Goal: Task Accomplishment & Management: Use online tool/utility

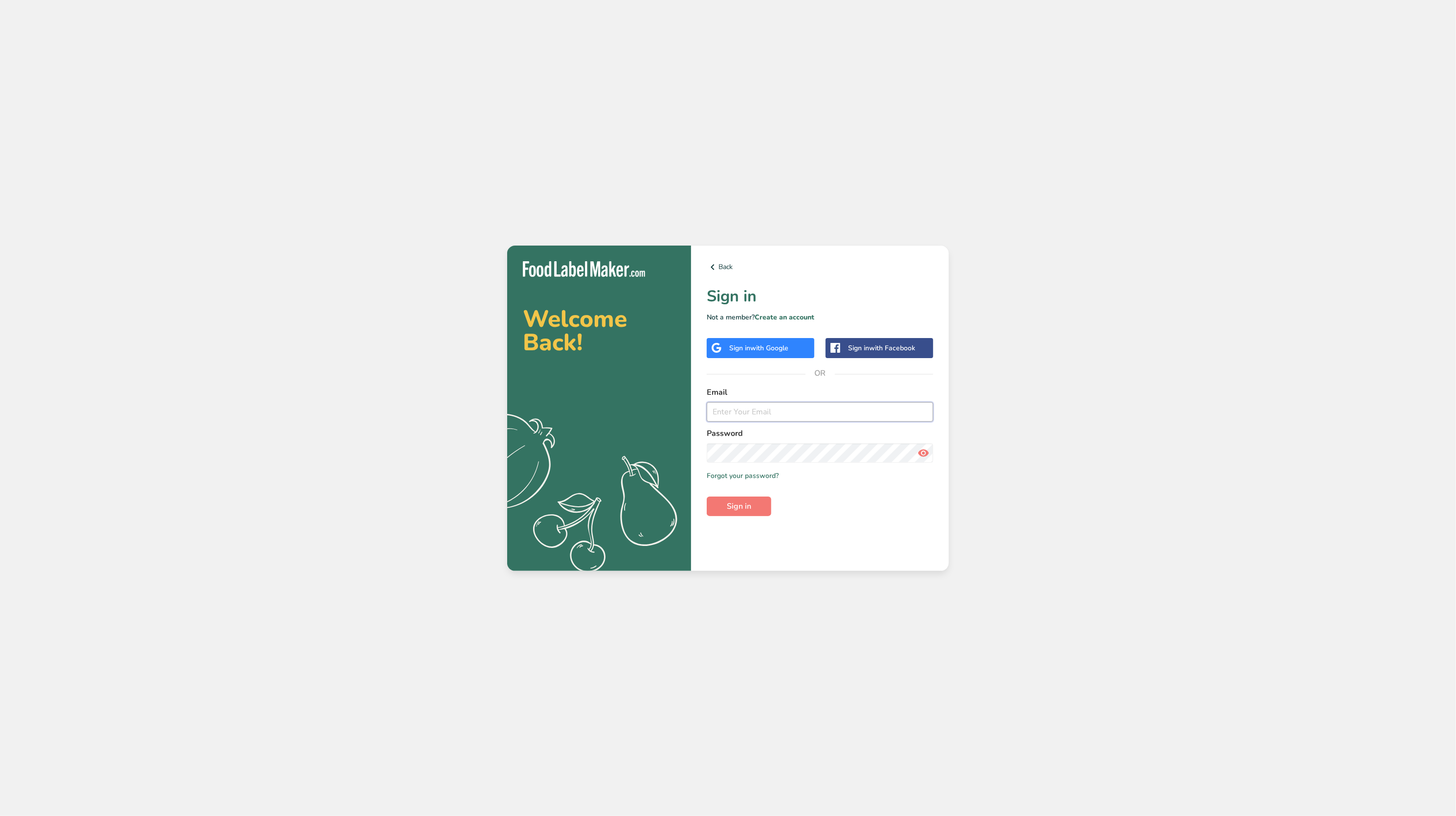
type input "[EMAIL_ADDRESS][DOMAIN_NAME]"
click at [732, 498] on button "Sign in" at bounding box center [739, 506] width 65 height 20
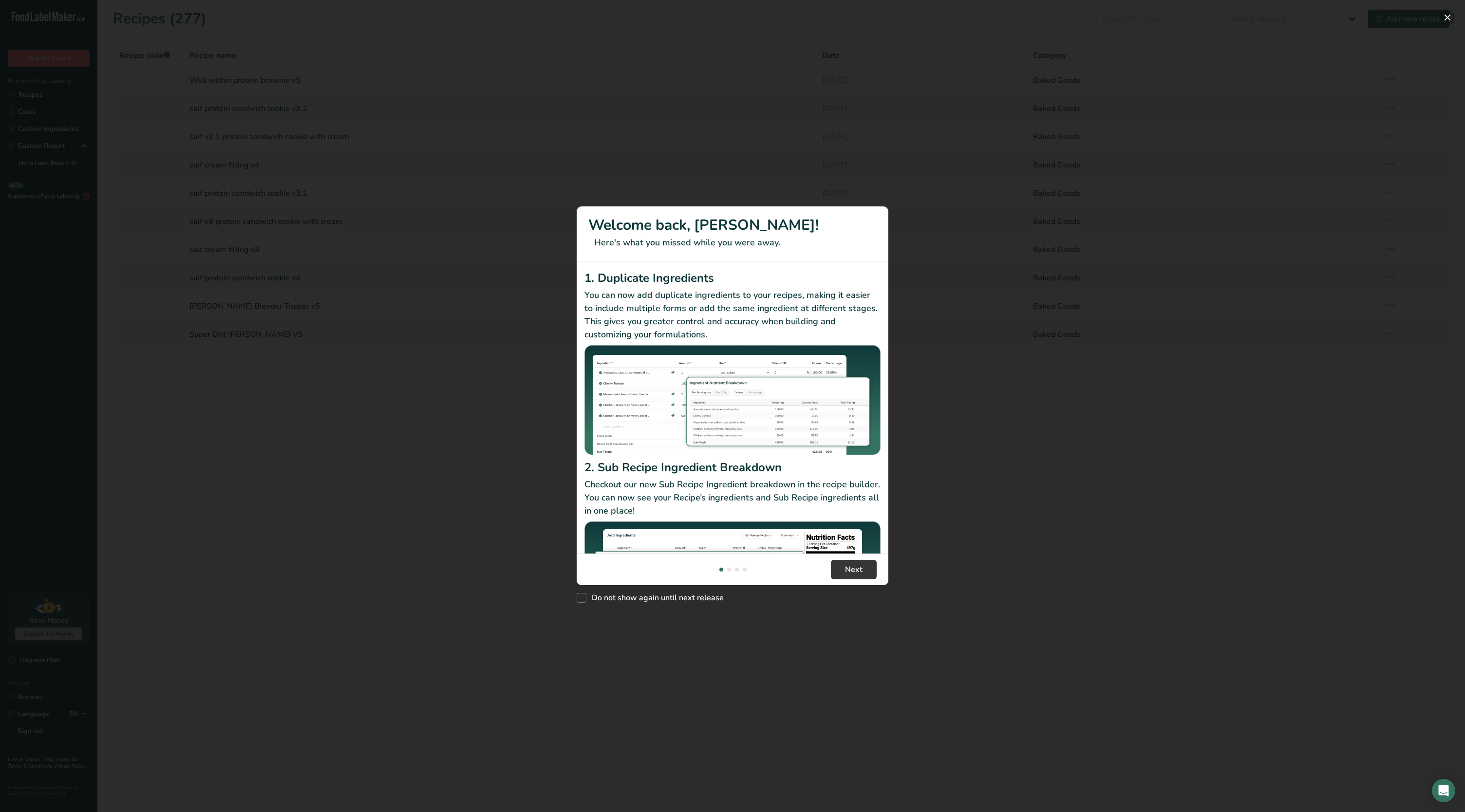
click at [1449, 15] on button "New Features" at bounding box center [1447, 18] width 16 height 16
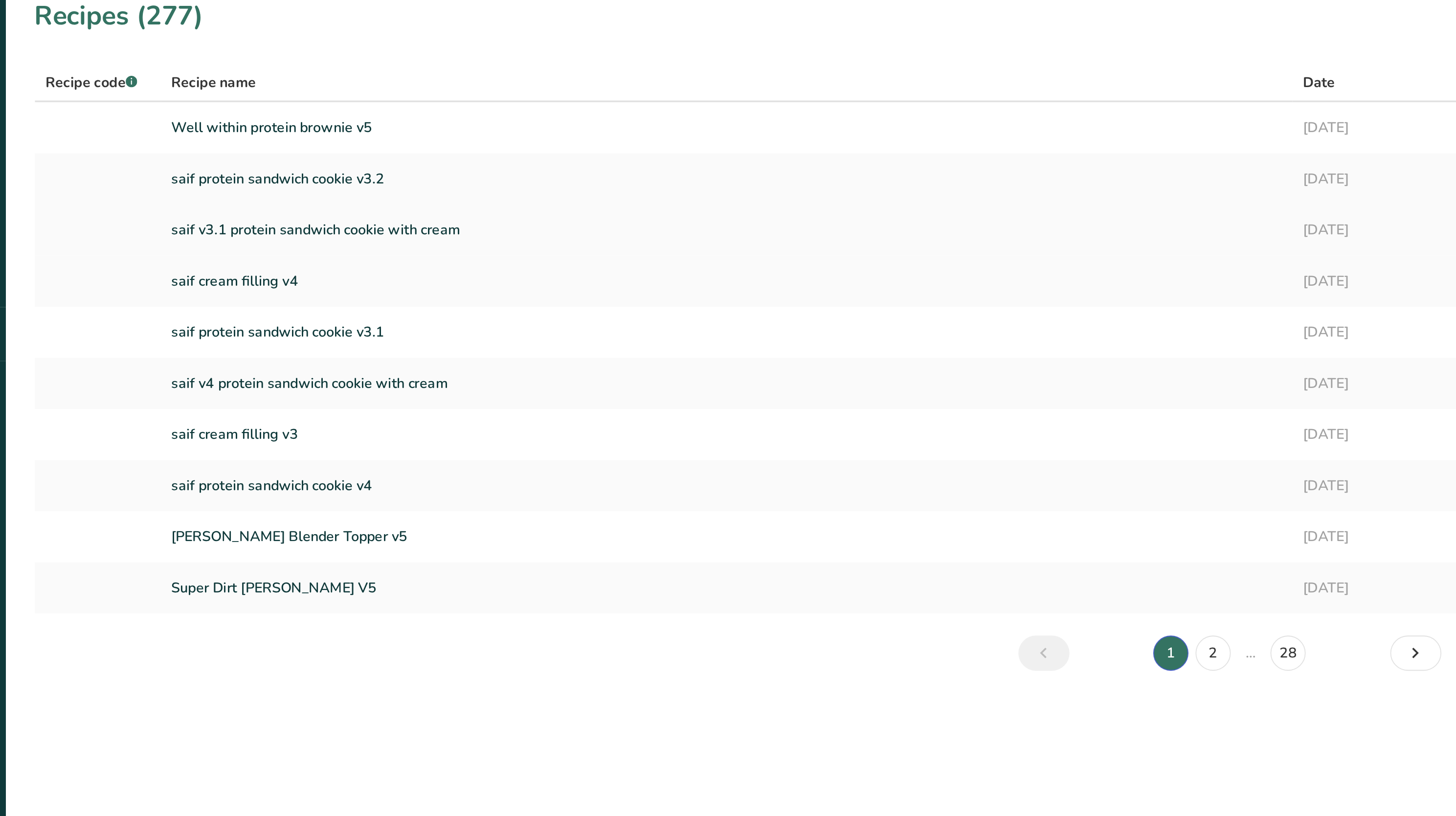
click at [312, 130] on link "saif v3.1 protein sandwich cookie with cream" at bounding box center [498, 137] width 617 height 21
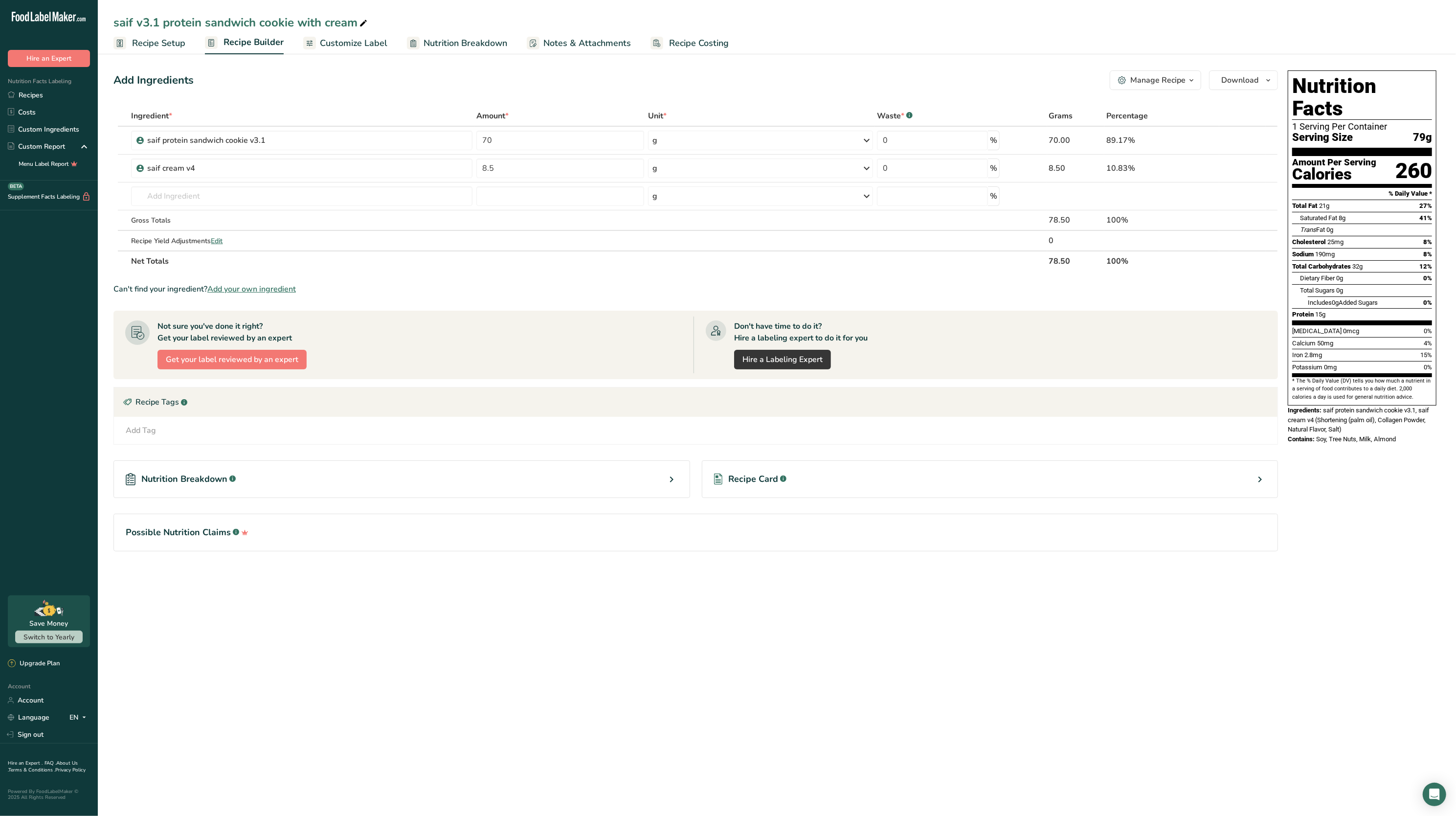
click at [41, 86] on div "Nutrition Facts Labeling Recipes Costs Custom Ingredients Custom Report Menu La…" at bounding box center [49, 124] width 98 height 114
click at [46, 89] on link "Recipes" at bounding box center [49, 94] width 98 height 17
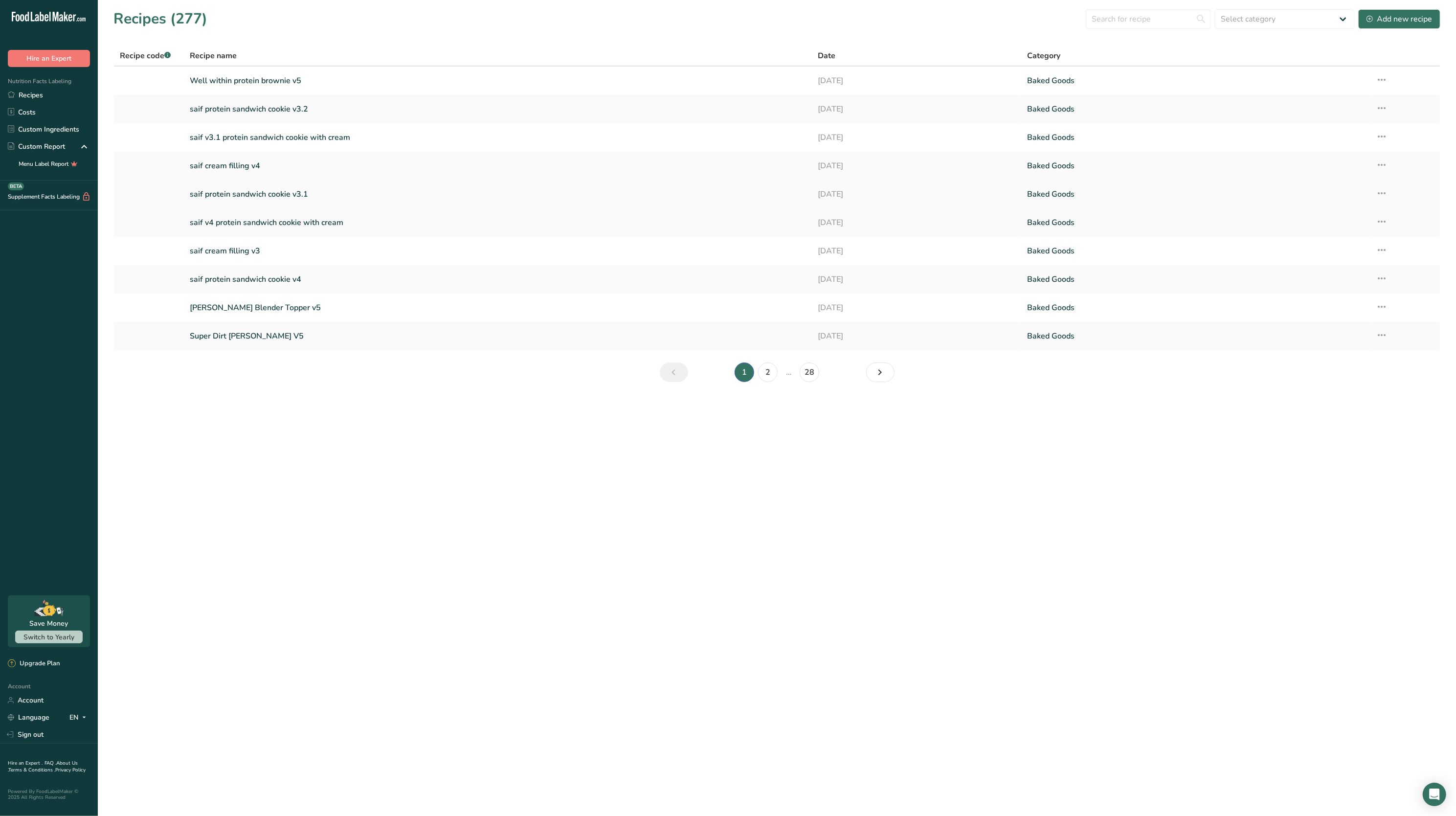
click at [1377, 196] on icon at bounding box center [1382, 193] width 12 height 18
click at [1328, 255] on button "Duplicate Recipe" at bounding box center [1314, 262] width 148 height 24
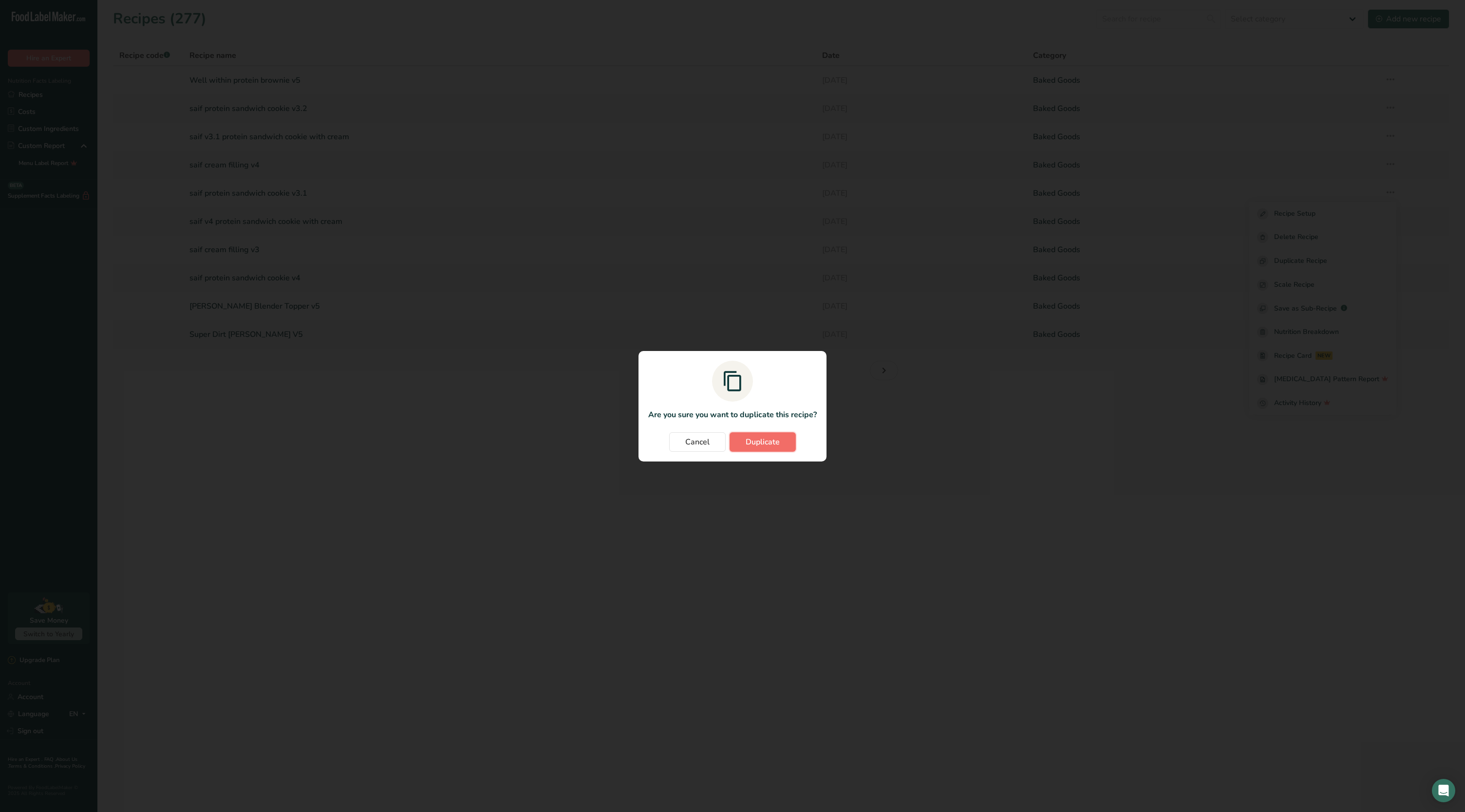
click at [778, 448] on button "Duplicate" at bounding box center [762, 442] width 66 height 20
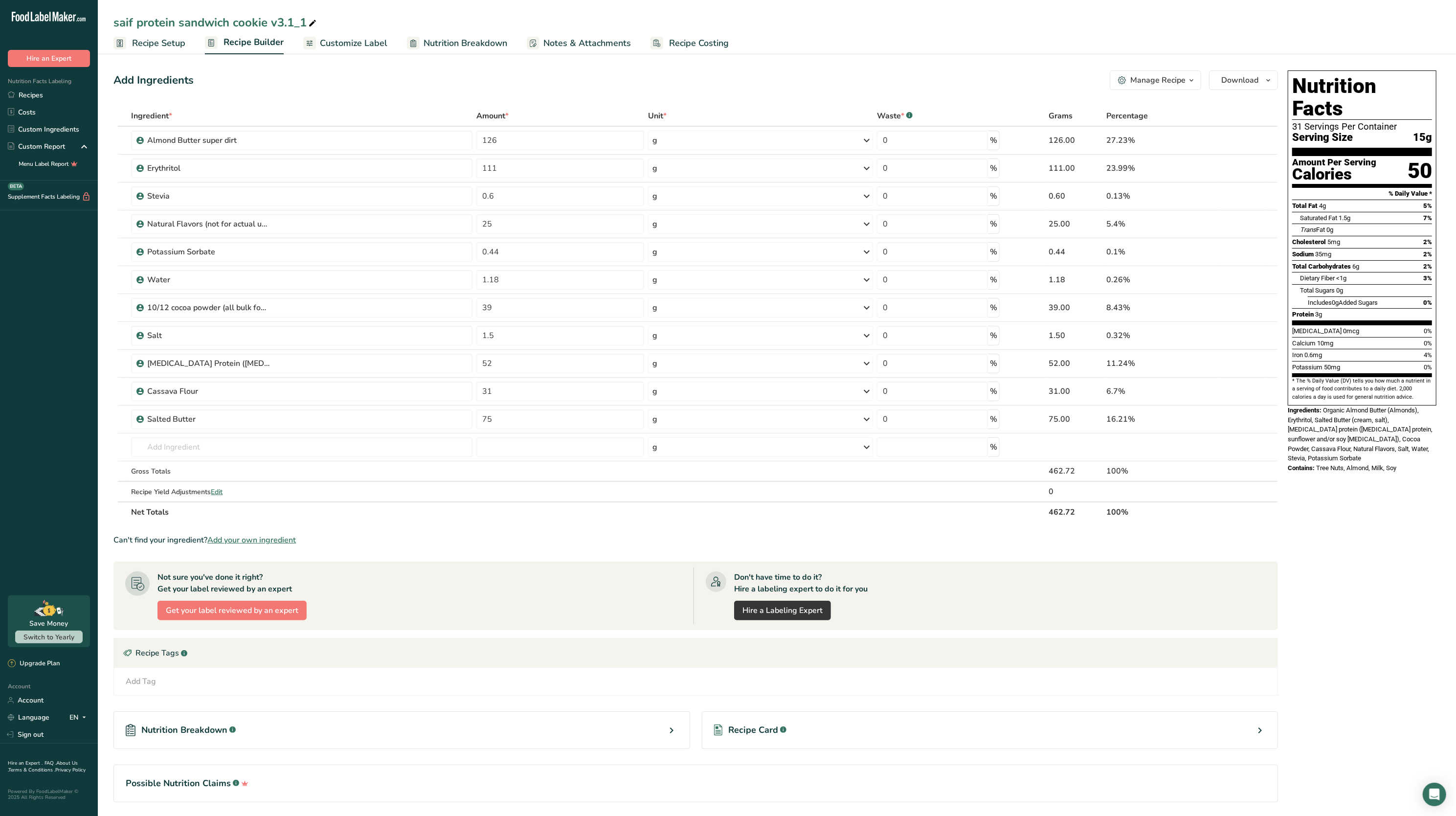
click at [318, 21] on span at bounding box center [313, 24] width 12 height 12
type input "saif protein sandwich cookie v5"
click at [358, 81] on div "Add Ingredients Manage Recipe Delete Recipe Duplicate Recipe Scale Recipe Save …" at bounding box center [696, 80] width 1165 height 20
click at [527, 416] on input "75" at bounding box center [560, 420] width 168 height 20
type input "7"
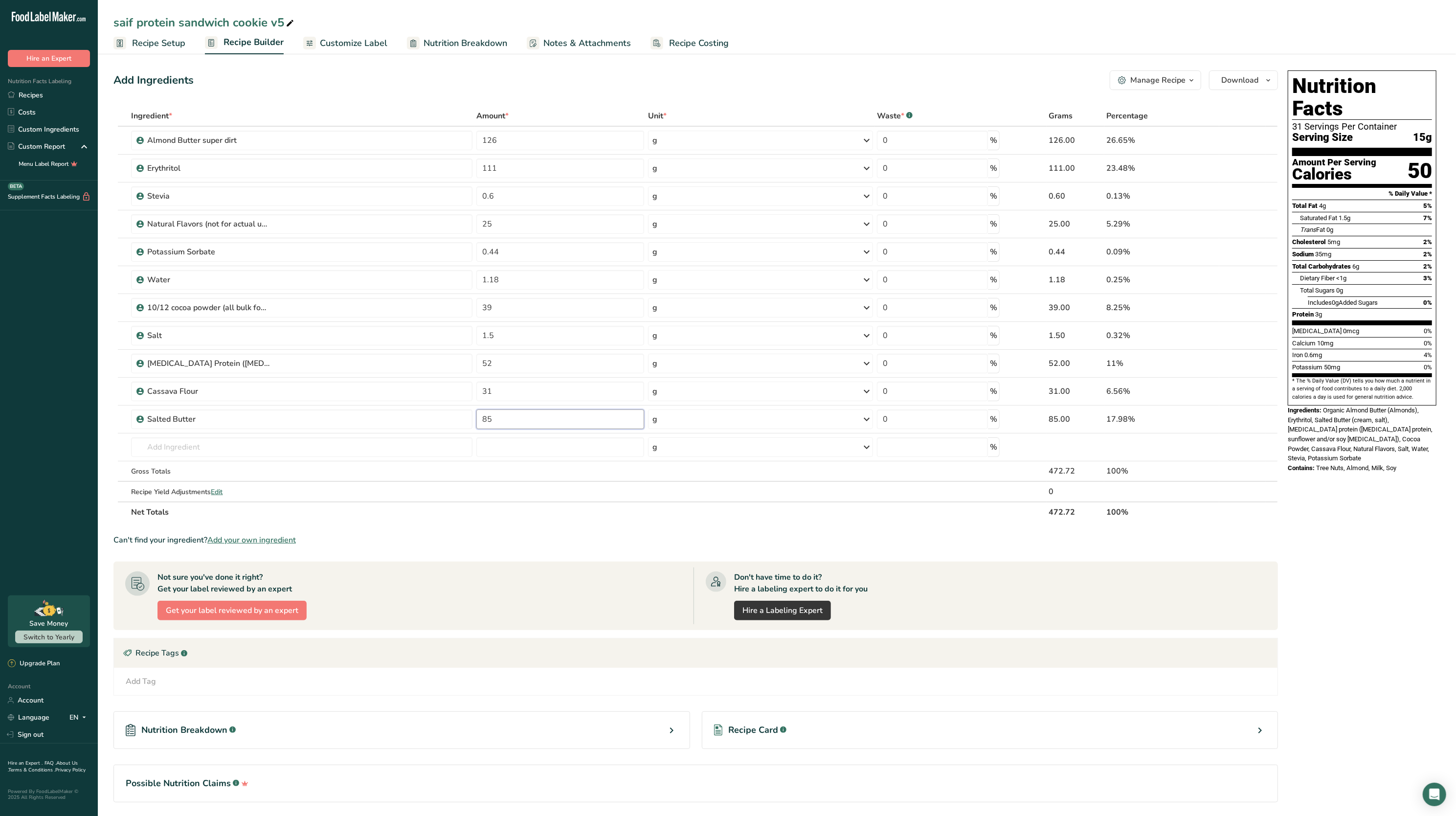
type input "85"
click at [1321, 497] on div "Nutrition Facts 31 Servings Per Container Serving Size 15g Amount Per Serving C…" at bounding box center [1363, 450] width 157 height 767
click at [523, 148] on input "126" at bounding box center [560, 140] width 168 height 20
type input "116"
click at [575, 94] on div "Add Ingredients Manage Recipe Delete Recipe Duplicate Recipe Scale Recipe Save …" at bounding box center [699, 450] width 1171 height 767
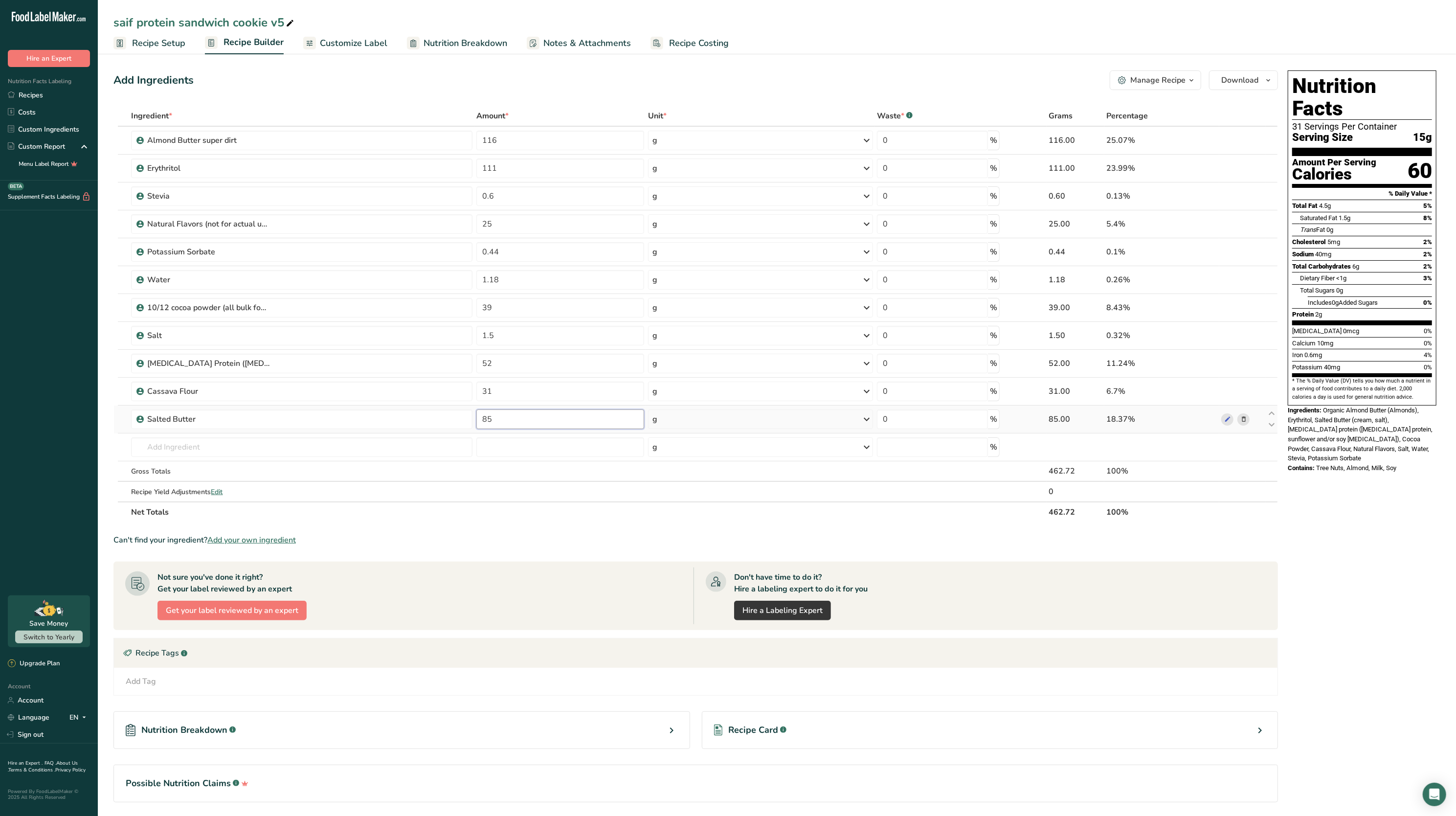
click at [547, 418] on input "85" at bounding box center [560, 420] width 168 height 20
type input "8"
type input "9"
type input "0"
click at [523, 148] on div "Ingredient * Amount * Unit * Waste * .a-a{fill:#347362;}.b-a{fill:#fff;} Grams …" at bounding box center [696, 314] width 1165 height 417
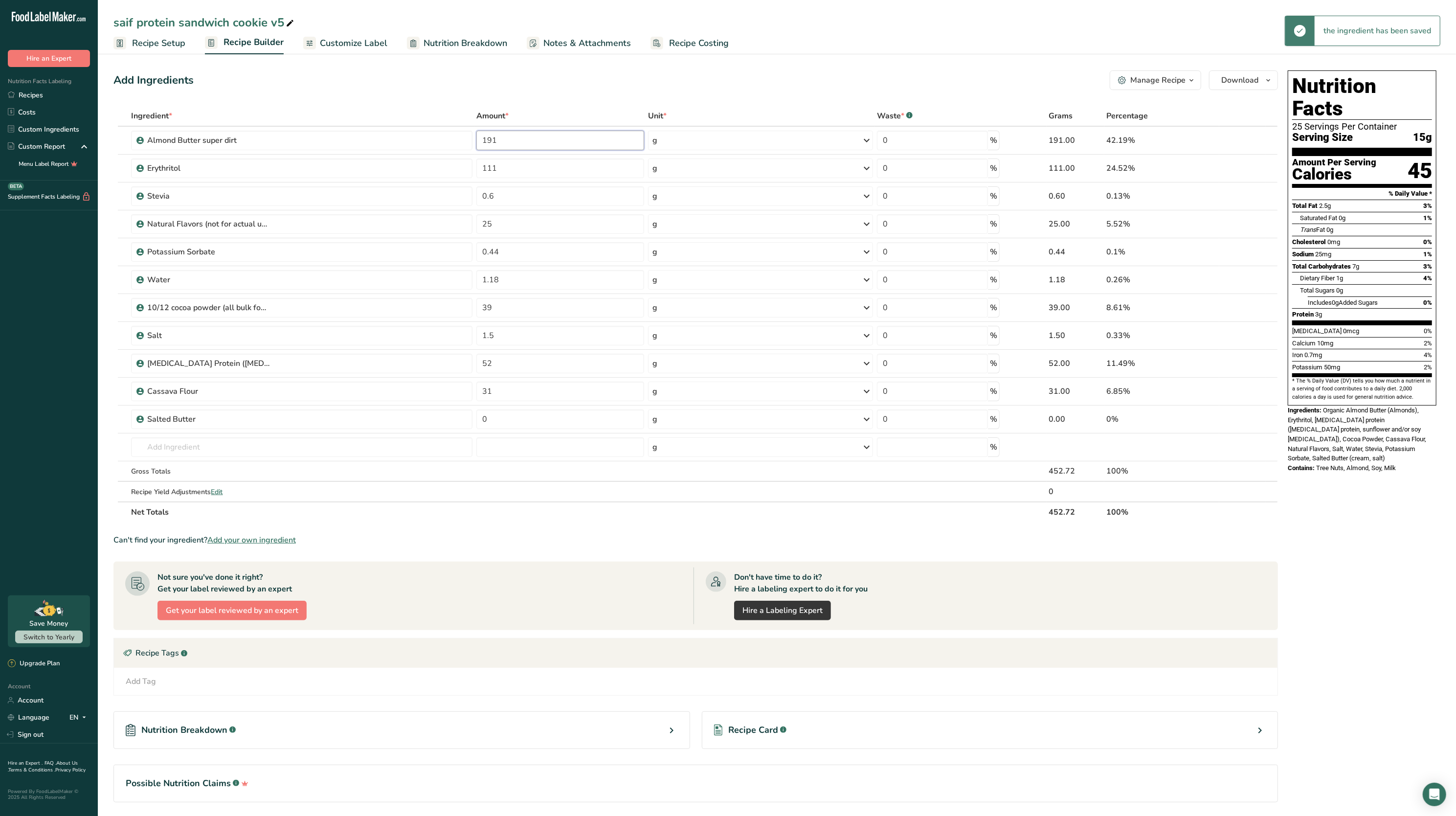
type input "191"
click at [508, 67] on div "Add Ingredients Manage Recipe Delete Recipe Duplicate Recipe Scale Recipe Save …" at bounding box center [699, 450] width 1171 height 767
click at [568, 428] on input "0" at bounding box center [560, 420] width 168 height 20
type input "190"
click at [513, 141] on div "Ingredient * Amount * Unit * Waste * .a-a{fill:#347362;}.b-a{fill:#fff;} Grams …" at bounding box center [696, 314] width 1165 height 417
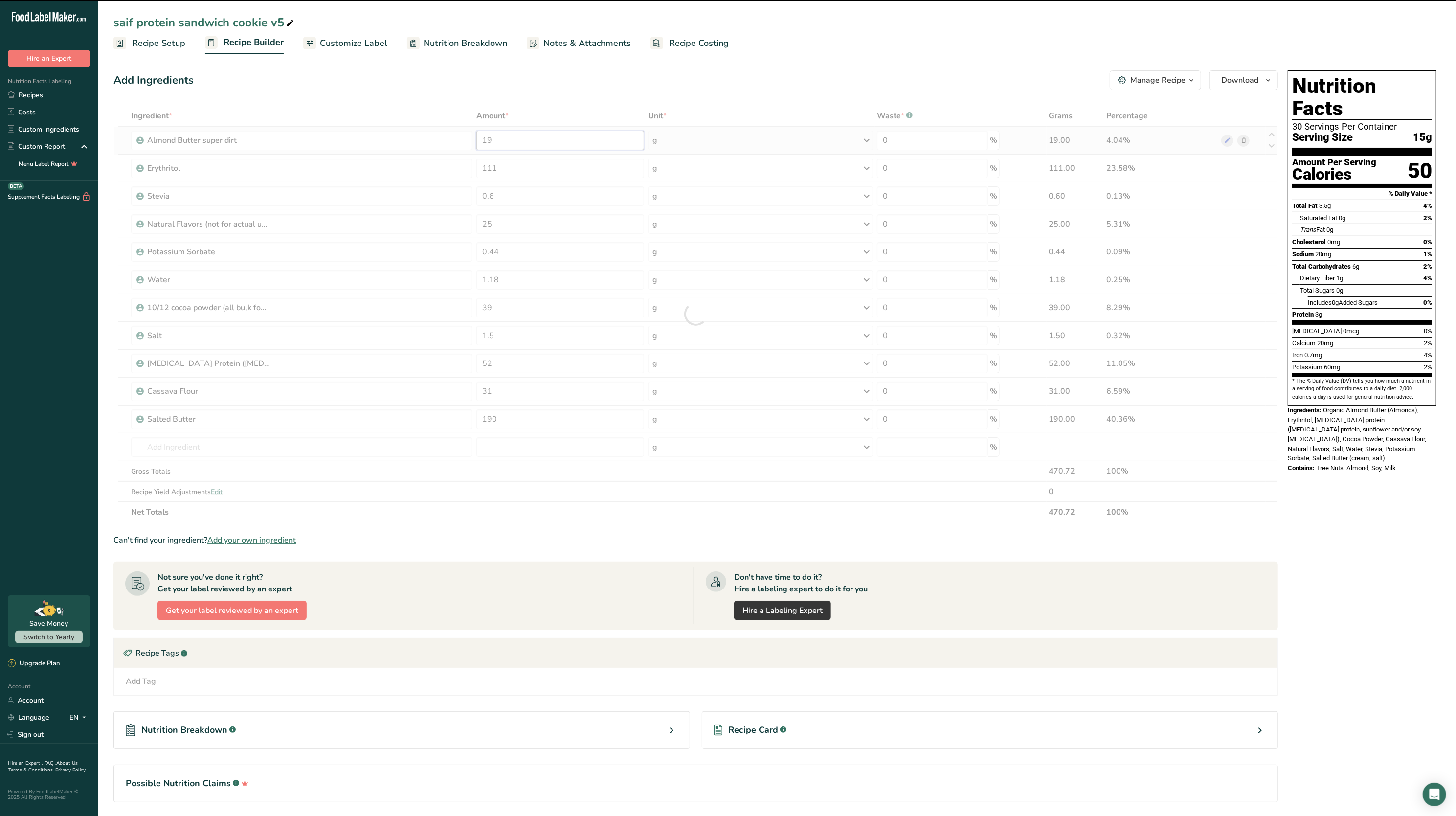
type input "1"
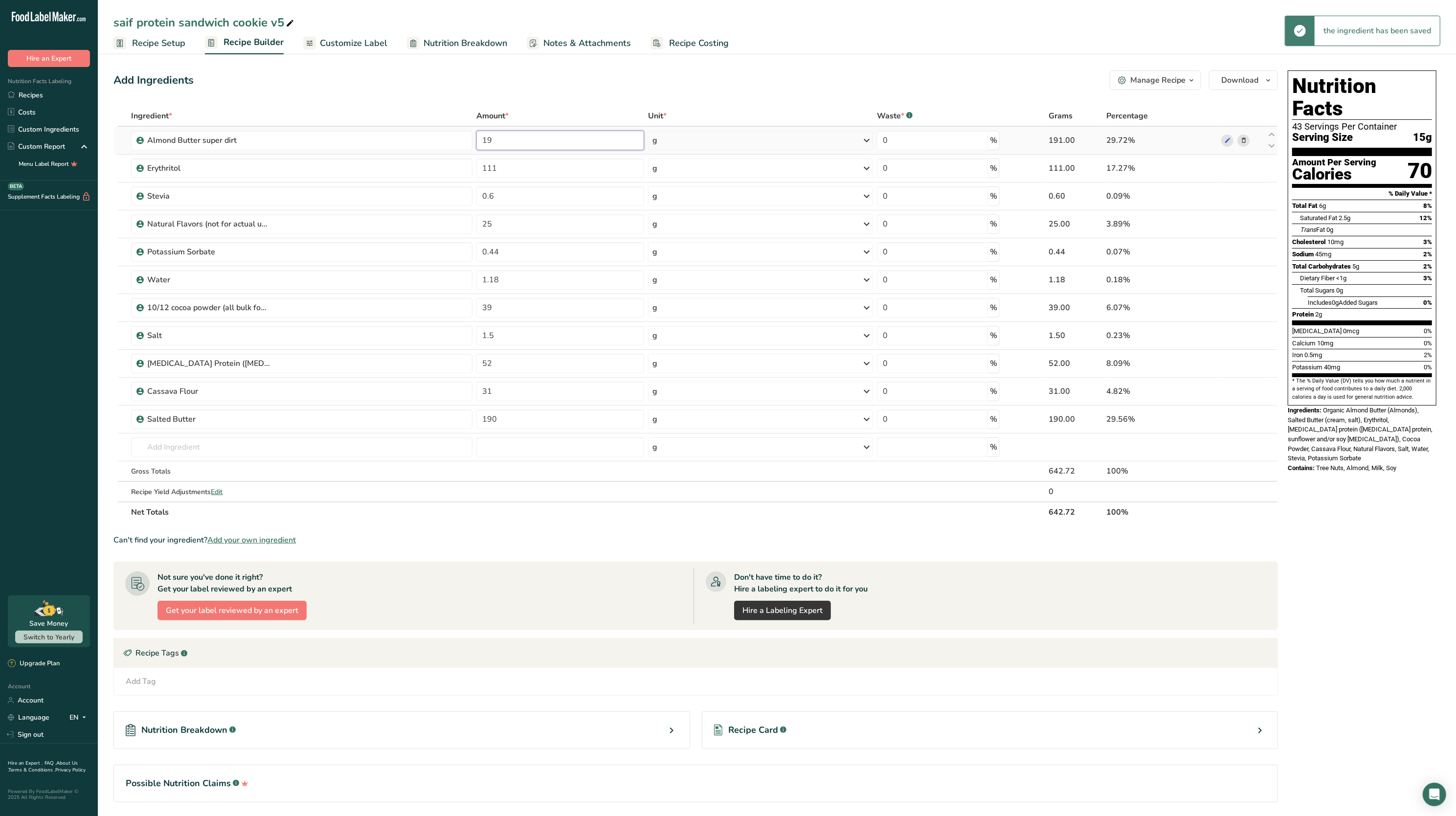
type input "1"
type input "0"
click at [509, 46] on ul "Recipe Setup Recipe Builder Customize Label Nutrition Breakdown Notes & Attachm…" at bounding box center [778, 42] width 1359 height 23
click at [525, 150] on input "0" at bounding box center [560, 140] width 168 height 20
type input "190"
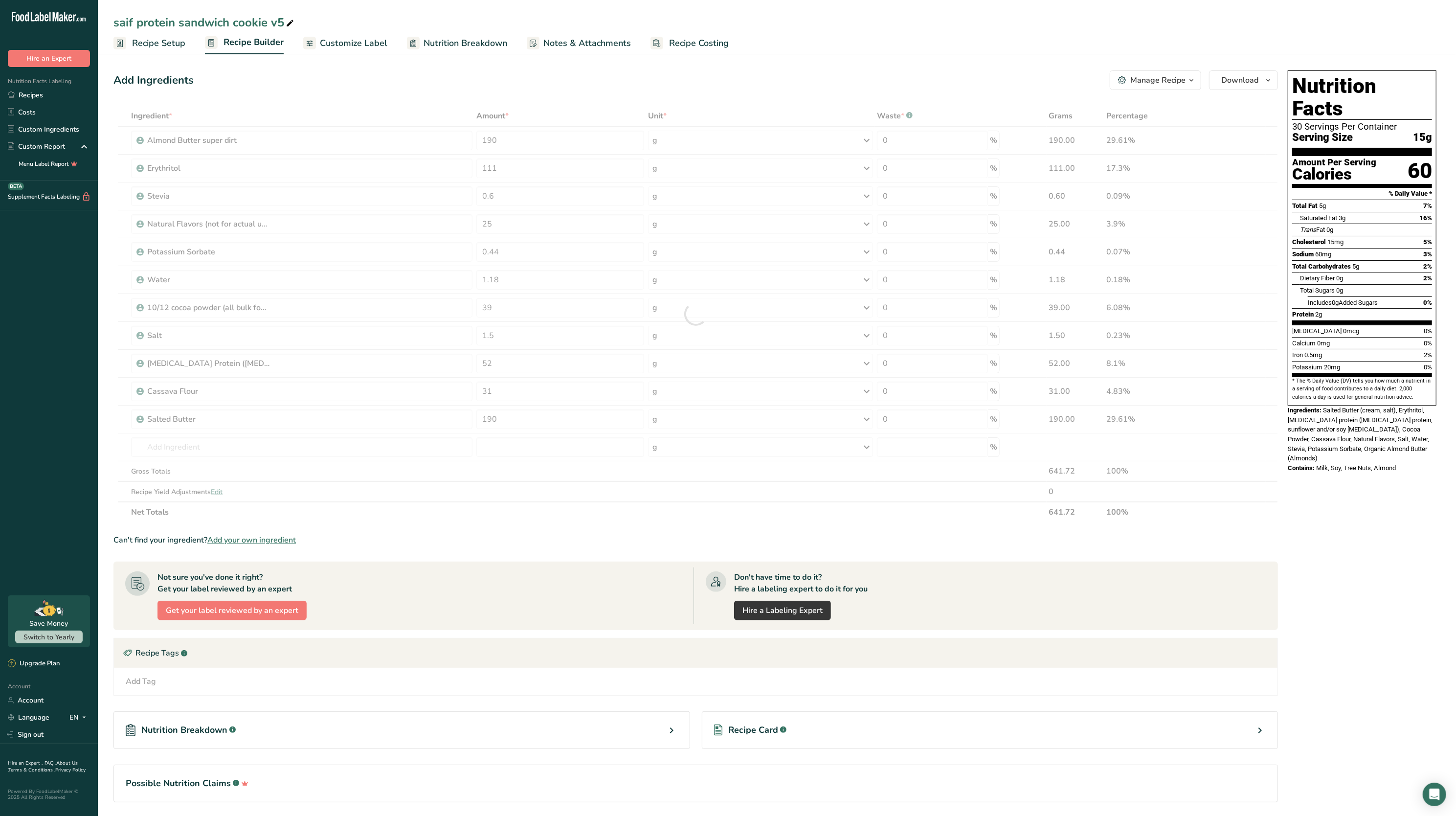
click at [557, 103] on div "Add Ingredients Manage Recipe Delete Recipe Duplicate Recipe Scale Recipe Save …" at bounding box center [699, 450] width 1171 height 767
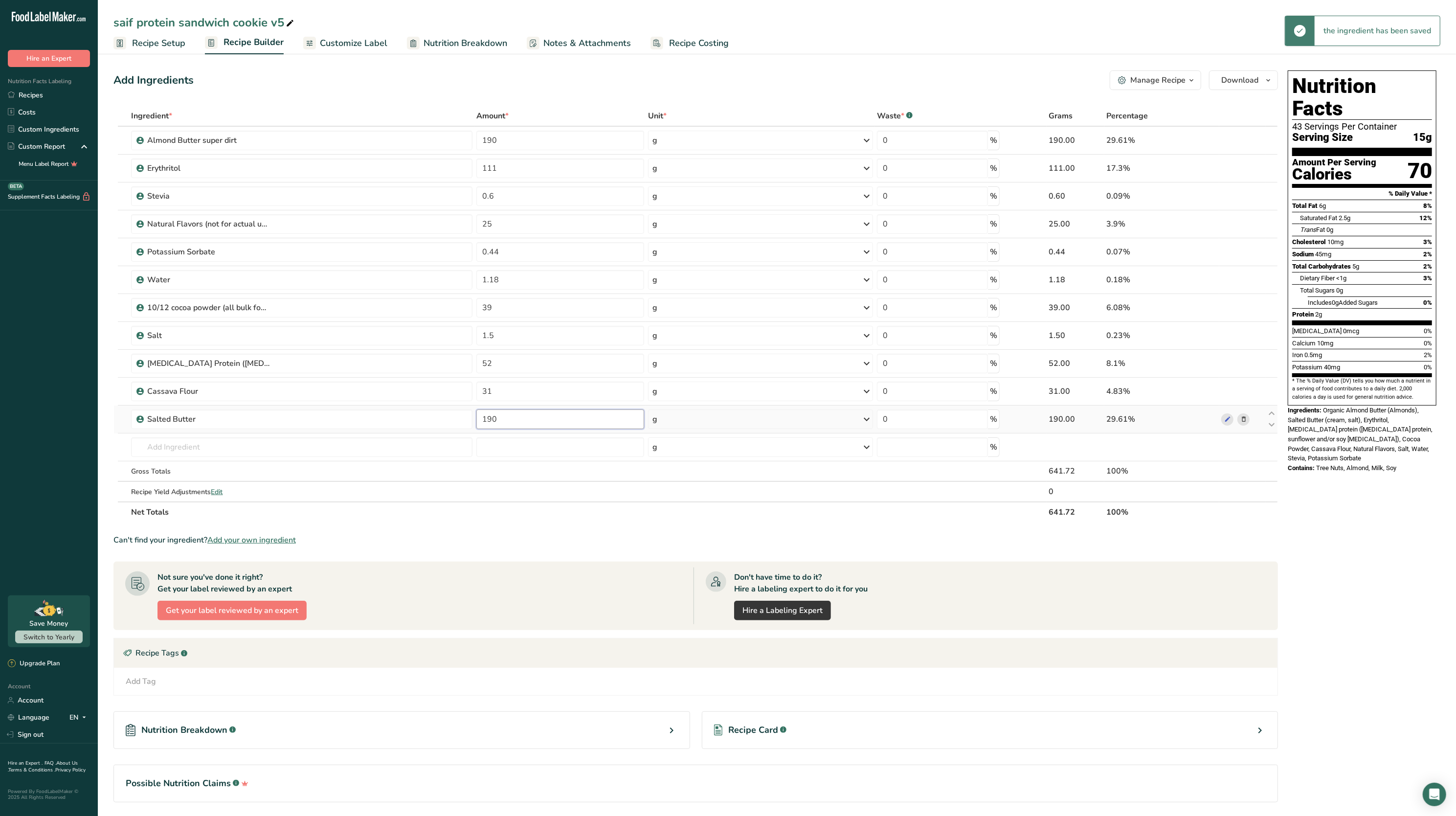
click at [523, 415] on input "190" at bounding box center [560, 420] width 168 height 20
type input "1"
type input "0"
click at [1406, 337] on div "Calcium 10mg 0%" at bounding box center [1362, 343] width 140 height 12
click at [516, 149] on input "190" at bounding box center [560, 140] width 168 height 20
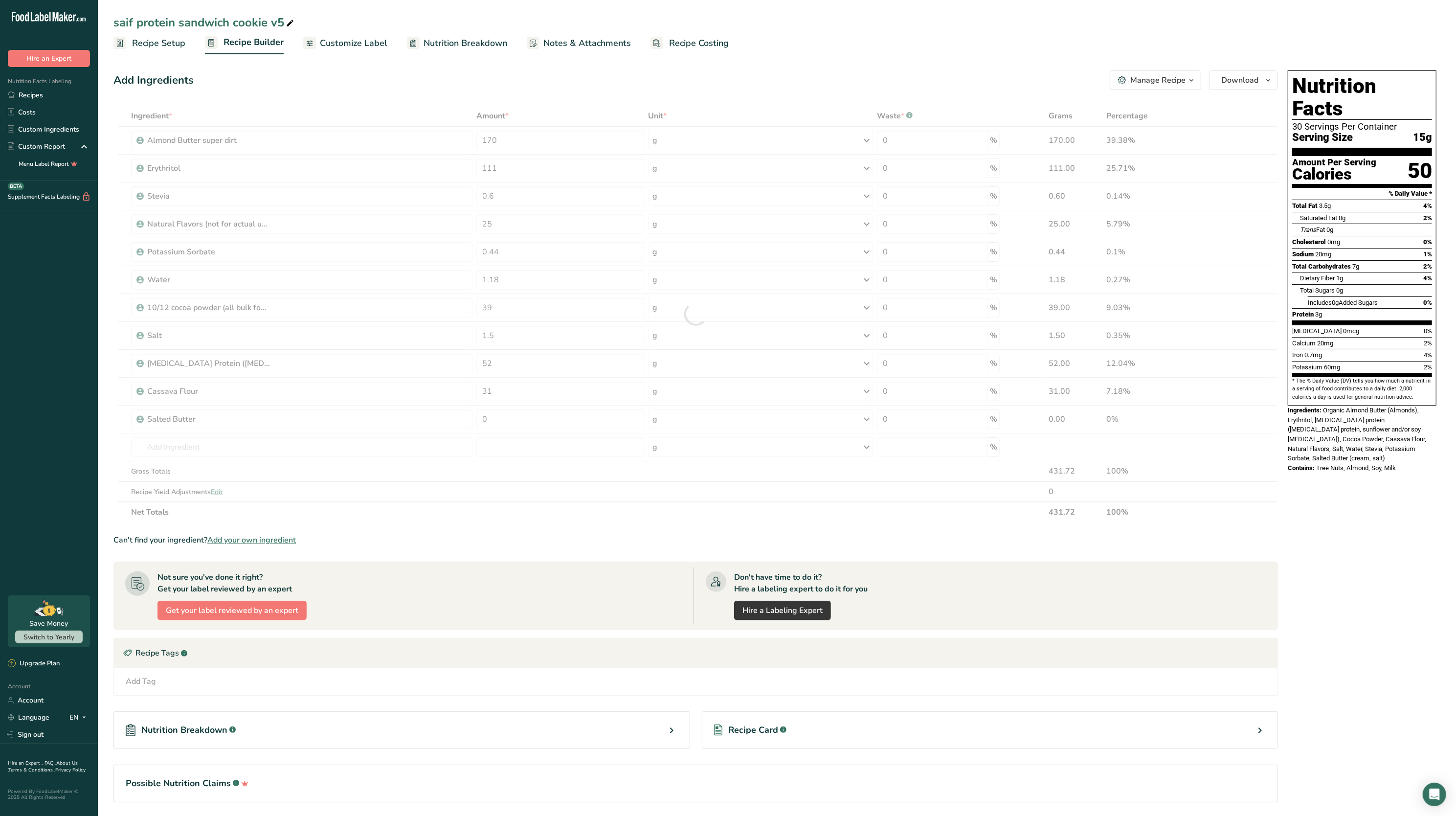
click at [513, 91] on div "Add Ingredients Manage Recipe Delete Recipe Duplicate Recipe Scale Recipe Save …" at bounding box center [699, 450] width 1171 height 767
click at [521, 136] on input "170" at bounding box center [560, 140] width 168 height 20
click at [520, 99] on div "Add Ingredients Manage Recipe Delete Recipe Duplicate Recipe Scale Recipe Save …" at bounding box center [699, 450] width 1171 height 767
click at [513, 137] on input "150" at bounding box center [560, 140] width 168 height 20
click at [513, 118] on div "Ingredient * Amount * Unit * Waste * .a-a{fill:#347362;}.b-a{fill:#fff;} Grams …" at bounding box center [696, 314] width 1165 height 417
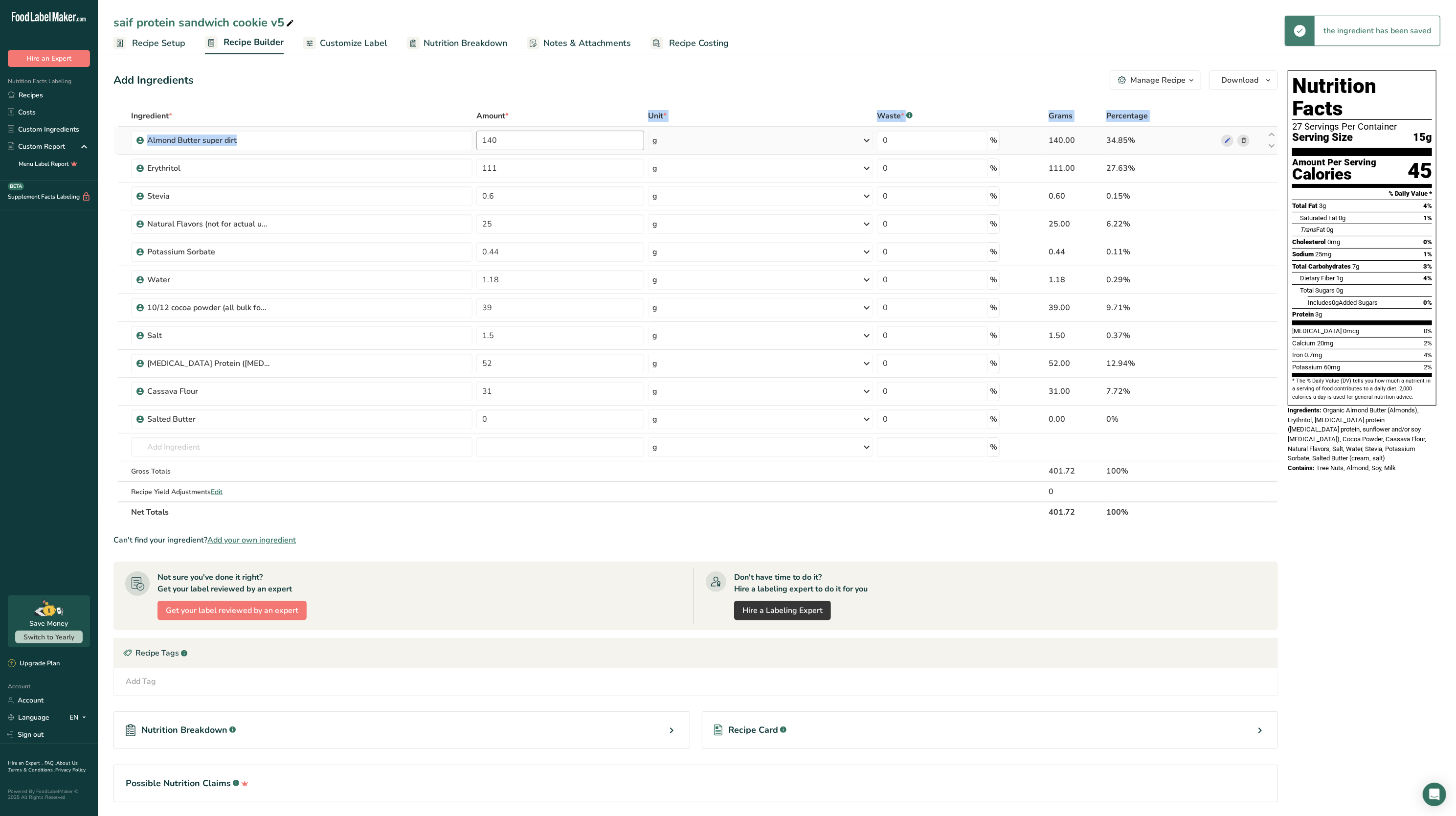
drag, startPoint x: 521, startPoint y: 124, endPoint x: 528, endPoint y: 133, distance: 11.4
click at [528, 133] on table "Ingredient * Amount * Unit * Waste * .a-a{fill:#347362;}.b-a{fill:#fff;} Grams …" at bounding box center [696, 314] width 1165 height 417
click at [528, 133] on input "140" at bounding box center [560, 140] width 168 height 20
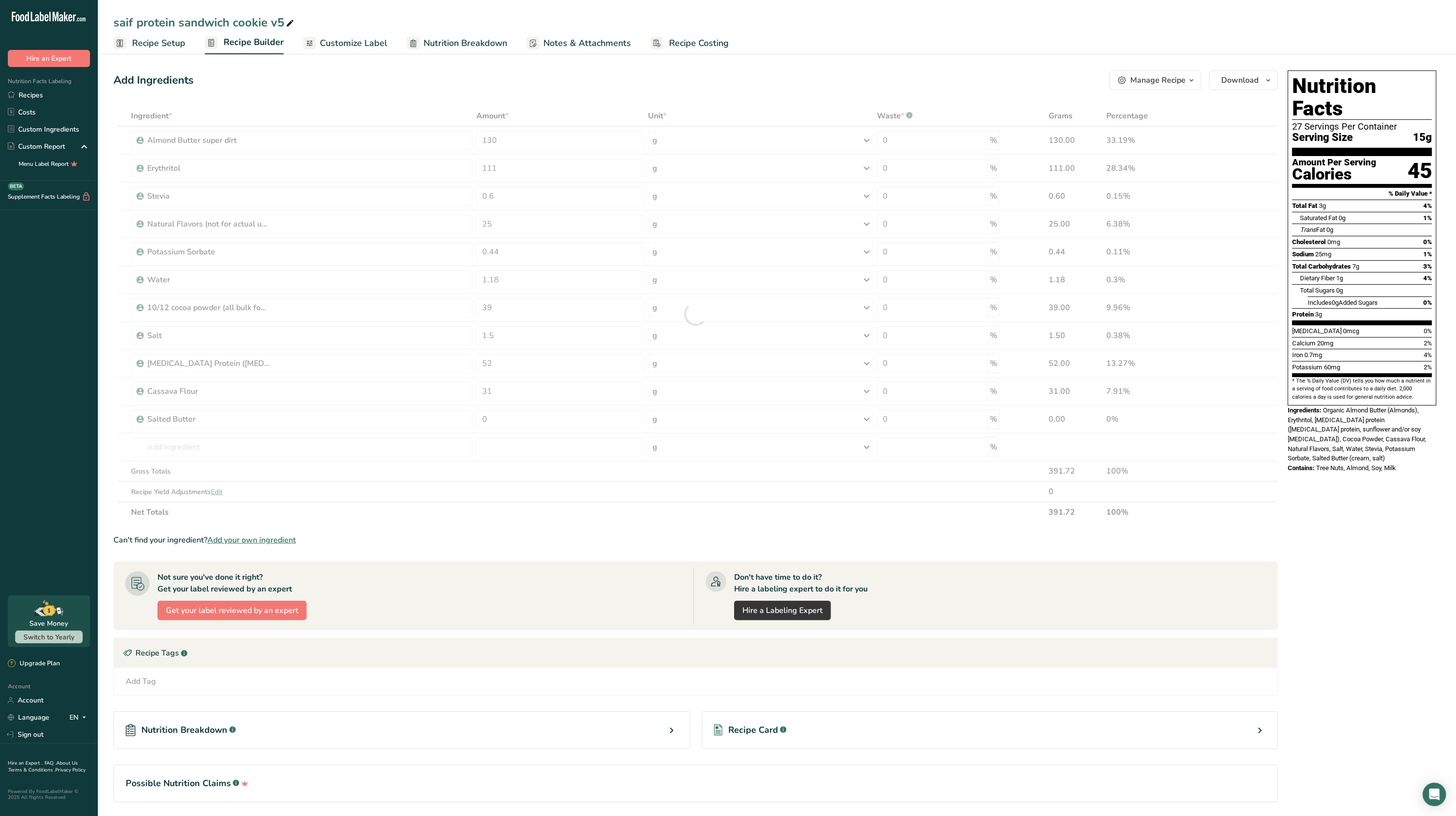
click at [506, 97] on div "Add Ingredients Manage Recipe Delete Recipe Duplicate Recipe Scale Recipe Save …" at bounding box center [699, 450] width 1171 height 767
click at [515, 139] on input "130" at bounding box center [560, 140] width 168 height 20
click at [540, 99] on div "Add Ingredients Manage Recipe Delete Recipe Duplicate Recipe Scale Recipe Save …" at bounding box center [699, 450] width 1171 height 767
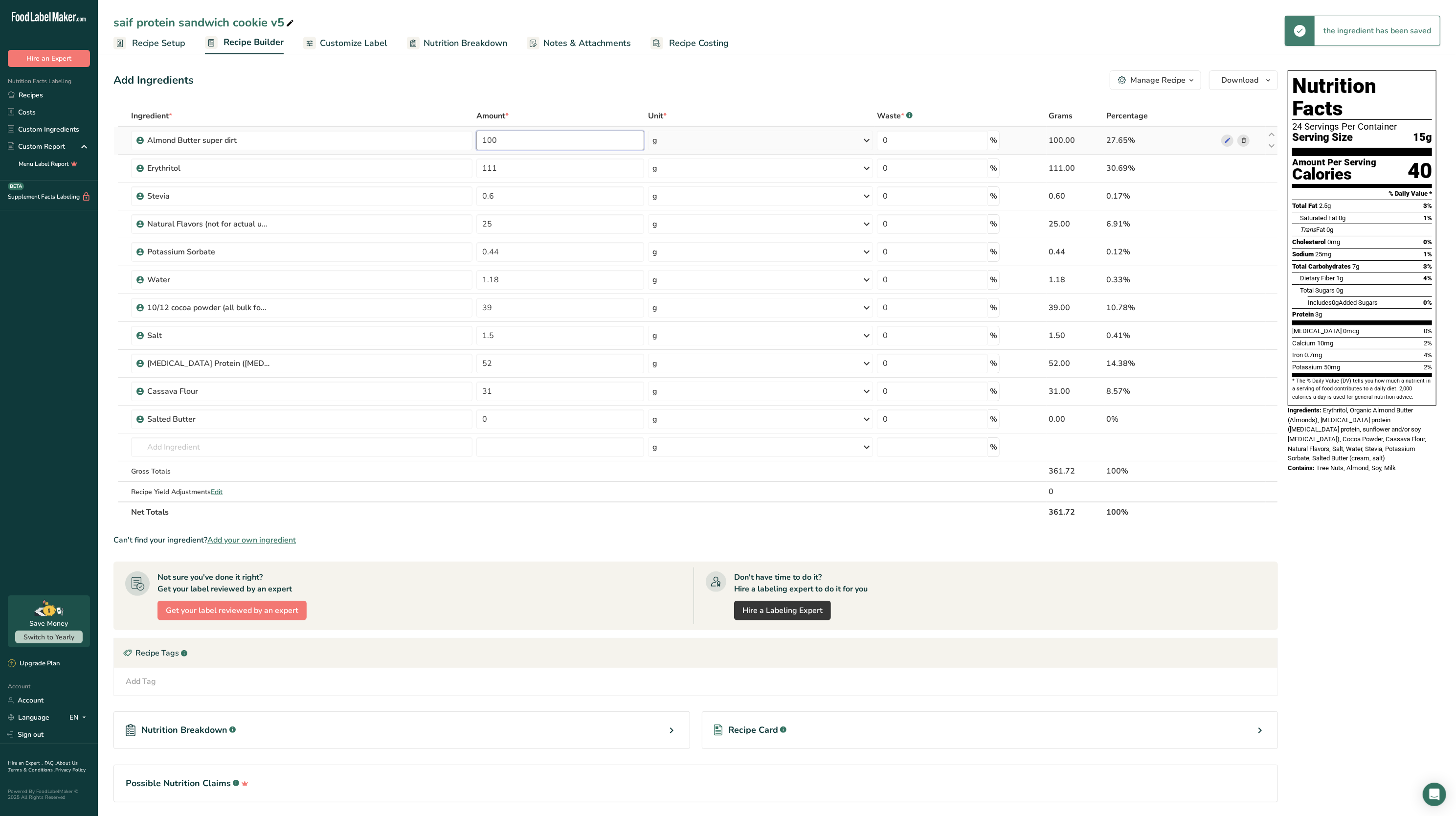
click at [530, 135] on input "100" at bounding box center [560, 140] width 168 height 20
type input "1"
click at [520, 89] on div "Add Ingredients Manage Recipe Delete Recipe Duplicate Recipe Scale Recipe Save …" at bounding box center [696, 80] width 1165 height 20
click at [530, 145] on input "50" at bounding box center [560, 140] width 168 height 20
type input "5"
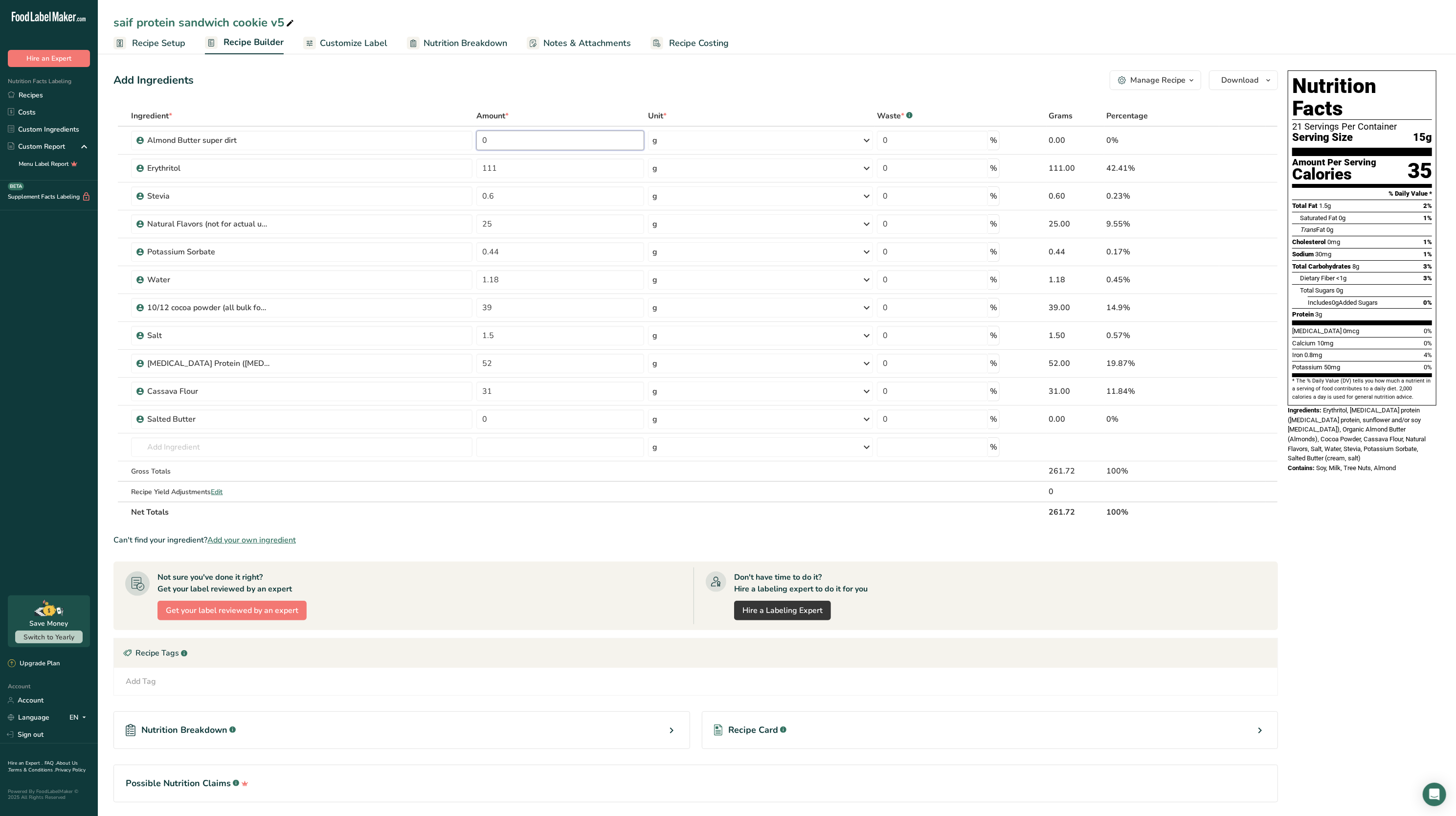
type input "0"
click at [497, 91] on div "Add Ingredients Manage Recipe Delete Recipe Duplicate Recipe Scale Recipe Save …" at bounding box center [699, 450] width 1171 height 767
click at [561, 137] on input "0" at bounding box center [560, 140] width 168 height 20
click at [560, 103] on div "Add Ingredients Manage Recipe Delete Recipe Duplicate Recipe Scale Recipe Save …" at bounding box center [699, 450] width 1171 height 767
click at [545, 132] on input "150" at bounding box center [560, 140] width 168 height 20
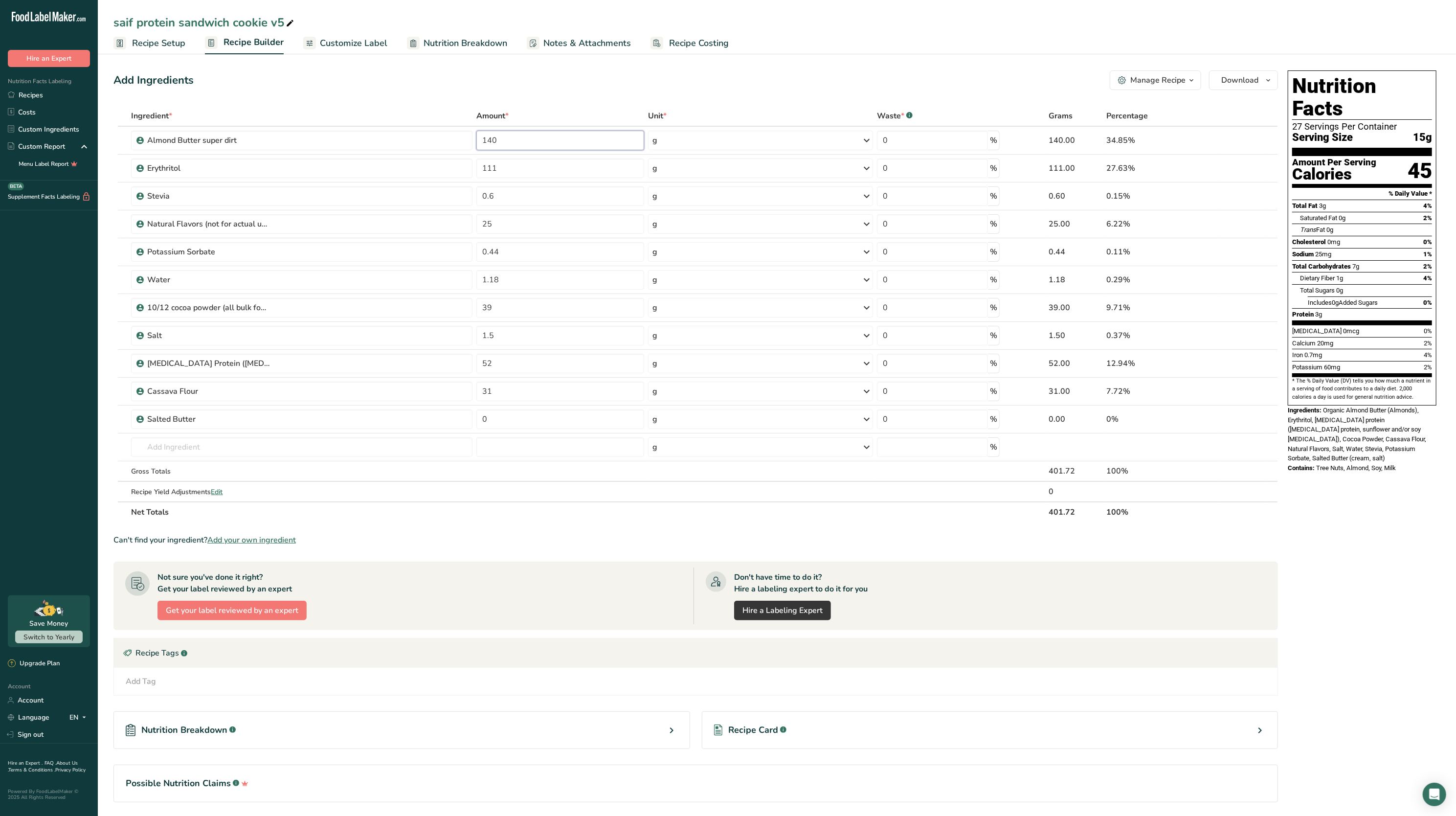
type input "140"
click at [522, 87] on div "Add Ingredients Manage Recipe Delete Recipe Duplicate Recipe Scale Recipe Save …" at bounding box center [696, 80] width 1165 height 20
click at [538, 130] on input "140" at bounding box center [560, 140] width 168 height 20
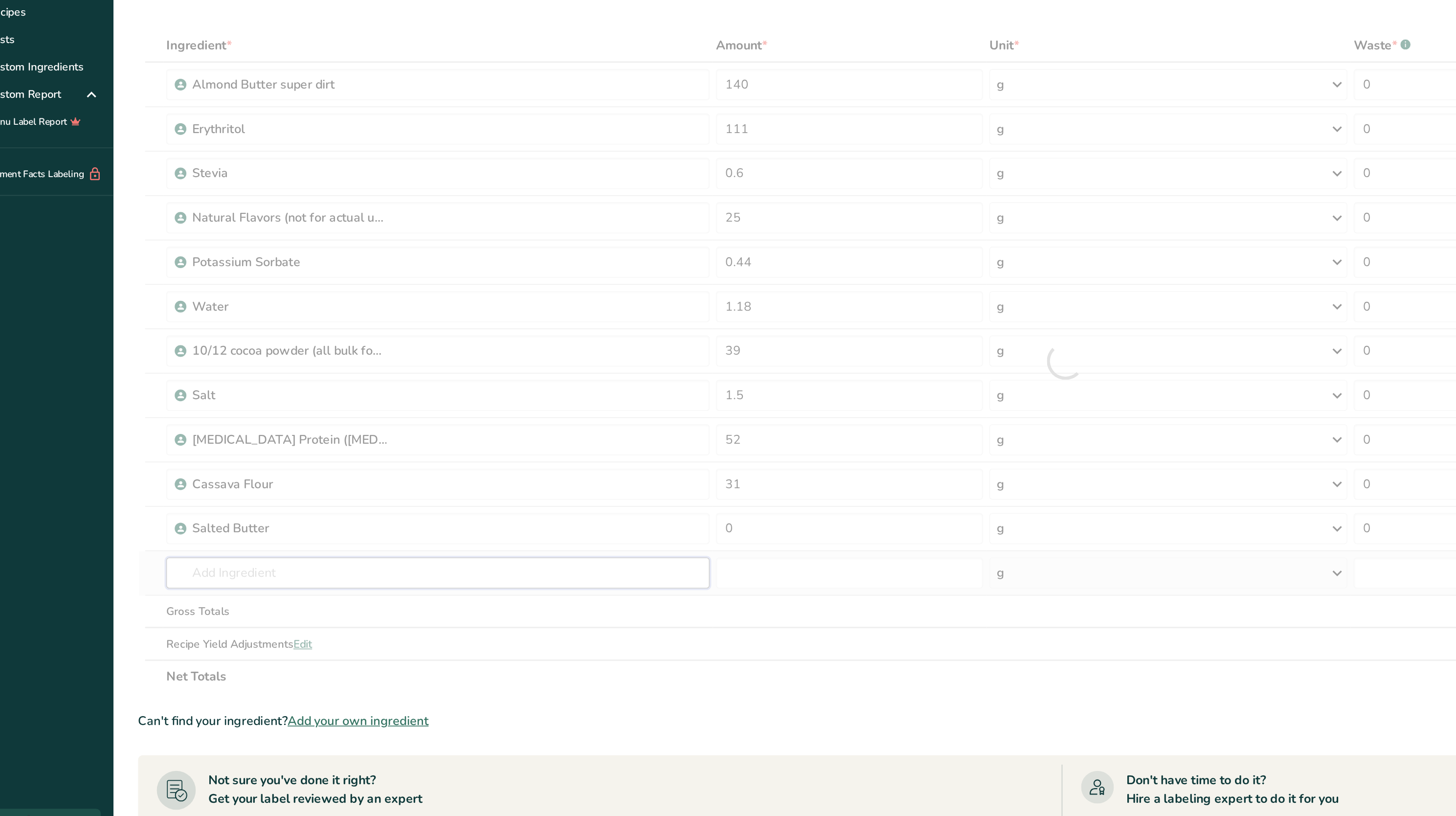
click at [257, 453] on div "Ingredient * Amount * Unit * Waste * .a-a{fill:#347362;}.b-a{fill:#fff;} Grams …" at bounding box center [696, 314] width 1165 height 417
type input "wh"
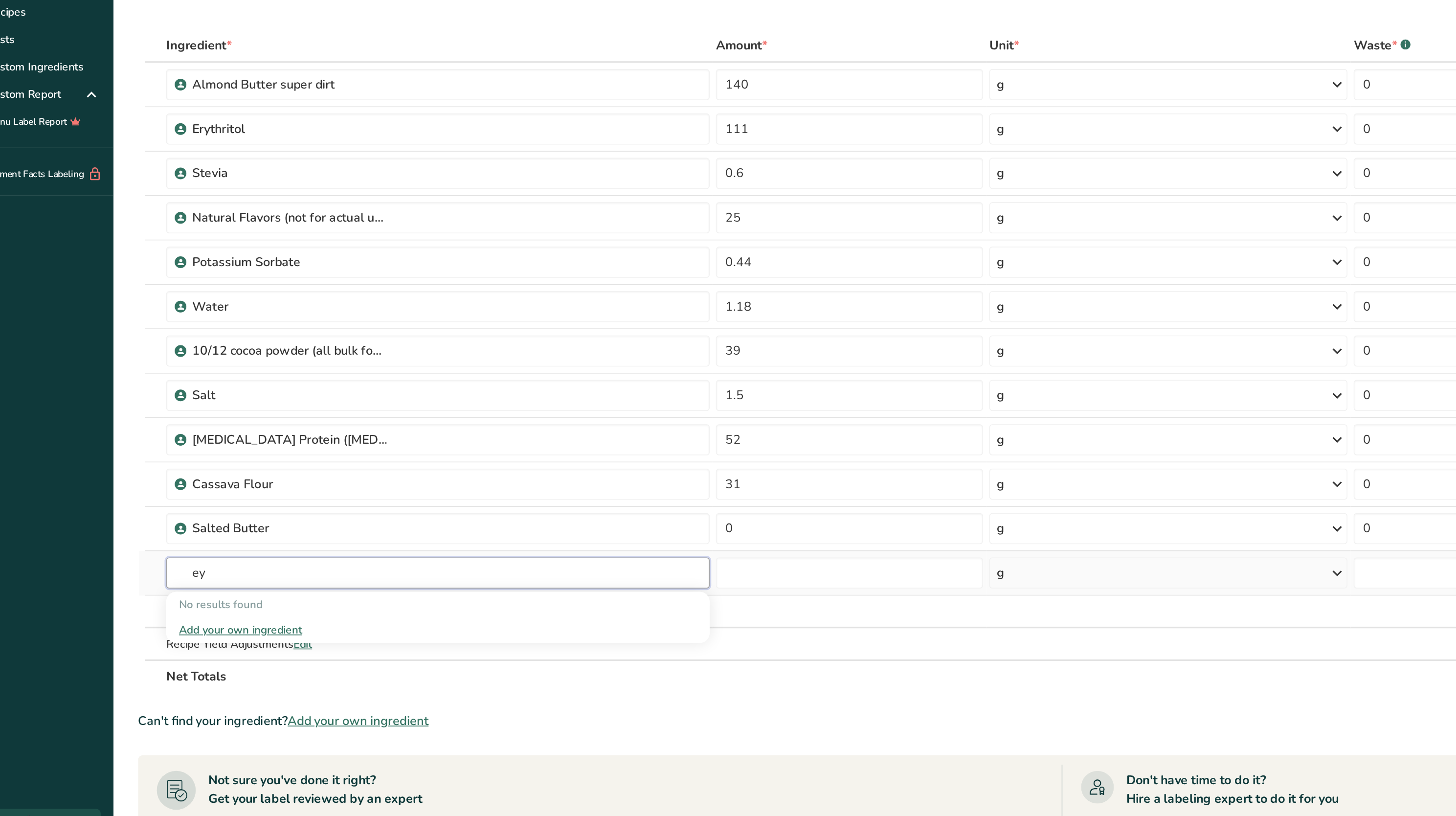
type input "e"
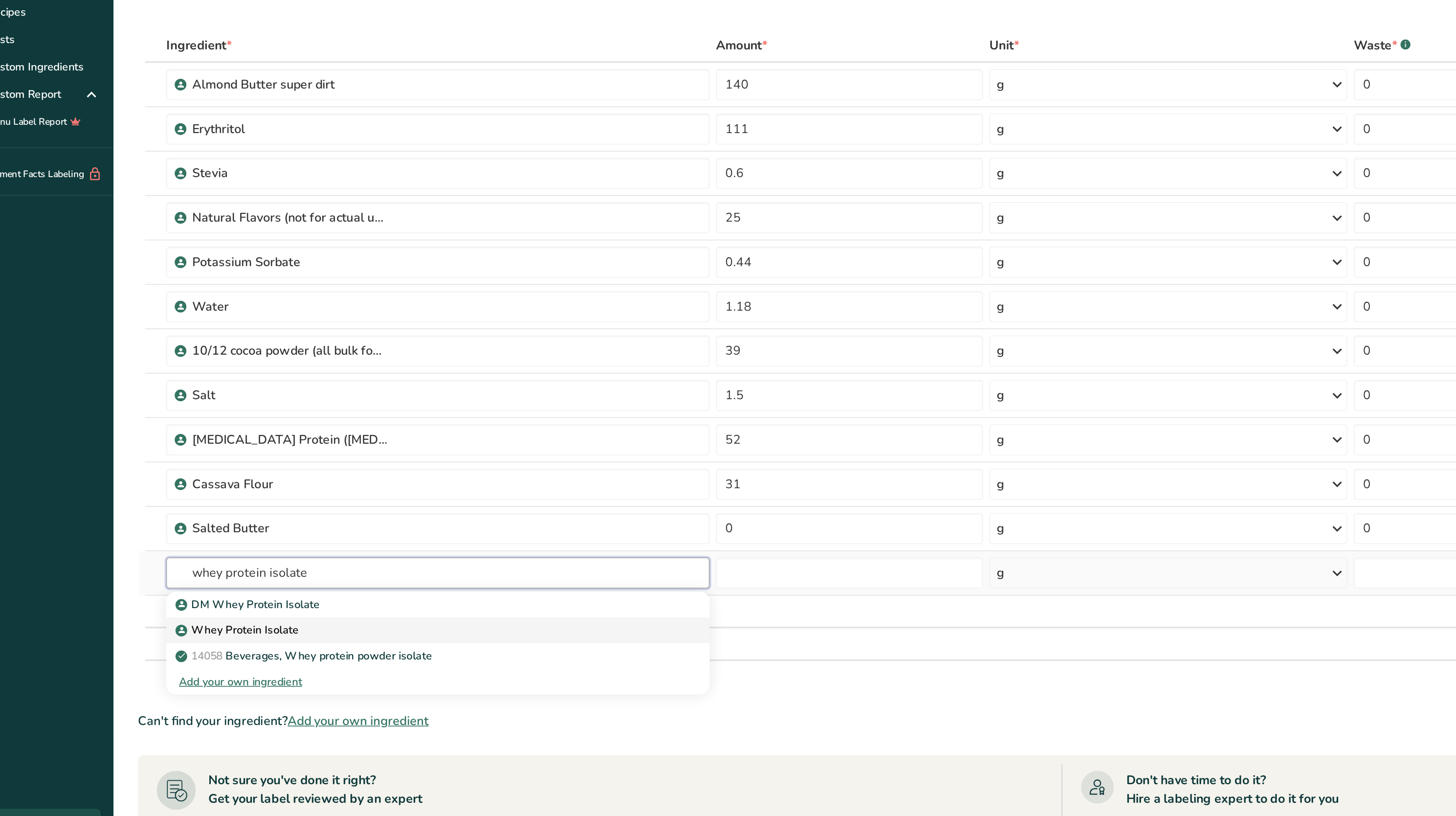
type input "whey protein isolate"
click at [230, 481] on div "Whey Protein Isolate" at bounding box center [294, 483] width 310 height 10
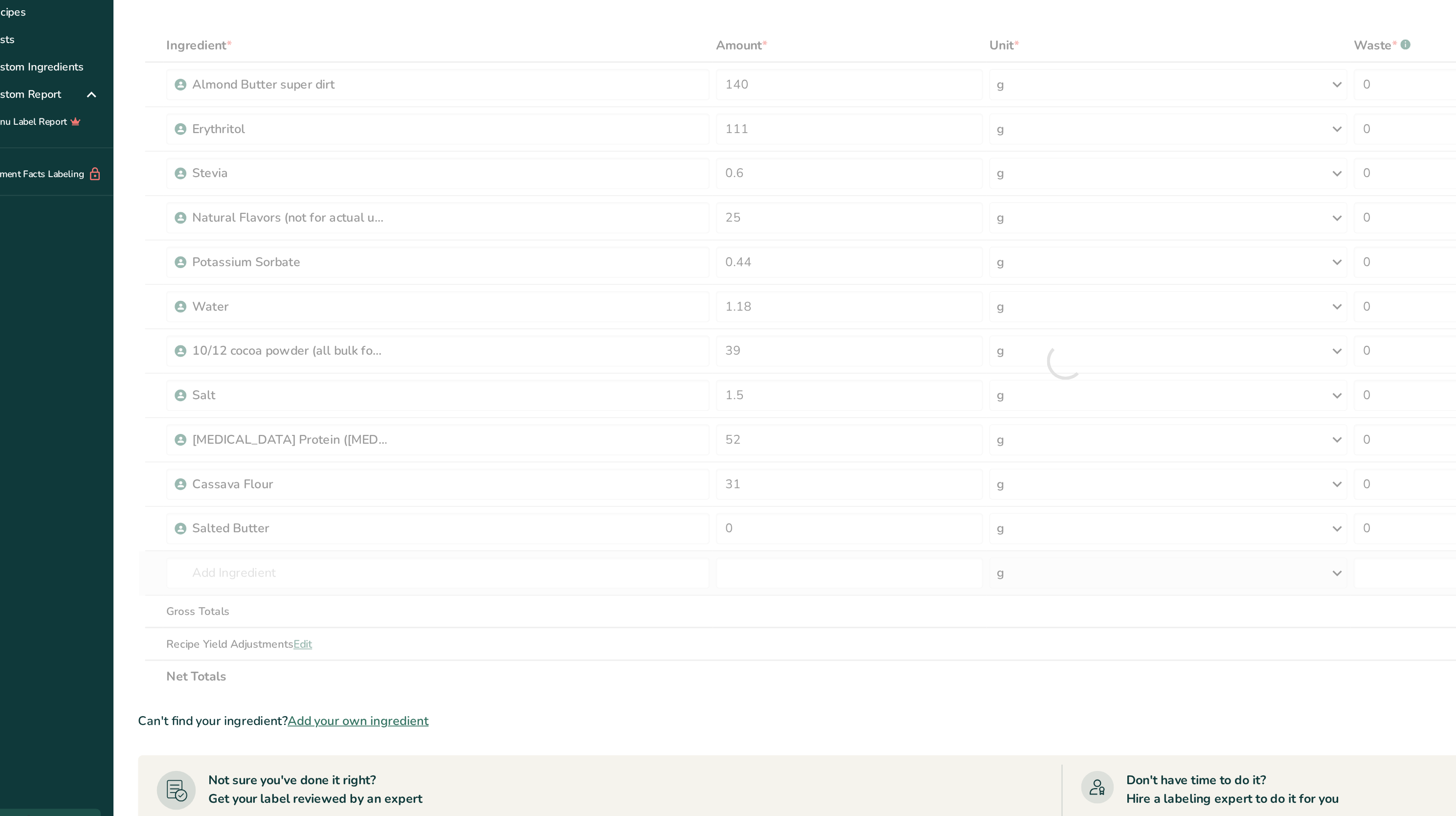
type input "Whey Protein Isolate"
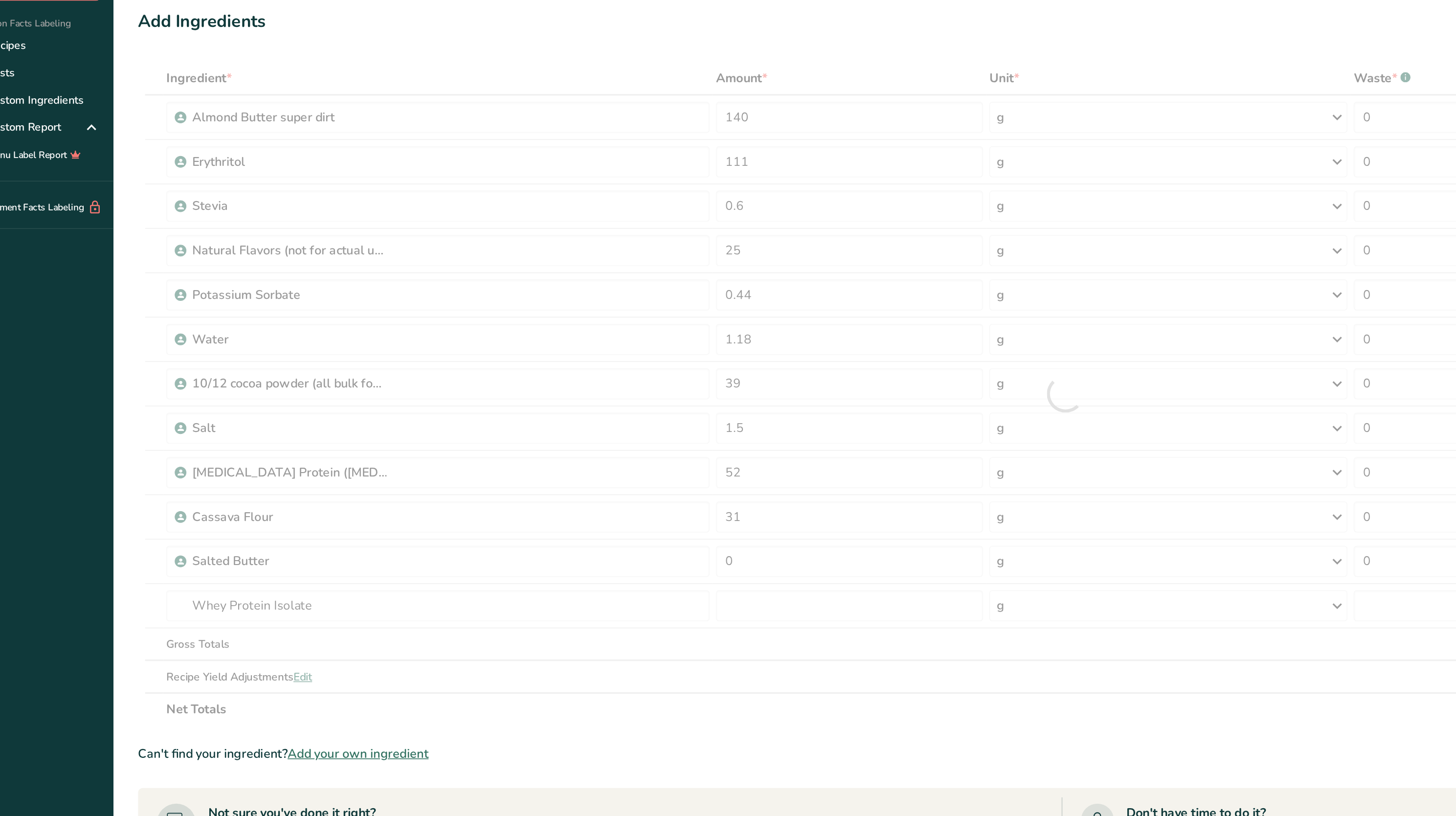
type input "0"
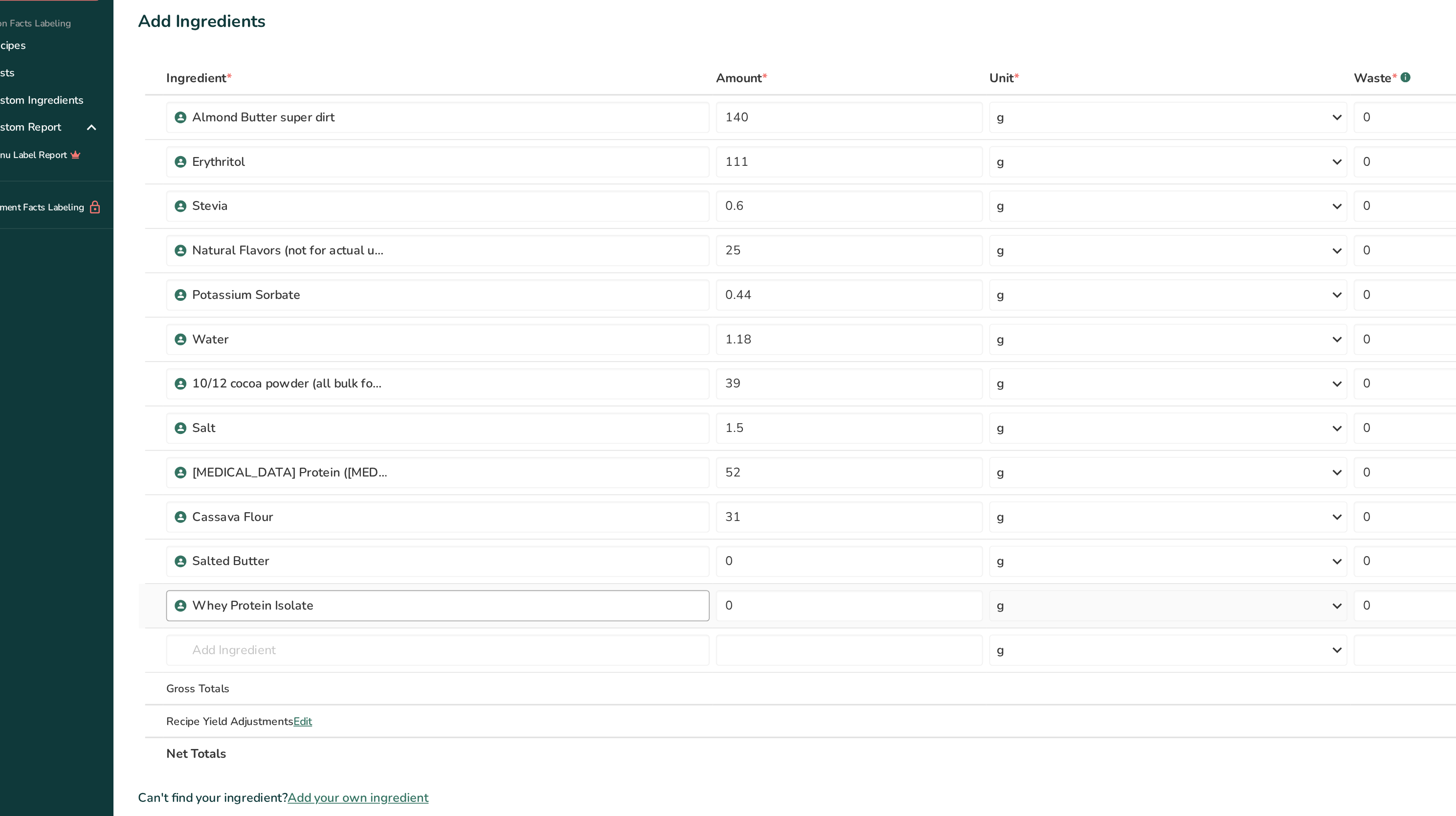
click at [316, 453] on div "Whey Protein Isolate" at bounding box center [307, 447] width 320 height 12
click at [237, 464] on td "DM Whey Protein Isolate Whey Protein Isolate 14058 Beverages, Whey protein powd…" at bounding box center [302, 476] width 345 height 27
click at [242, 482] on input "text" at bounding box center [302, 476] width 341 height 20
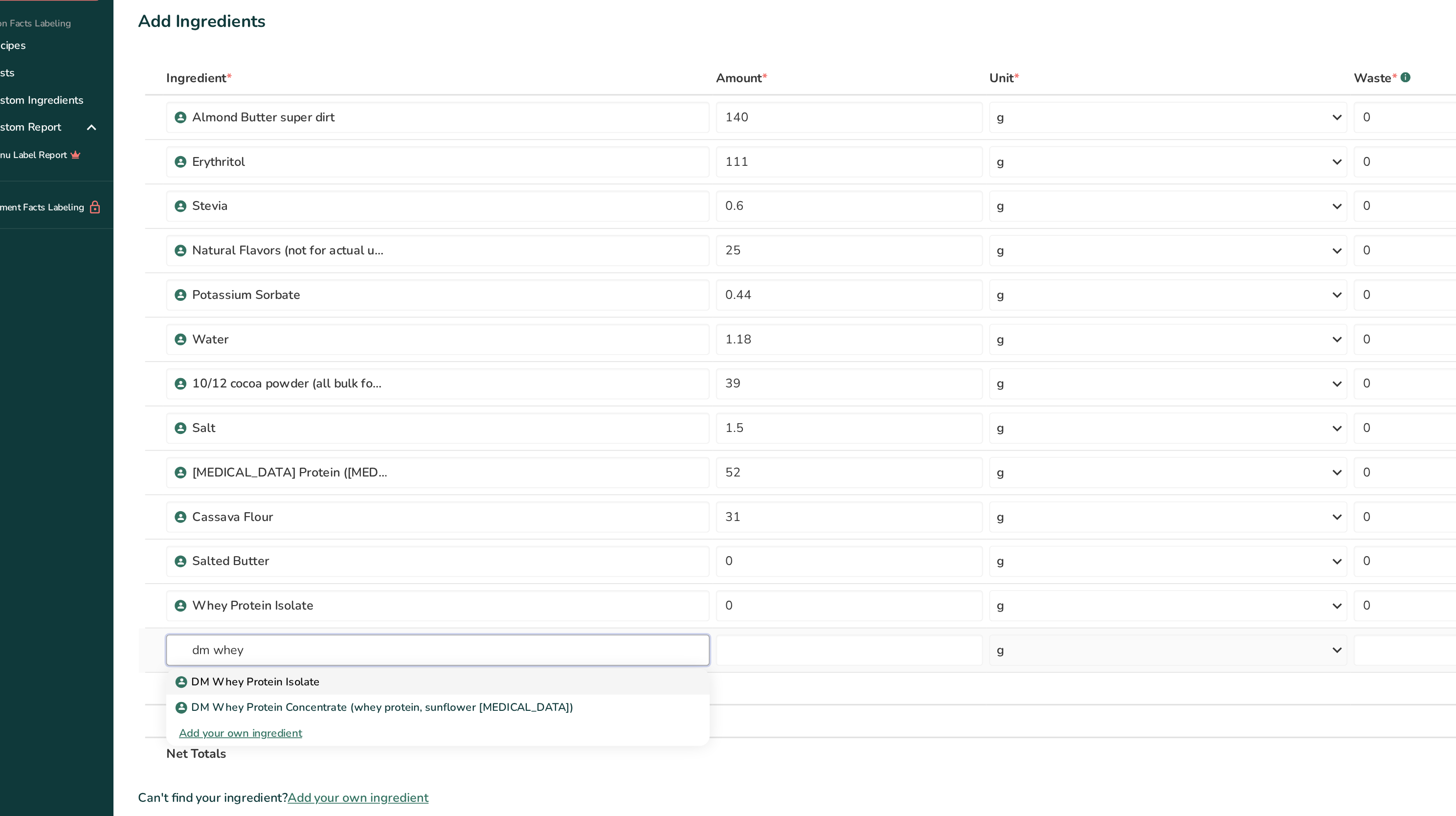
type input "dm whey"
click at [235, 500] on div "DM Whey Protein Isolate" at bounding box center [294, 494] width 310 height 10
type input "DM Whey Protein Isolate"
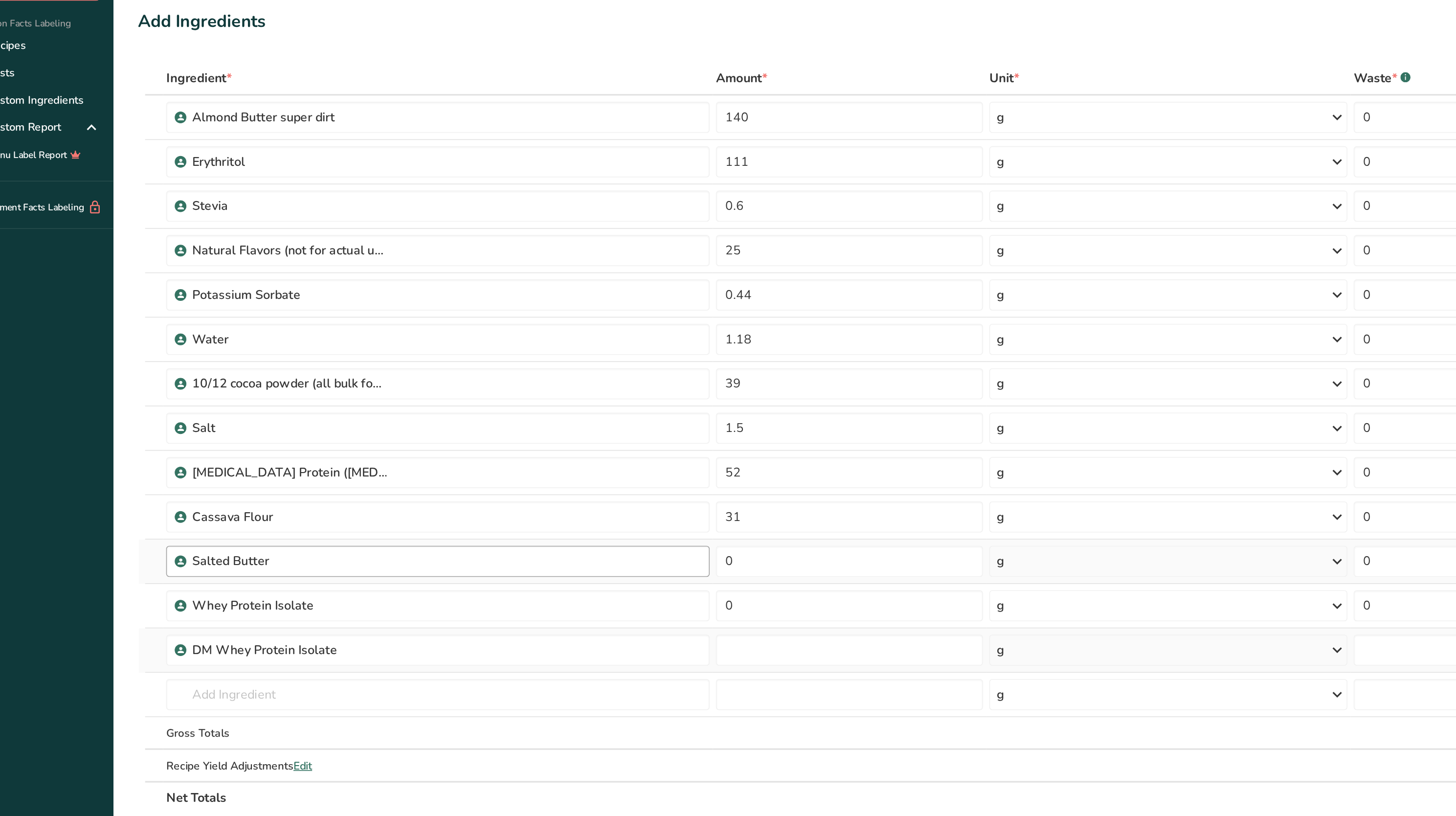
type input "0"
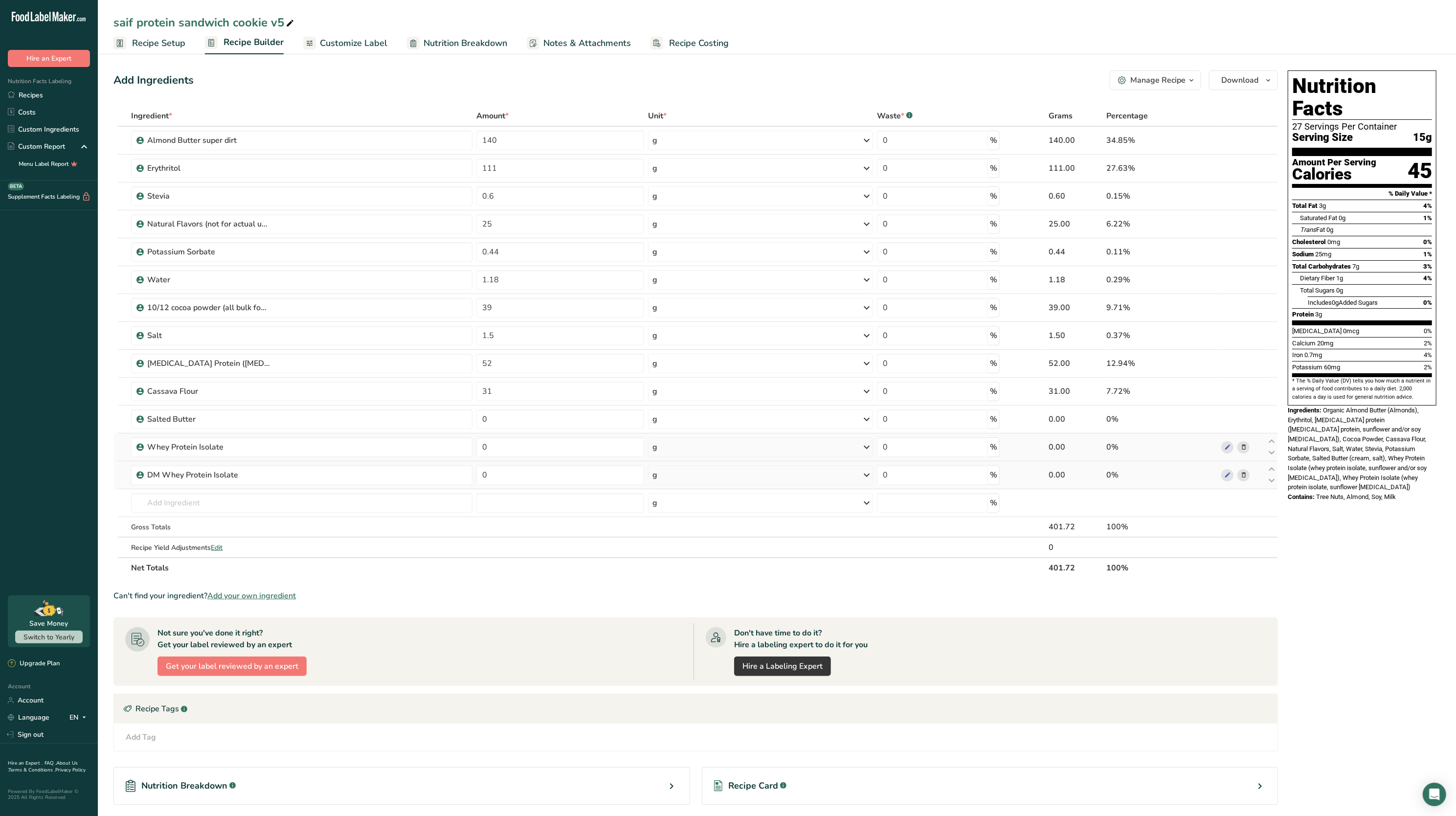
click at [1248, 452] on span at bounding box center [1244, 447] width 12 height 12
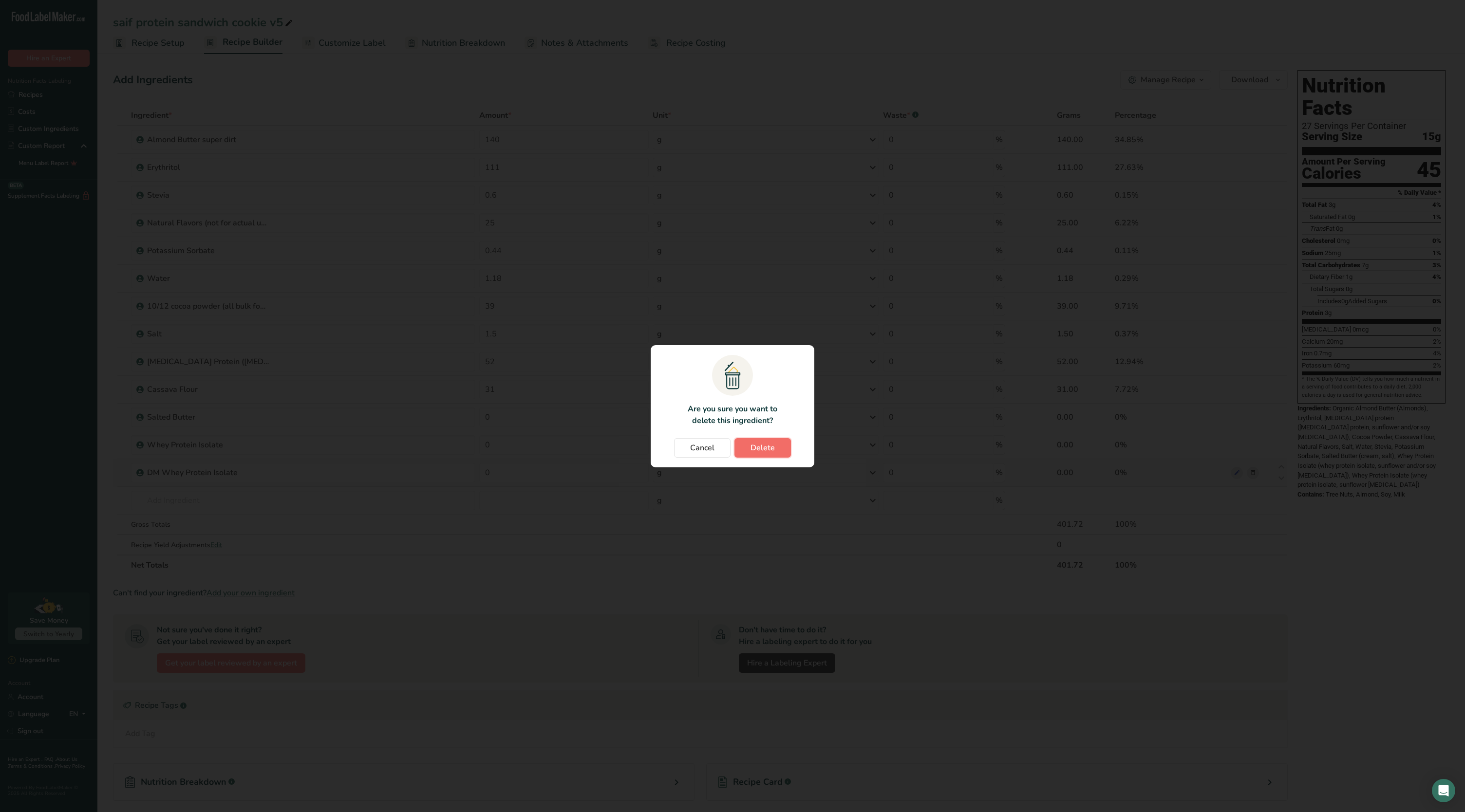
click at [764, 444] on span "Delete" at bounding box center [762, 448] width 24 height 12
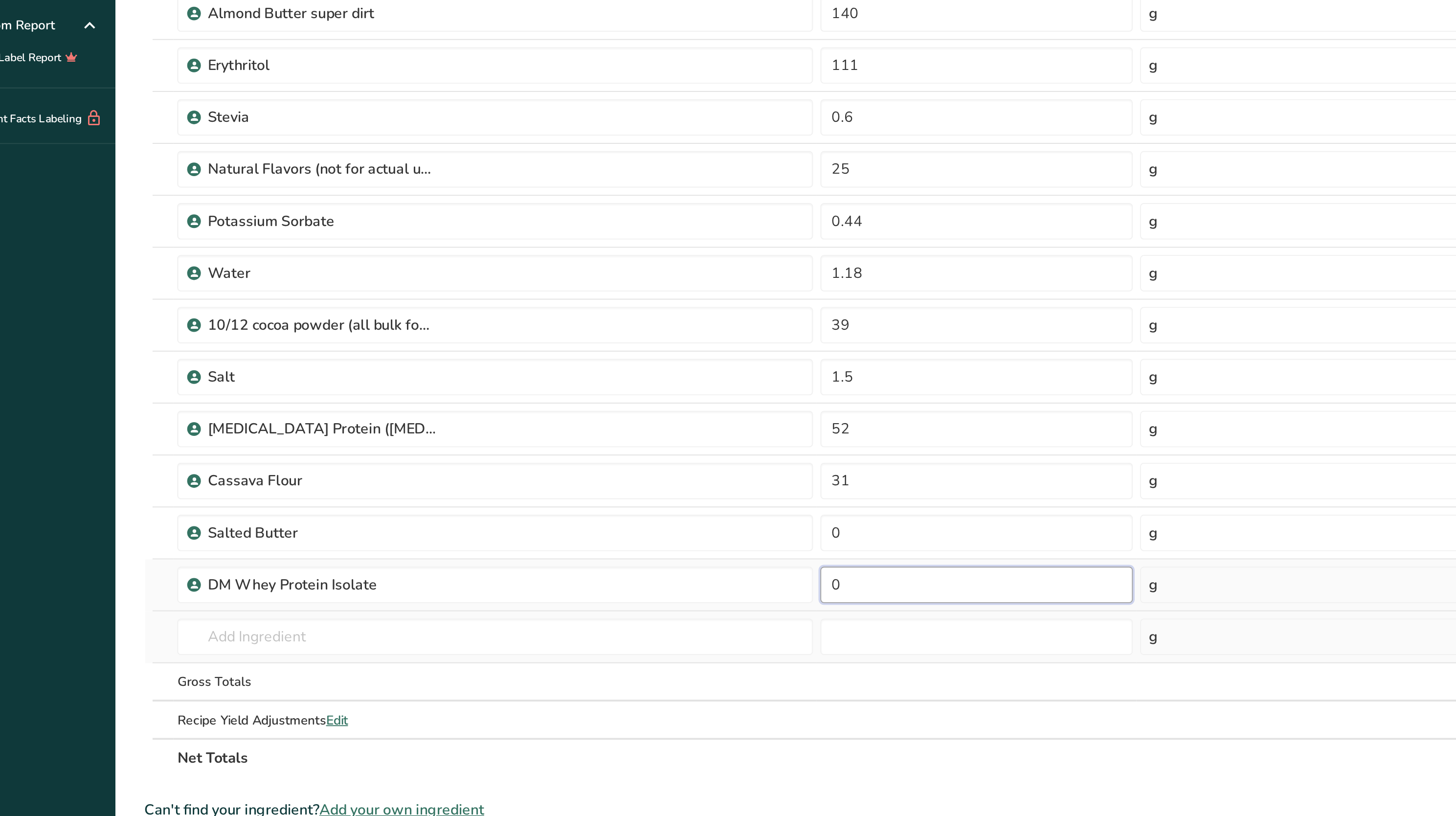
click at [517, 454] on input "0" at bounding box center [560, 447] width 168 height 20
type input "52"
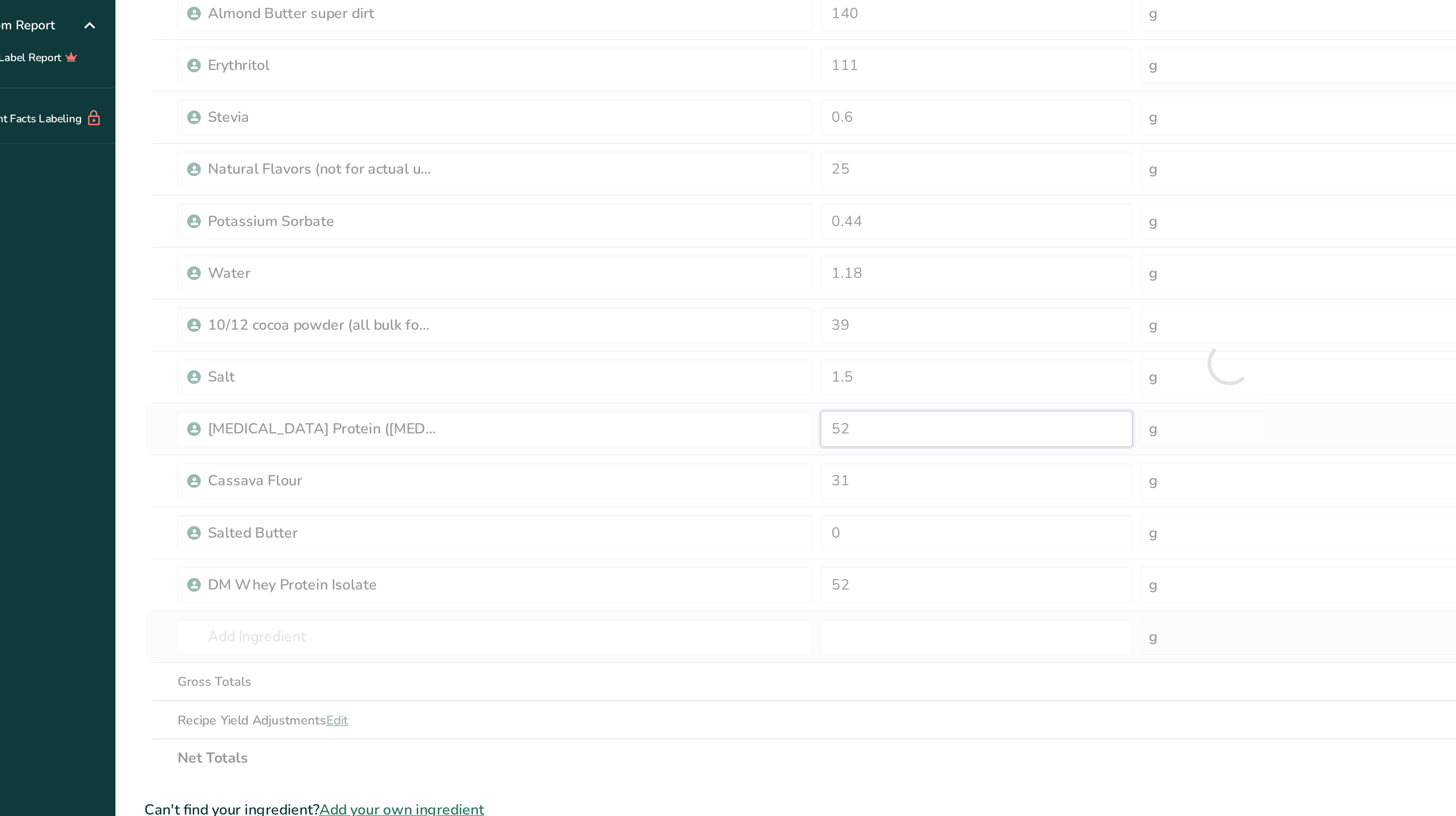
click at [511, 370] on div "Ingredient * Amount * Unit * Waste * .a-a{fill:#347362;}.b-a{fill:#fff;} Grams …" at bounding box center [696, 329] width 1165 height 445
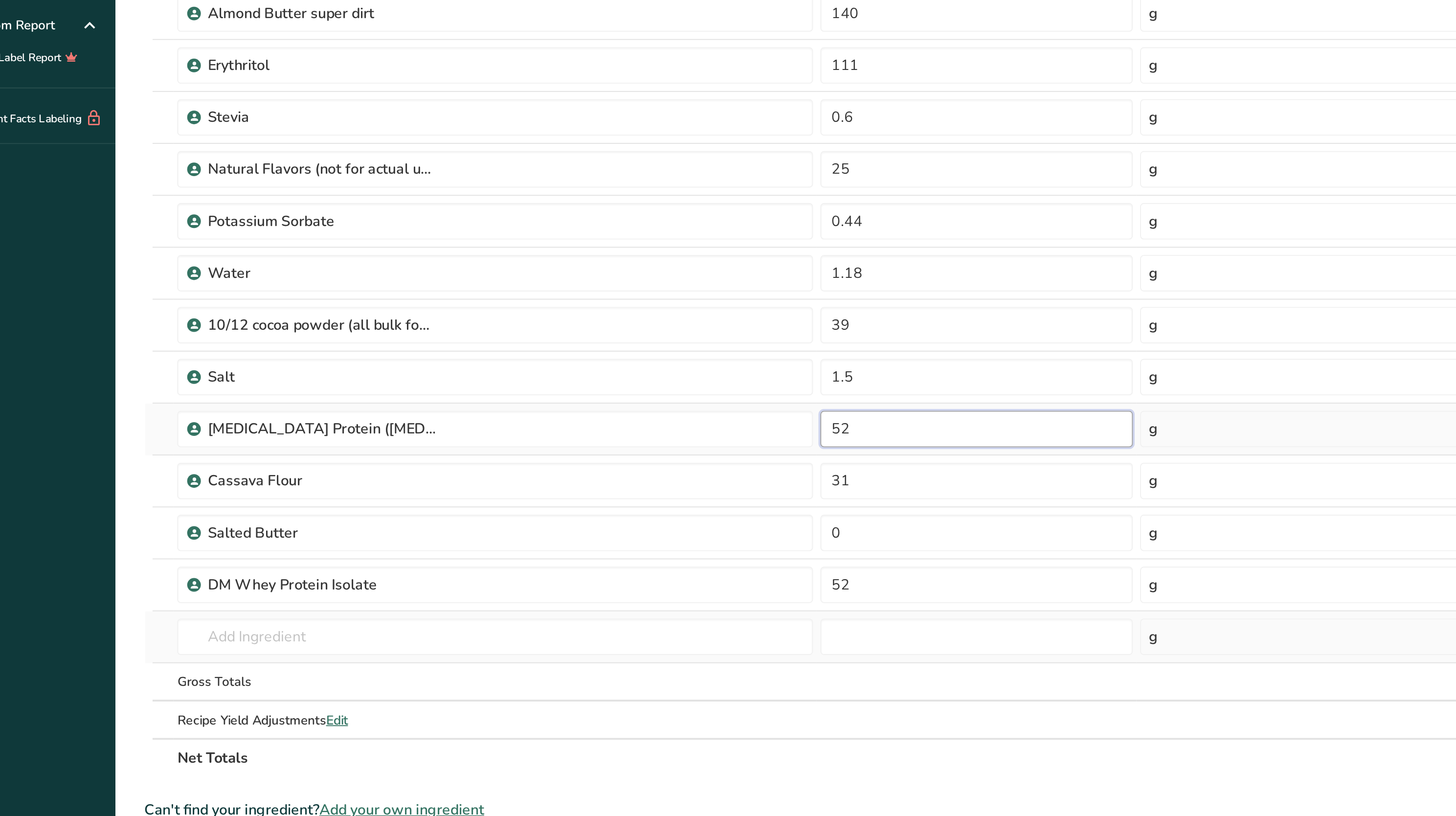
type input "5"
type input "0"
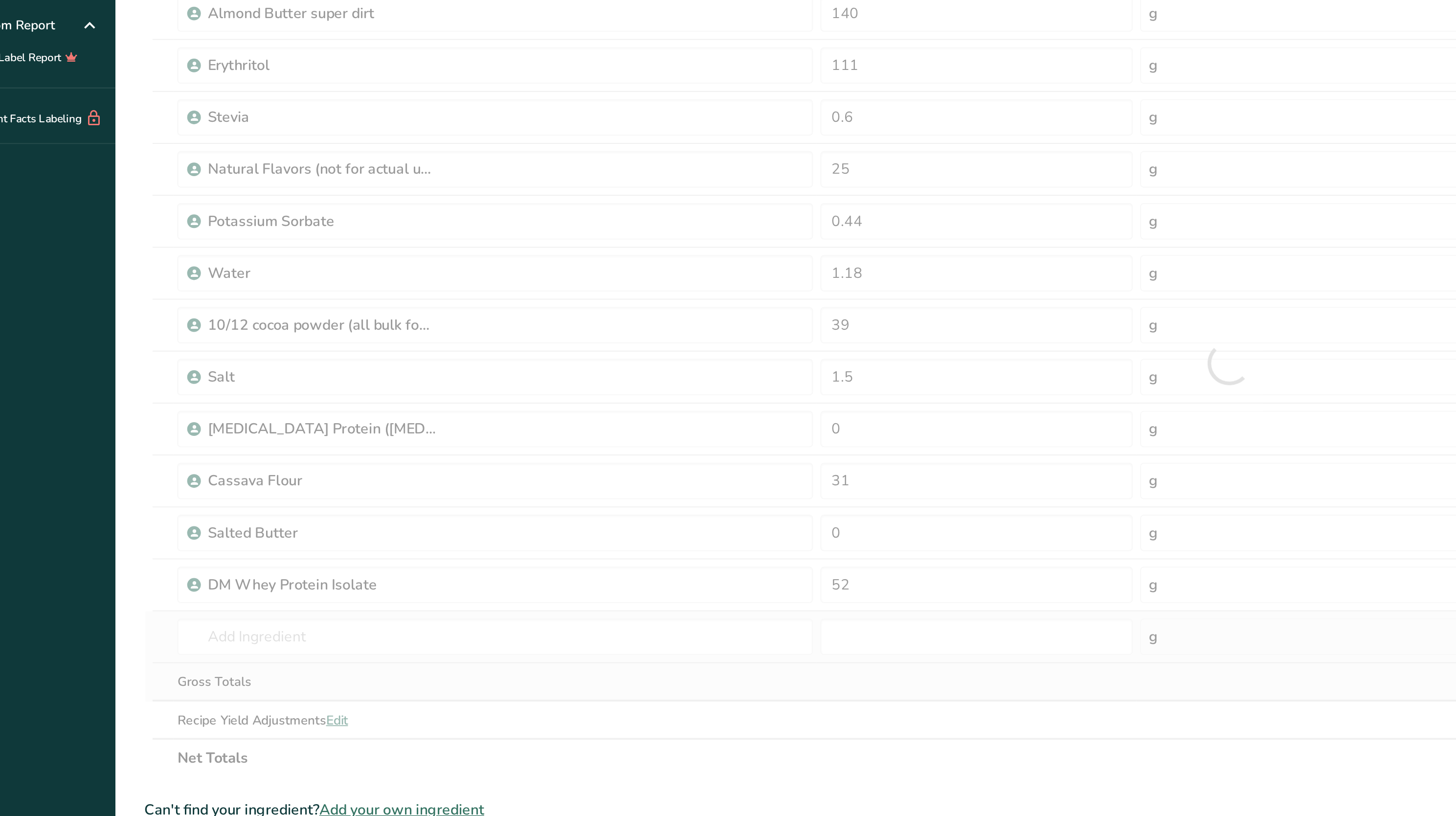
click at [506, 499] on div "Ingredient * Amount * Unit * Waste * .a-a{fill:#347362;}.b-a{fill:#fff;} Grams …" at bounding box center [696, 329] width 1165 height 445
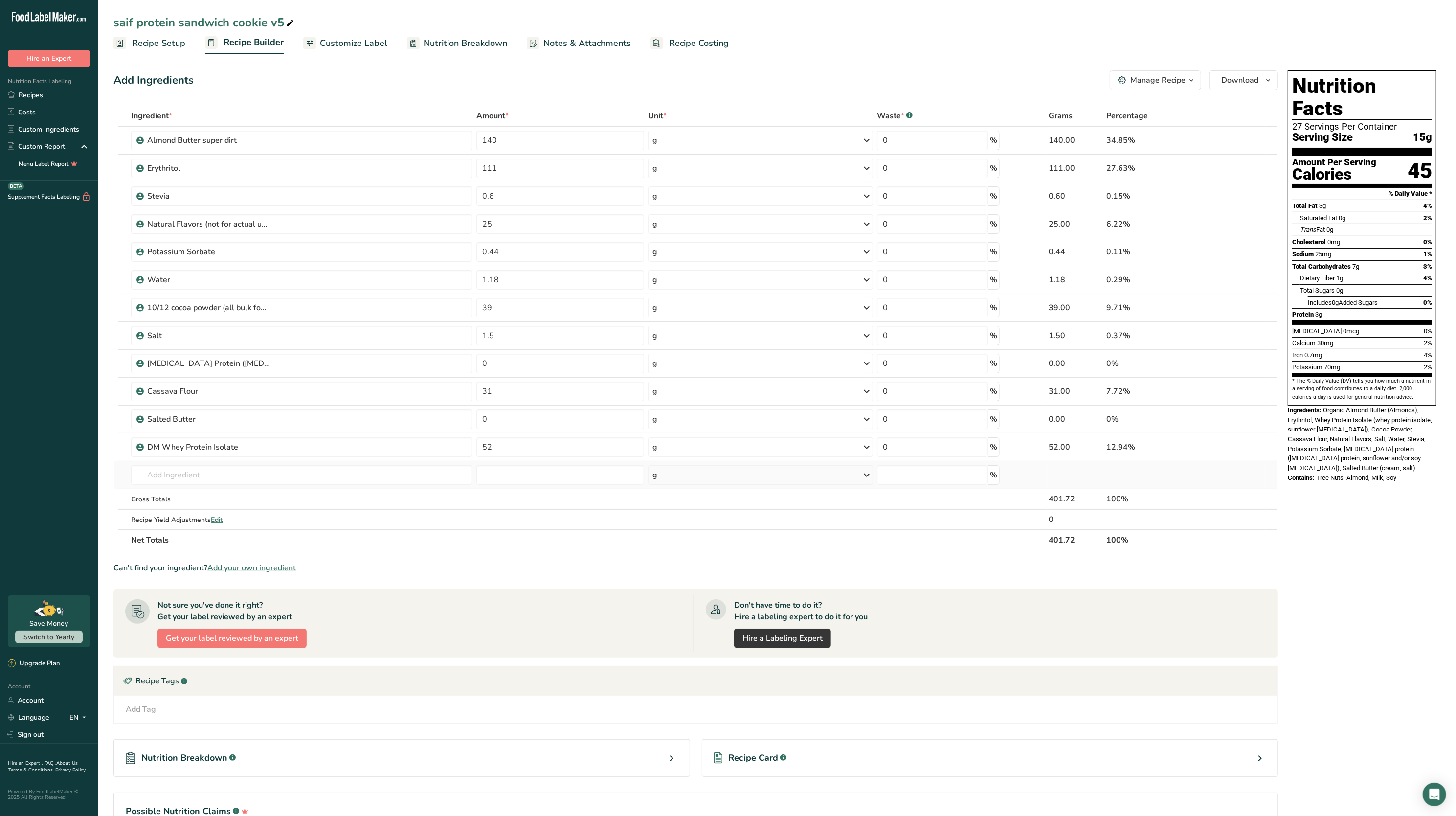
click at [452, 36] on span "Nutrition Breakdown" at bounding box center [465, 42] width 83 height 13
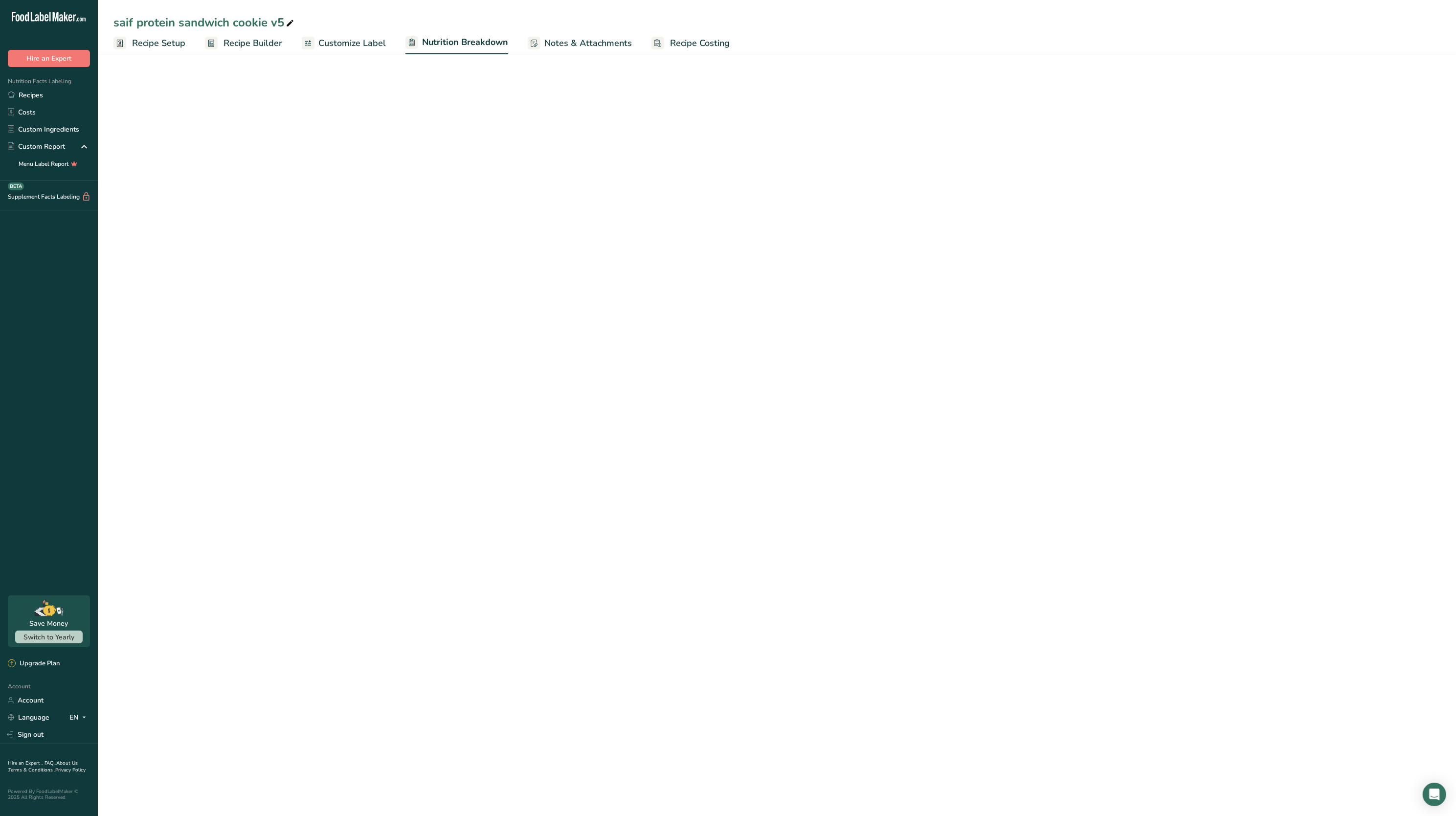
select select "Calories"
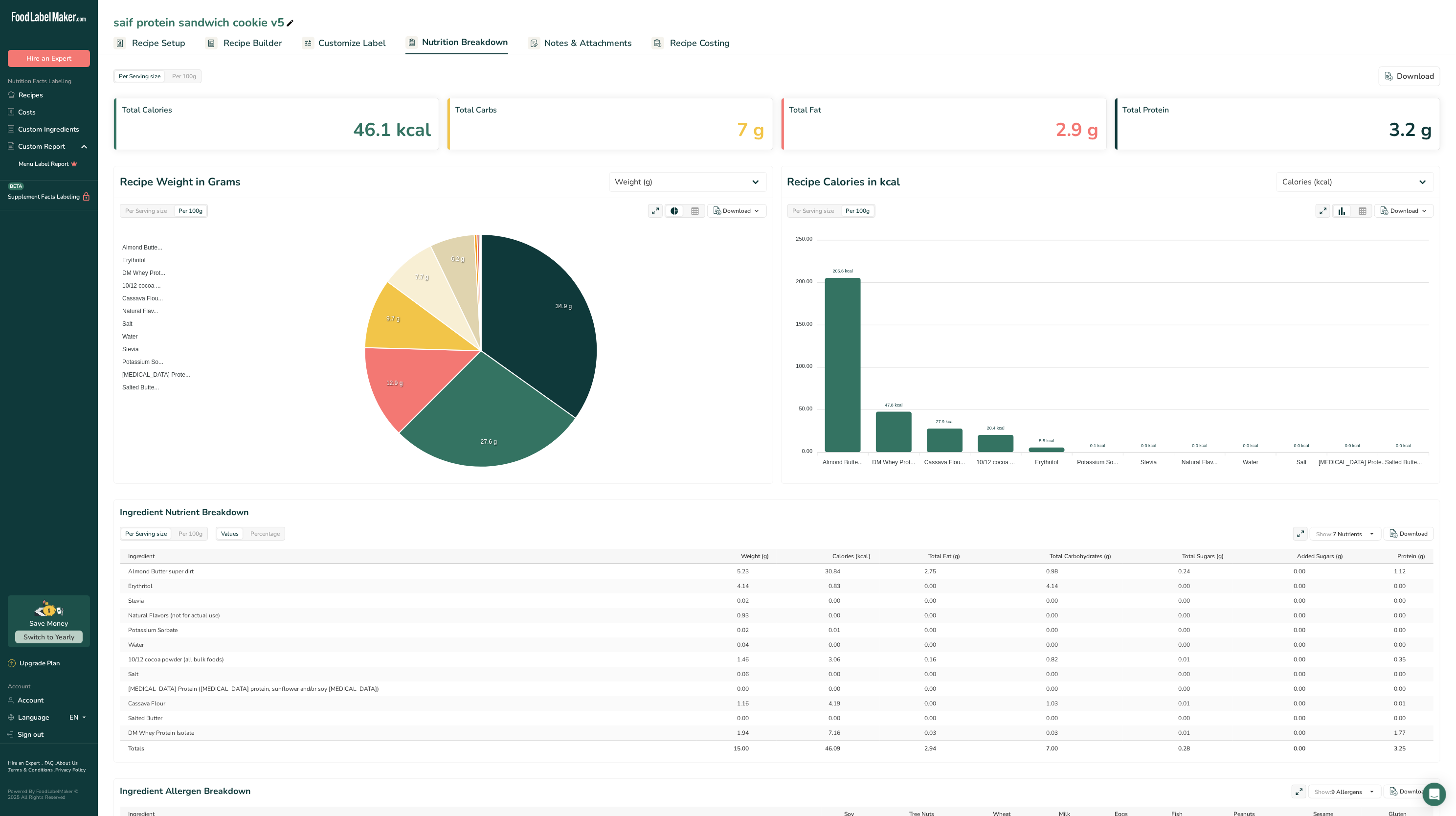
click at [167, 36] on span "Recipe Setup" at bounding box center [159, 42] width 53 height 13
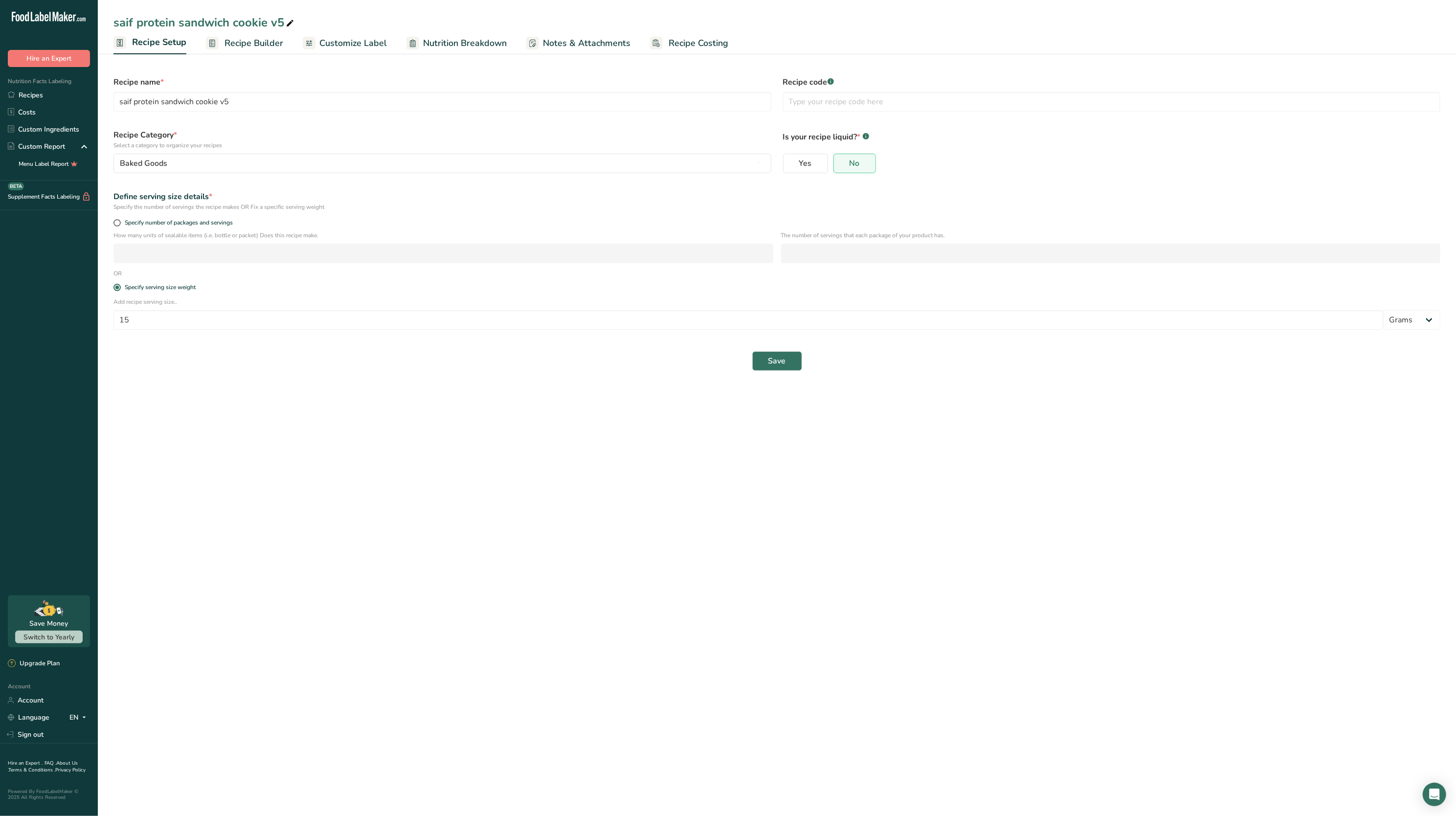
click at [254, 45] on span "Recipe Builder" at bounding box center [254, 42] width 59 height 13
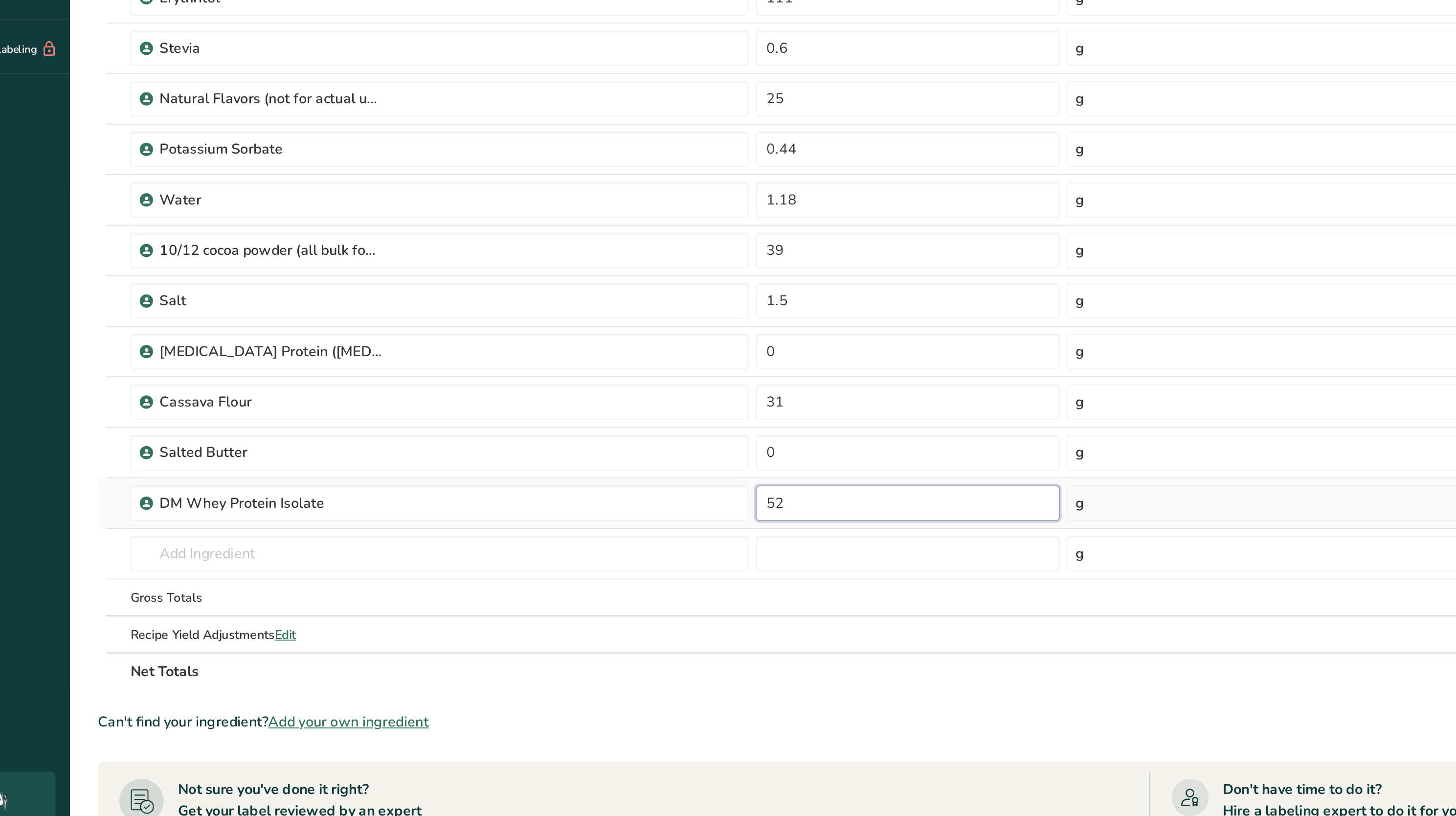
click at [494, 445] on input "52" at bounding box center [560, 447] width 168 height 20
type input "5"
type input "0"
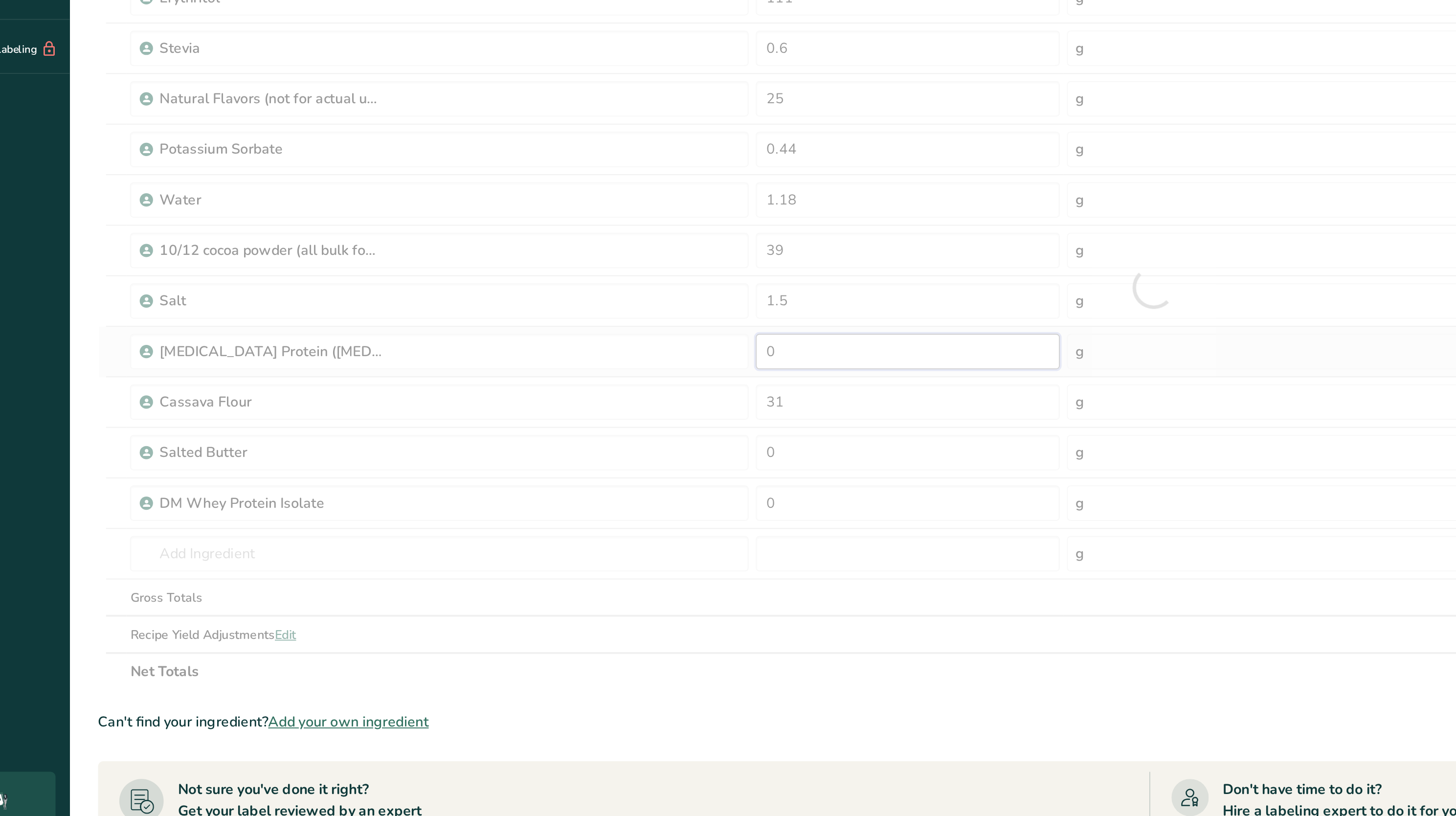
click at [502, 366] on div "Ingredient * Amount * Unit * Waste * .a-a{fill:#347362;}.b-a{fill:#fff;} Grams …" at bounding box center [696, 329] width 1165 height 445
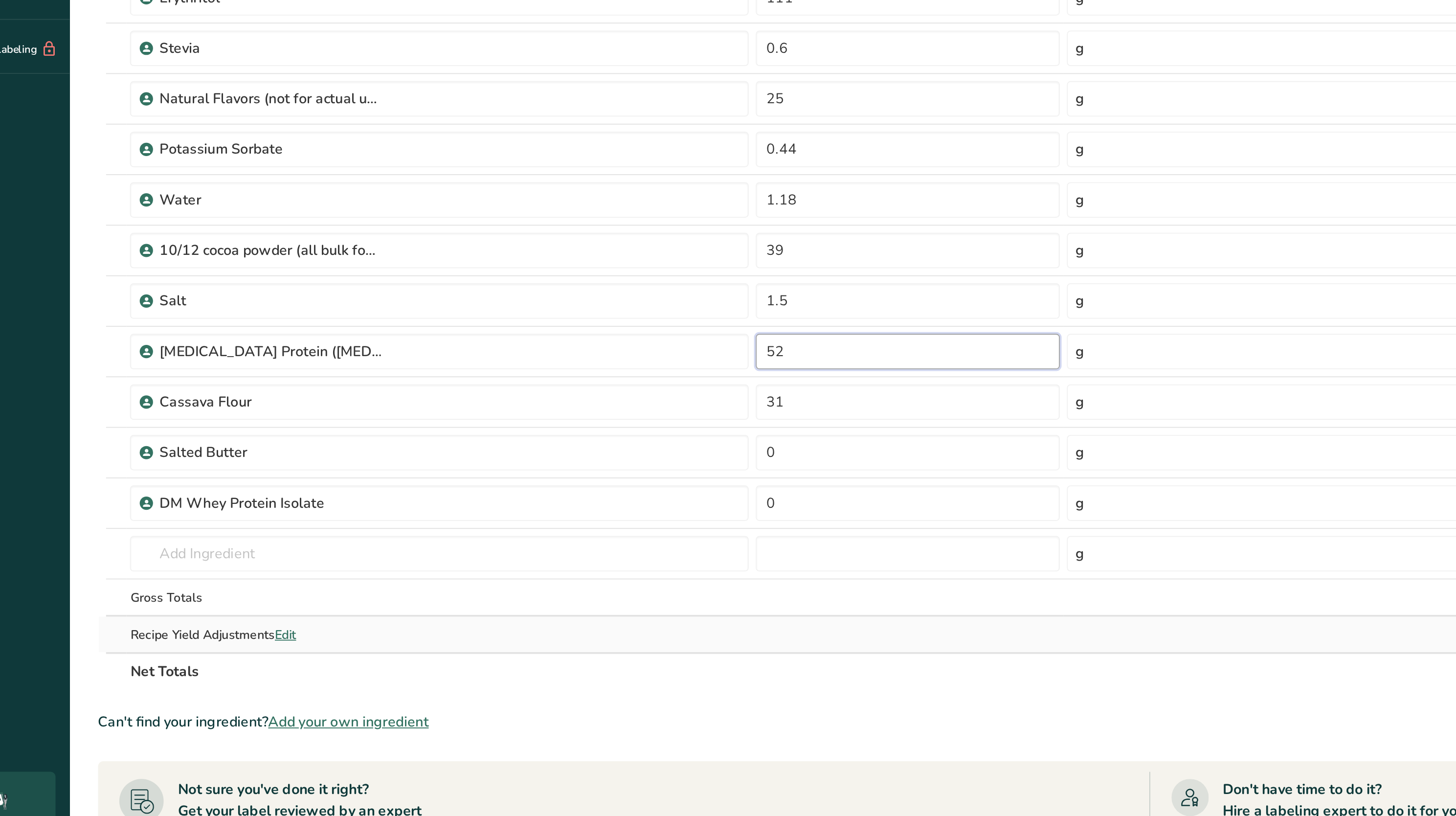
type input "52"
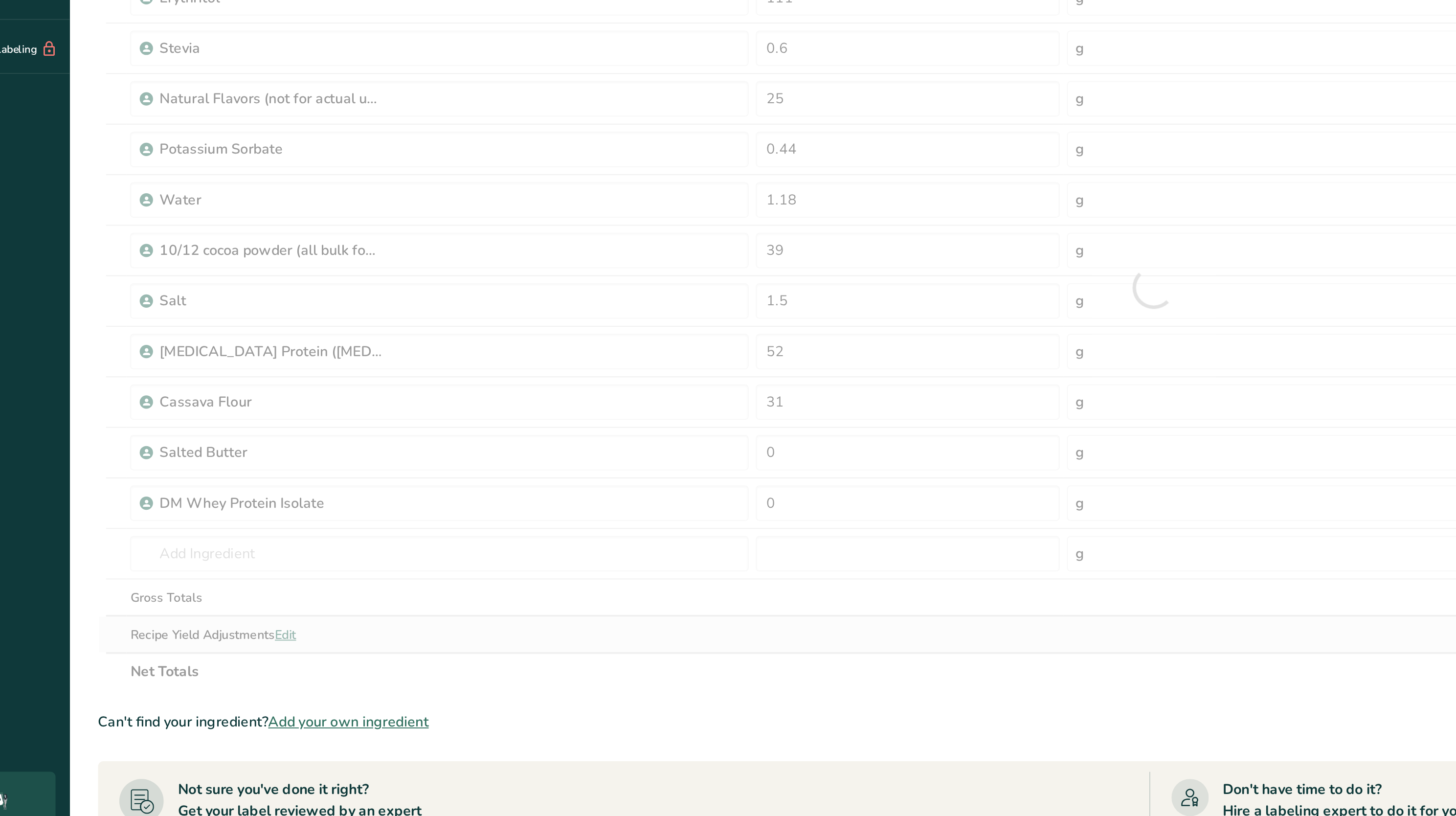
click at [497, 515] on div "Ingredient * Amount * Unit * Waste * .a-a{fill:#347362;}.b-a{fill:#fff;} Grams …" at bounding box center [696, 329] width 1165 height 445
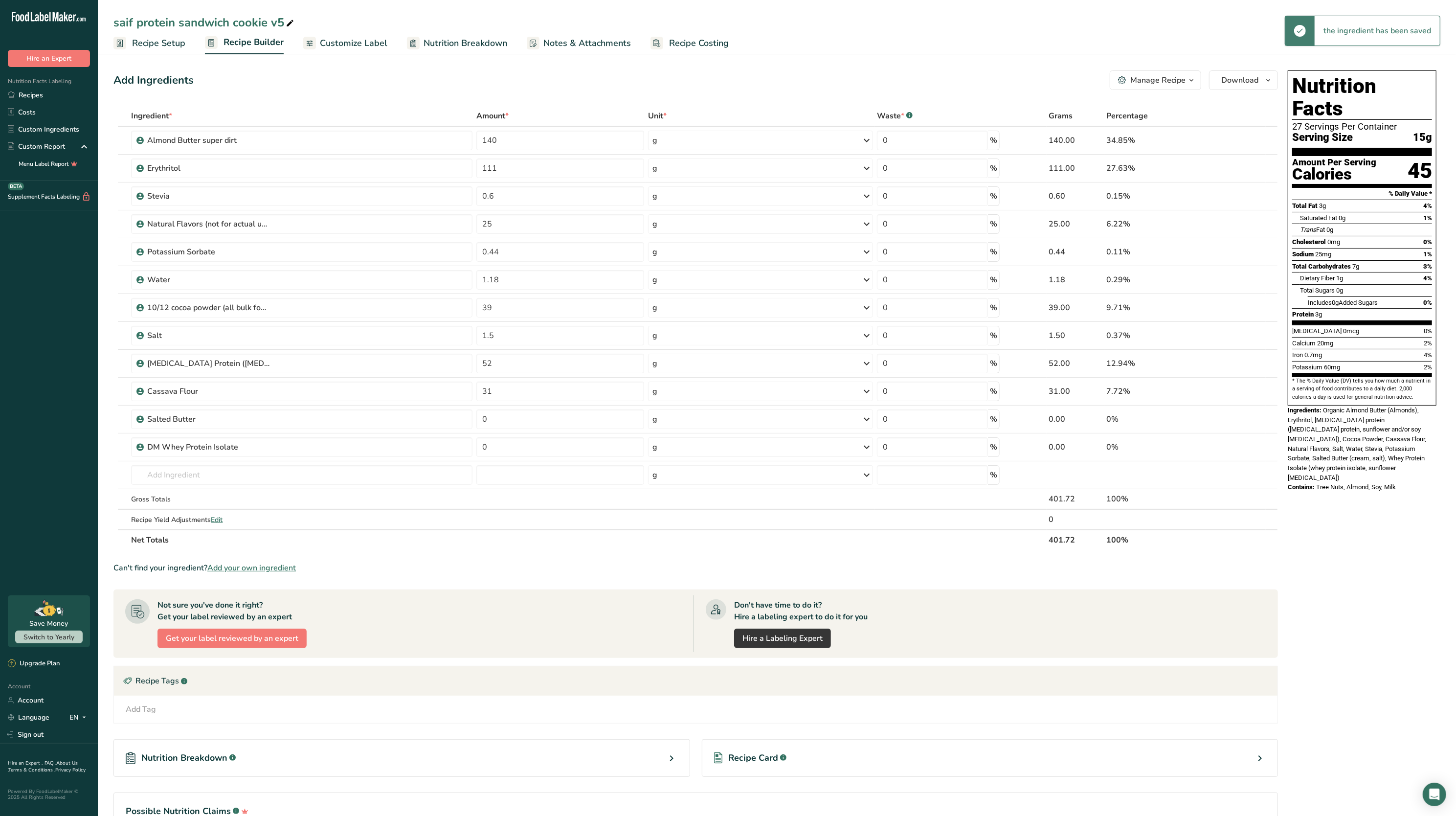
click at [612, 40] on span "Notes & Attachments" at bounding box center [586, 42] width 87 height 13
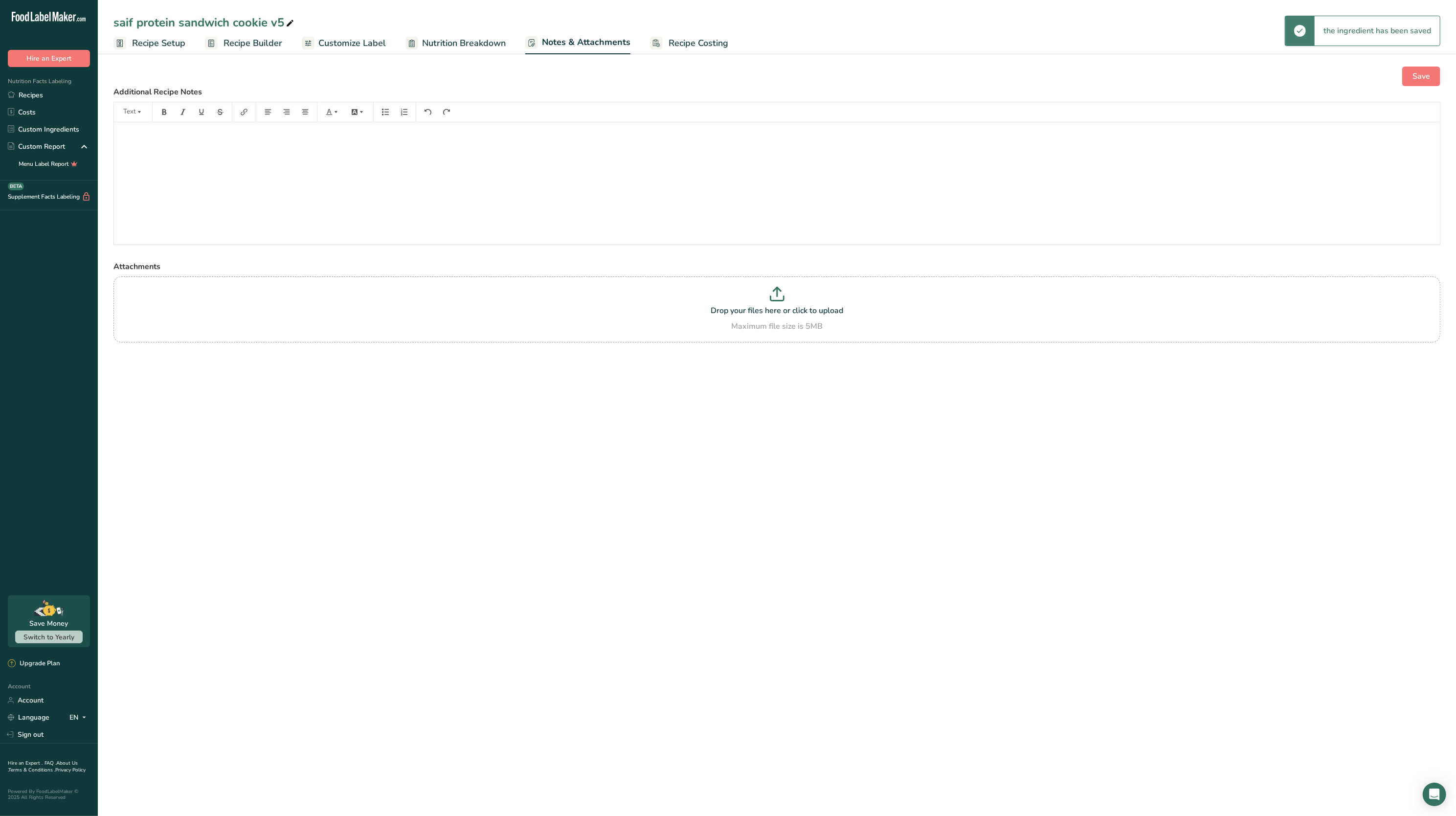
click at [451, 38] on span "Nutrition Breakdown" at bounding box center [464, 42] width 83 height 13
select select "Calories"
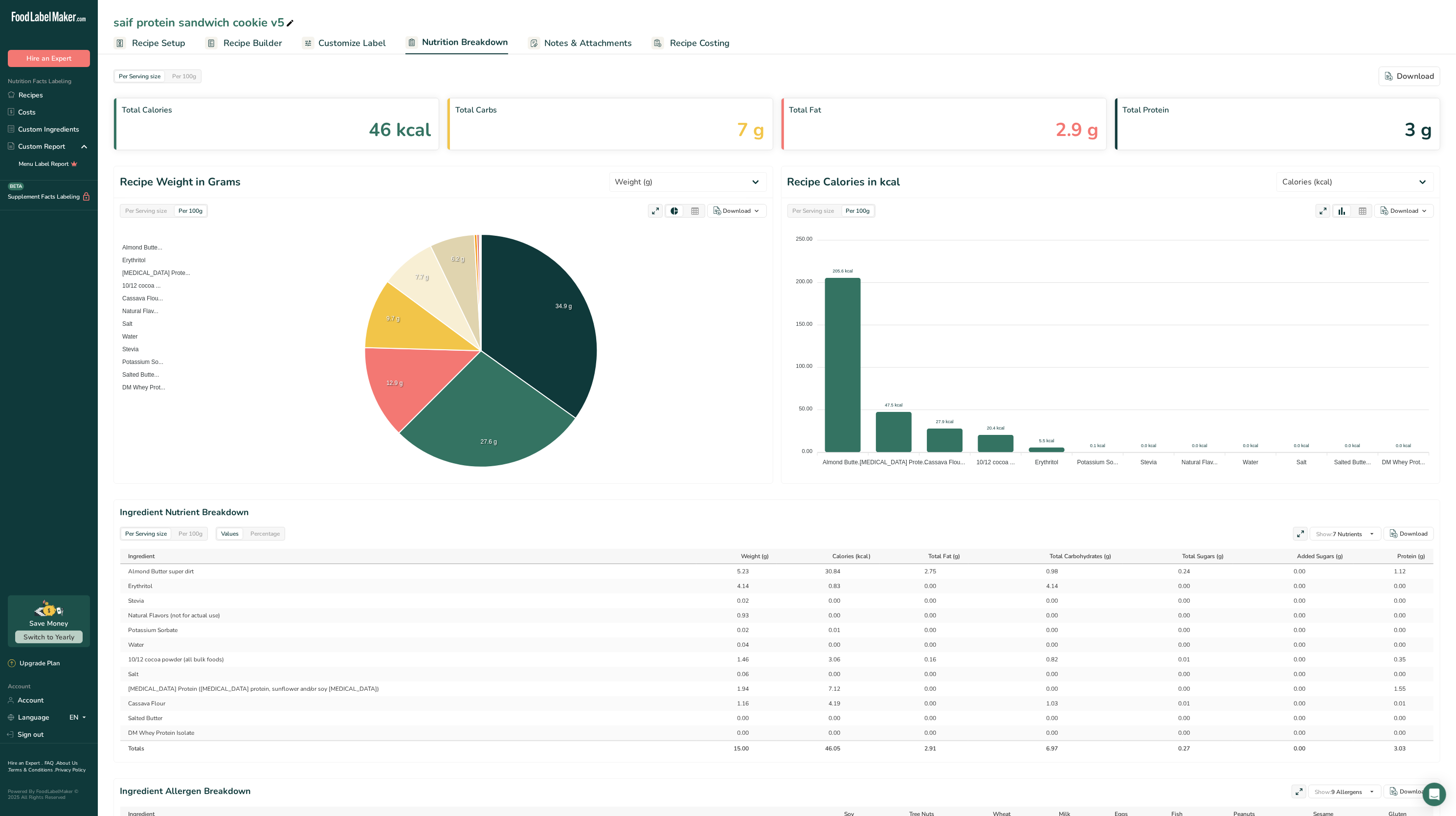
click at [172, 41] on span "Recipe Setup" at bounding box center [159, 42] width 53 height 13
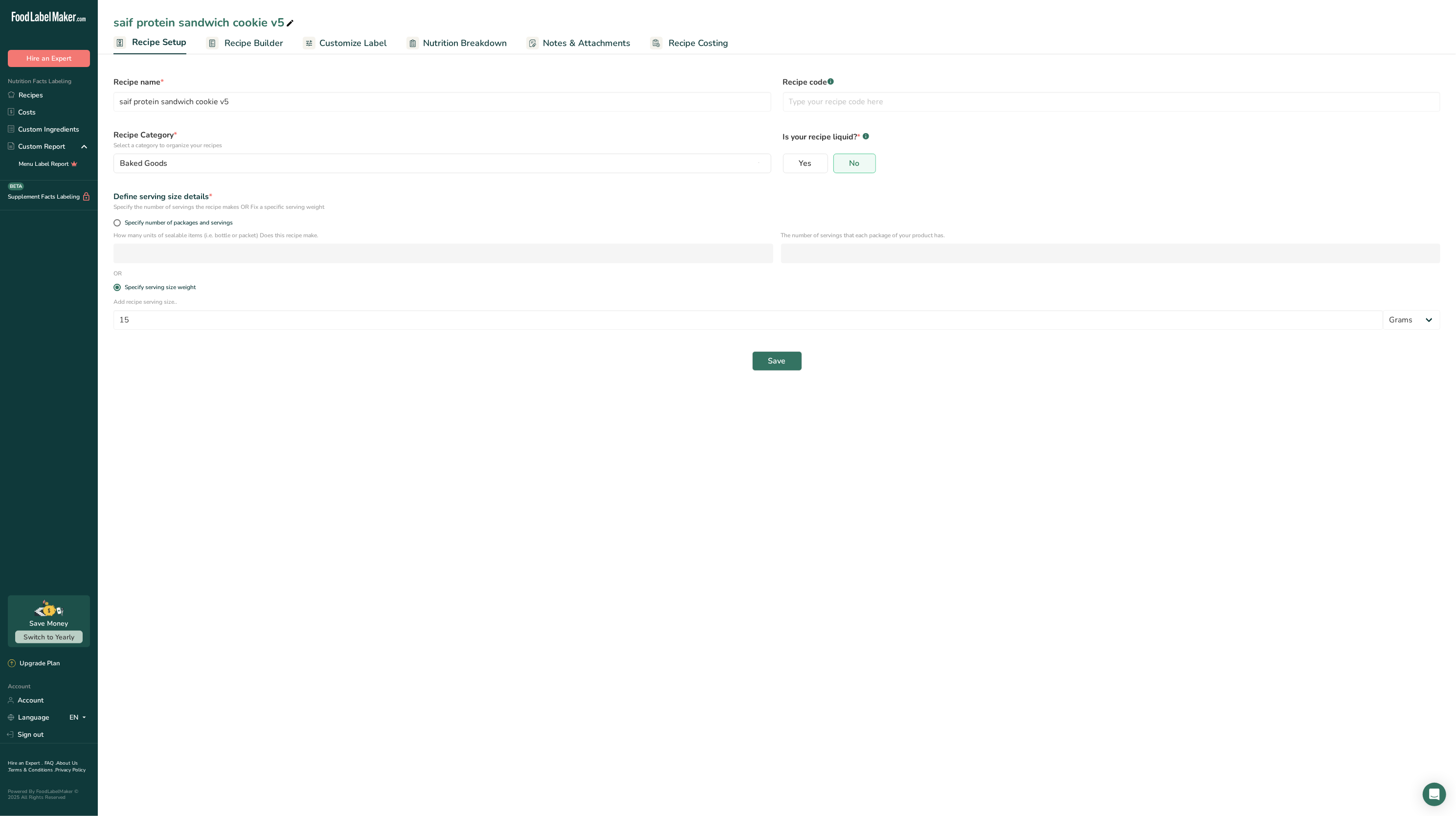
click at [252, 52] on link "Recipe Builder" at bounding box center [244, 43] width 77 height 22
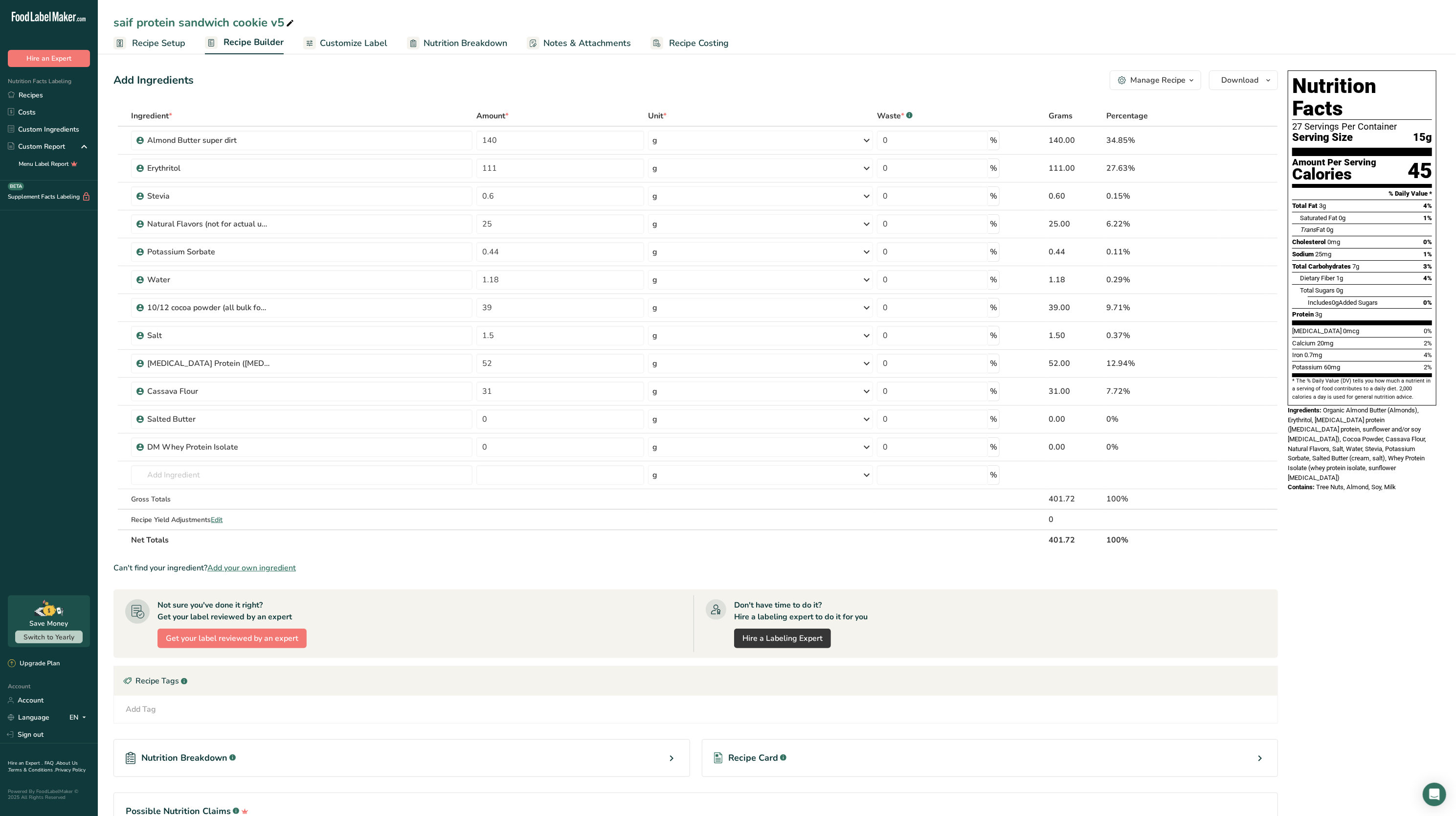
click at [489, 51] on link "Nutrition Breakdown" at bounding box center [457, 43] width 100 height 22
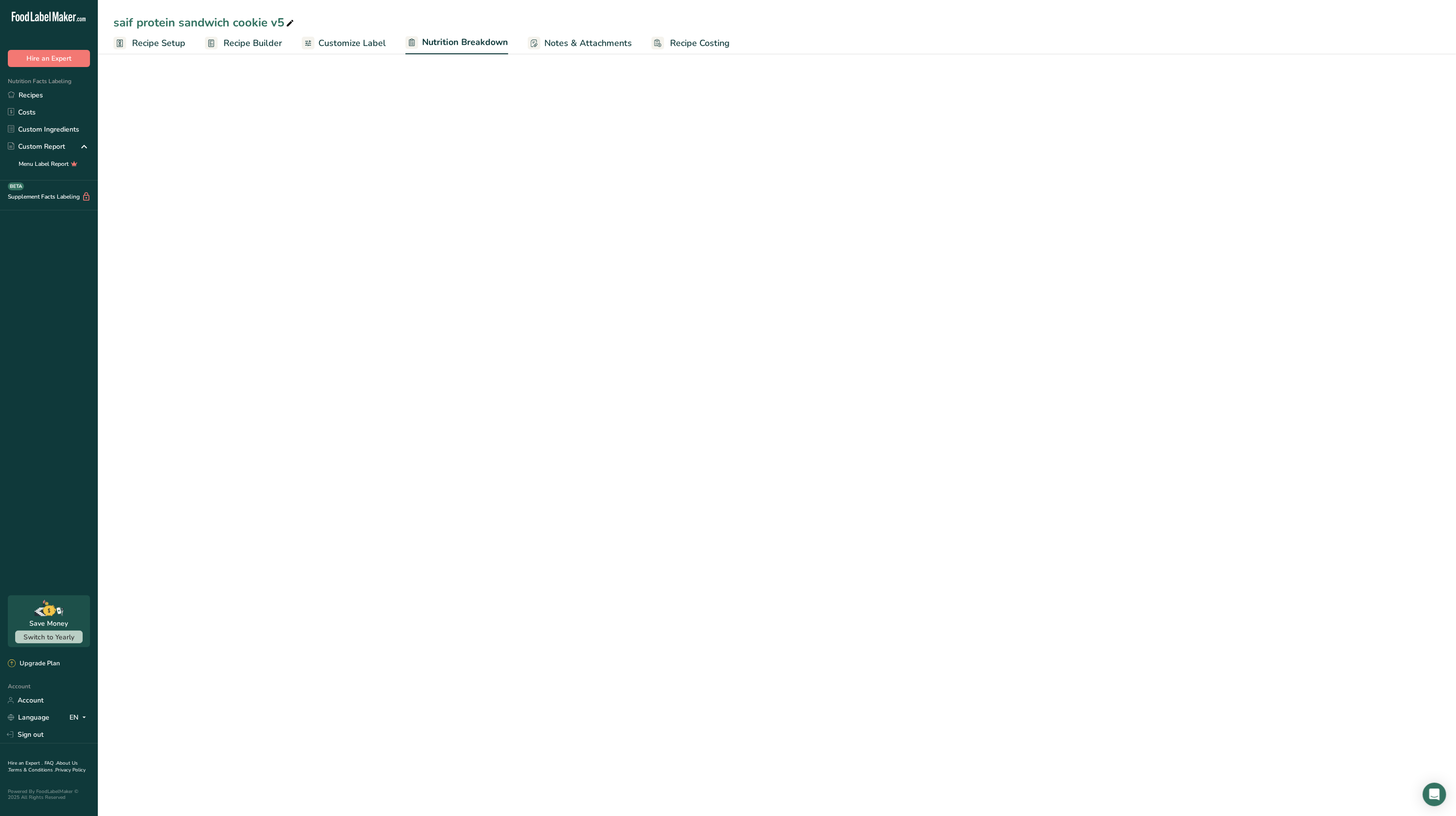
select select "Calories"
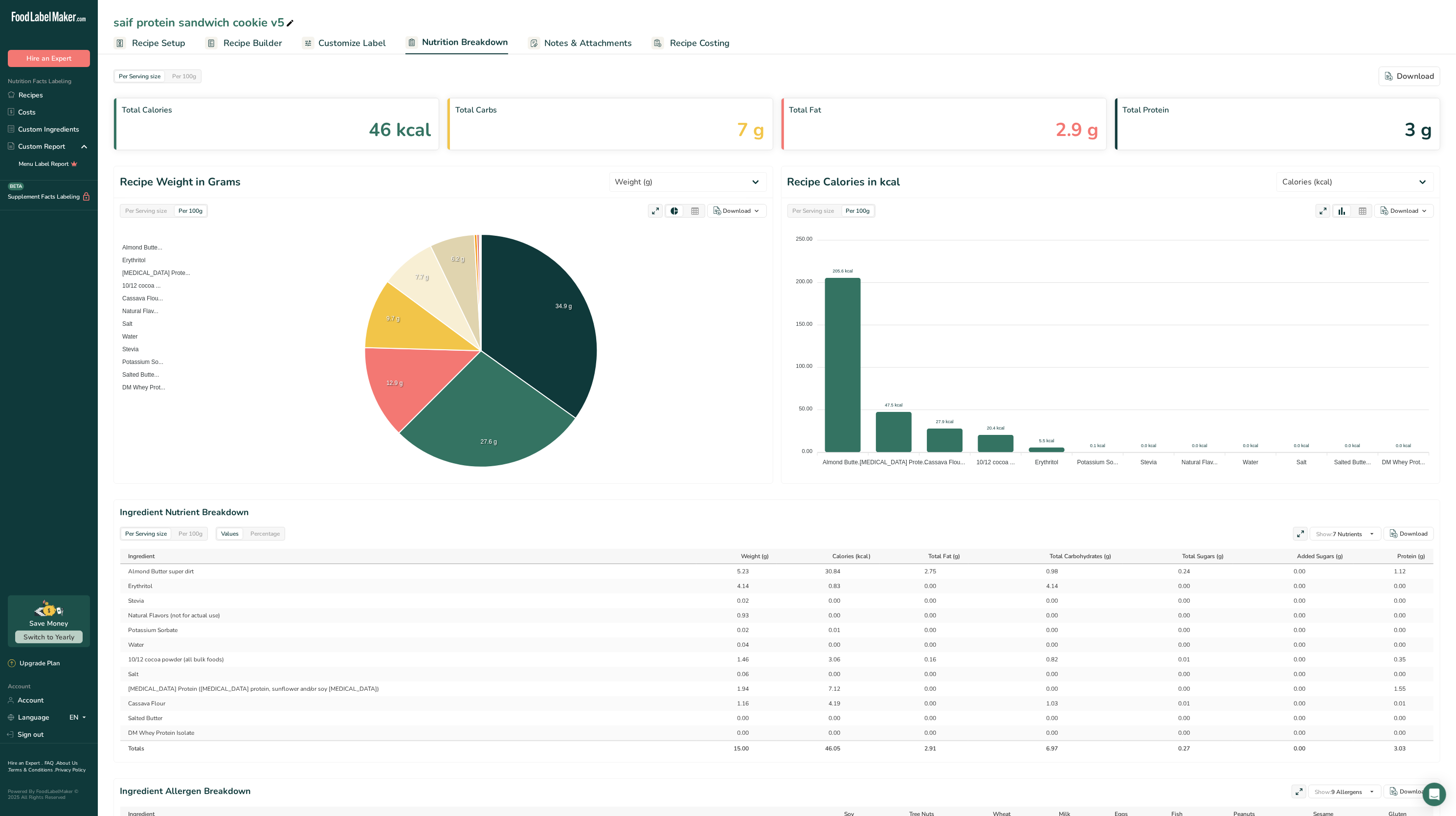
click at [154, 210] on div "Per Serving size" at bounding box center [146, 211] width 49 height 11
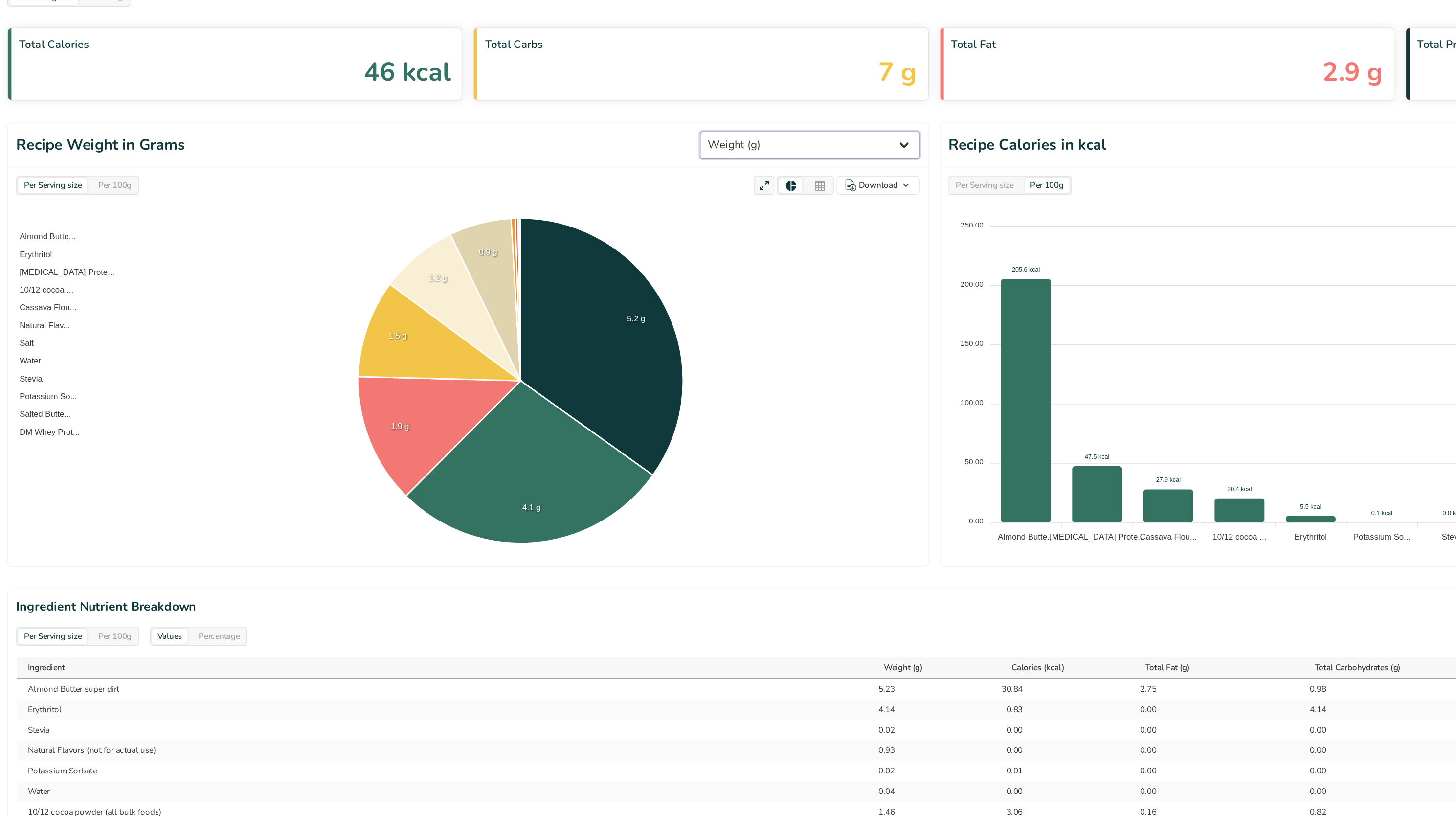
click at [684, 181] on select "Weight (g) Calories (kcal) Energy KJ (kj) Total Fat (g) Saturated Fat (g) Trans…" at bounding box center [688, 182] width 158 height 20
select select "Protein"
click at [645, 173] on select "Weight (g) Calories (kcal) Energy KJ (kj) Total Fat (g) Saturated Fat (g) Trans…" at bounding box center [688, 182] width 158 height 20
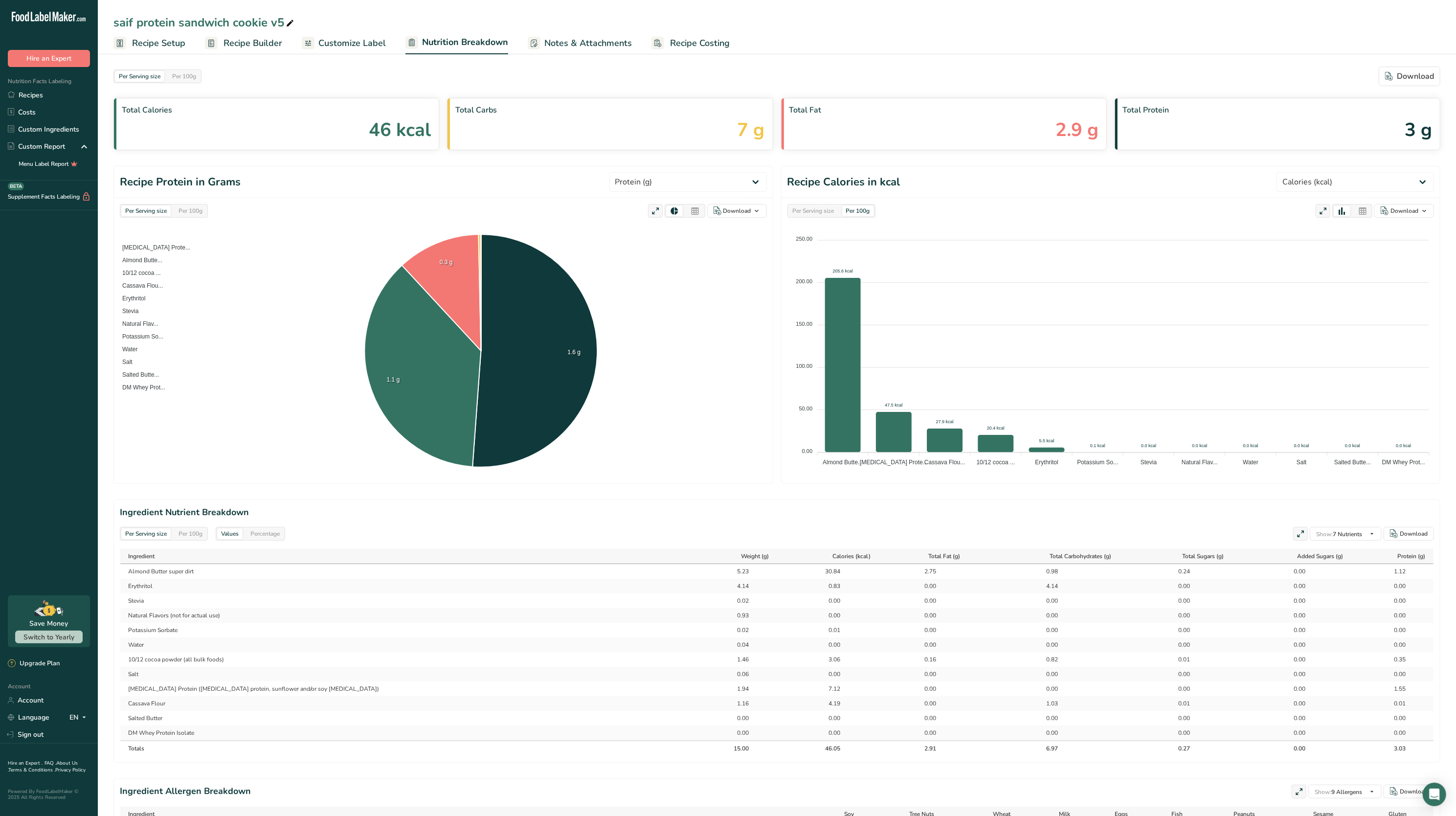
click at [251, 44] on span "Recipe Builder" at bounding box center [253, 42] width 59 height 13
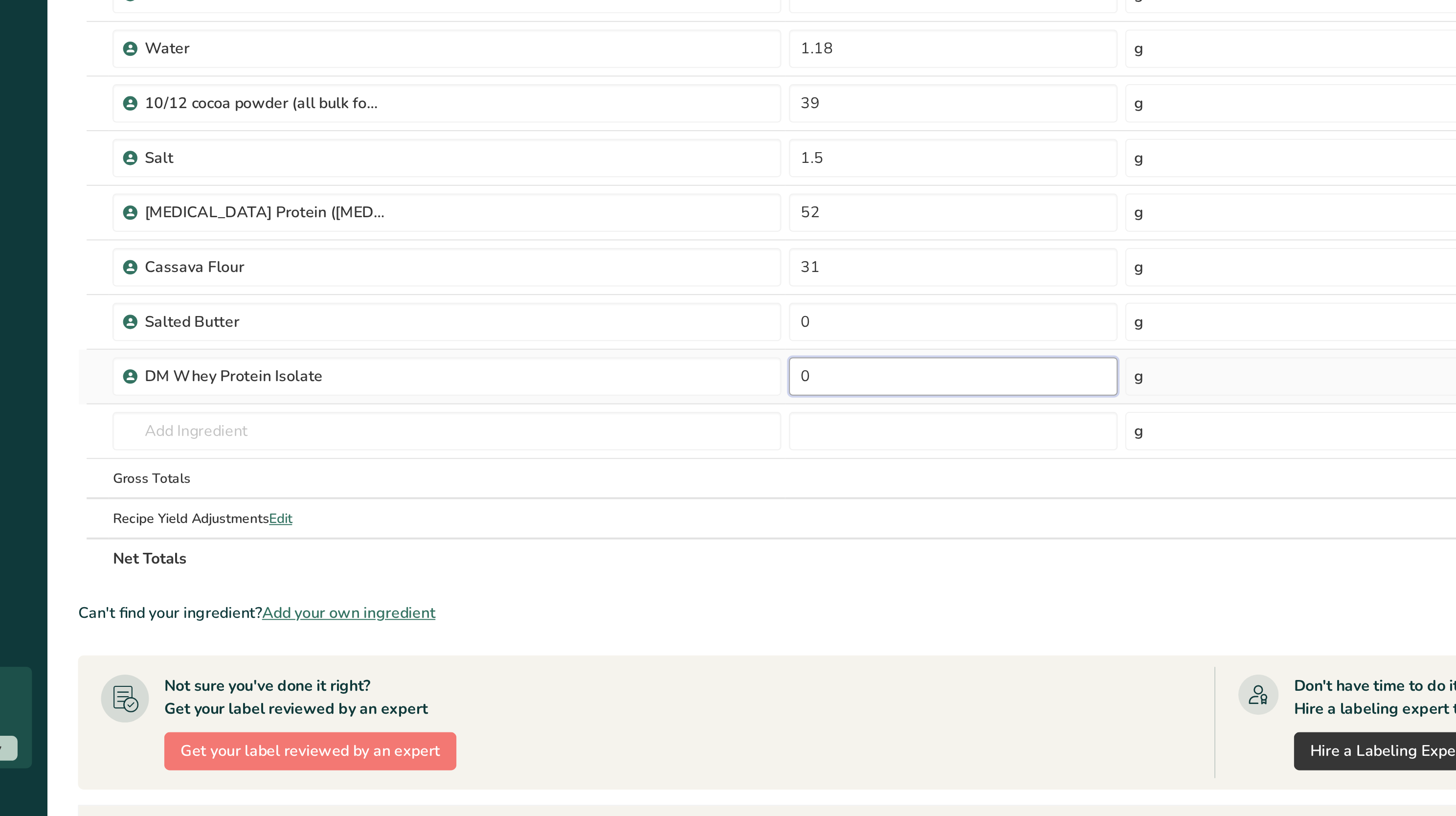
click at [509, 454] on input "0" at bounding box center [560, 447] width 168 height 20
type input "55"
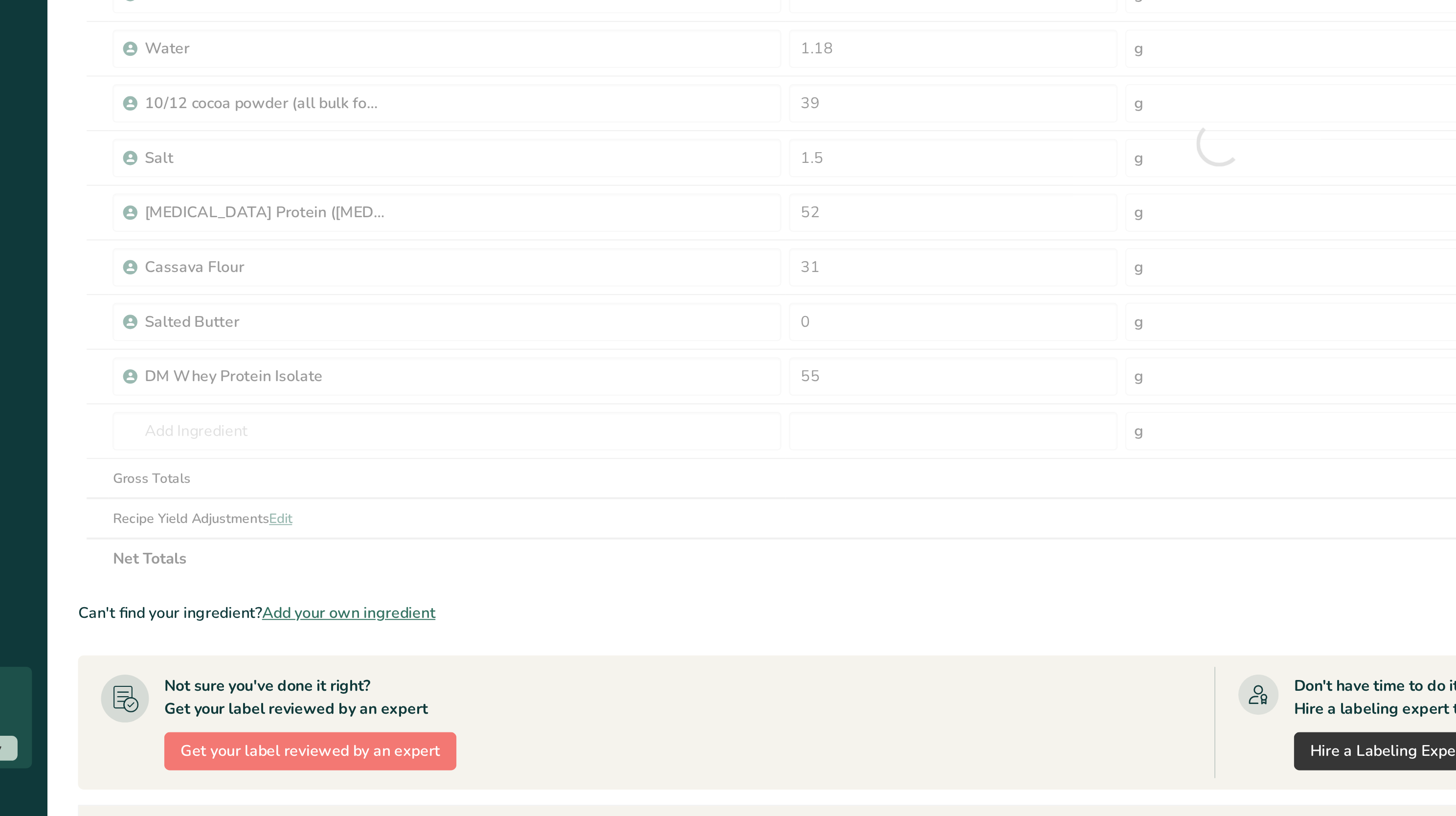
click at [512, 556] on section "Ingredient * Amount * Unit * Waste * .a-a{fill:#347362;}.b-a{fill:#fff;} Grams …" at bounding box center [696, 476] width 1165 height 740
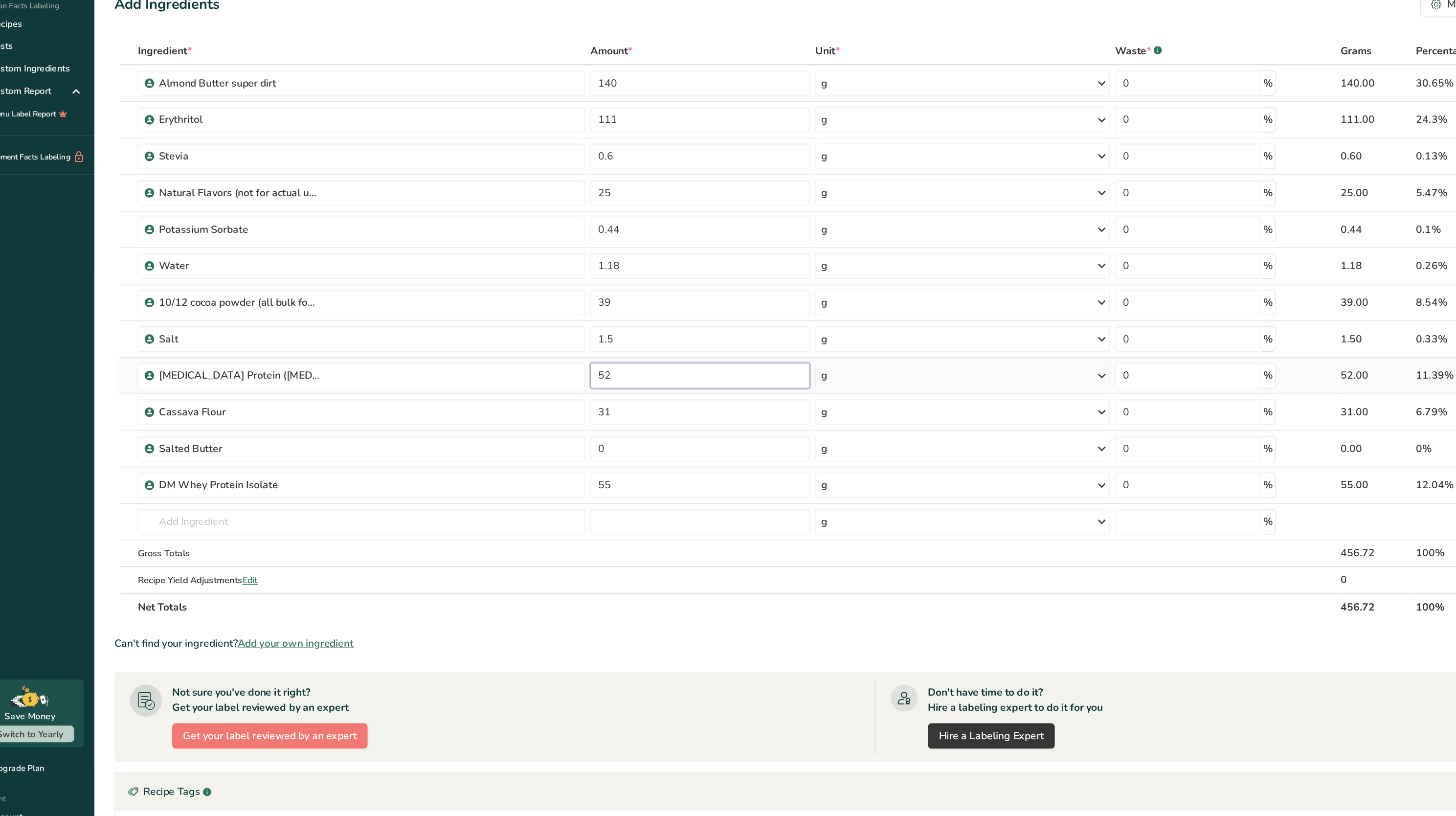
click at [535, 363] on input "52" at bounding box center [560, 364] width 168 height 20
type input "5"
type input "0"
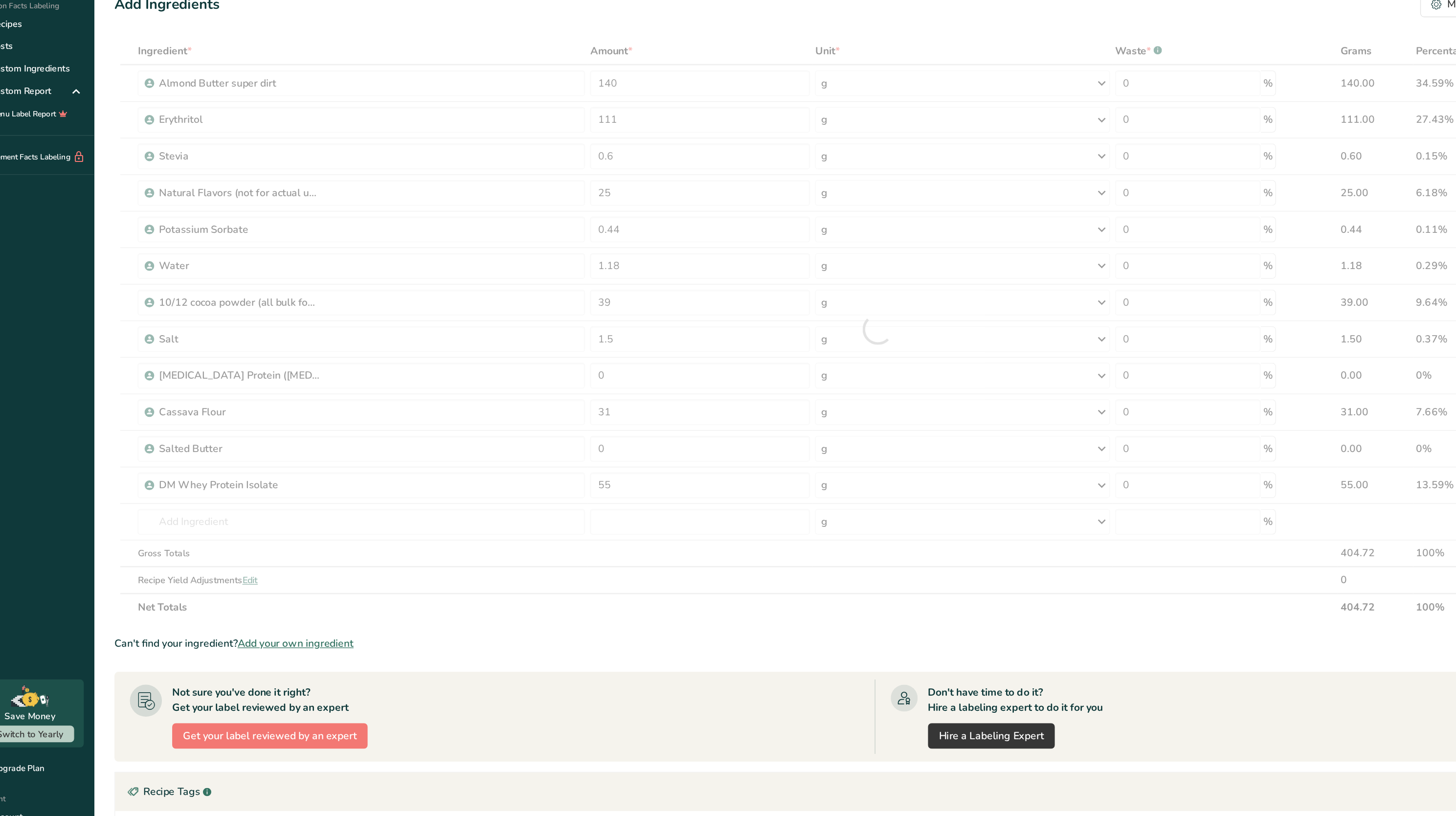
click at [587, 566] on div "Can't find your ingredient? Add your own ingredient" at bounding box center [696, 568] width 1165 height 12
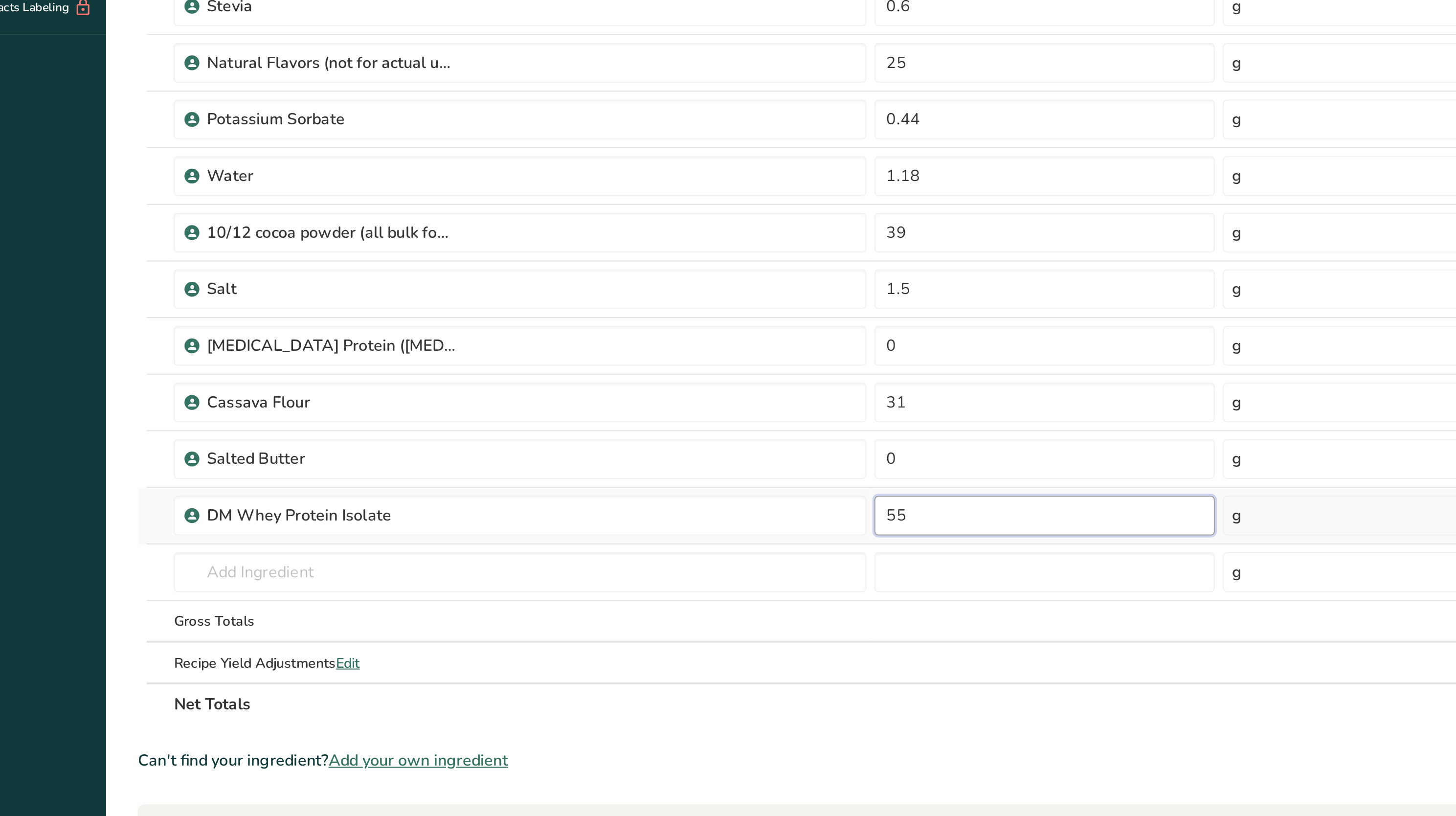
click at [523, 445] on input "55" at bounding box center [560, 447] width 168 height 20
type input "5"
type input "60"
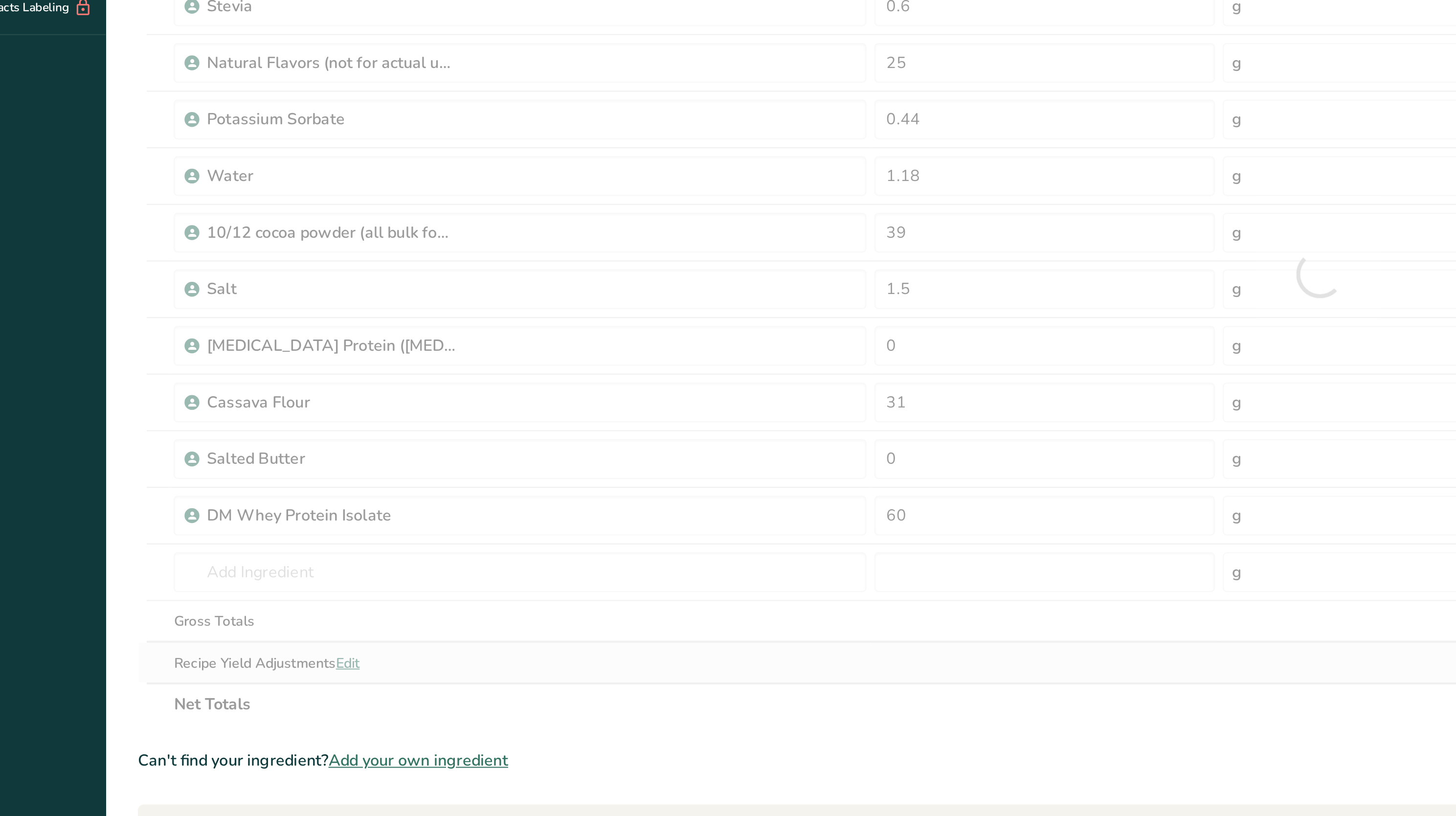
click at [510, 518] on div "Ingredient * Amount * Unit * Waste * .a-a{fill:#347362;}.b-a{fill:#fff;} Grams …" at bounding box center [696, 329] width 1165 height 445
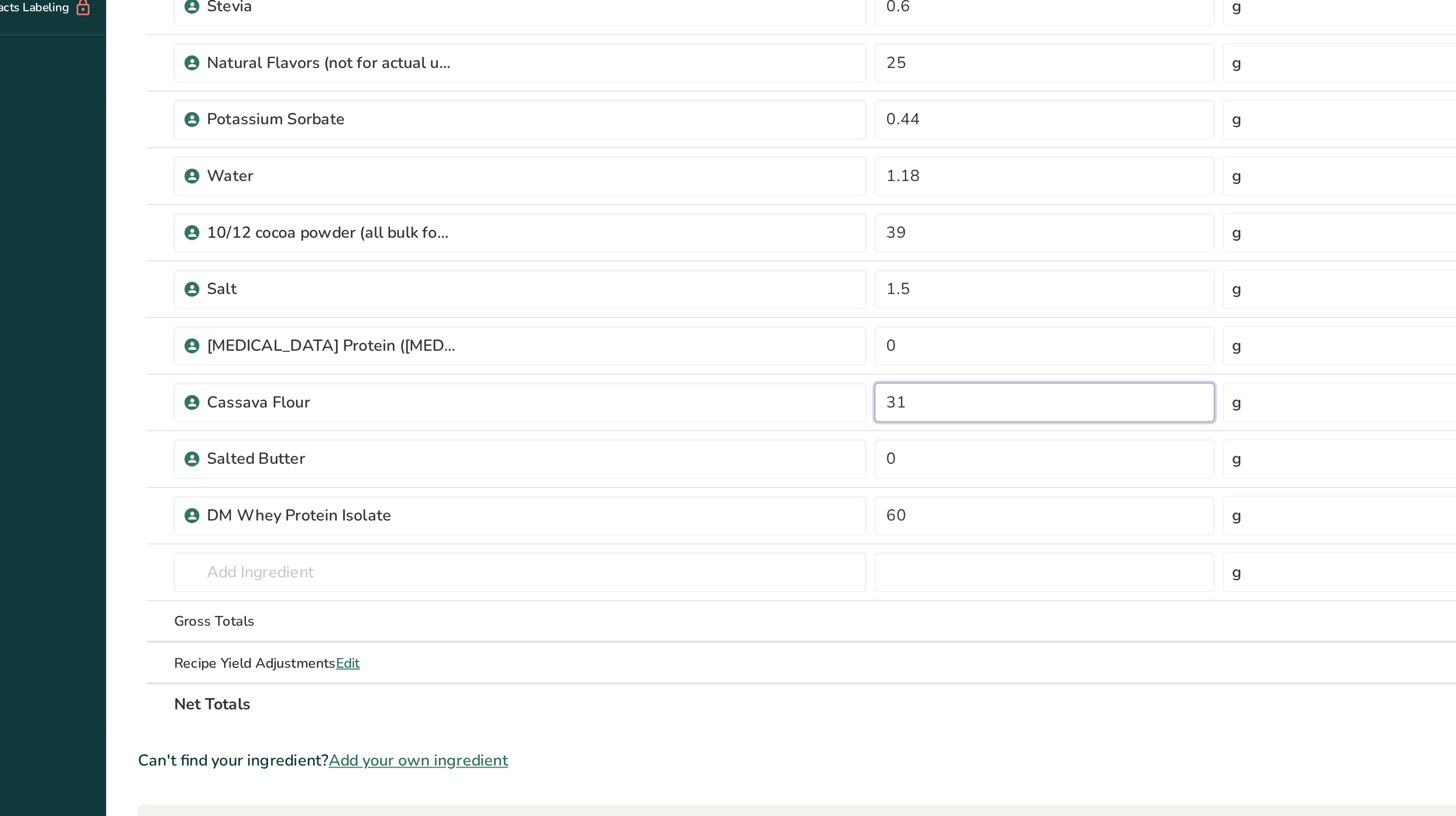
click at [505, 399] on input "31" at bounding box center [560, 391] width 168 height 20
type input "3"
type input "25"
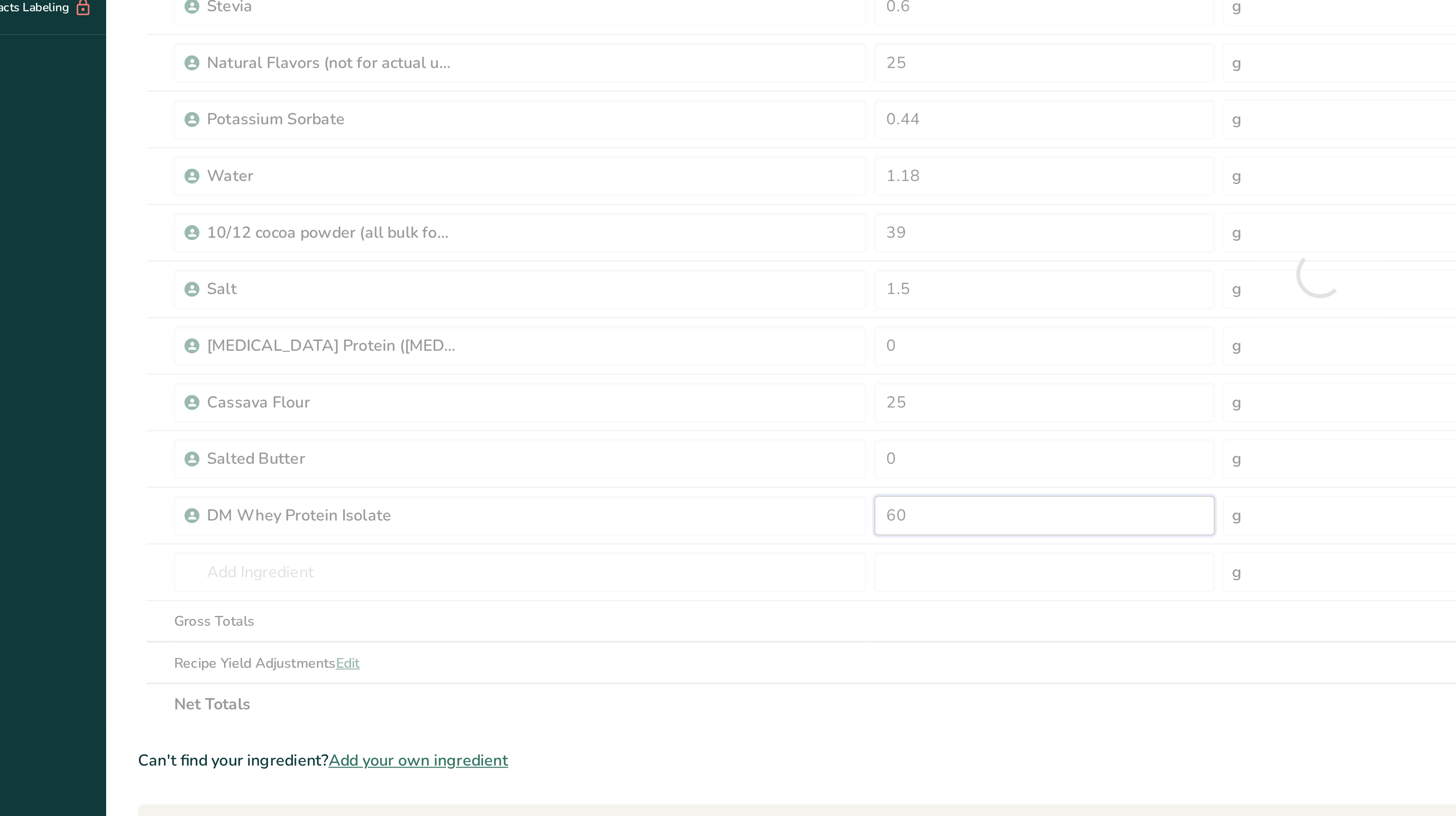
drag, startPoint x: 513, startPoint y: 453, endPoint x: 515, endPoint y: 508, distance: 55.0
click at [515, 508] on div "Ingredient * Amount * Unit * Waste * .a-a{fill:#347362;}.b-a{fill:#fff;} Grams …" at bounding box center [696, 329] width 1165 height 445
click at [515, 508] on div at bounding box center [696, 329] width 1165 height 445
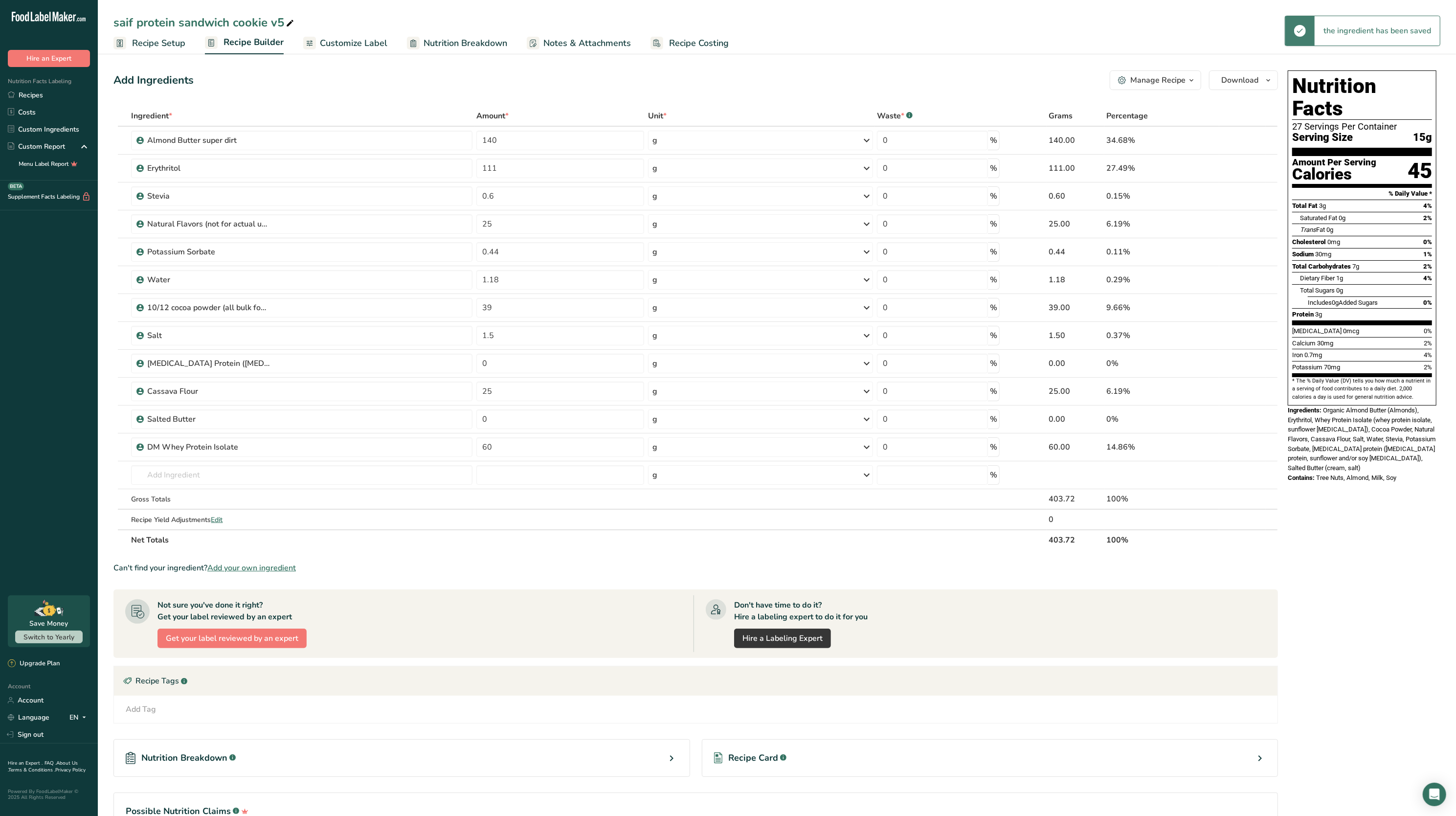
click at [474, 36] on span "Nutrition Breakdown" at bounding box center [465, 42] width 83 height 13
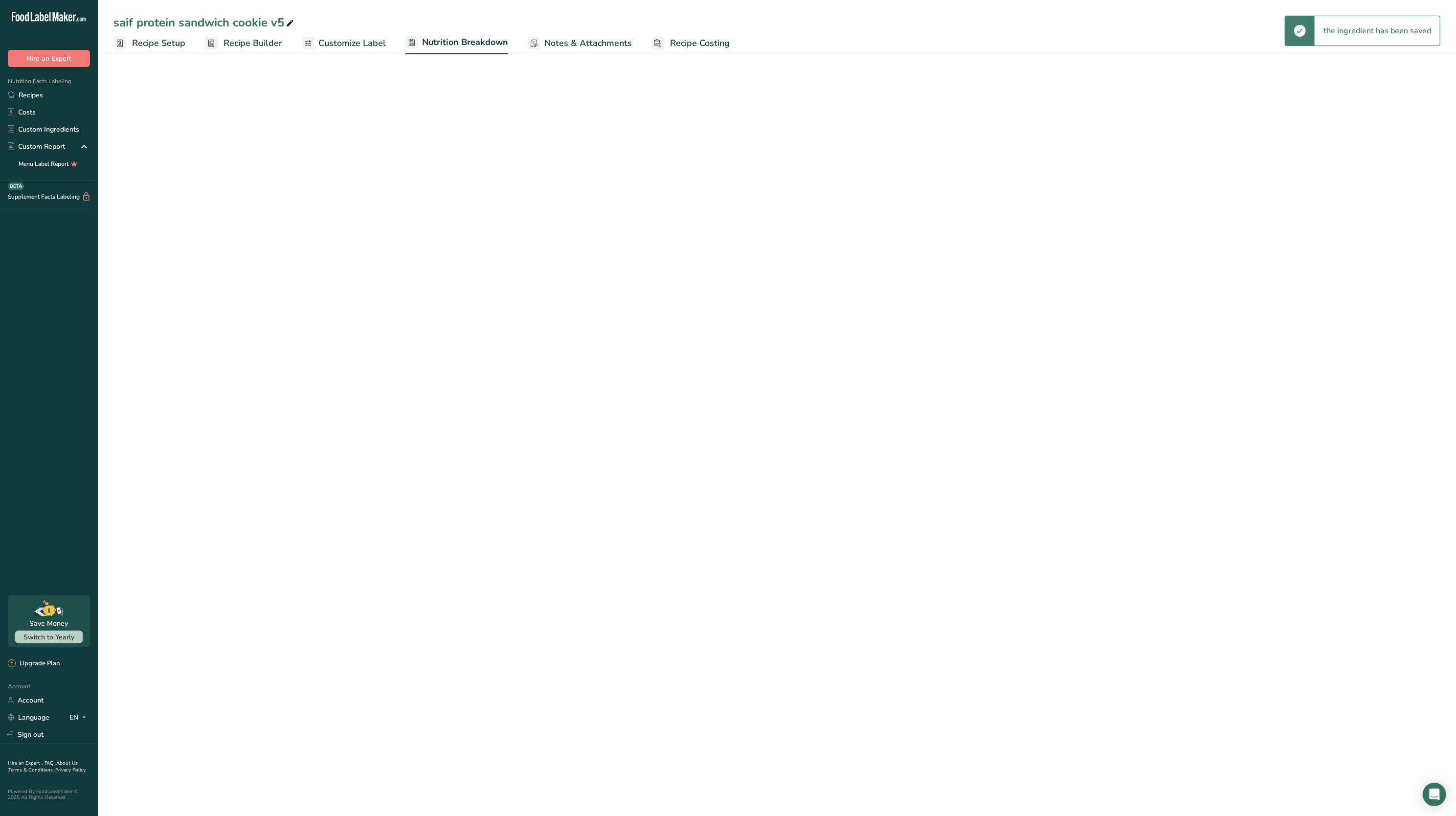
select select "Calories"
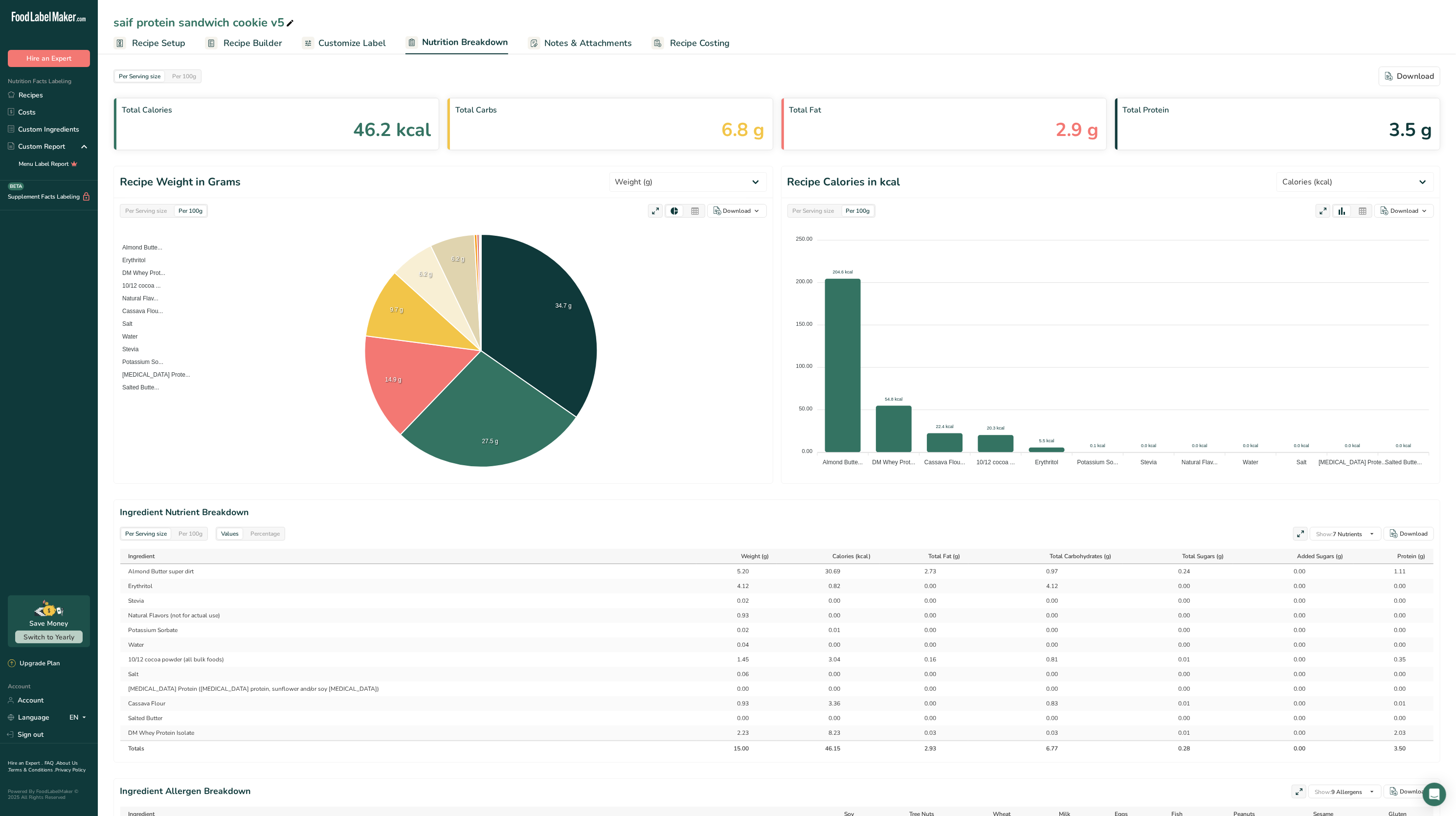
click at [172, 41] on span "Recipe Setup" at bounding box center [159, 42] width 53 height 13
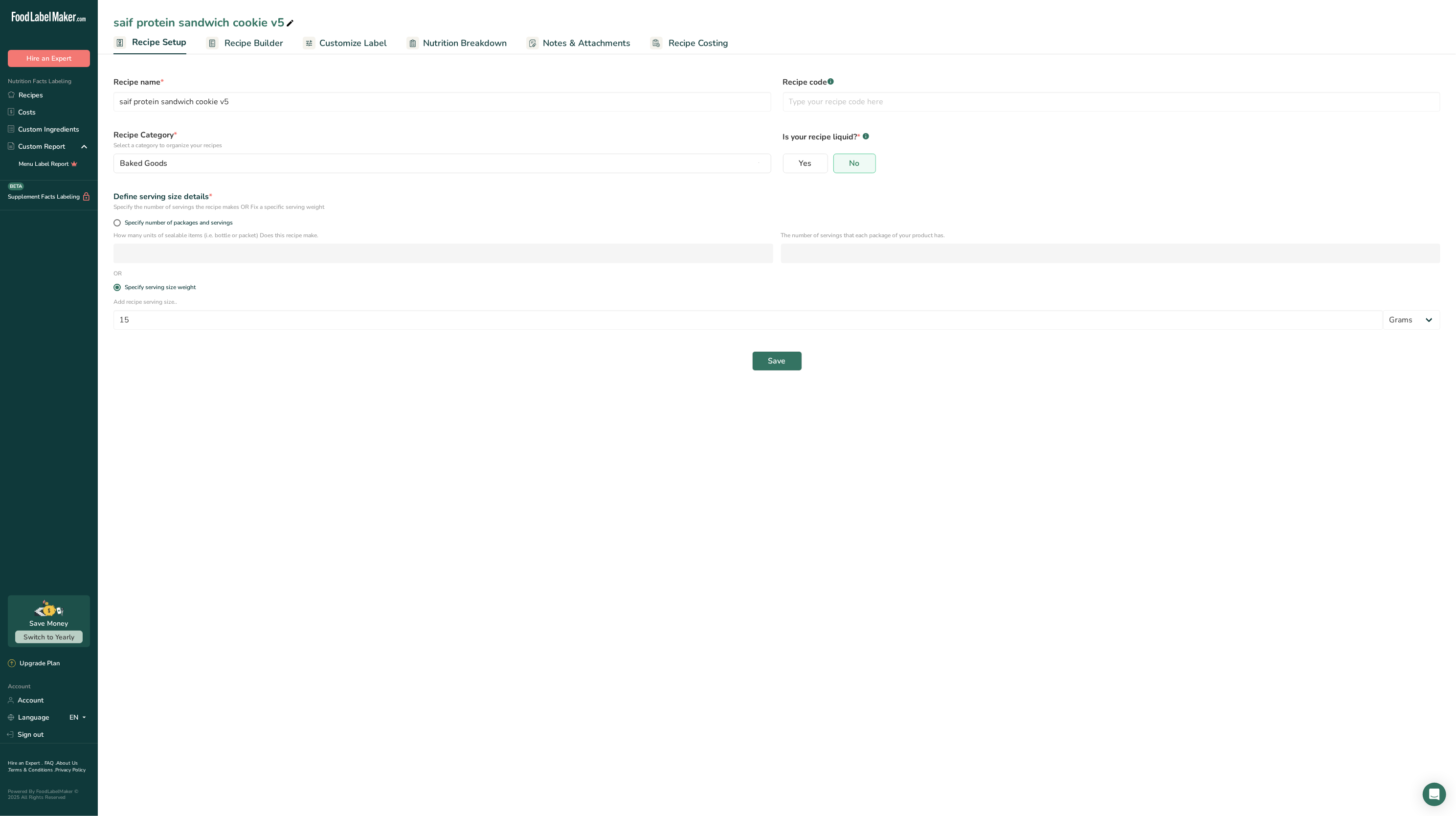
click at [258, 42] on span "Recipe Builder" at bounding box center [254, 42] width 59 height 13
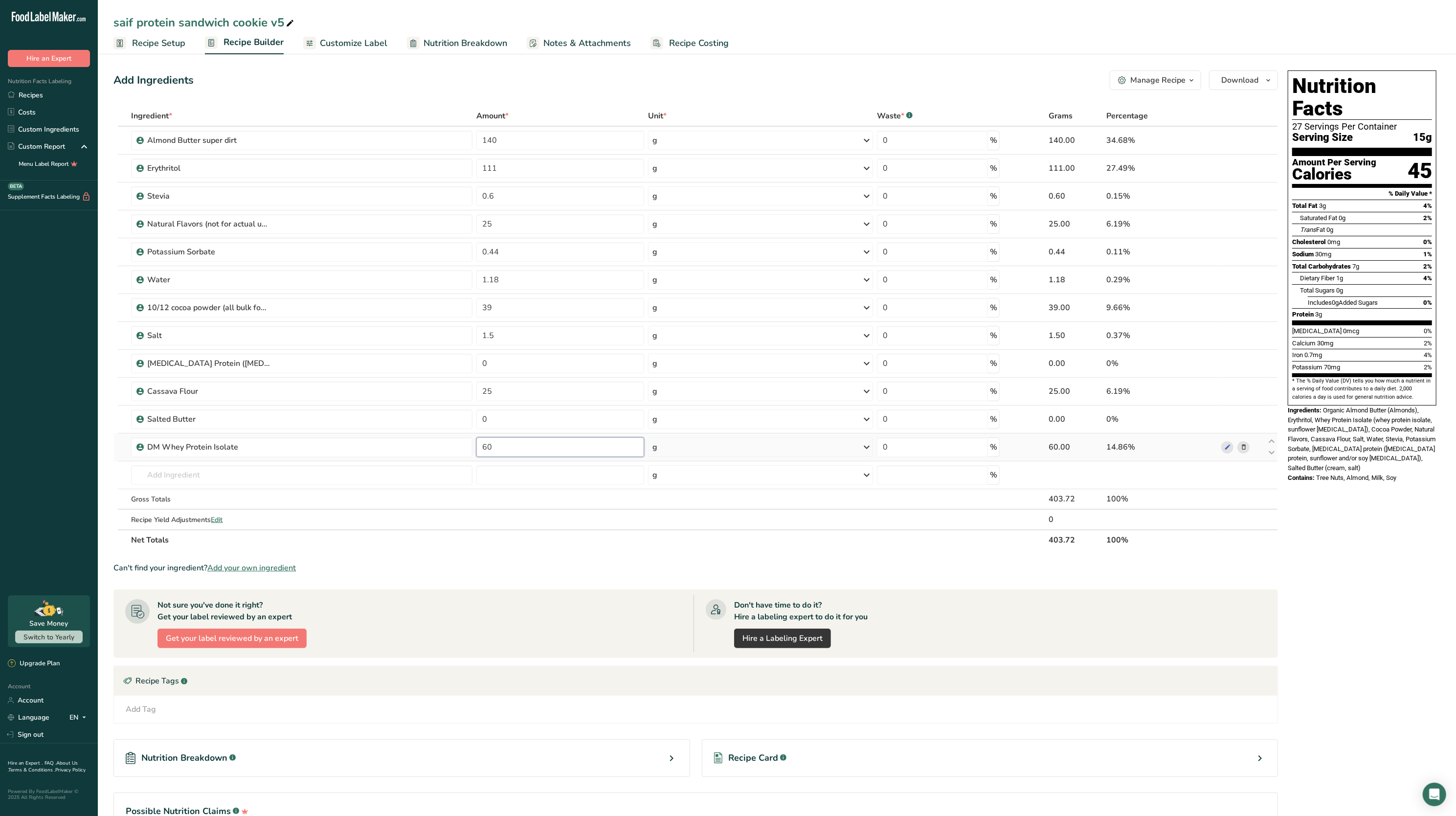
click at [512, 448] on input "60" at bounding box center [560, 447] width 168 height 20
type input "61"
click at [1244, 408] on div "Ingredient * Amount * Unit * Waste * .a-a{fill:#347362;}.b-a{fill:#fff;} Grams …" at bounding box center [696, 329] width 1165 height 445
click at [301, 469] on input "text" at bounding box center [302, 476] width 341 height 20
type input "s"
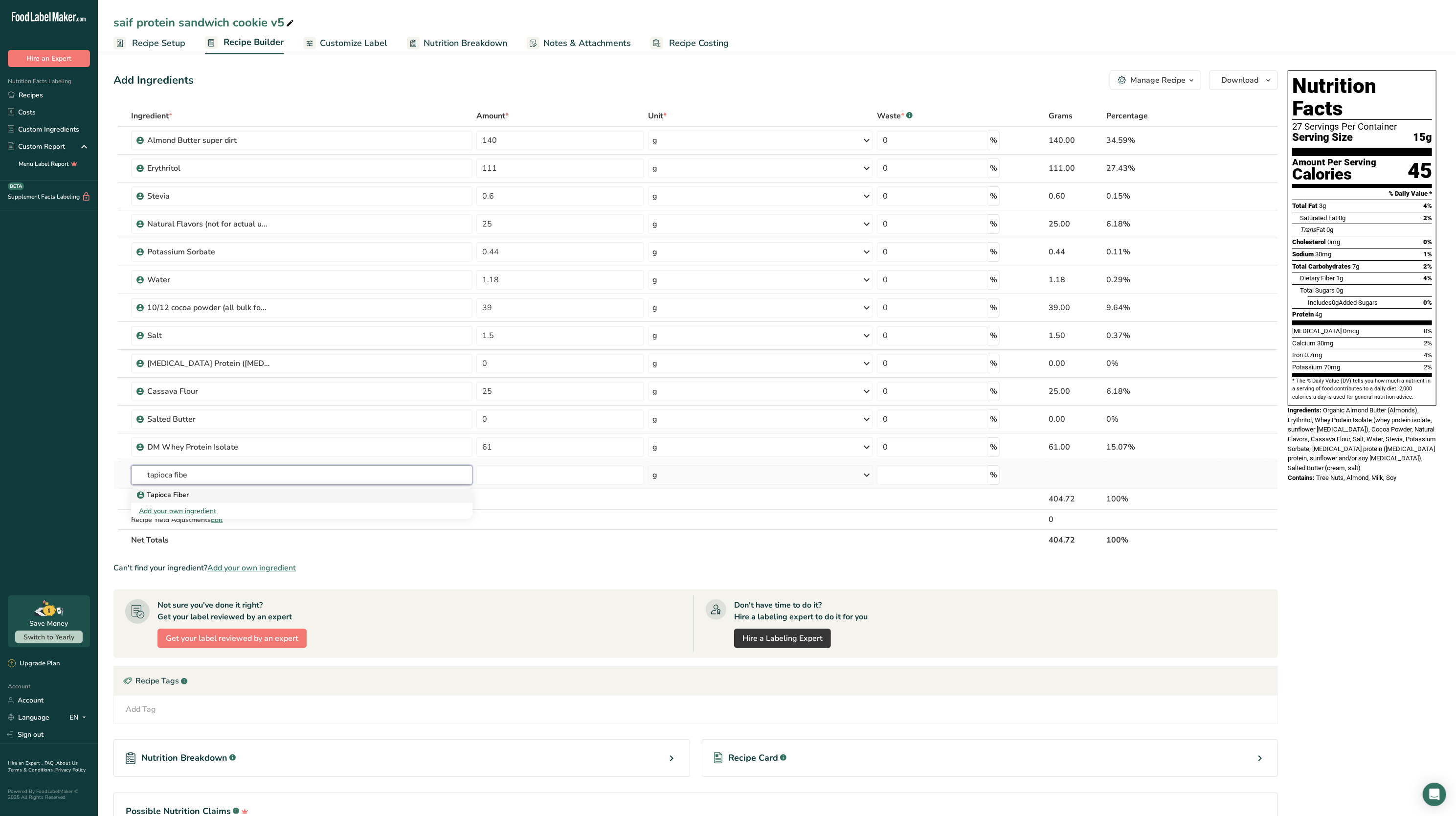
type input "tapioca fibe"
click at [155, 490] on link "Tapioca Fiber" at bounding box center [302, 494] width 341 height 16
type input "Tapioca Fiber"
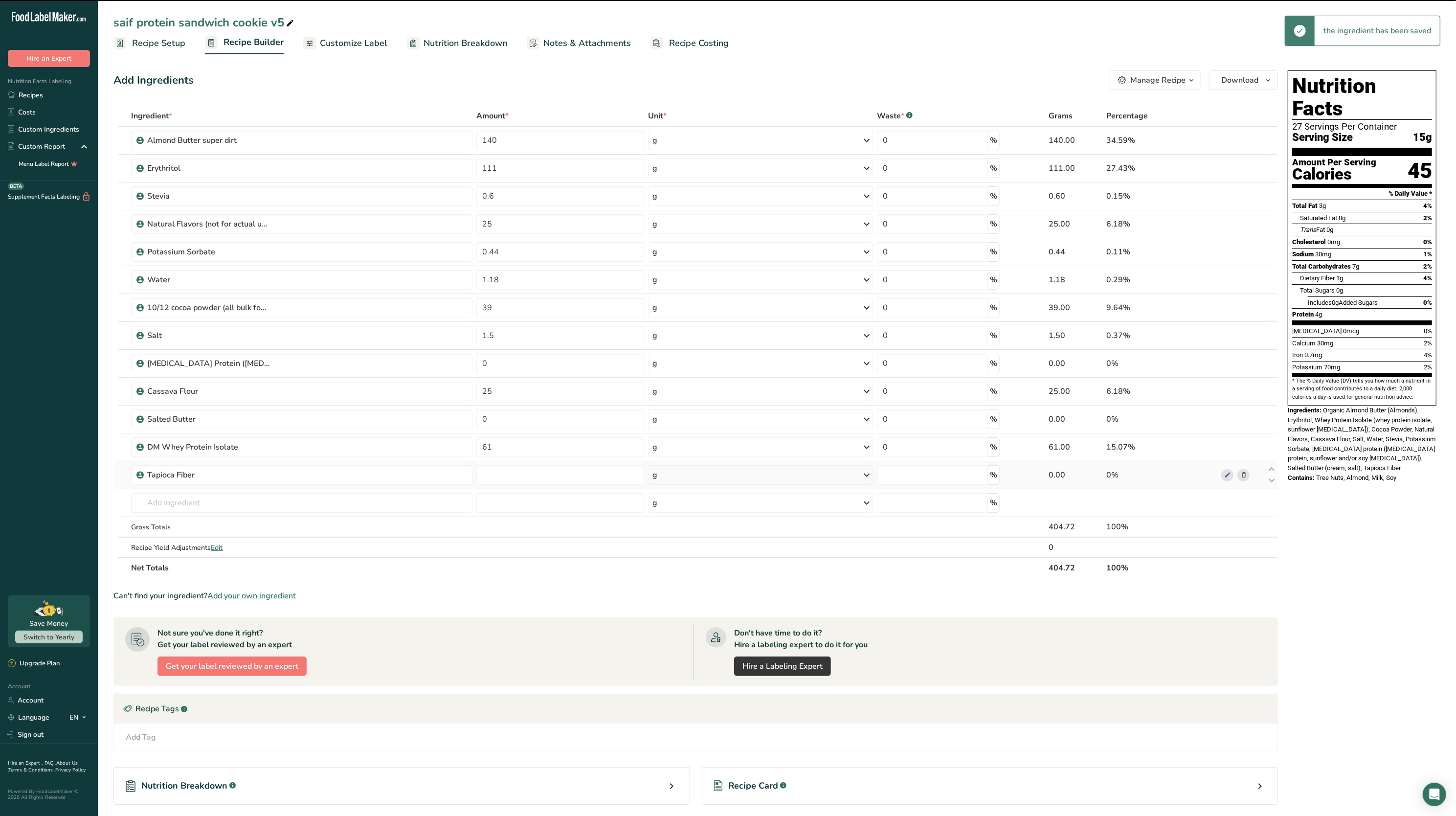
type input "0"
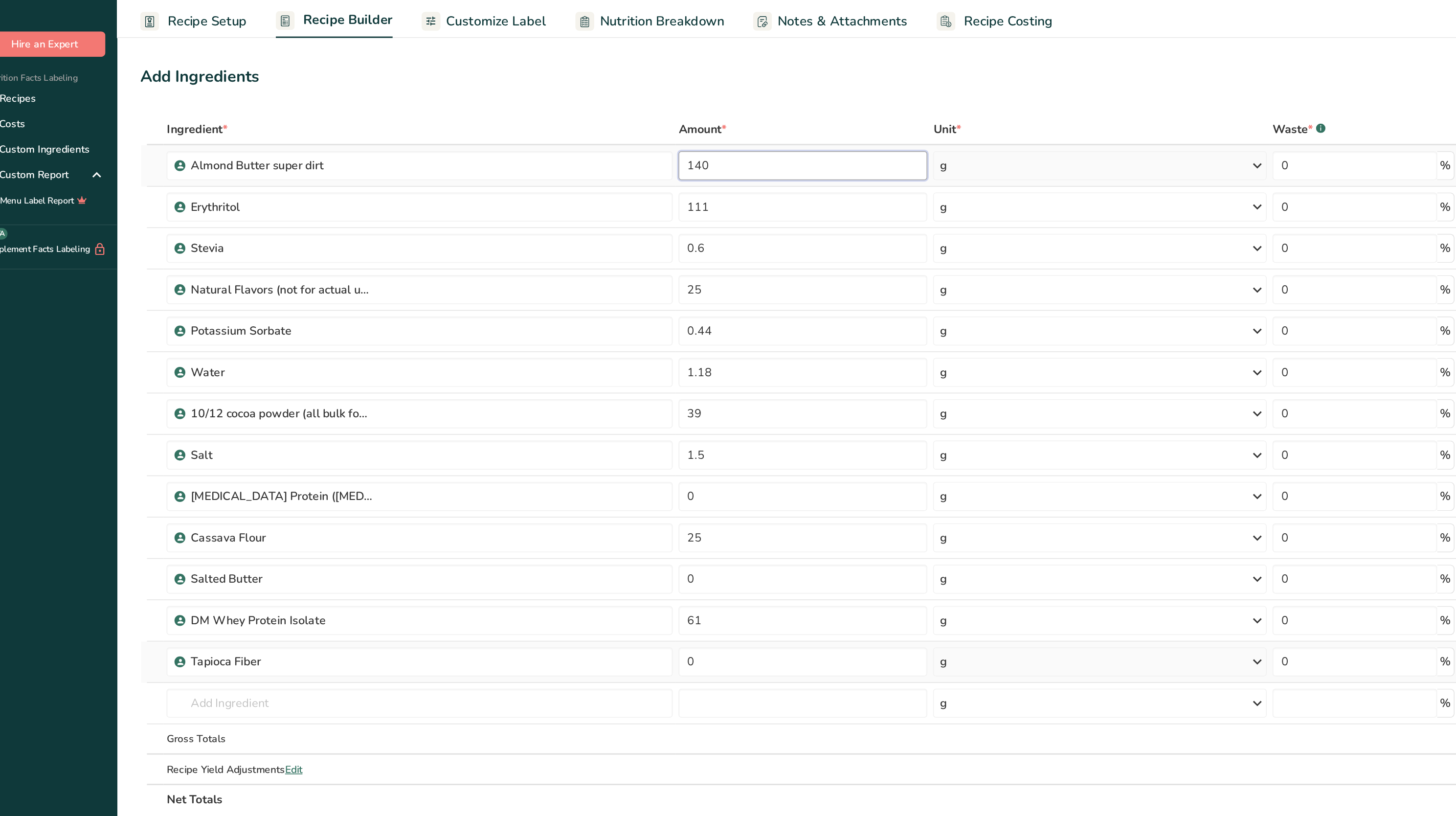
click at [507, 135] on input "140" at bounding box center [560, 140] width 168 height 20
type input "130"
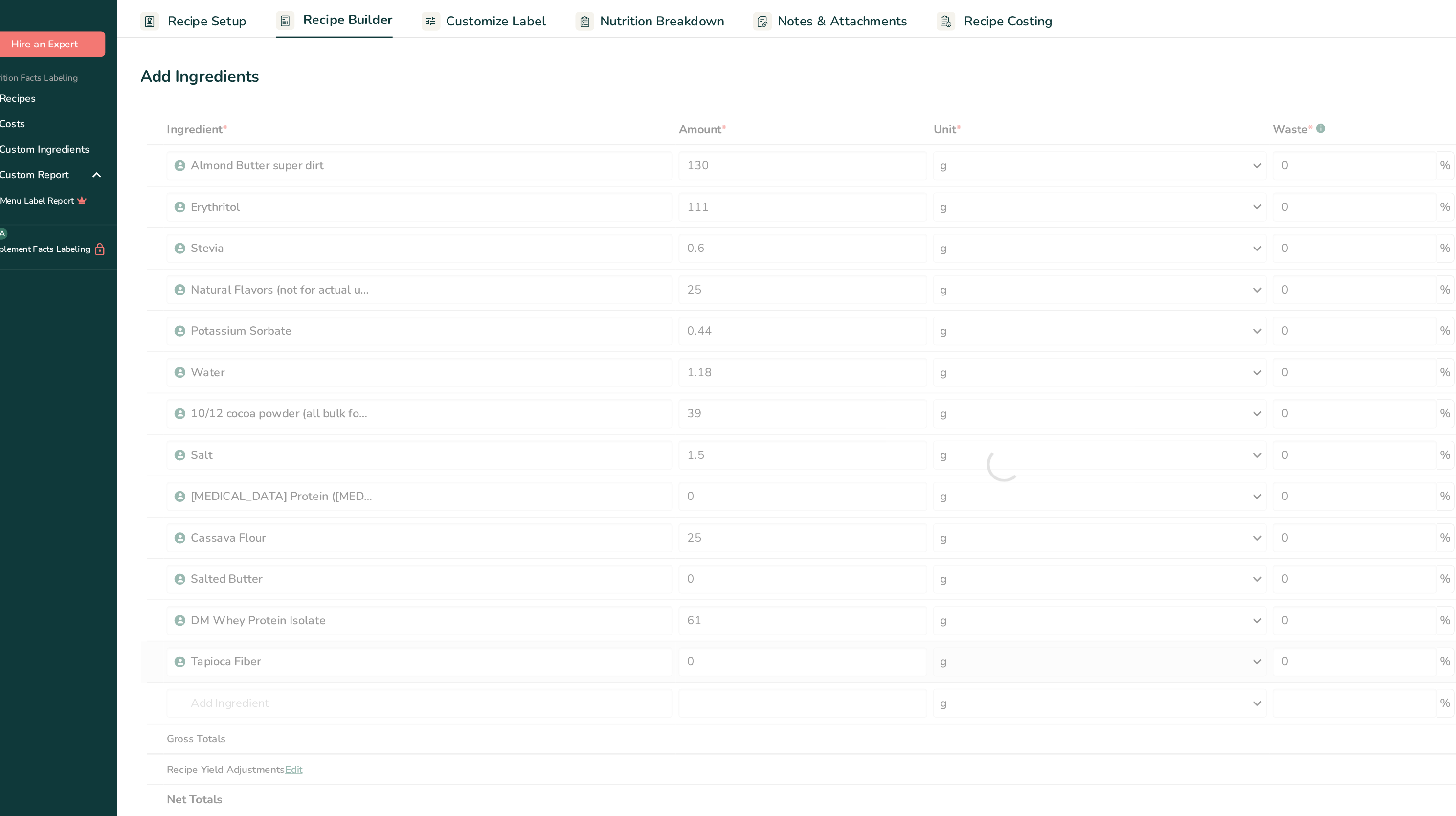
click at [518, 89] on div "Add Ingredients Manage Recipe Delete Recipe Duplicate Recipe Scale Recipe Save …" at bounding box center [696, 80] width 1165 height 20
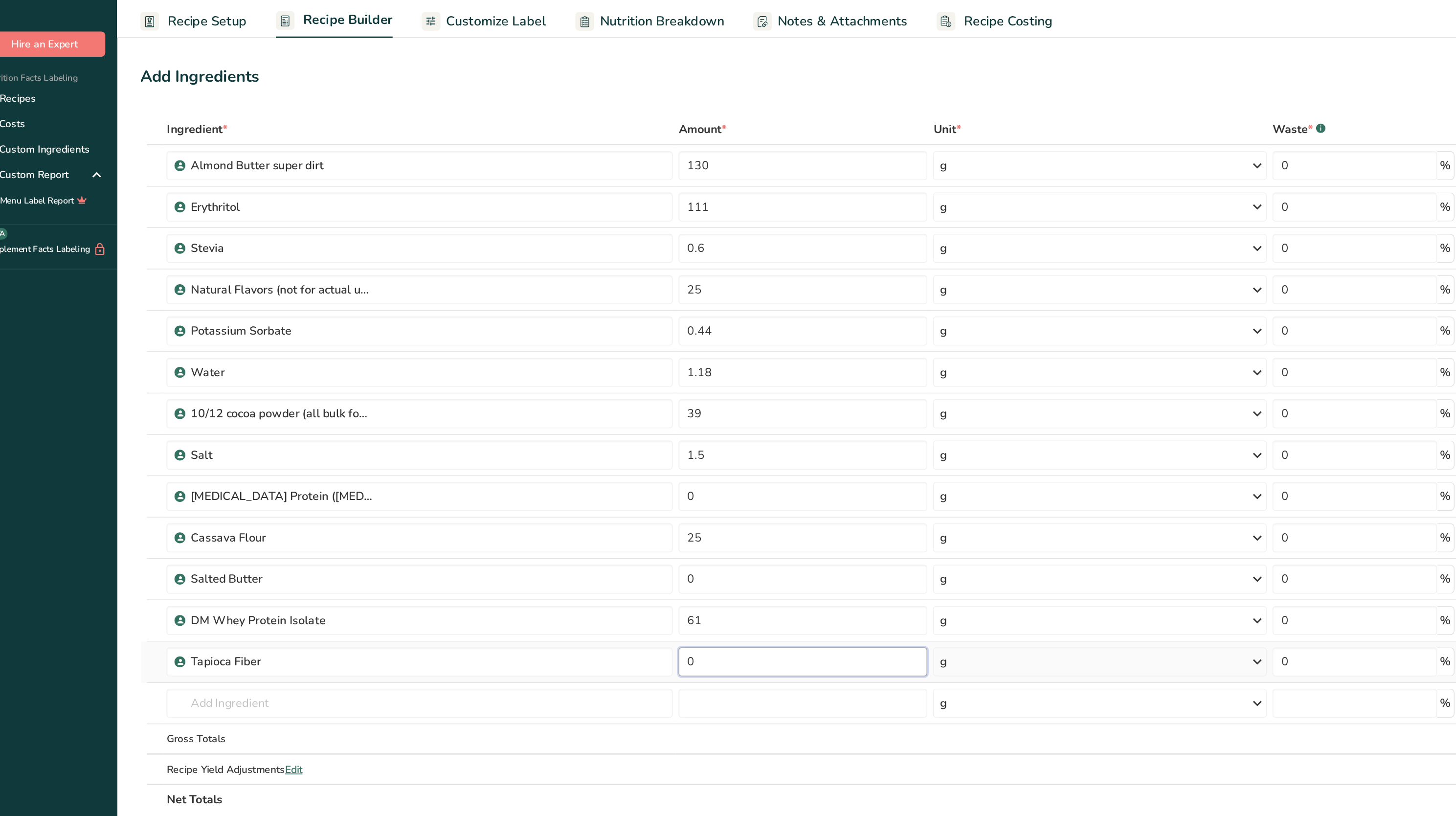
click at [518, 479] on input "0" at bounding box center [560, 476] width 168 height 20
type input "6"
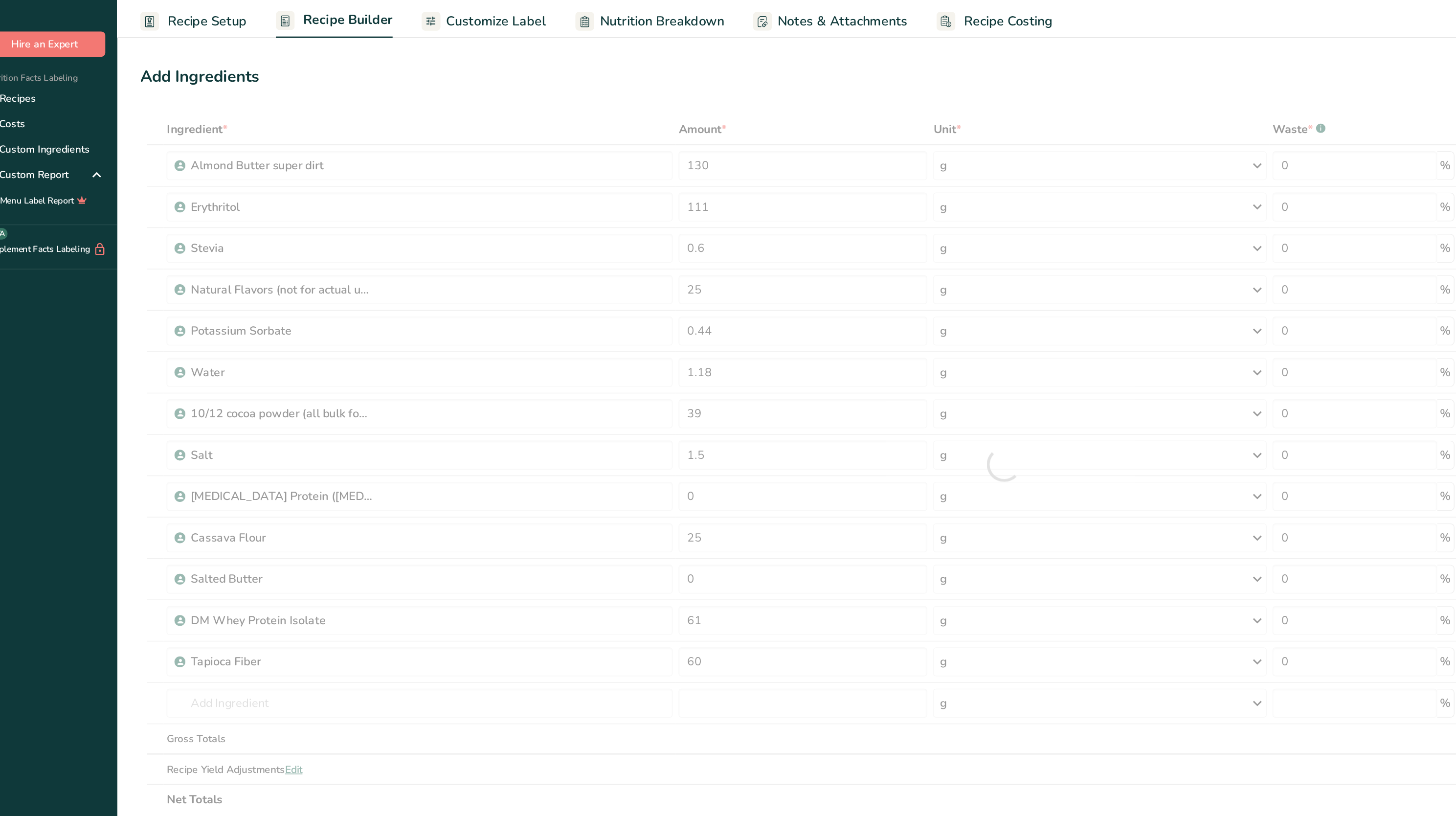
click at [549, 560] on div "Ingredient * Amount * Unit * Waste * .a-a{fill:#347362;}.b-a{fill:#fff;} Grams …" at bounding box center [696, 342] width 1165 height 473
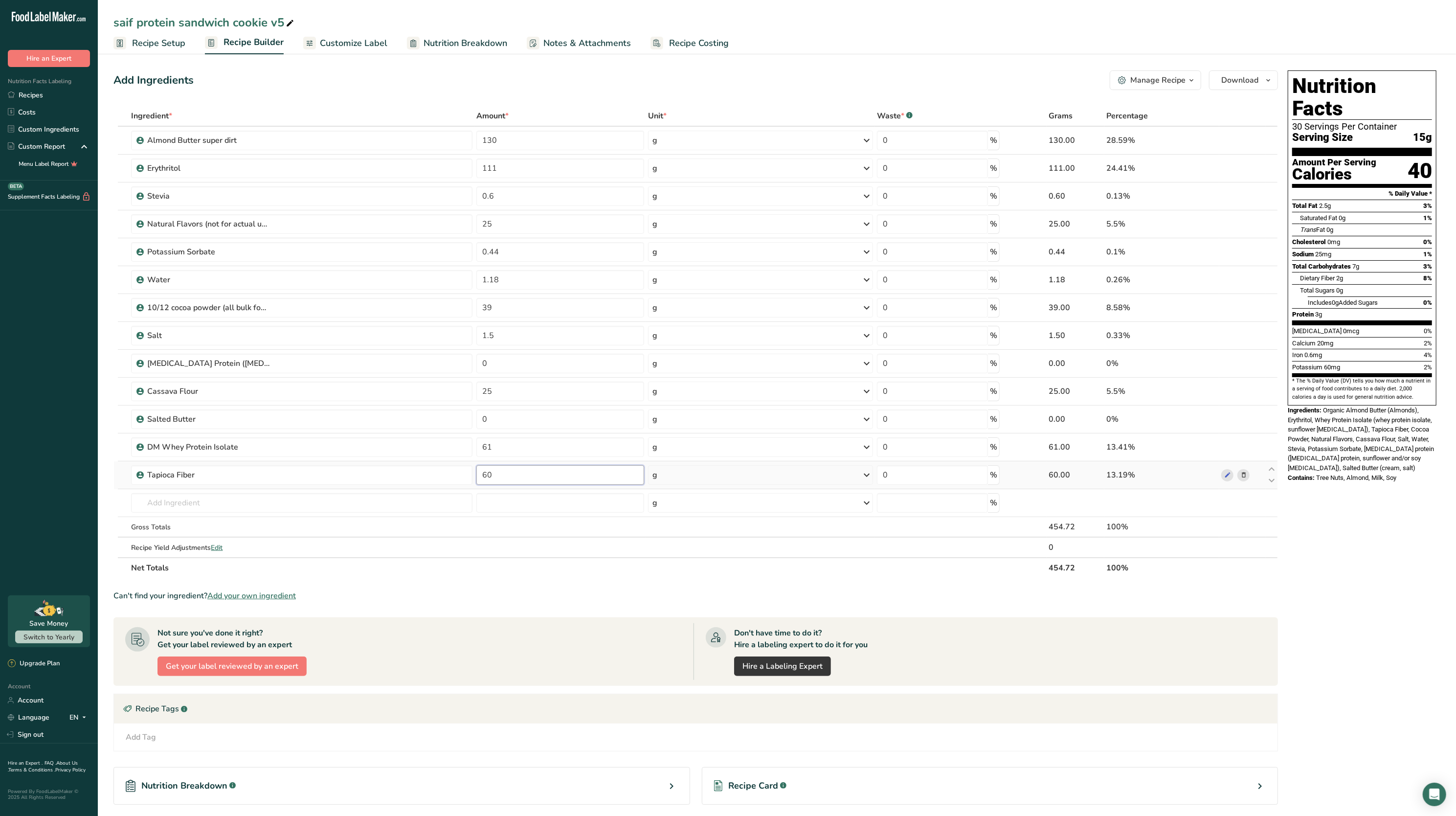
click at [522, 473] on input "60" at bounding box center [560, 476] width 168 height 20
type input "6"
type input "0"
click at [1410, 415] on span "Organic Almond Butter (Almonds), Erythritol, Whey Protein Isolate (whey protein…" at bounding box center [1361, 439] width 146 height 65
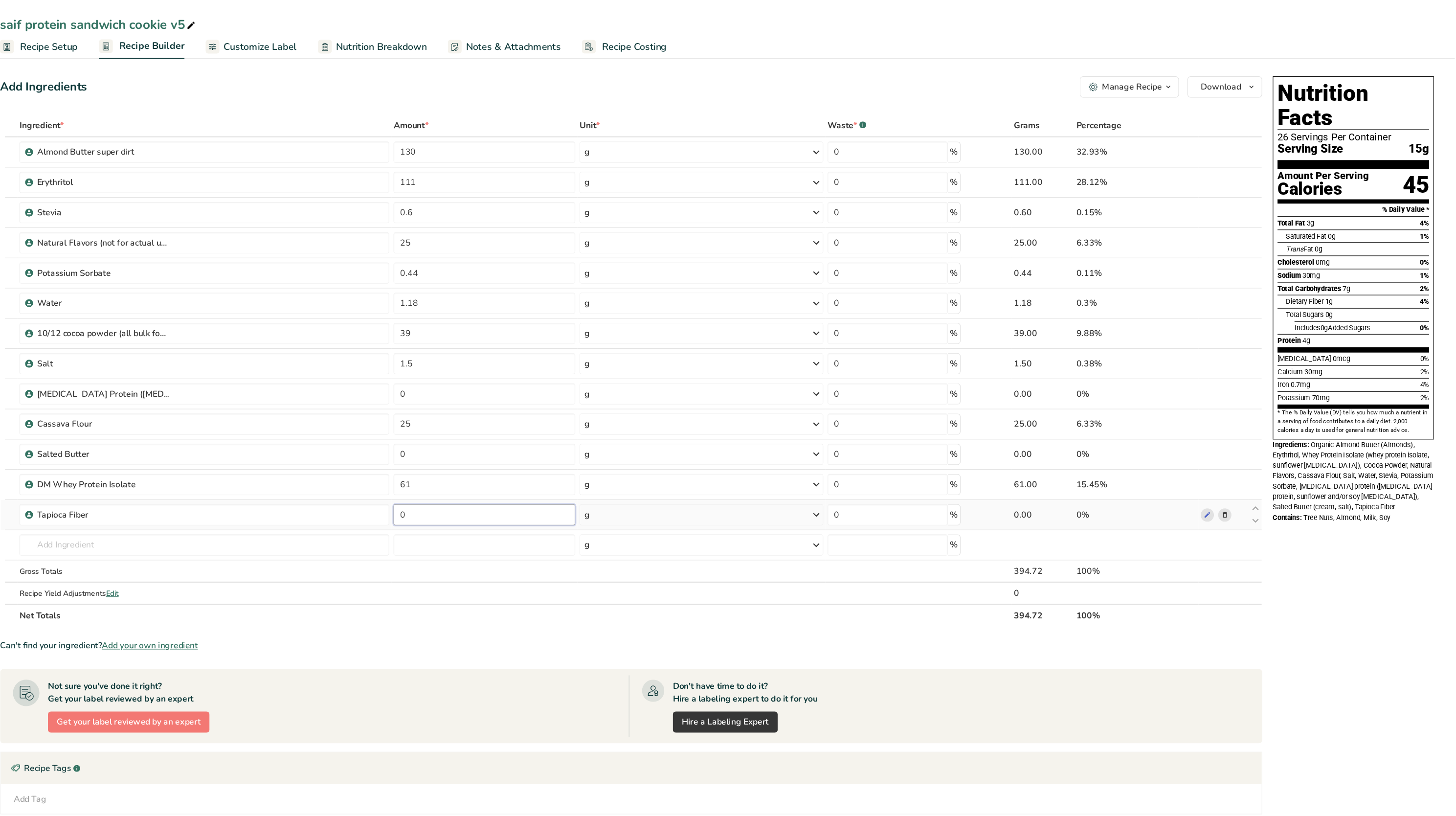
click at [539, 469] on input "0" at bounding box center [560, 476] width 168 height 20
type input "50"
click at [1326, 364] on span "70mg" at bounding box center [1332, 367] width 16 height 7
click at [546, 142] on input "130" at bounding box center [560, 140] width 168 height 20
type input "140"
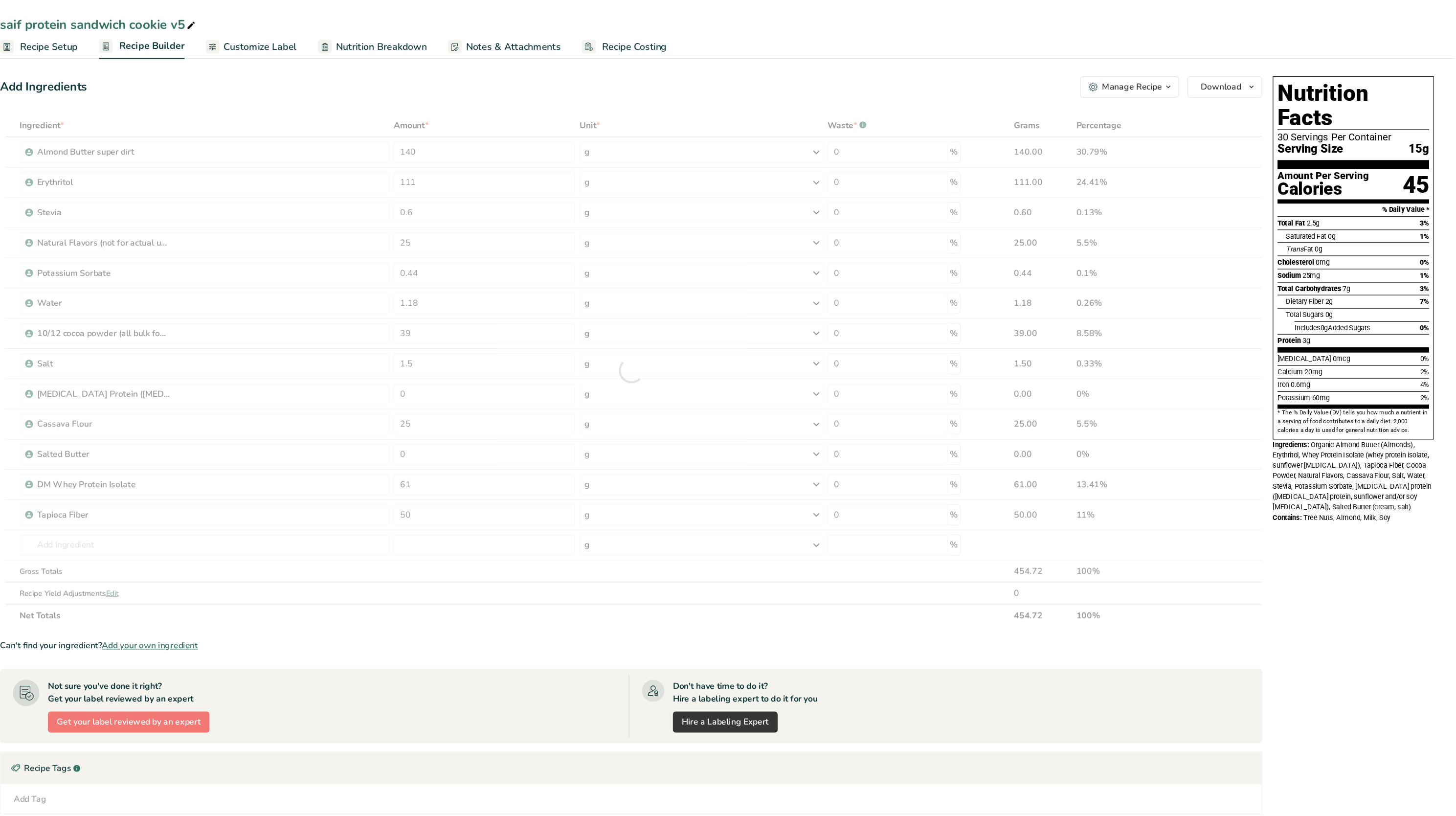
click at [571, 98] on div "Add Ingredients Manage Recipe Delete Recipe Duplicate Recipe Scale Recipe Save …" at bounding box center [699, 478] width 1171 height 823
click at [525, 483] on input "50" at bounding box center [560, 476] width 168 height 20
type input "5"
click at [1350, 434] on div "Ingredients: Organic Almond Butter (Almonds), Erythritol, Whey Protein Isolate …" at bounding box center [1363, 439] width 149 height 68
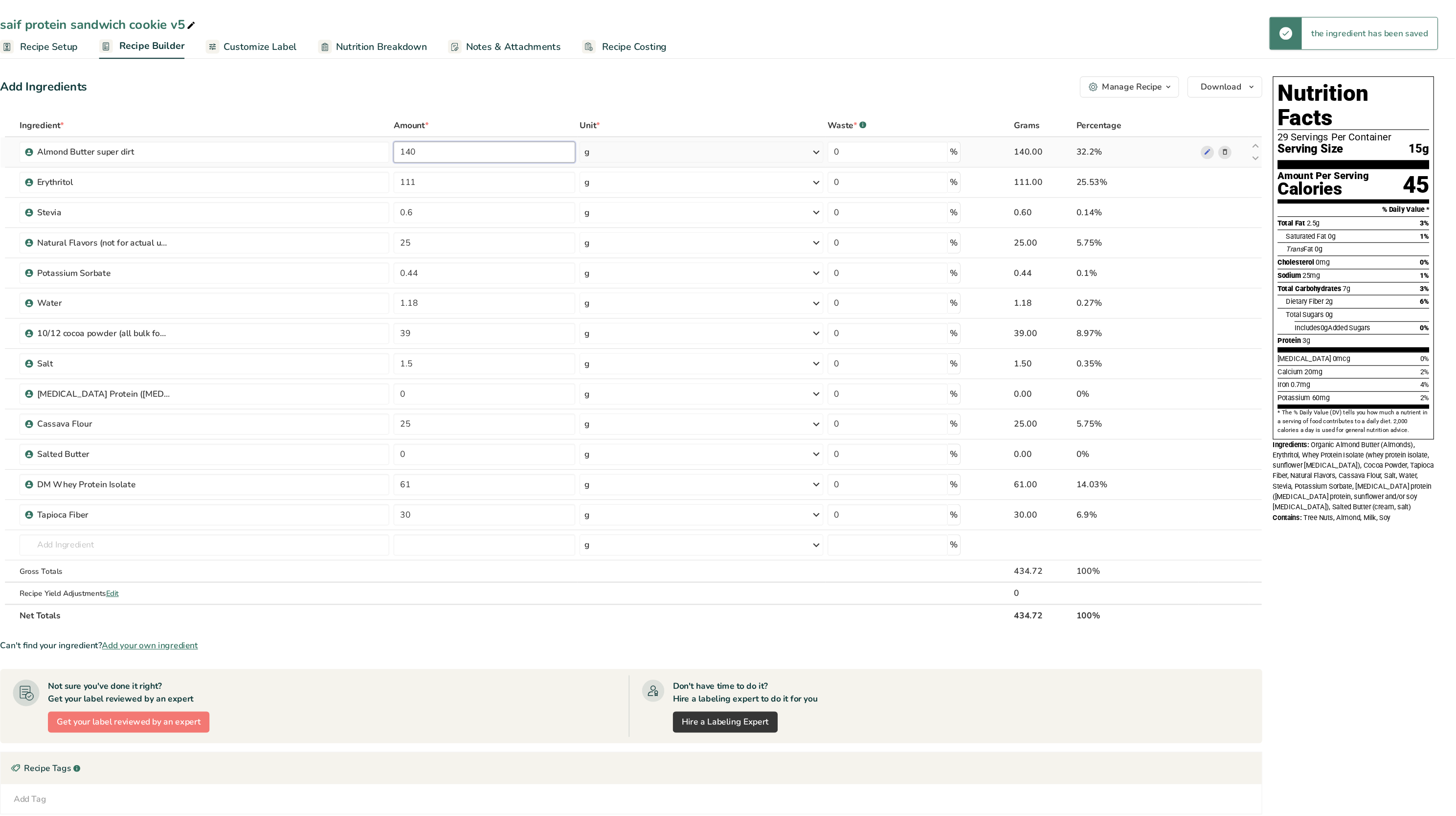
click at [527, 134] on input "140" at bounding box center [560, 140] width 168 height 20
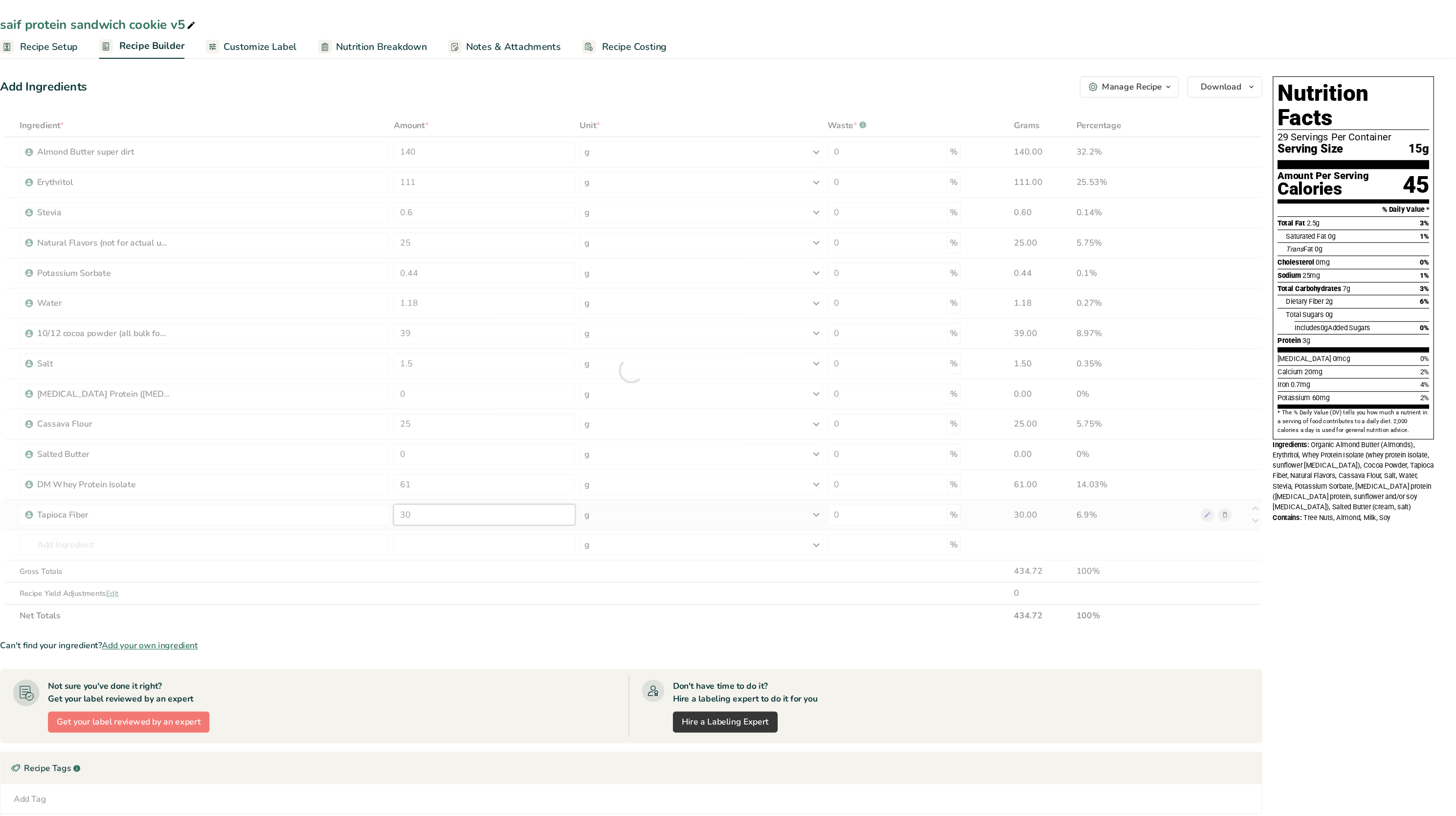
click at [531, 480] on div "Ingredient * Amount * Unit * Waste * .a-a{fill:#347362;}.b-a{fill:#fff;} Grams …" at bounding box center [696, 342] width 1165 height 473
type input "3"
type input "0"
click at [1365, 406] on div "Ingredients: Organic Almond Butter (Almonds), Erythritol, Whey Protein Isolate …" at bounding box center [1363, 439] width 149 height 68
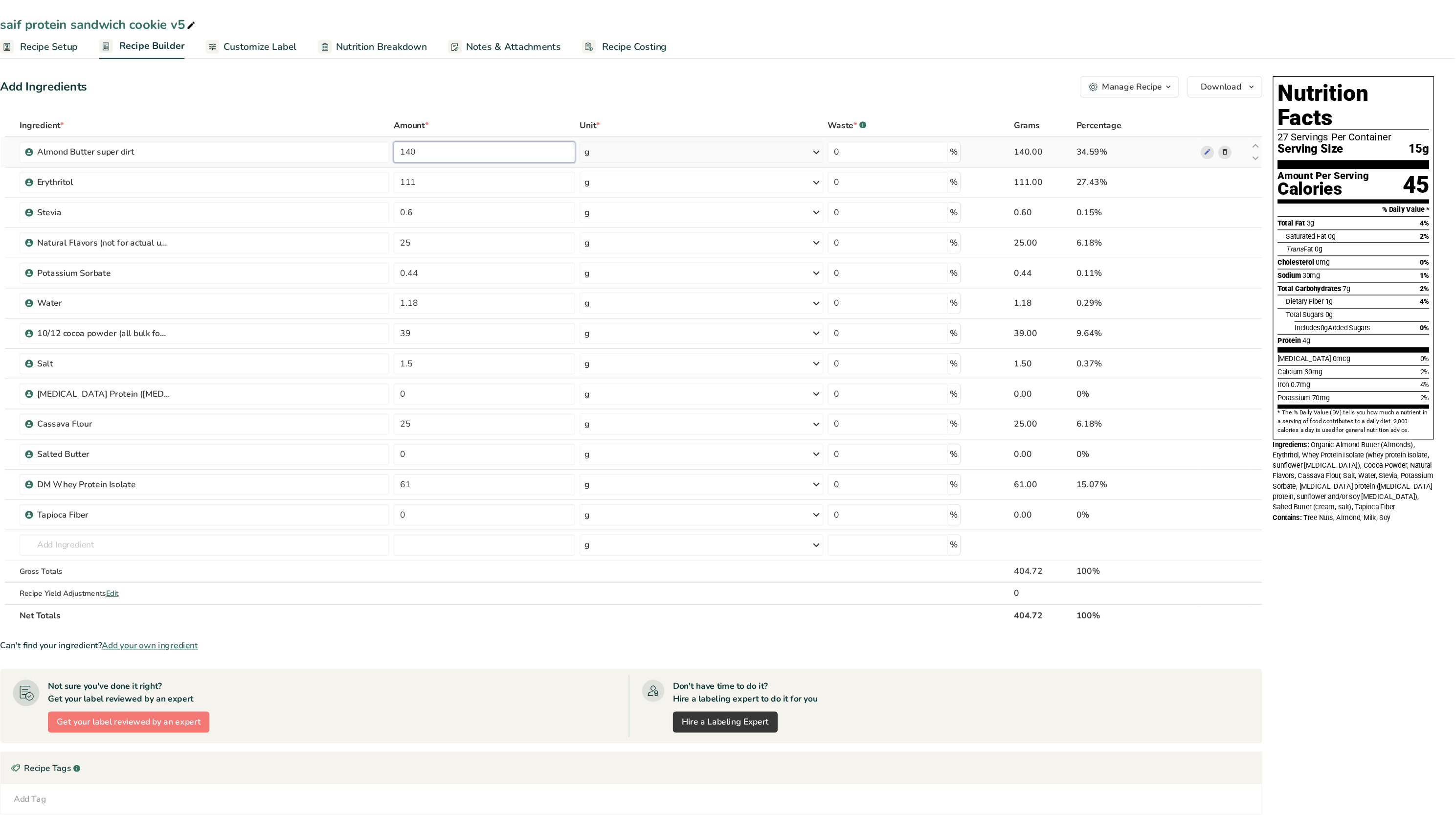
click at [567, 136] on input "140" at bounding box center [560, 140] width 168 height 20
type input "130"
click at [559, 105] on div "Add Ingredients Manage Recipe Delete Recipe Duplicate Recipe Scale Recipe Save …" at bounding box center [699, 478] width 1171 height 823
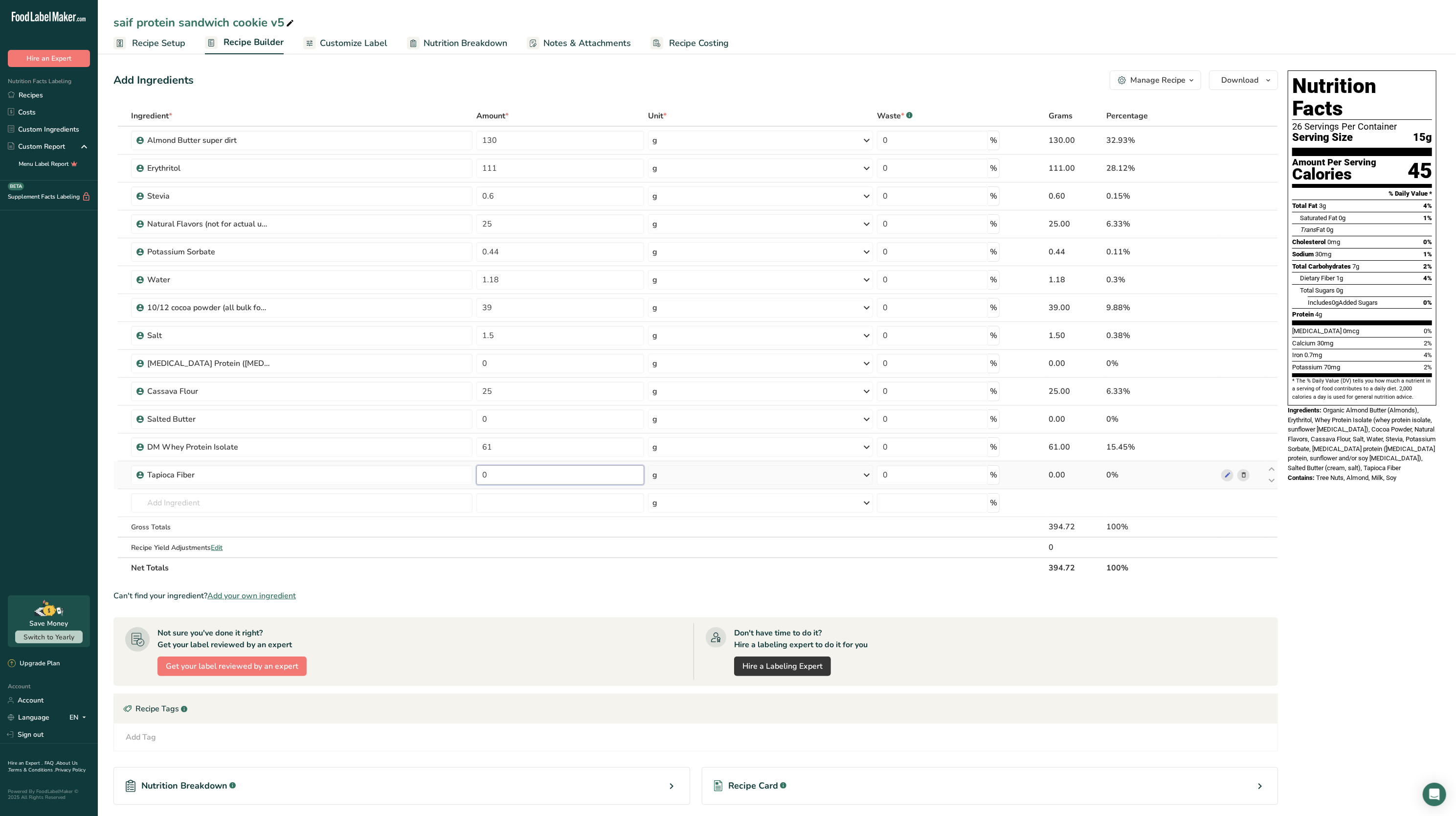
click at [523, 470] on input "0" at bounding box center [560, 476] width 168 height 20
type input "60"
click at [1379, 423] on div "Ingredients: Organic Almond Butter (Almonds), Erythritol, Whey Protein Isolate …" at bounding box center [1363, 439] width 149 height 68
click at [533, 444] on input "61" at bounding box center [560, 447] width 168 height 20
click at [1359, 337] on div "Calcium 20mg 2%" at bounding box center [1362, 343] width 140 height 12
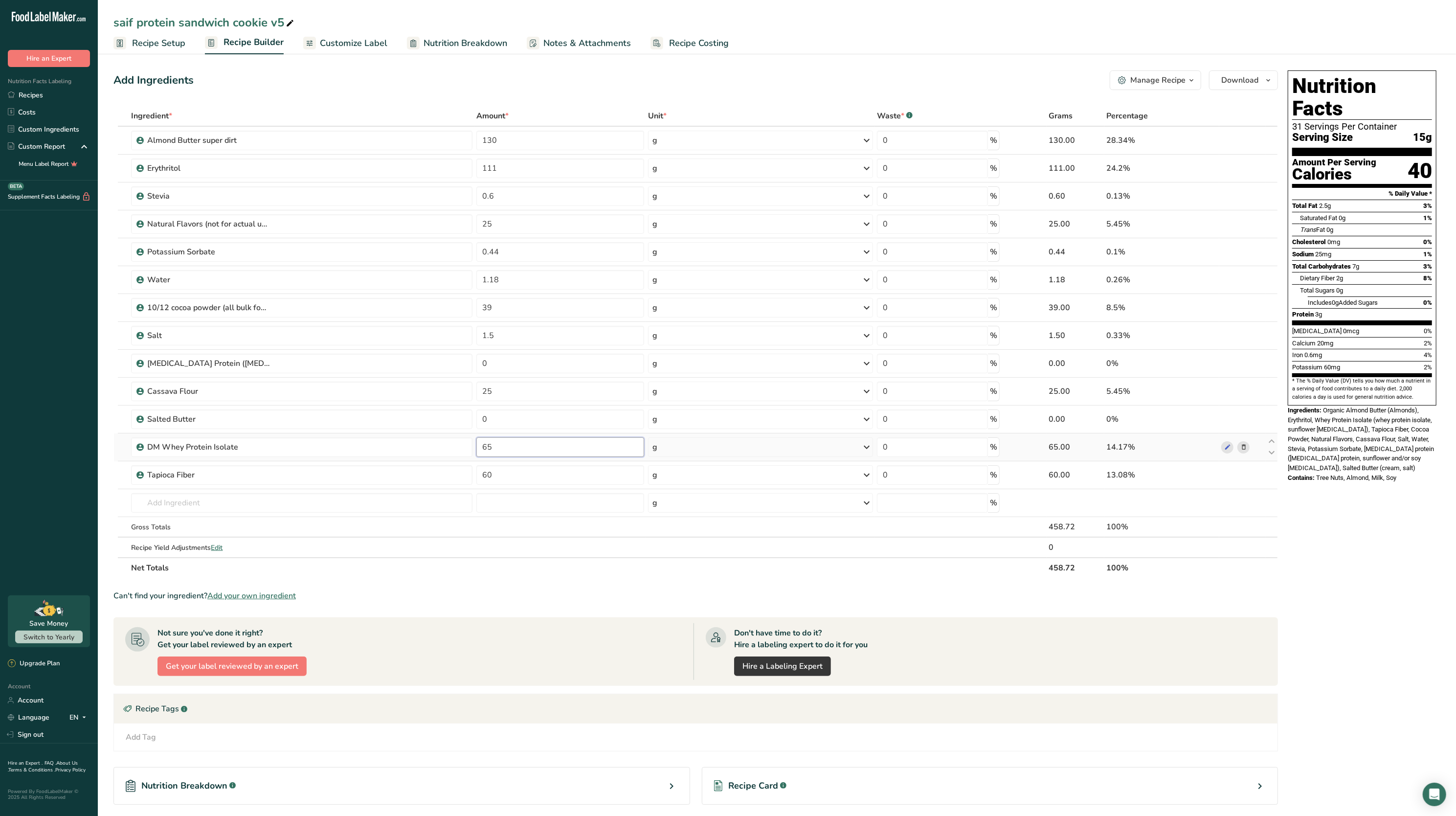
click at [517, 448] on input "65" at bounding box center [560, 447] width 168 height 20
type input "6"
click at [1345, 380] on section "* The % Daily Value (DV) tells you how much a nutrient in a serving of food con…" at bounding box center [1362, 389] width 140 height 24
click at [512, 445] on input "70" at bounding box center [560, 447] width 168 height 20
type input "7"
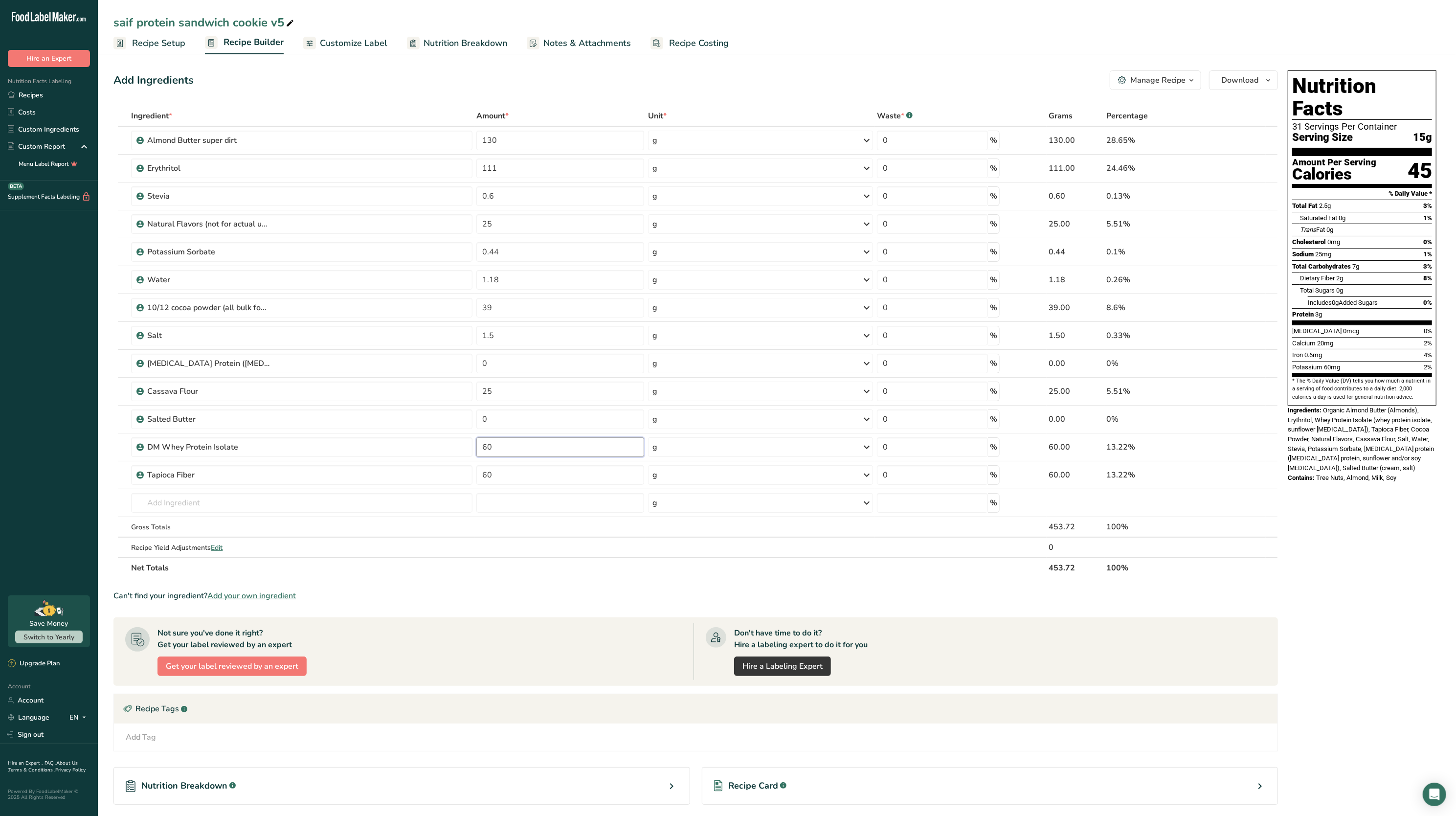
type input "60"
click at [1331, 440] on span "Organic Almond Butter (Almonds), Erythritol, Whey Protein Isolate (whey protein…" at bounding box center [1361, 439] width 146 height 65
click at [165, 48] on span "Recipe Setup" at bounding box center [159, 42] width 53 height 13
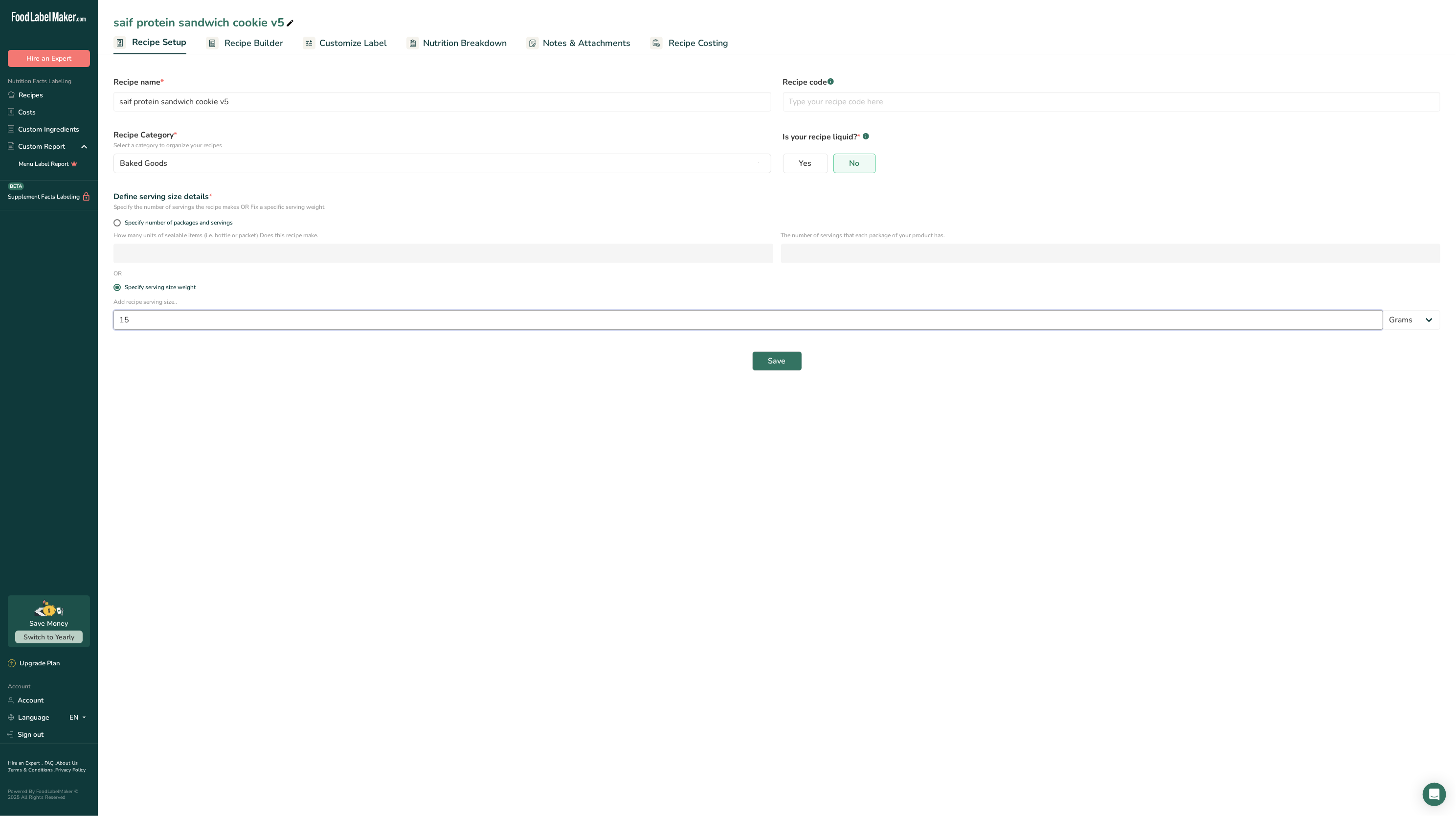
click at [165, 317] on input "15" at bounding box center [748, 320] width 1270 height 20
type input "16"
click at [760, 366] on button "Save" at bounding box center [777, 361] width 50 height 20
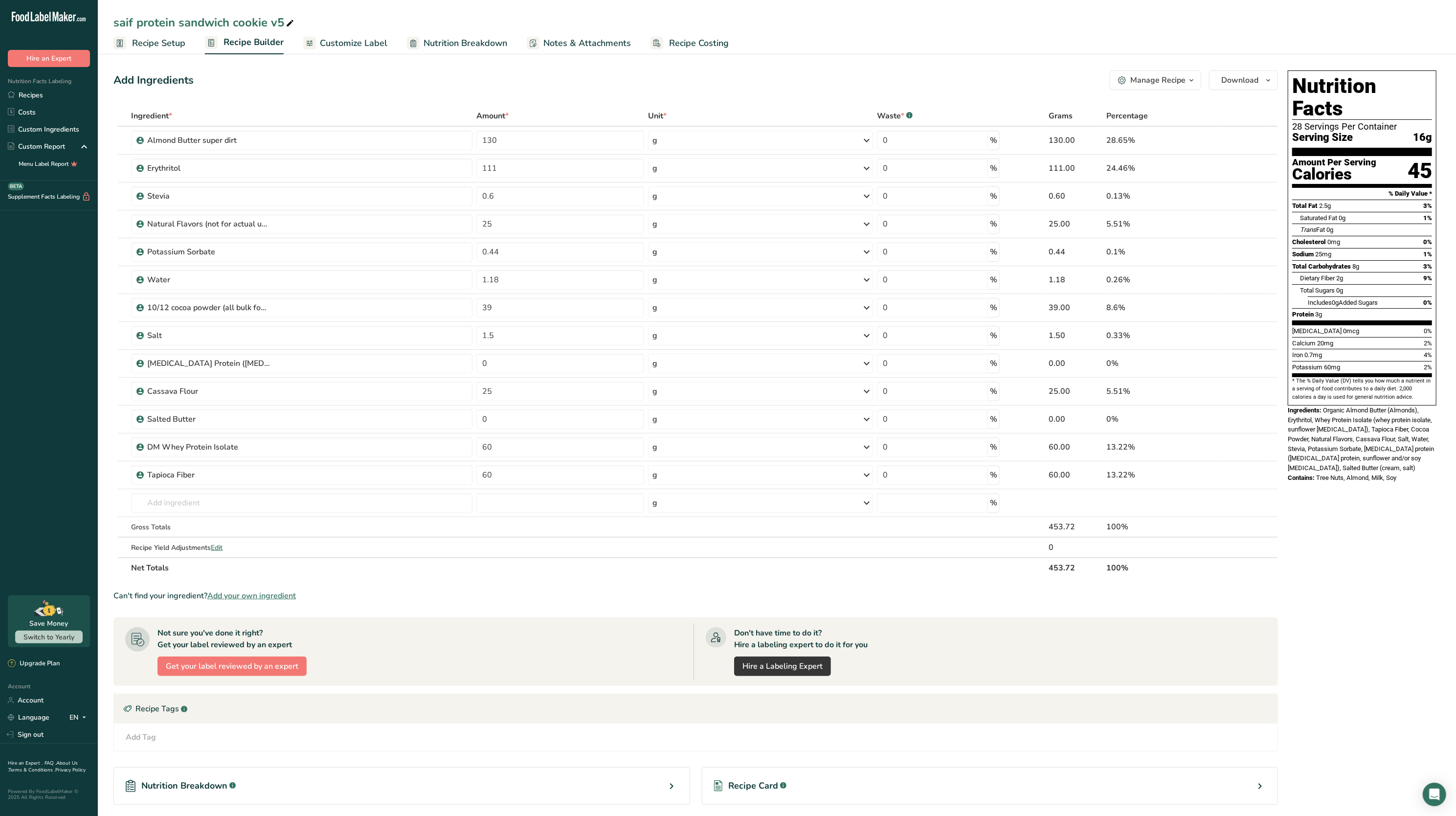
click at [152, 52] on link "Recipe Setup" at bounding box center [149, 43] width 72 height 22
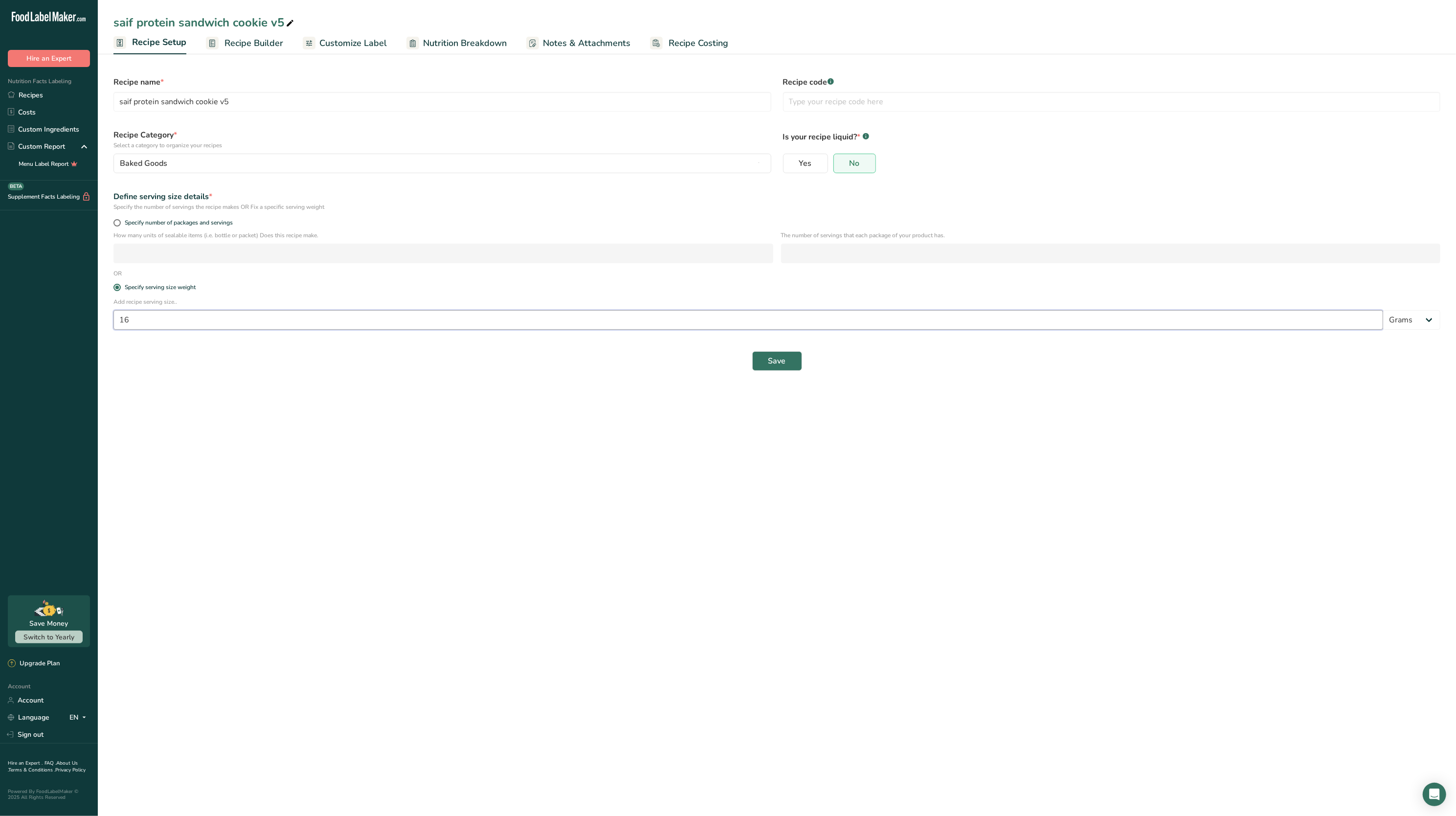
click at [229, 325] on input "16" at bounding box center [748, 320] width 1270 height 20
type input "17"
click at [786, 358] on button "Save" at bounding box center [777, 361] width 50 height 20
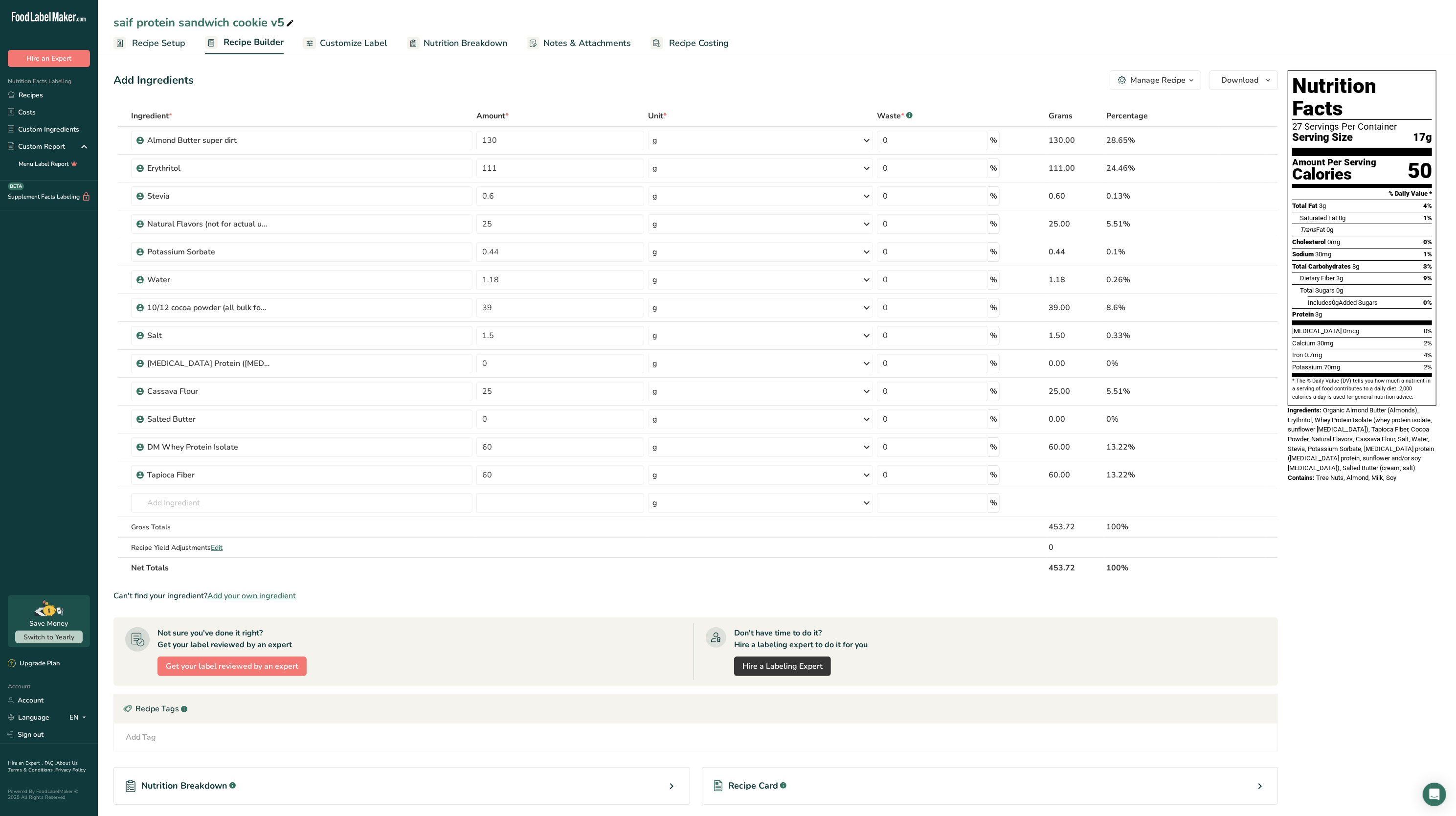
click at [476, 40] on span "Nutrition Breakdown" at bounding box center [465, 42] width 83 height 13
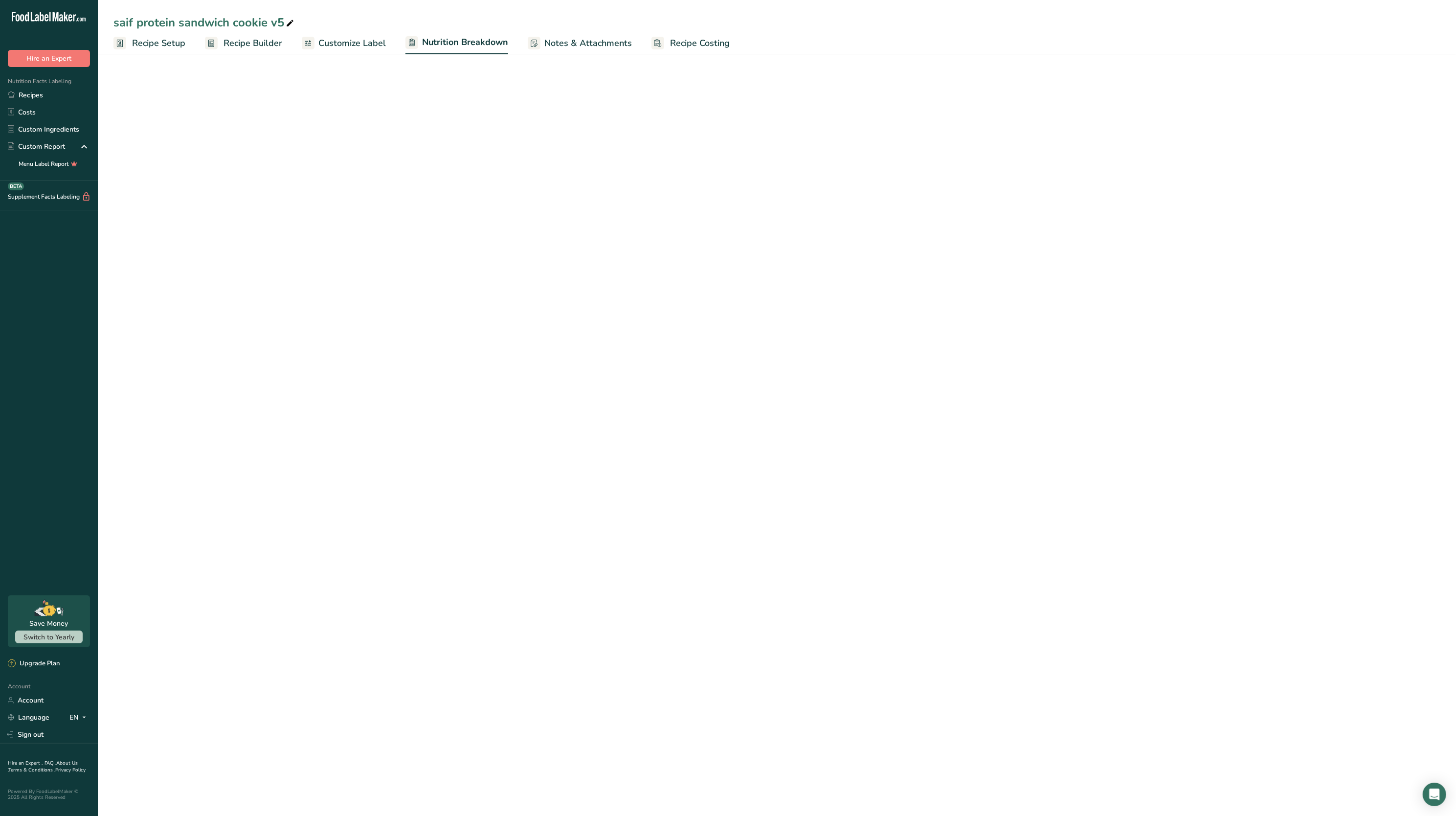
select select "Calories"
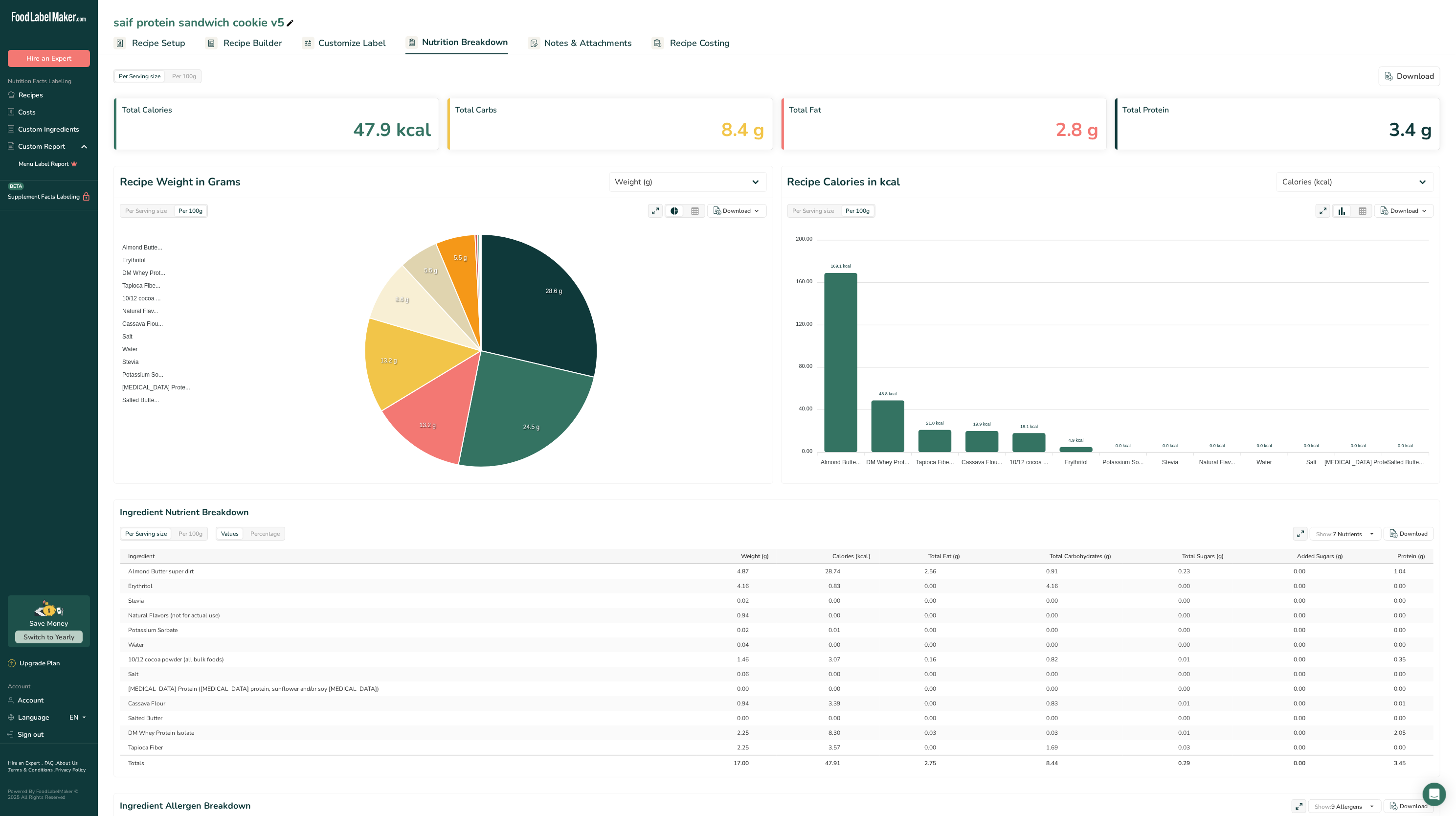
click at [133, 36] on span "Recipe Setup" at bounding box center [159, 42] width 53 height 13
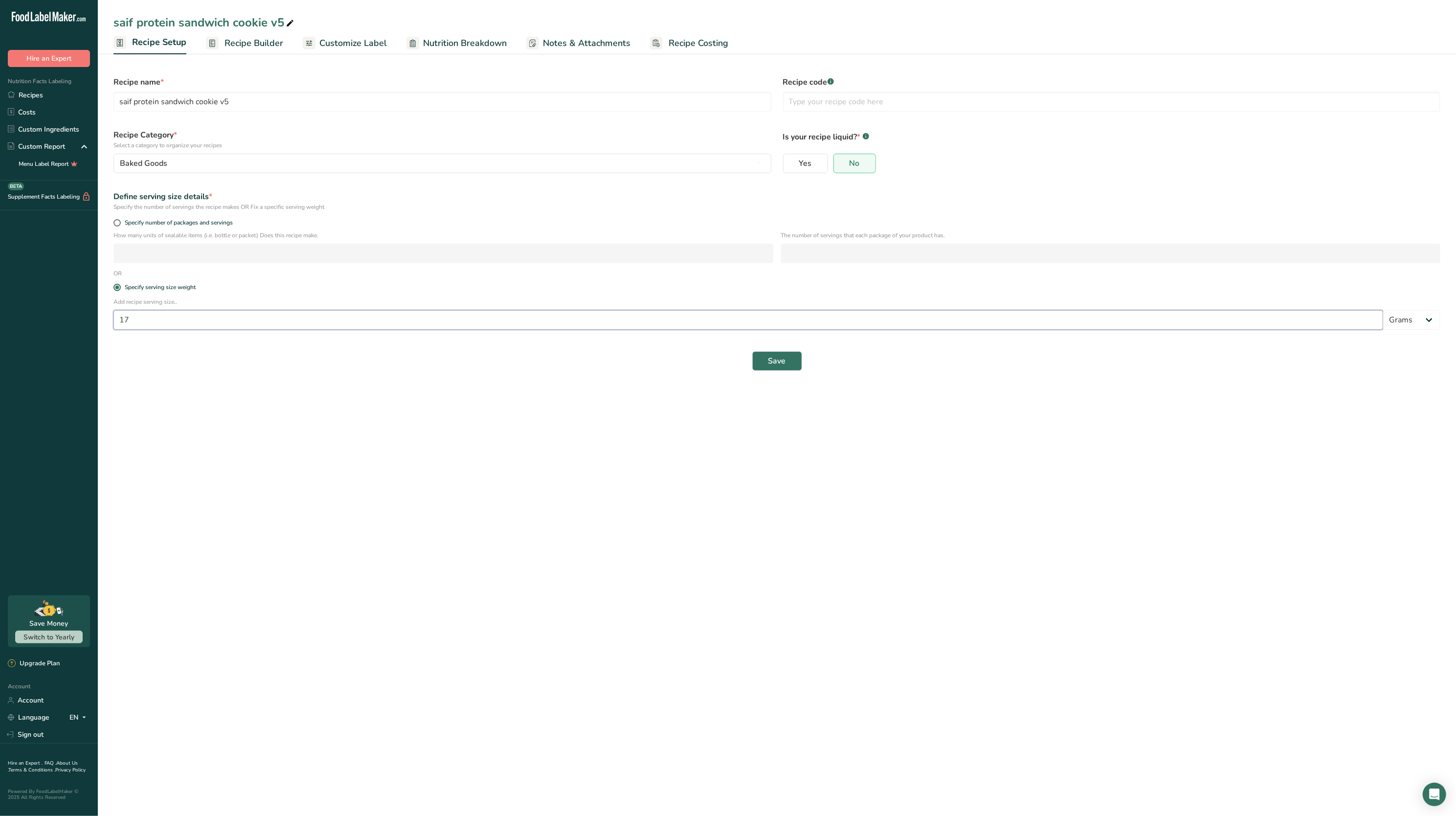
click at [144, 317] on input "17" at bounding box center [748, 320] width 1270 height 20
type input "15"
click at [789, 364] on button "Save" at bounding box center [777, 361] width 50 height 20
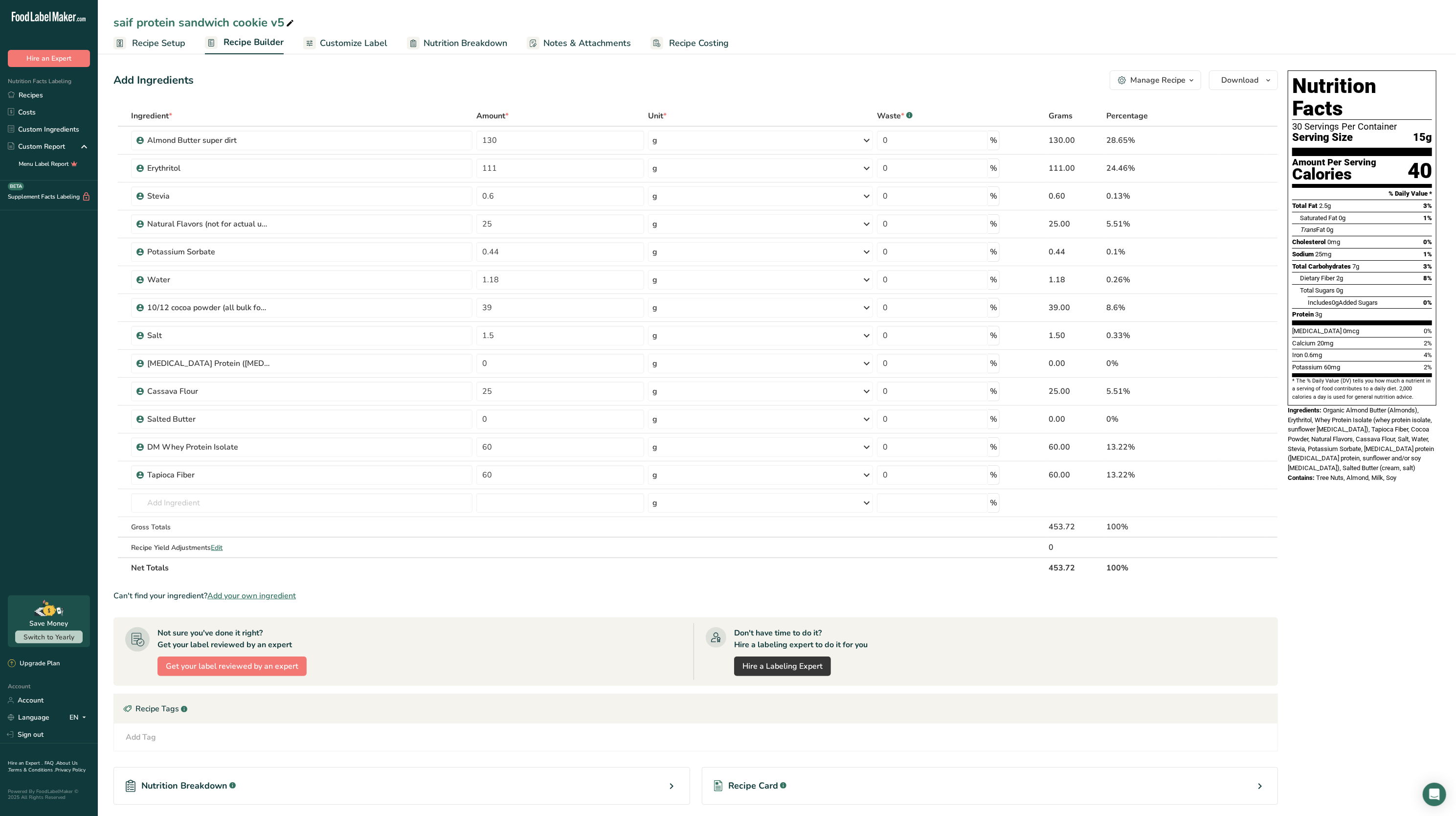
click at [485, 40] on span "Nutrition Breakdown" at bounding box center [465, 42] width 83 height 13
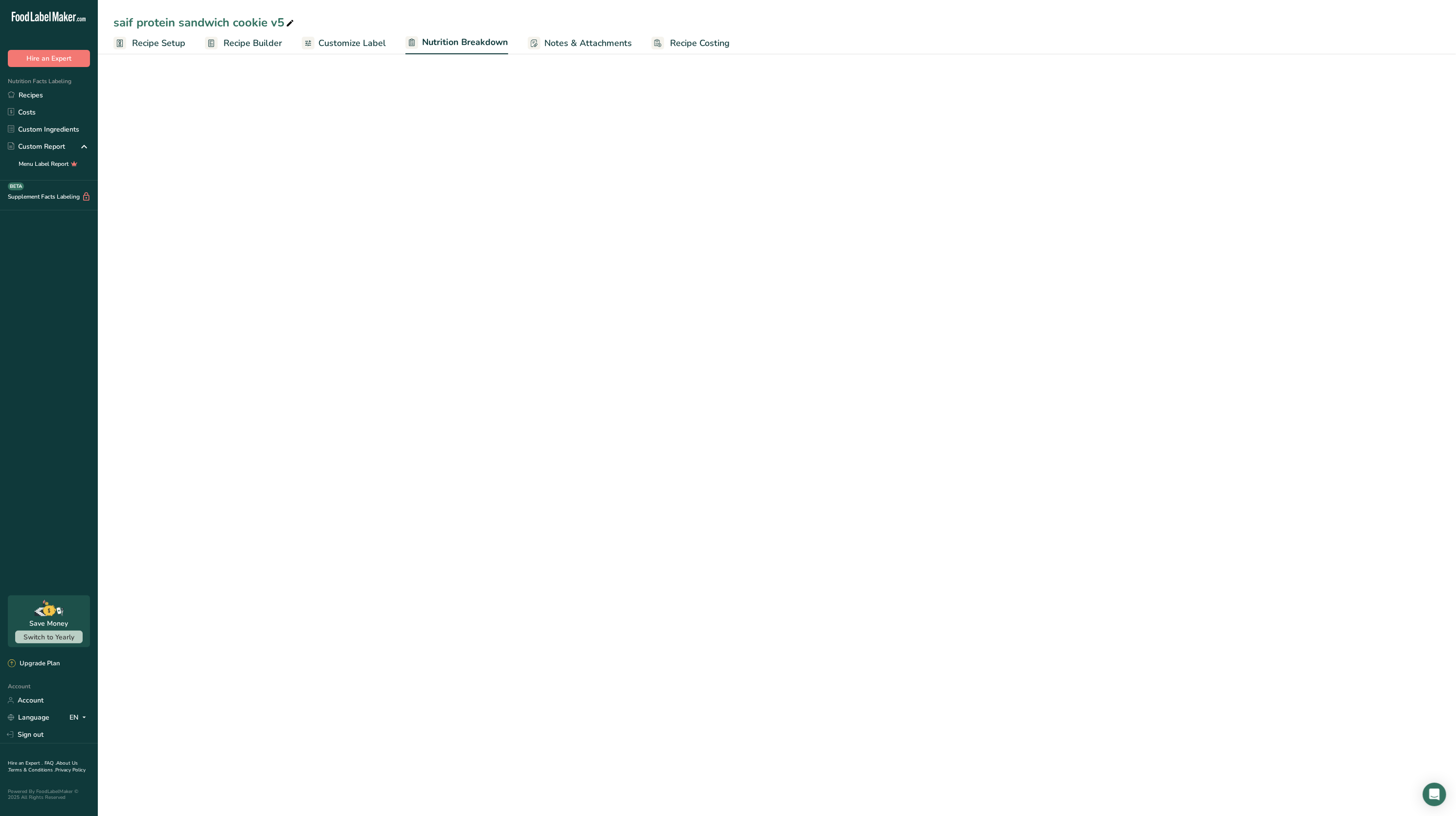
select select "Calories"
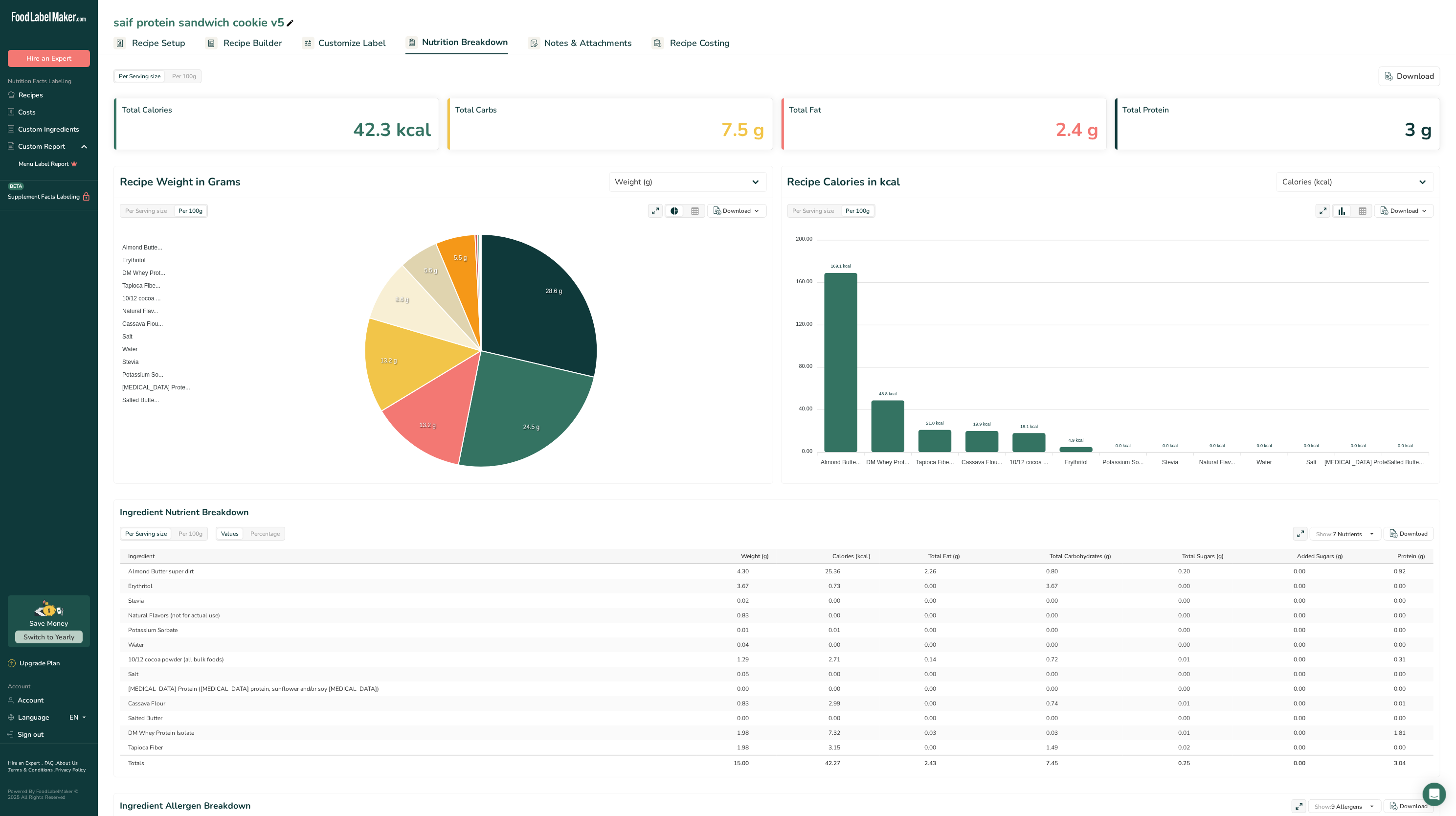
click at [173, 46] on span "Recipe Setup" at bounding box center [159, 42] width 53 height 13
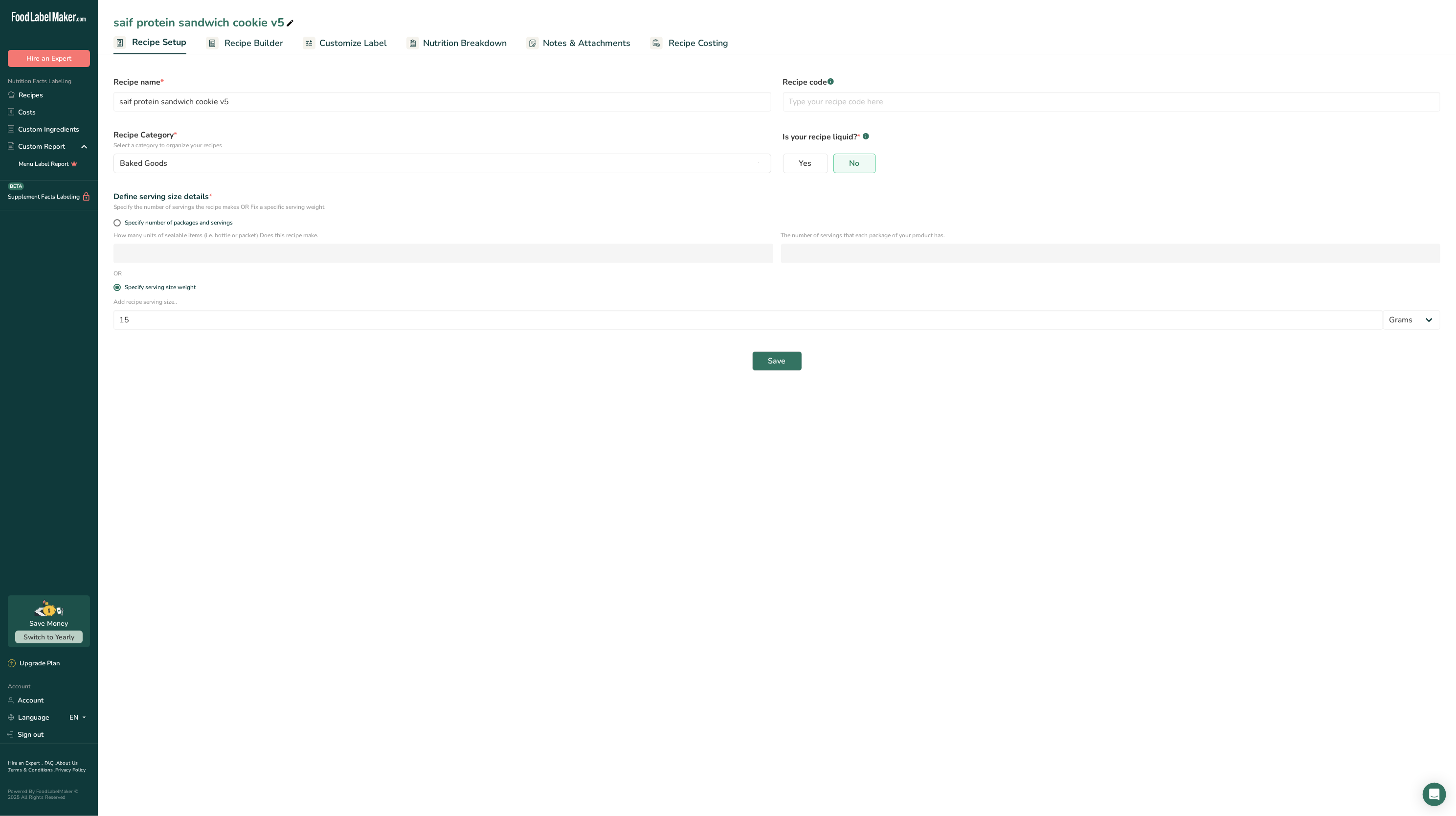
click at [261, 42] on span "Recipe Builder" at bounding box center [254, 42] width 59 height 13
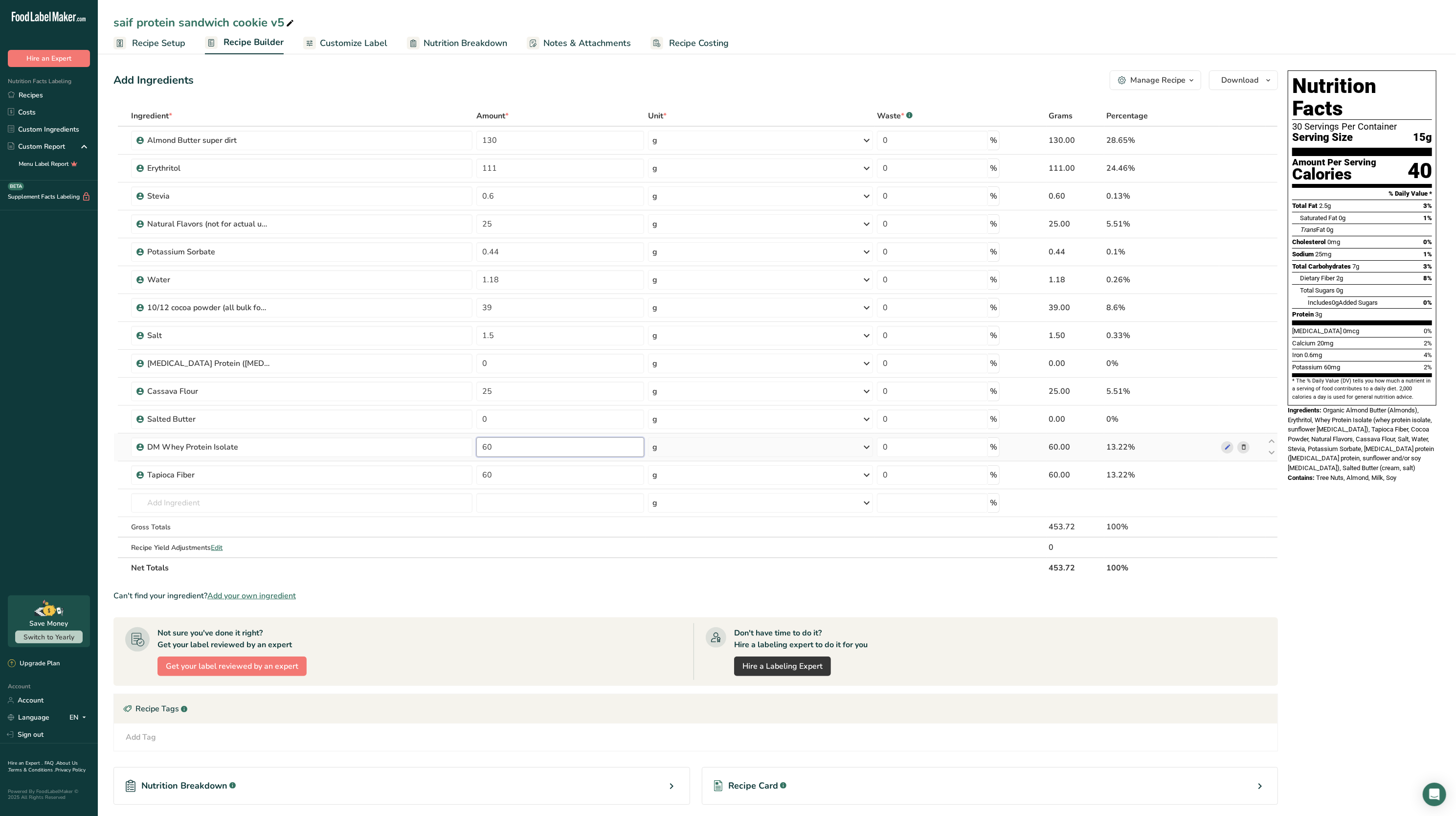
click at [544, 455] on input "60" at bounding box center [560, 447] width 168 height 20
type input "6"
click at [1292, 418] on span "Organic Almond Butter (Almonds), Erythritol, Whey Protein Isolate (whey protein…" at bounding box center [1361, 439] width 146 height 65
click at [512, 445] on input "70" at bounding box center [560, 447] width 168 height 20
type input "7"
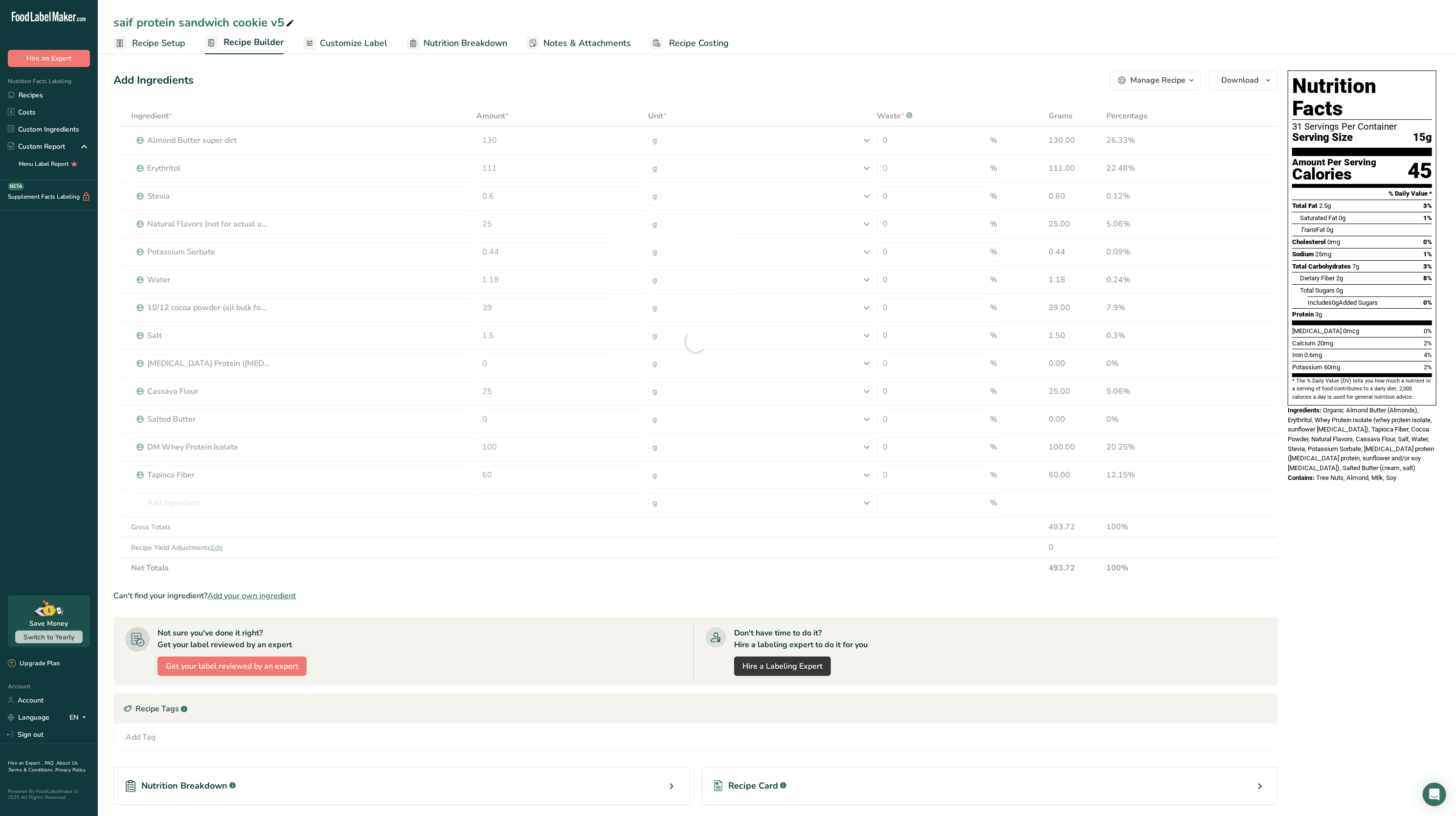
click at [1231, 394] on div "Ingredient * Amount * Unit * Waste * .a-a{fill:#347362;}.b-a{fill:#fff;} Grams …" at bounding box center [696, 342] width 1165 height 473
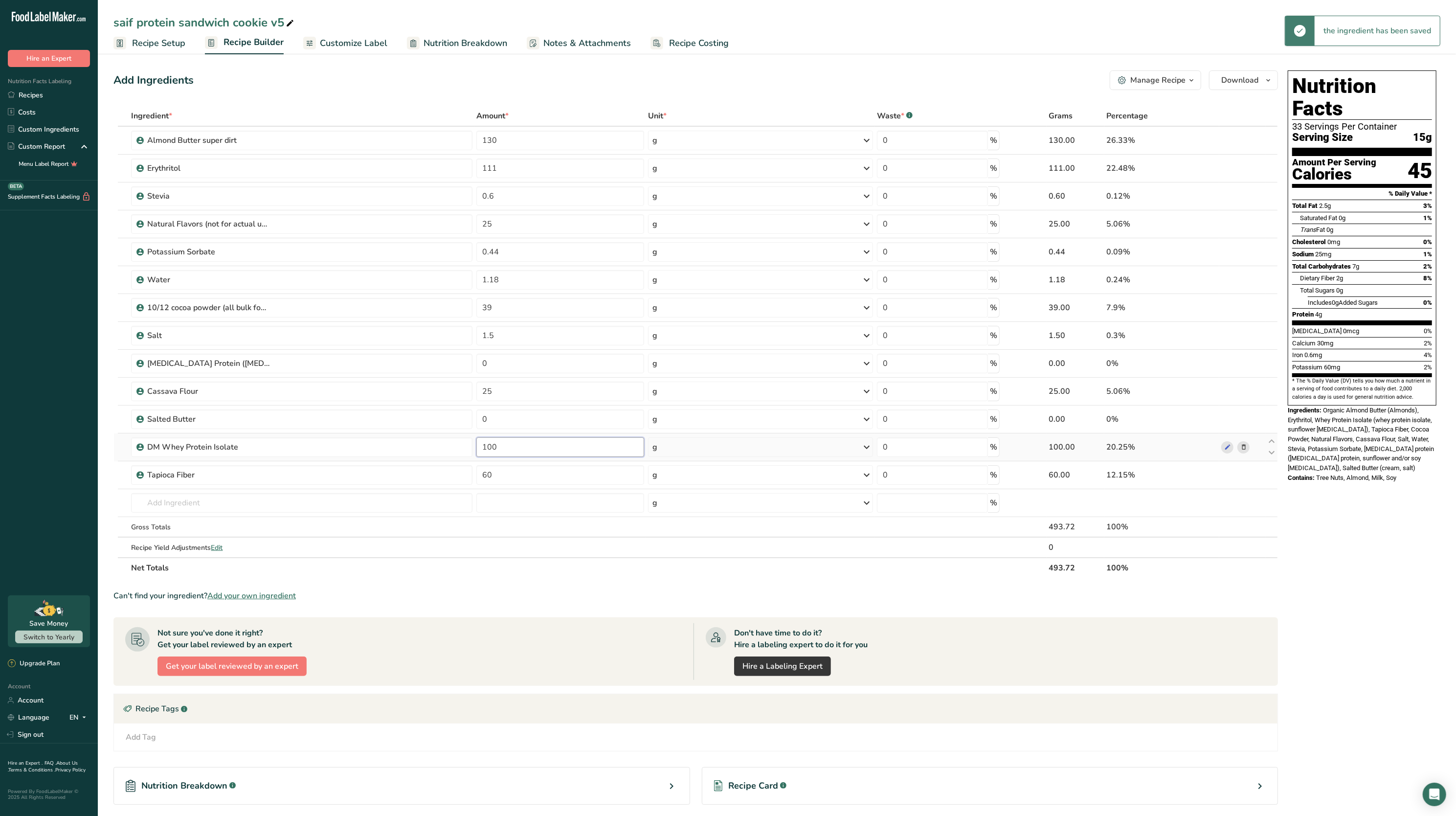
click at [597, 448] on input "100" at bounding box center [560, 447] width 168 height 20
type input "1"
type input "65"
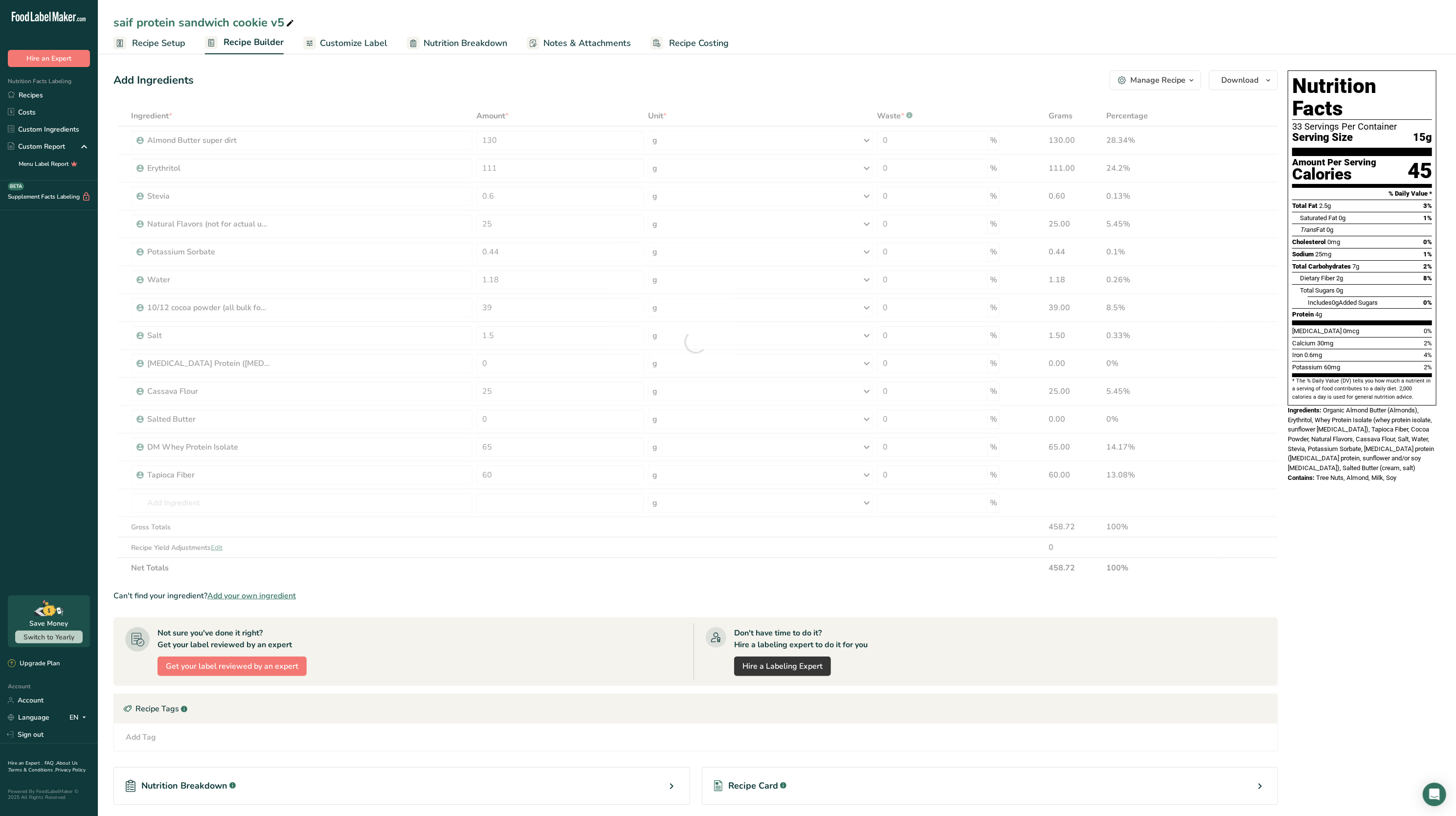
click at [1288, 347] on div "Nutrition Facts 33 Servings Per Container Serving Size 15g Amount Per Serving C…" at bounding box center [1363, 238] width 149 height 335
click at [439, 42] on span "Nutrition Breakdown" at bounding box center [465, 42] width 83 height 13
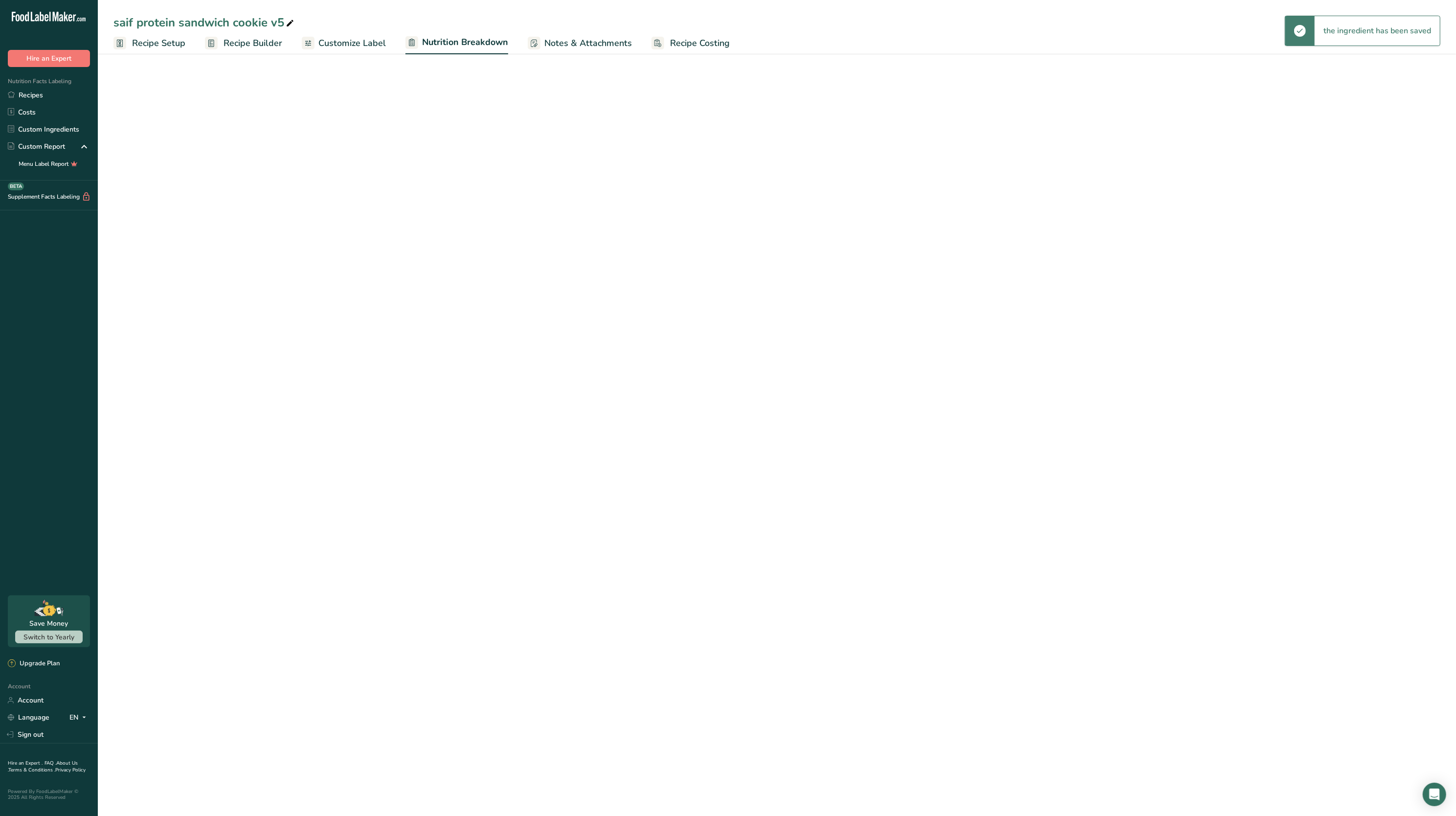
select select "Calories"
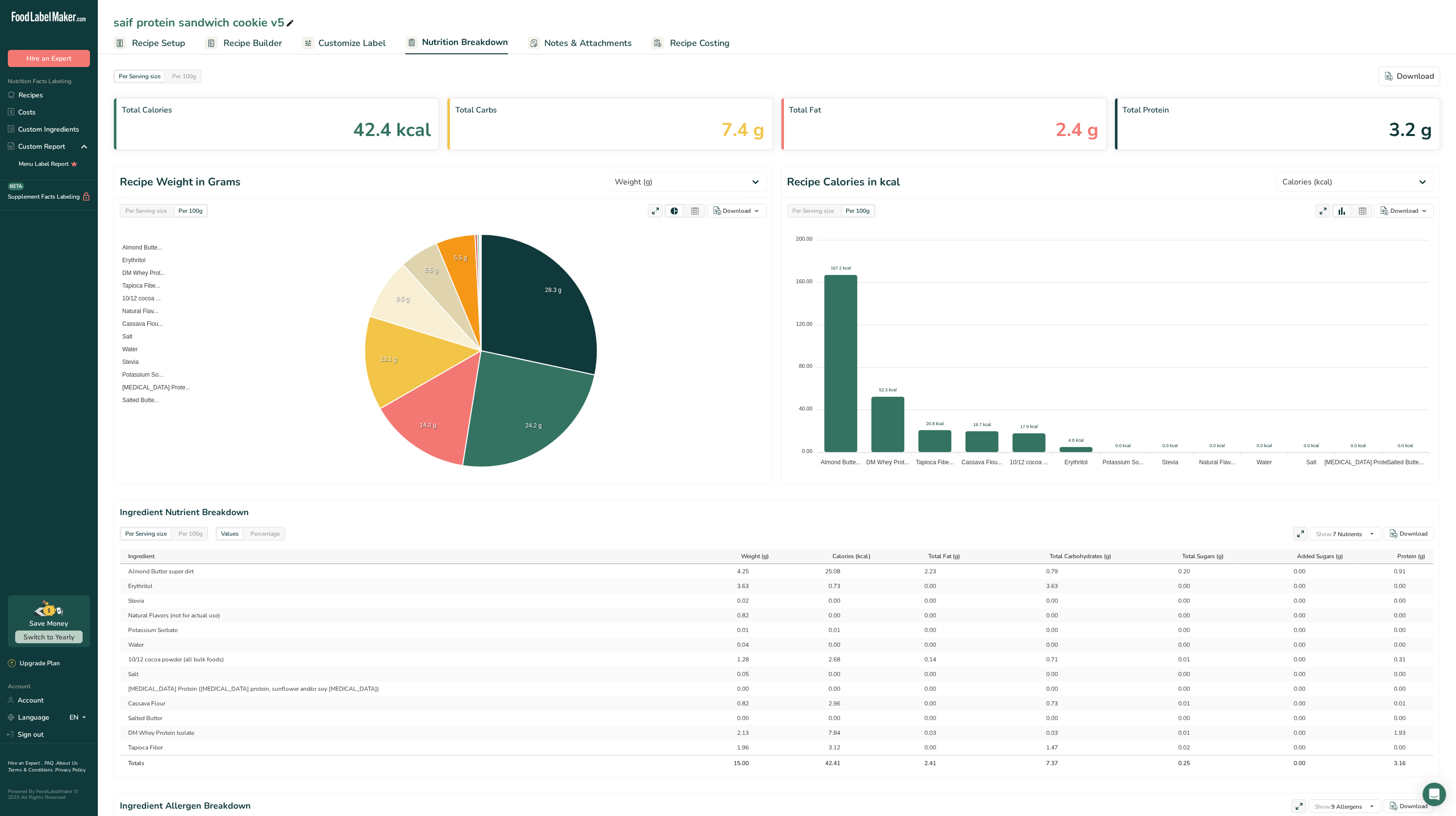
click at [176, 48] on span "Recipe Setup" at bounding box center [159, 42] width 53 height 13
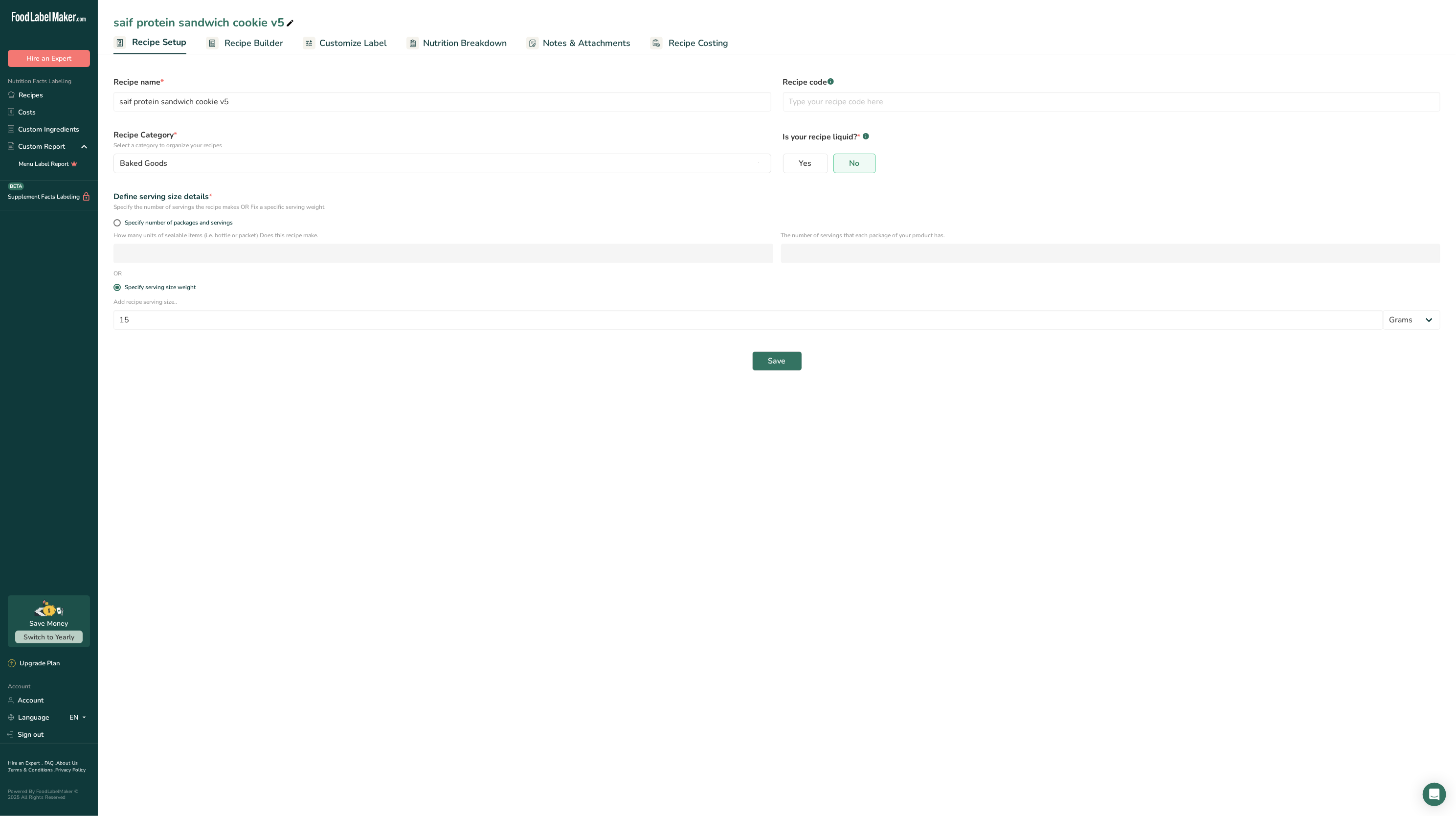
click at [227, 42] on span "Recipe Builder" at bounding box center [254, 42] width 59 height 13
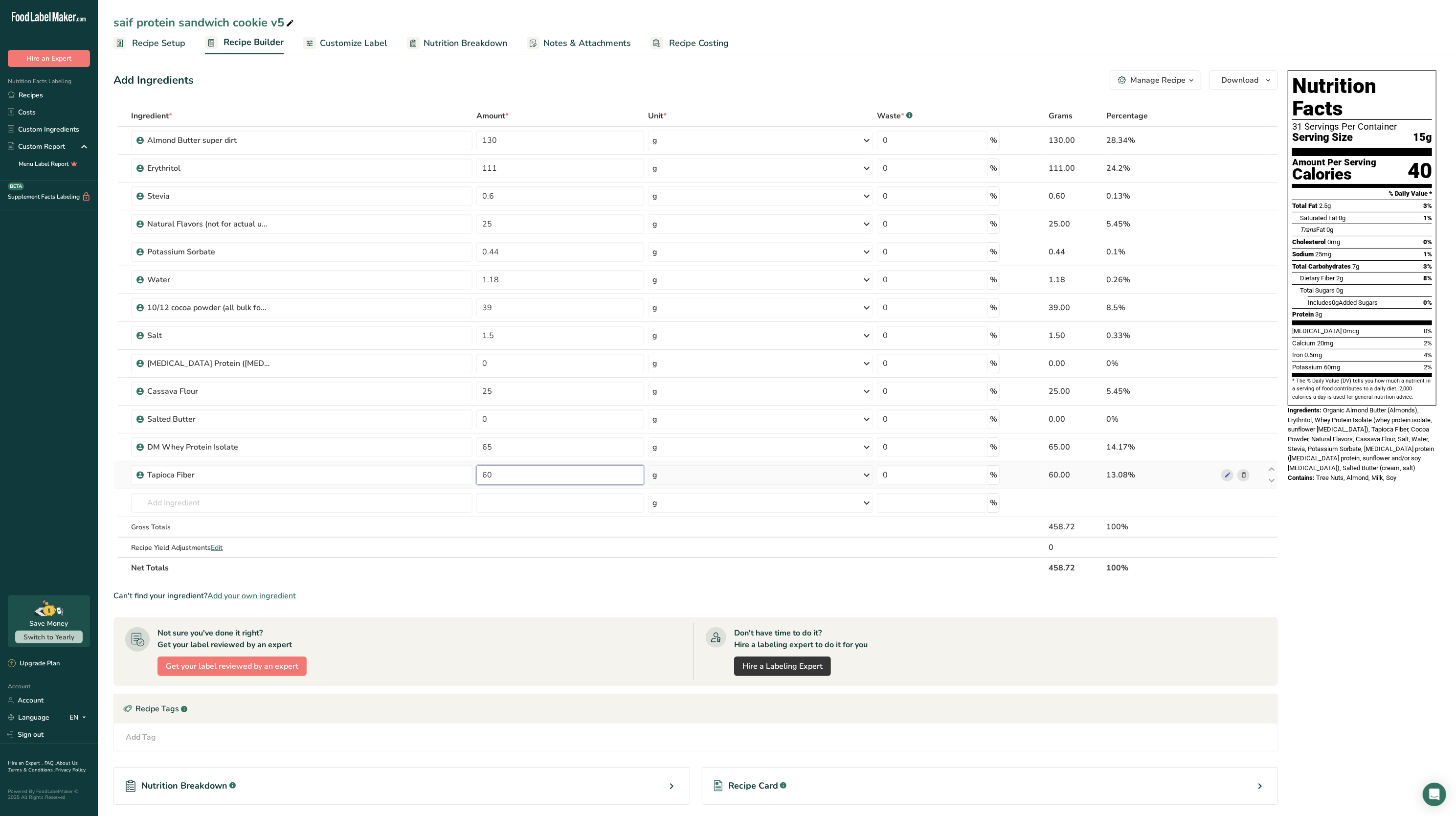
click at [523, 477] on input "60" at bounding box center [560, 476] width 168 height 20
type input "6"
type input "40"
click at [1349, 421] on span "Organic Almond Butter (Almonds), Erythritol, Whey Protein Isolate (whey protein…" at bounding box center [1361, 439] width 146 height 65
click at [434, 53] on link "Nutrition Breakdown" at bounding box center [457, 43] width 100 height 22
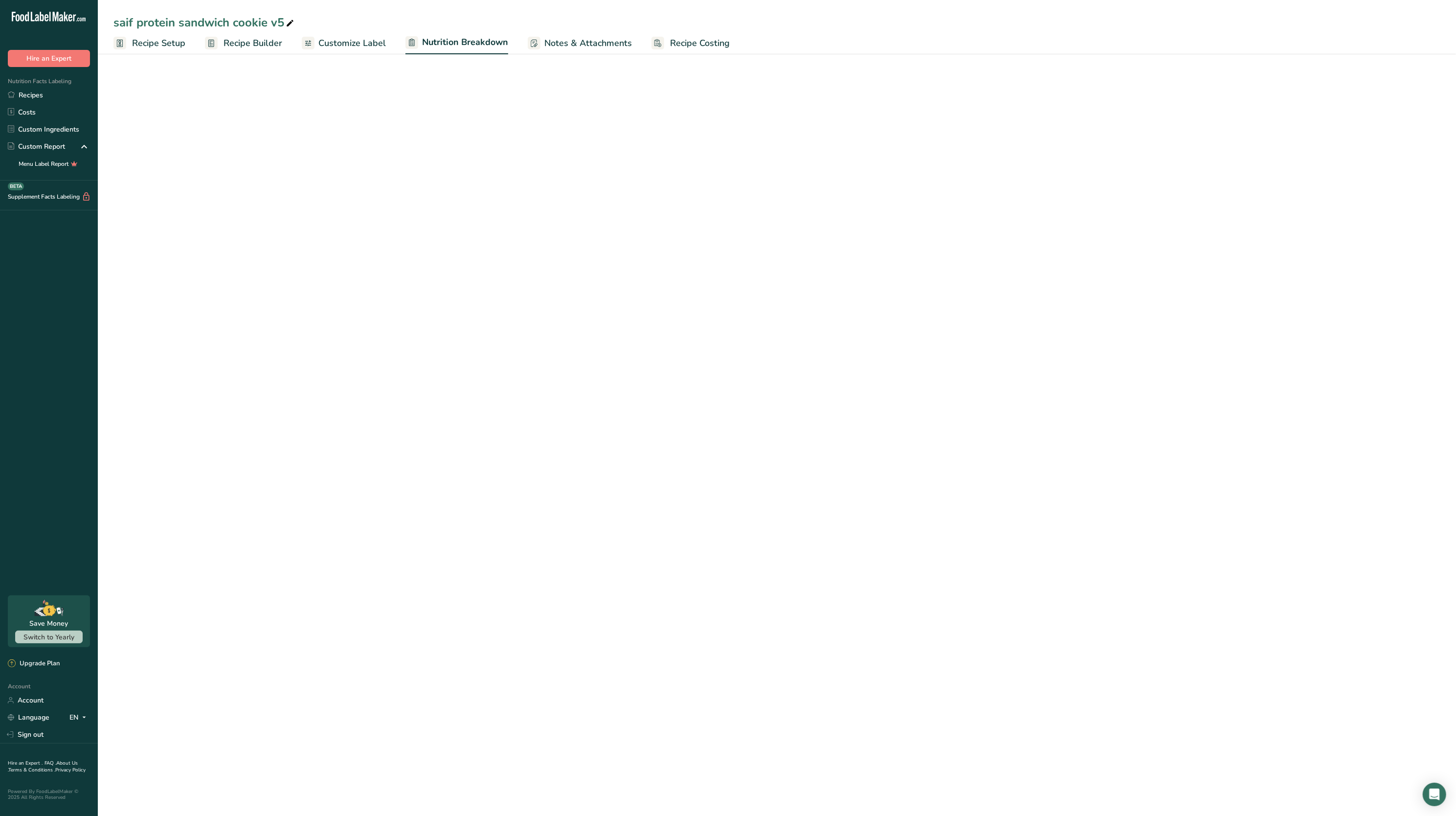
select select "Calories"
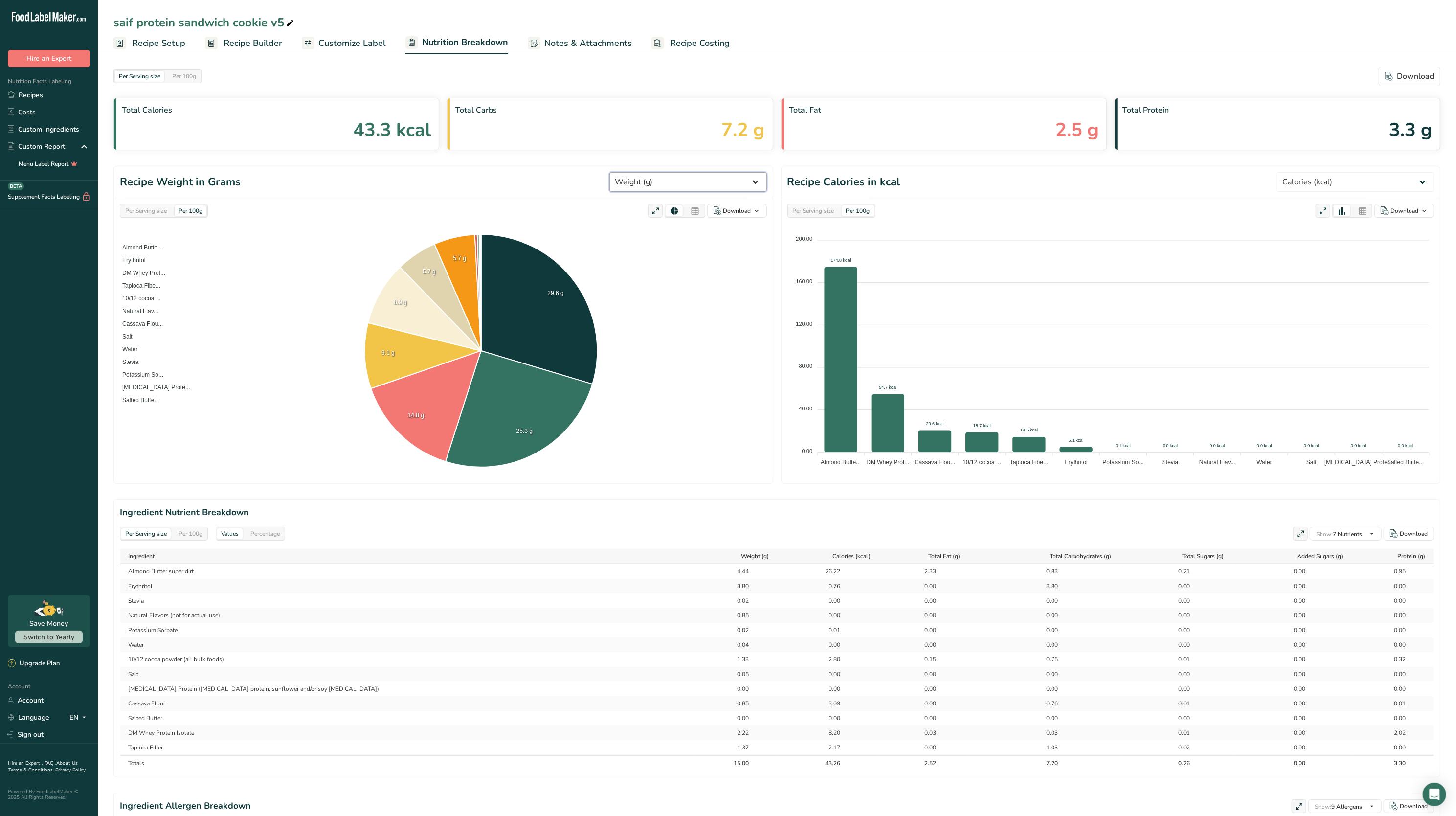
click at [681, 187] on select "Weight (g) Calories (kcal) Energy KJ (kj) Total Fat (g) Saturated Fat (g) Trans…" at bounding box center [688, 182] width 158 height 20
select select "Protein"
click at [645, 173] on select "Weight (g) Calories (kcal) Energy KJ (kj) Total Fat (g) Saturated Fat (g) Trans…" at bounding box center [688, 182] width 158 height 20
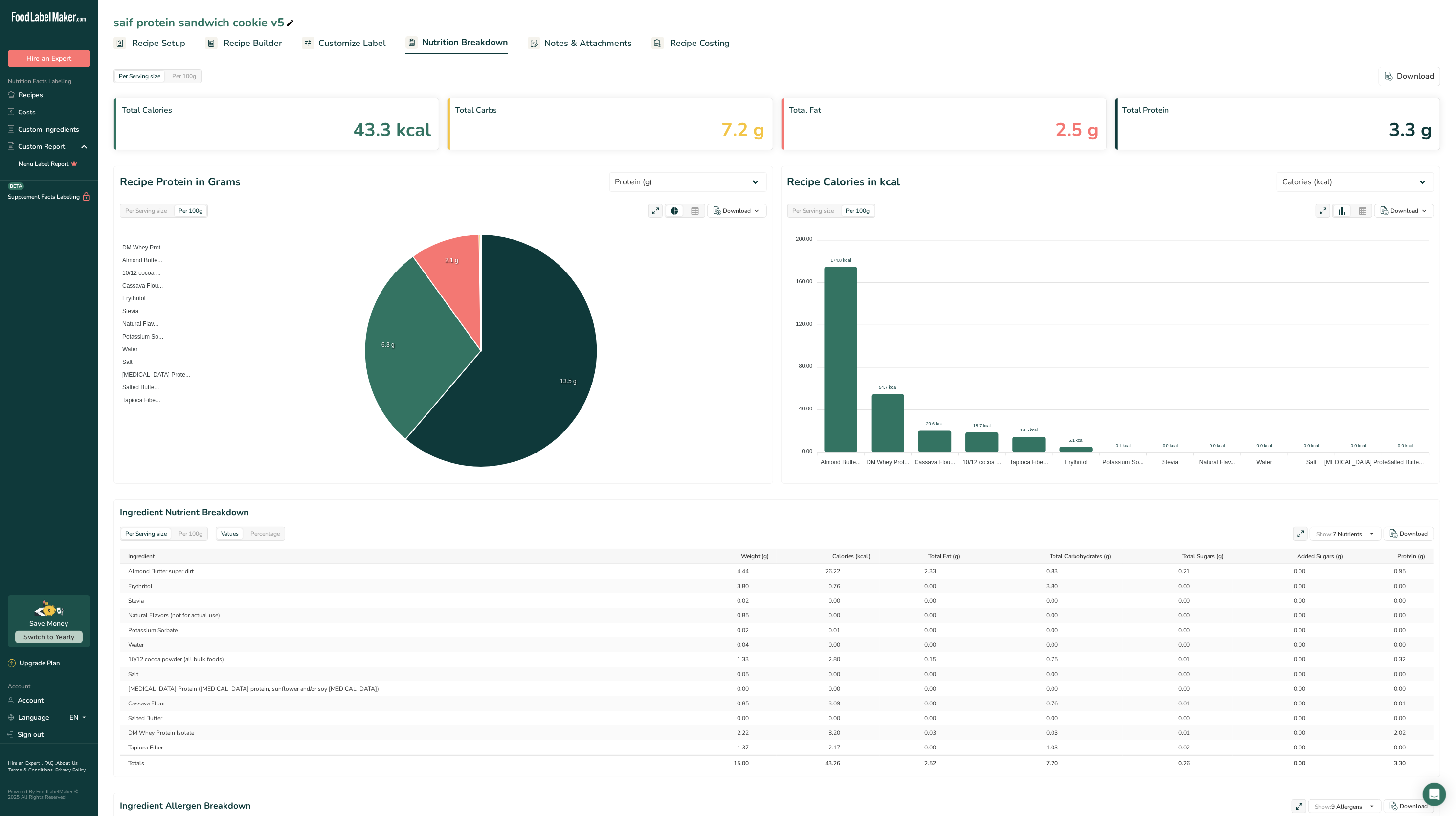
click at [137, 218] on div "Per Serving size Per 100g" at bounding box center [164, 211] width 88 height 14
click at [131, 214] on div "Per Serving size" at bounding box center [146, 211] width 49 height 11
click at [169, 43] on span "Recipe Setup" at bounding box center [159, 42] width 53 height 13
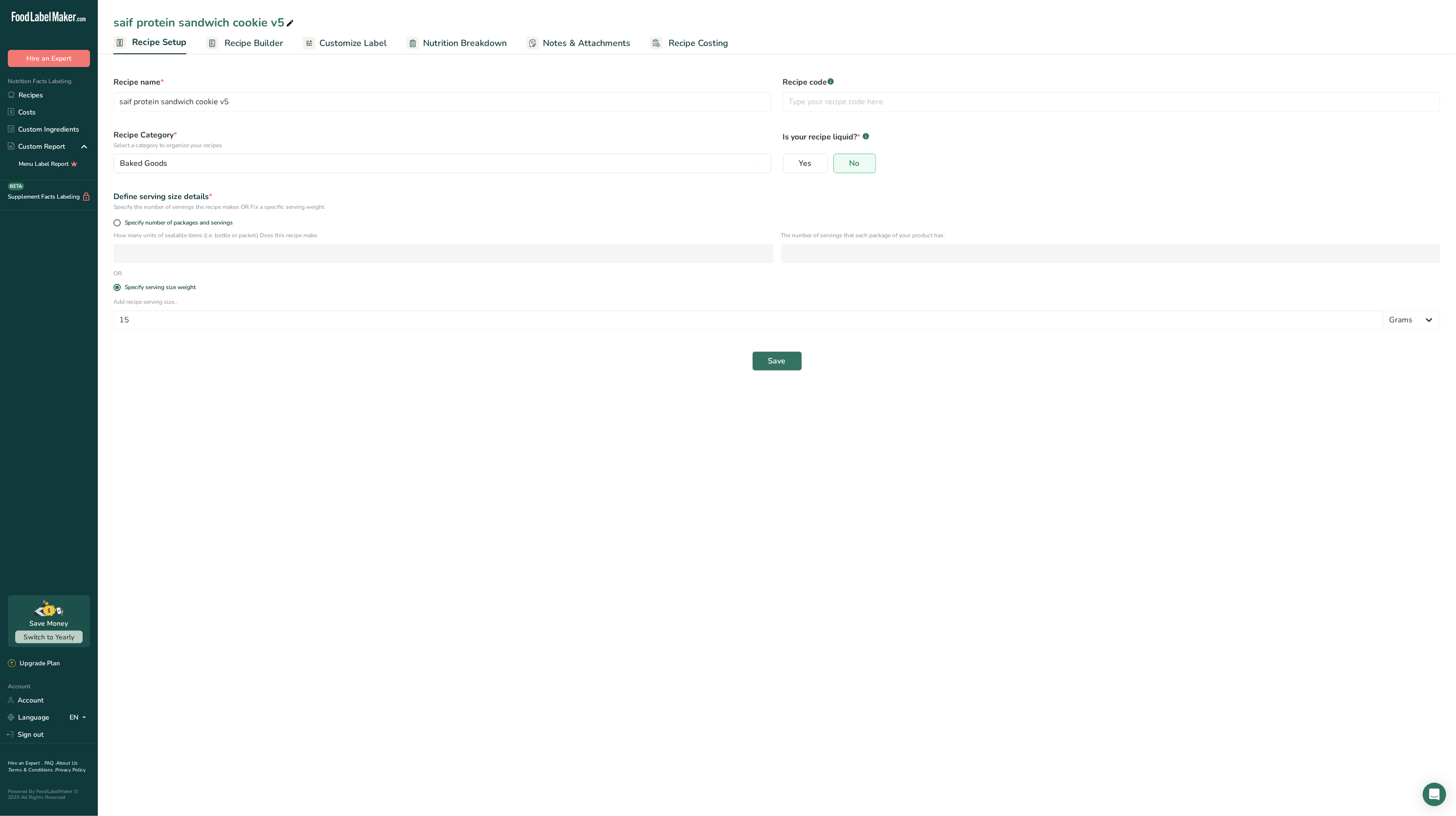
click at [235, 46] on span "Recipe Builder" at bounding box center [254, 42] width 59 height 13
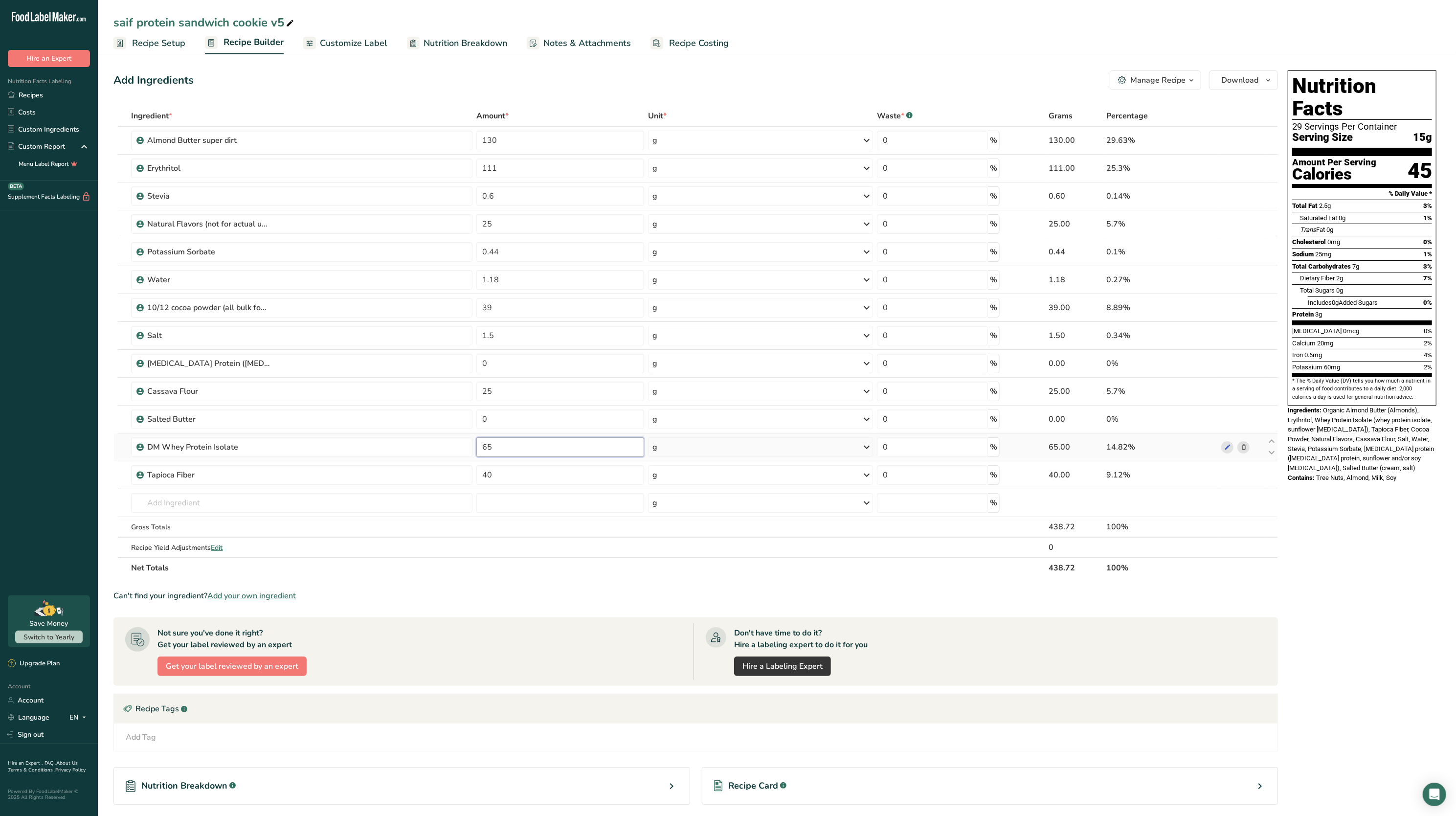
click at [507, 453] on input "65" at bounding box center [560, 447] width 168 height 20
type input "6"
type input "75"
click at [580, 608] on section "Ingredient * Amount * Unit * Waste * .a-a{fill:#347362;}.b-a{fill:#fff;} Grams …" at bounding box center [696, 489] width 1165 height 768
click at [524, 385] on input "25" at bounding box center [560, 391] width 168 height 20
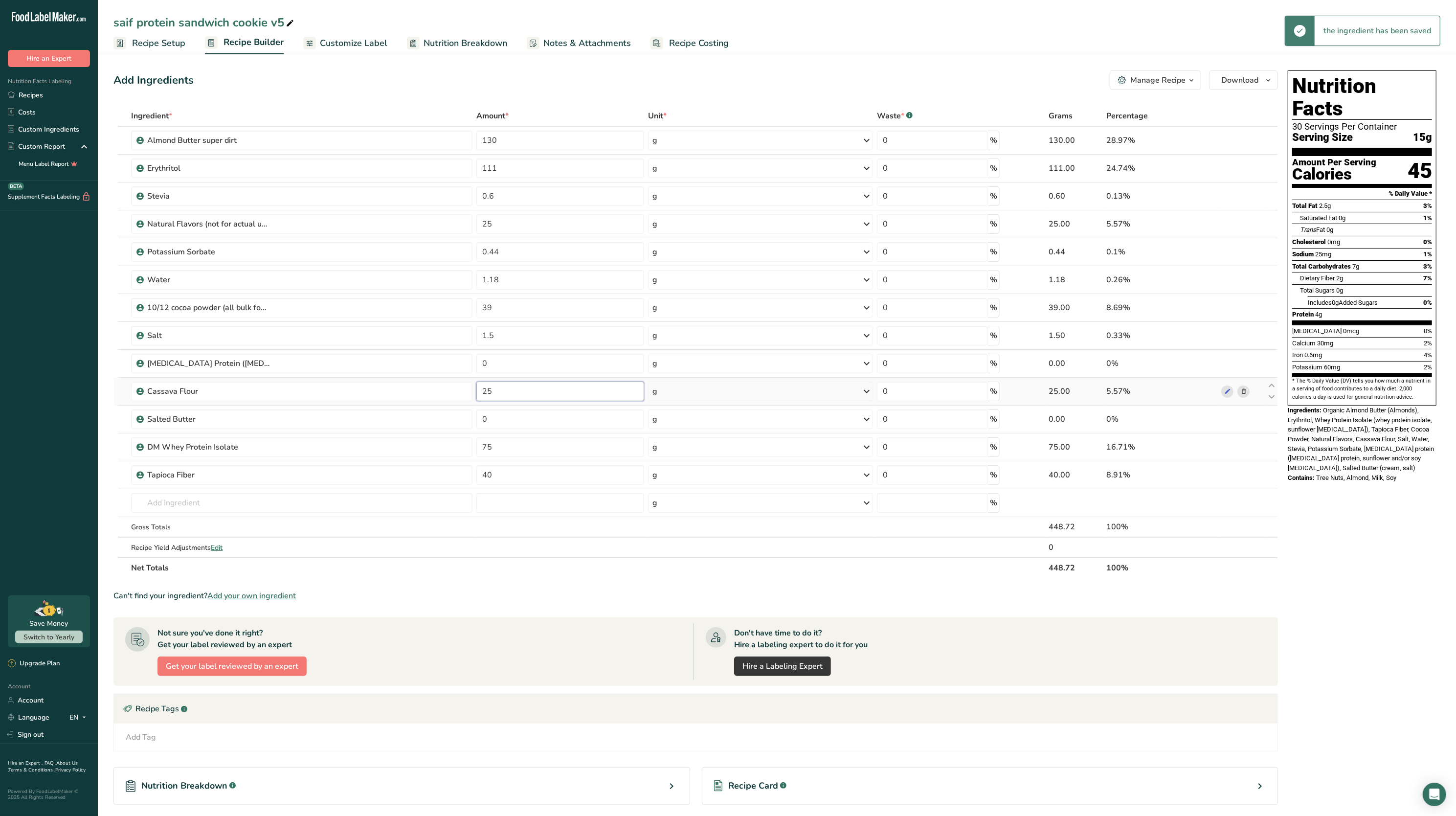
type input "2"
type input "15"
click at [588, 558] on div "Ingredient * Amount * Unit * Waste * .a-a{fill:#347362;}.b-a{fill:#fff;} Grams …" at bounding box center [696, 342] width 1165 height 473
click at [531, 147] on input "130" at bounding box center [560, 140] width 168 height 20
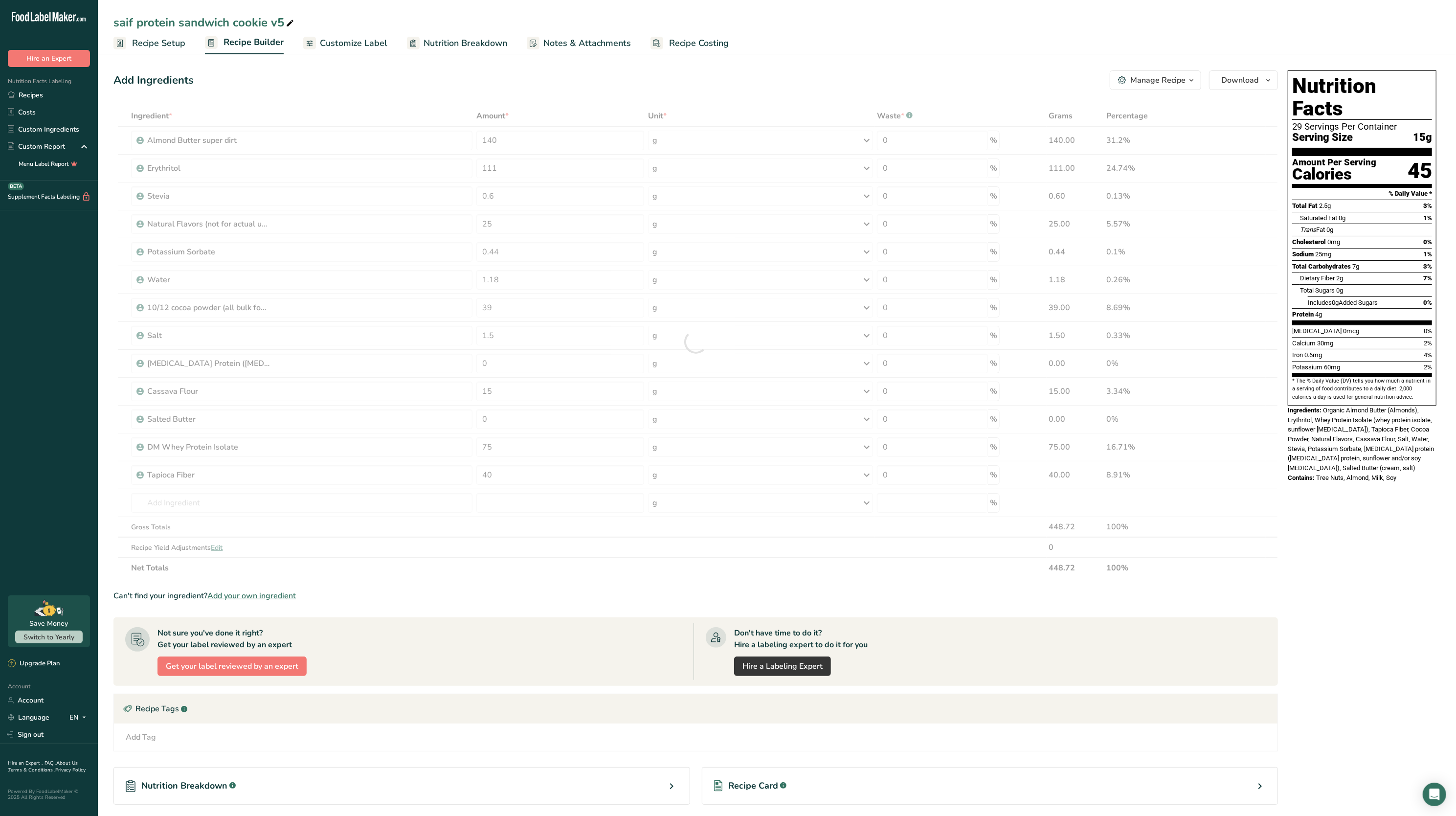
click at [531, 104] on div "Add Ingredients Manage Recipe Delete Recipe Duplicate Recipe Scale Recipe Save …" at bounding box center [699, 478] width 1171 height 823
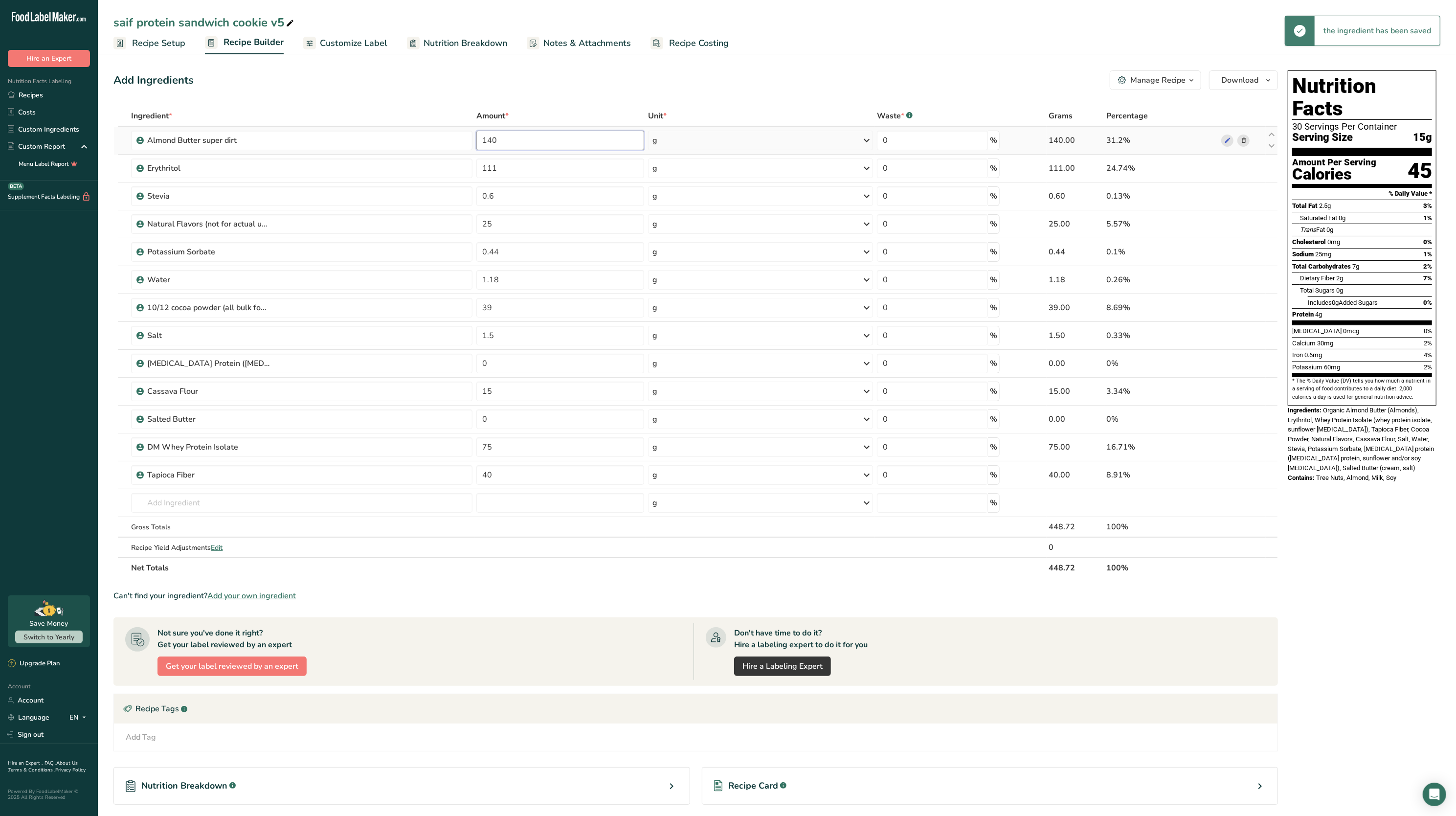
click at [532, 132] on input "140" at bounding box center [560, 140] width 168 height 20
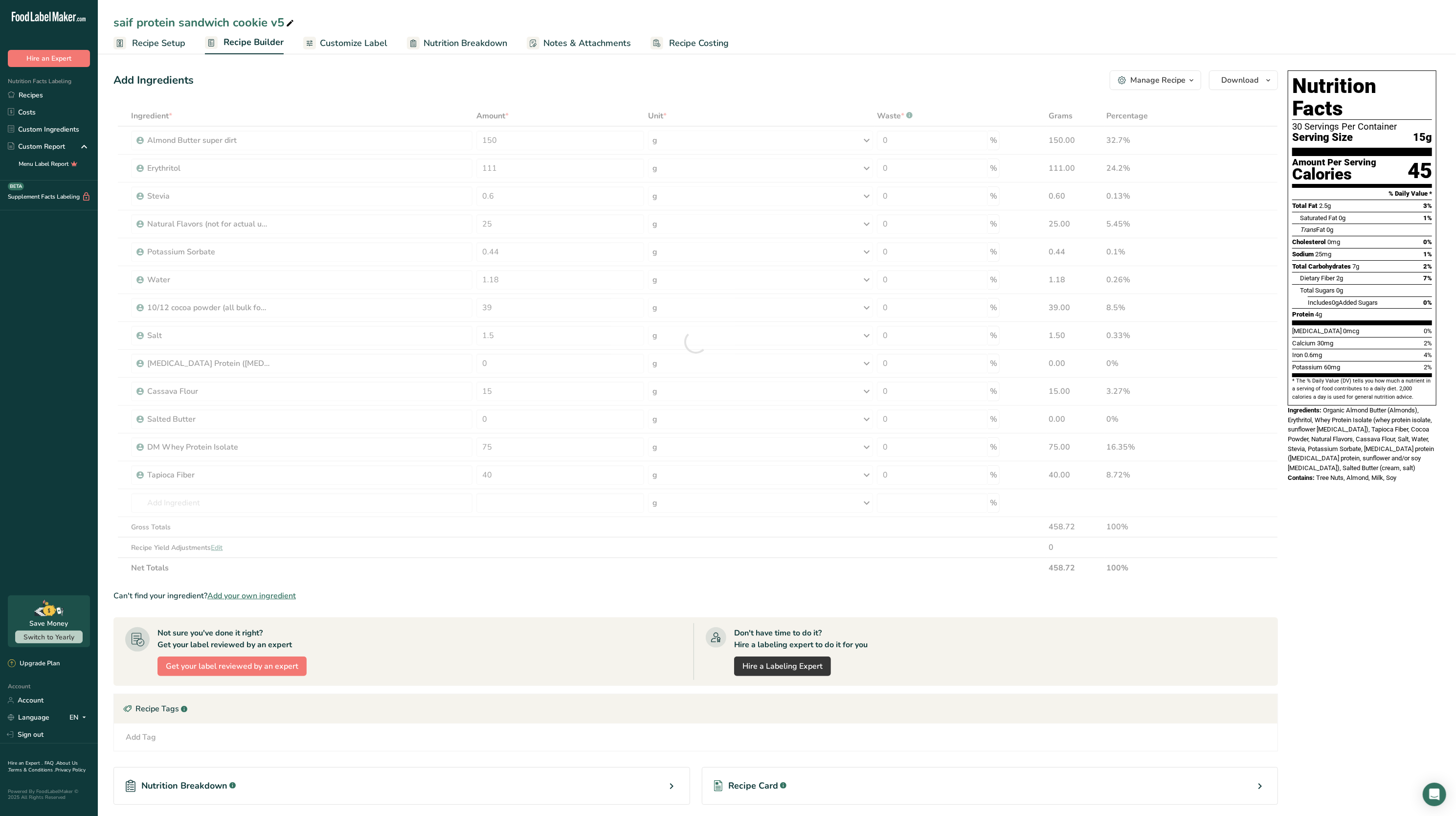
click at [523, 104] on div "Add Ingredients Manage Recipe Delete Recipe Duplicate Recipe Scale Recipe Save …" at bounding box center [699, 478] width 1171 height 823
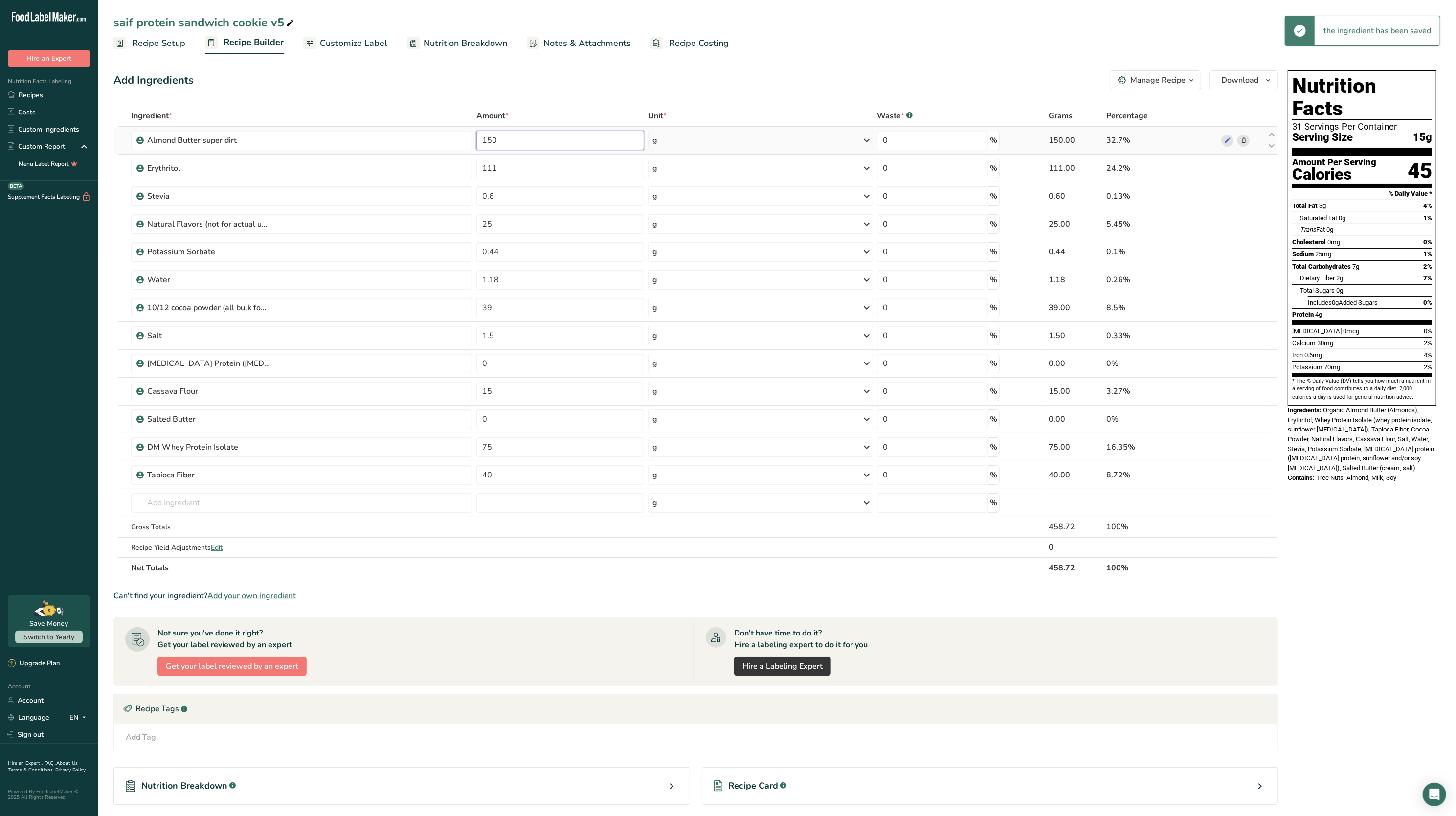
click at [527, 144] on input "150" at bounding box center [560, 140] width 168 height 20
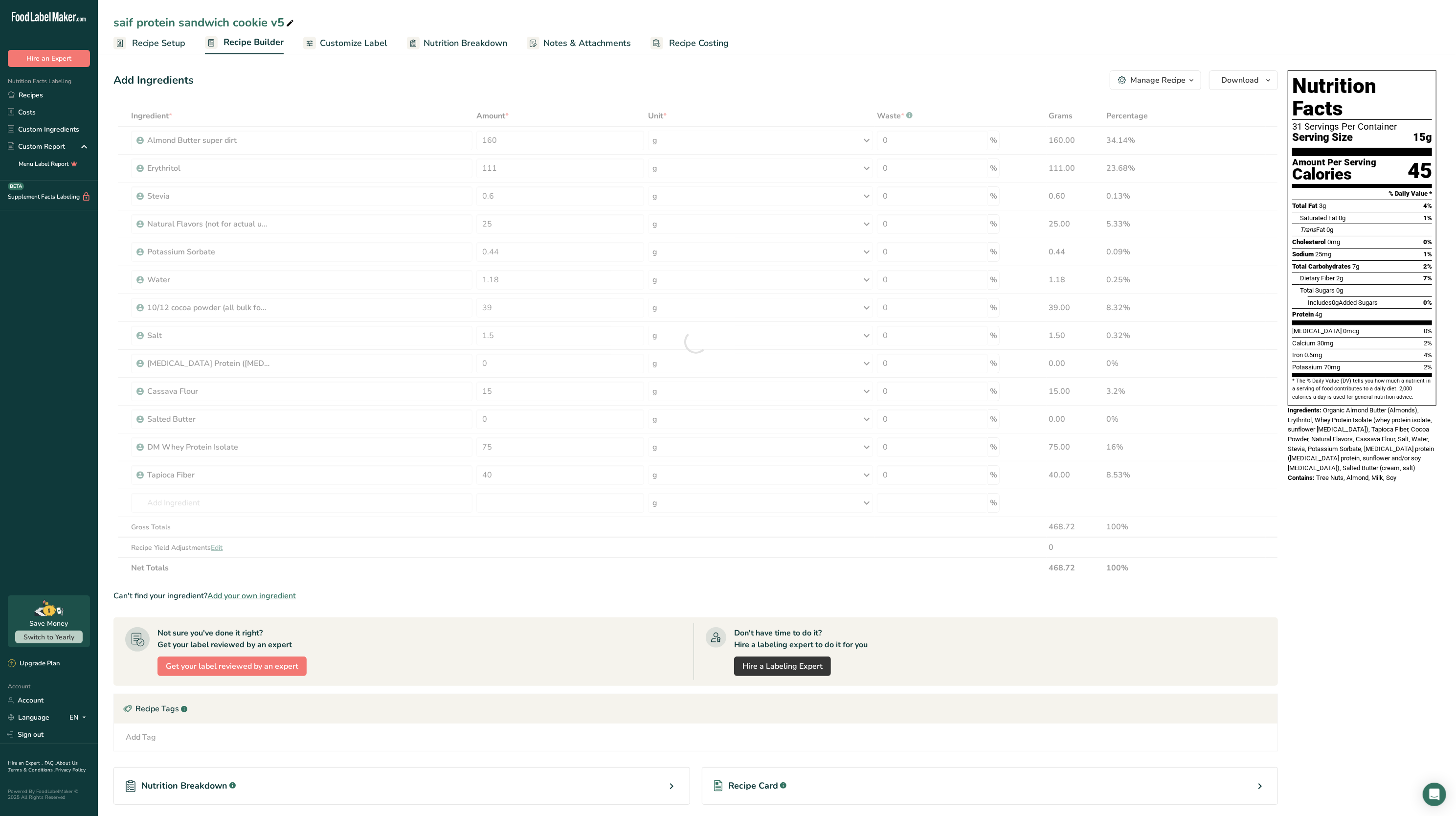
click at [540, 100] on div "Add Ingredients Manage Recipe Delete Recipe Duplicate Recipe Scale Recipe Save …" at bounding box center [699, 478] width 1171 height 823
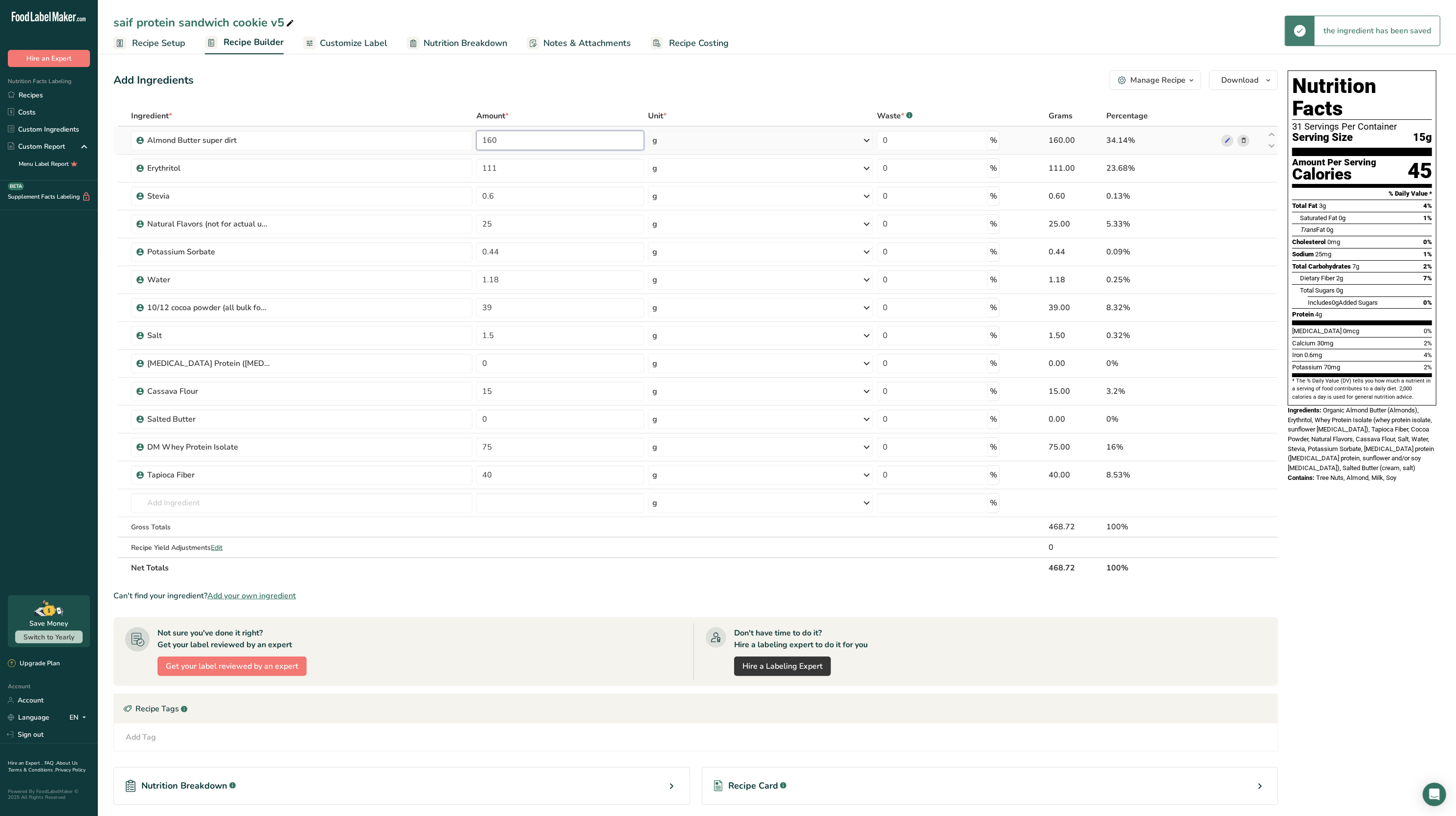
click at [544, 140] on input "160" at bounding box center [560, 140] width 168 height 20
click at [552, 96] on div "Add Ingredients Manage Recipe Delete Recipe Duplicate Recipe Scale Recipe Save …" at bounding box center [699, 478] width 1171 height 823
click at [548, 132] on input "170" at bounding box center [560, 140] width 168 height 20
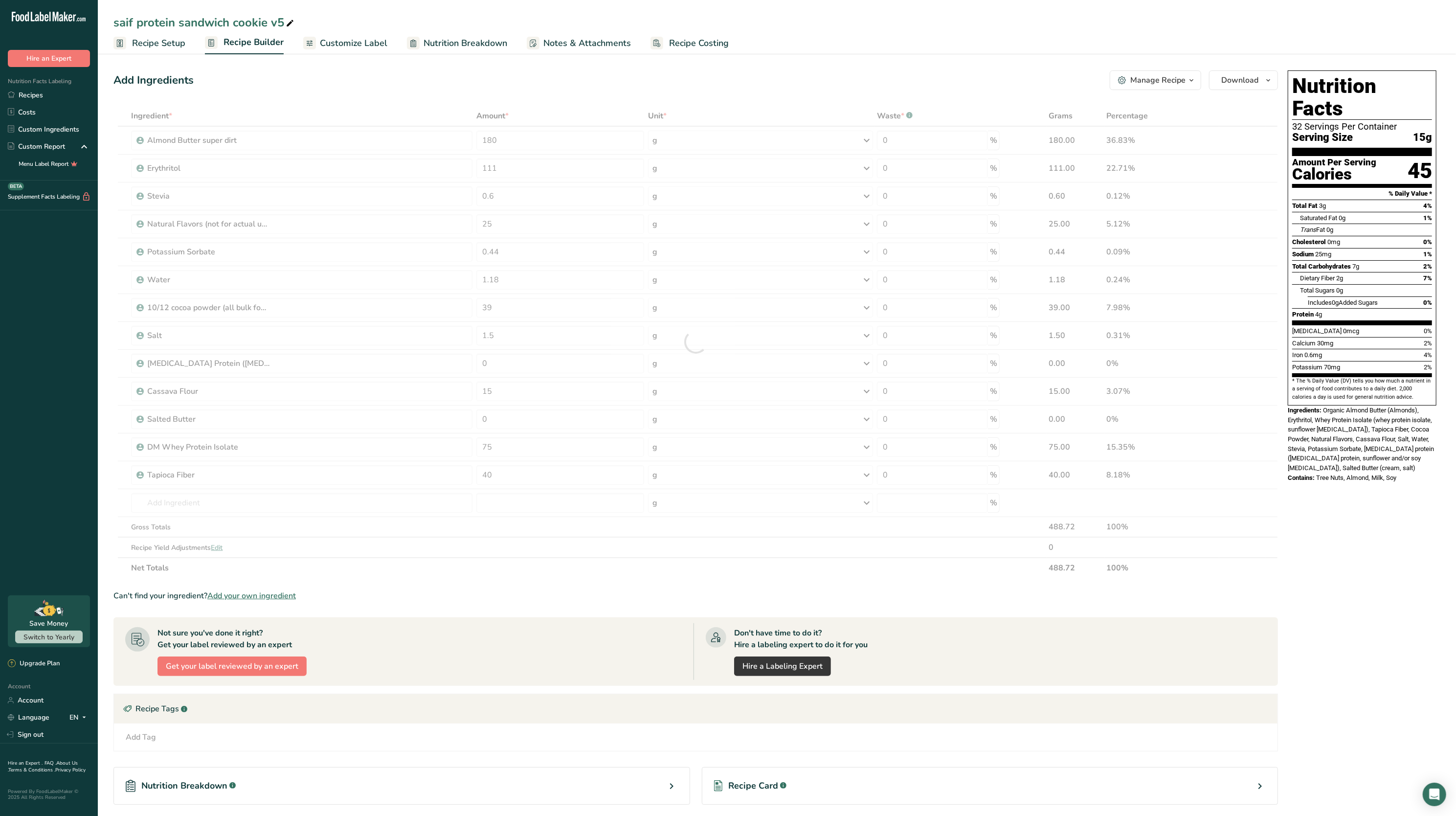
click at [556, 99] on div "Add Ingredients Manage Recipe Delete Recipe Duplicate Recipe Scale Recipe Save …" at bounding box center [699, 478] width 1171 height 823
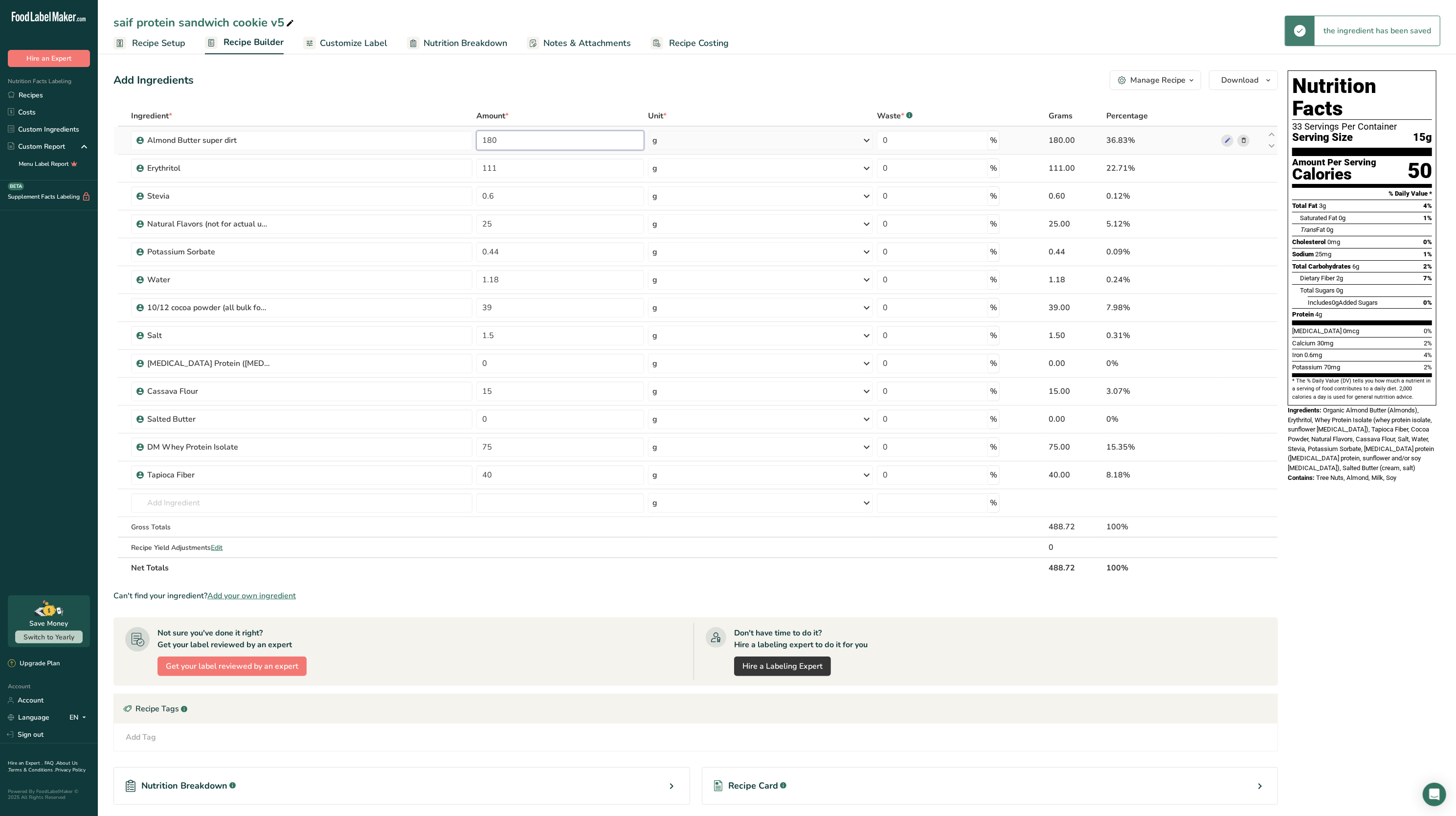
click at [542, 136] on input "180" at bounding box center [560, 140] width 168 height 20
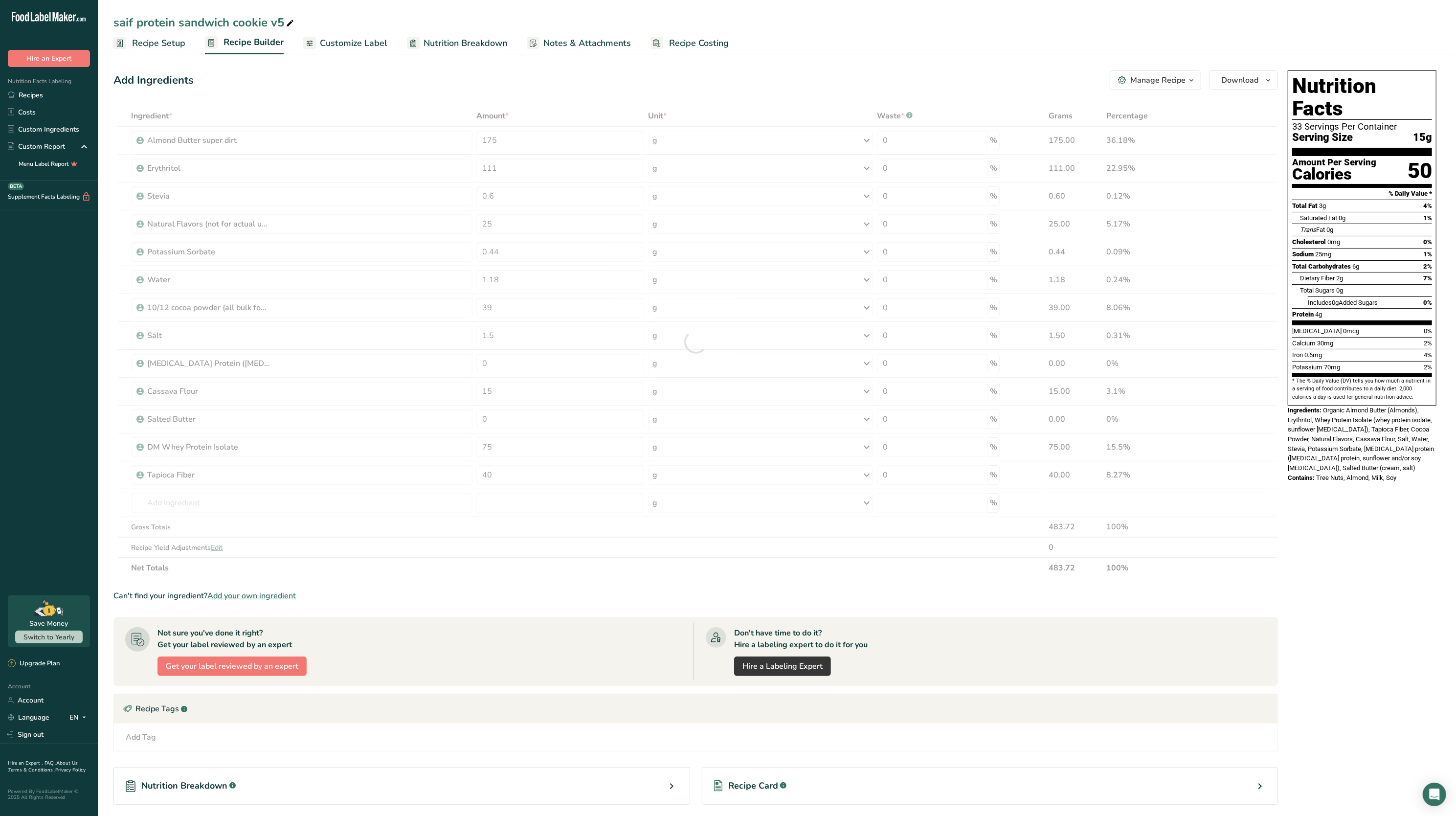
click at [549, 97] on div "Add Ingredients Manage Recipe Delete Recipe Duplicate Recipe Scale Recipe Save …" at bounding box center [699, 478] width 1171 height 823
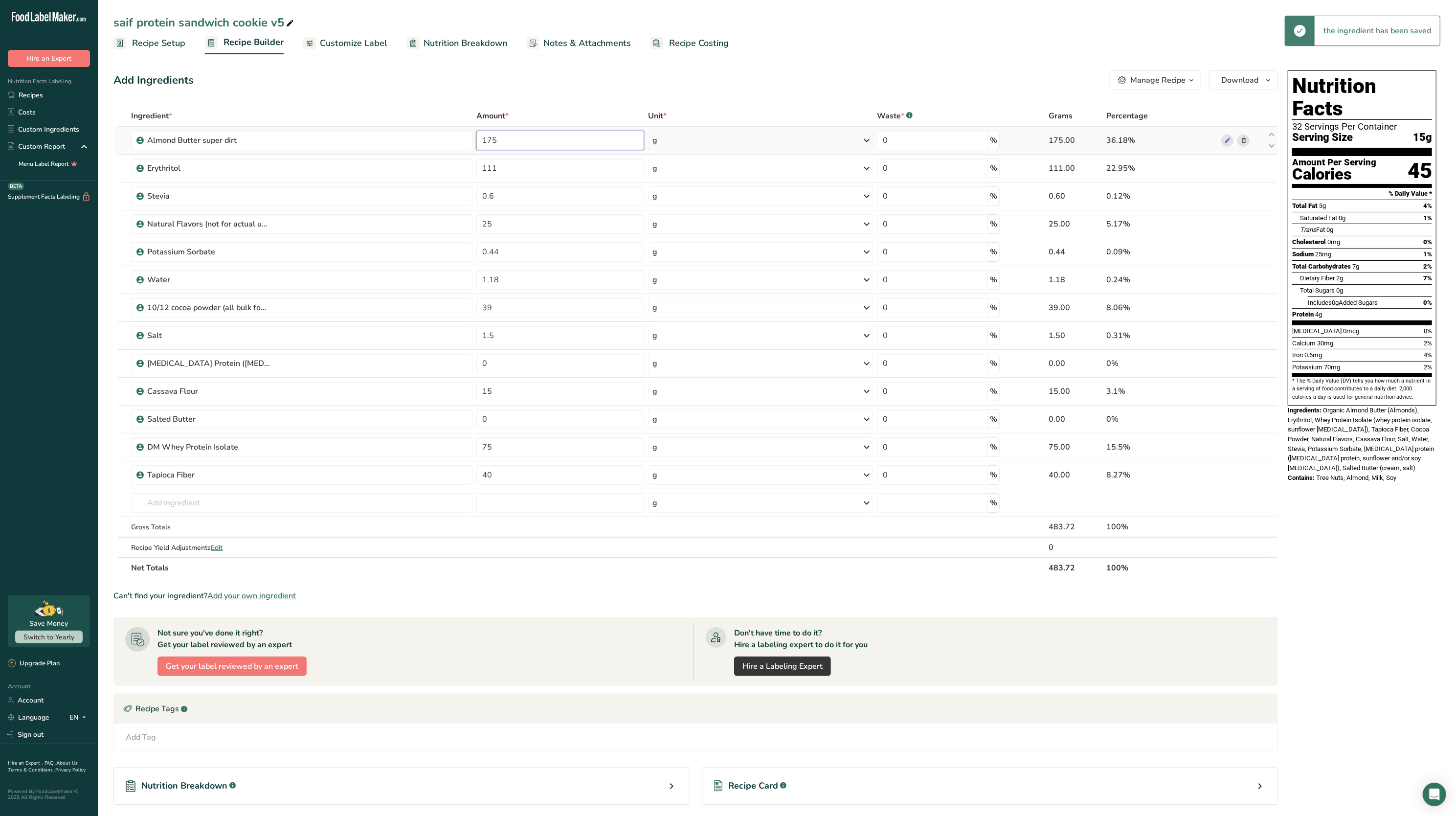
click at [536, 141] on input "175" at bounding box center [560, 140] width 168 height 20
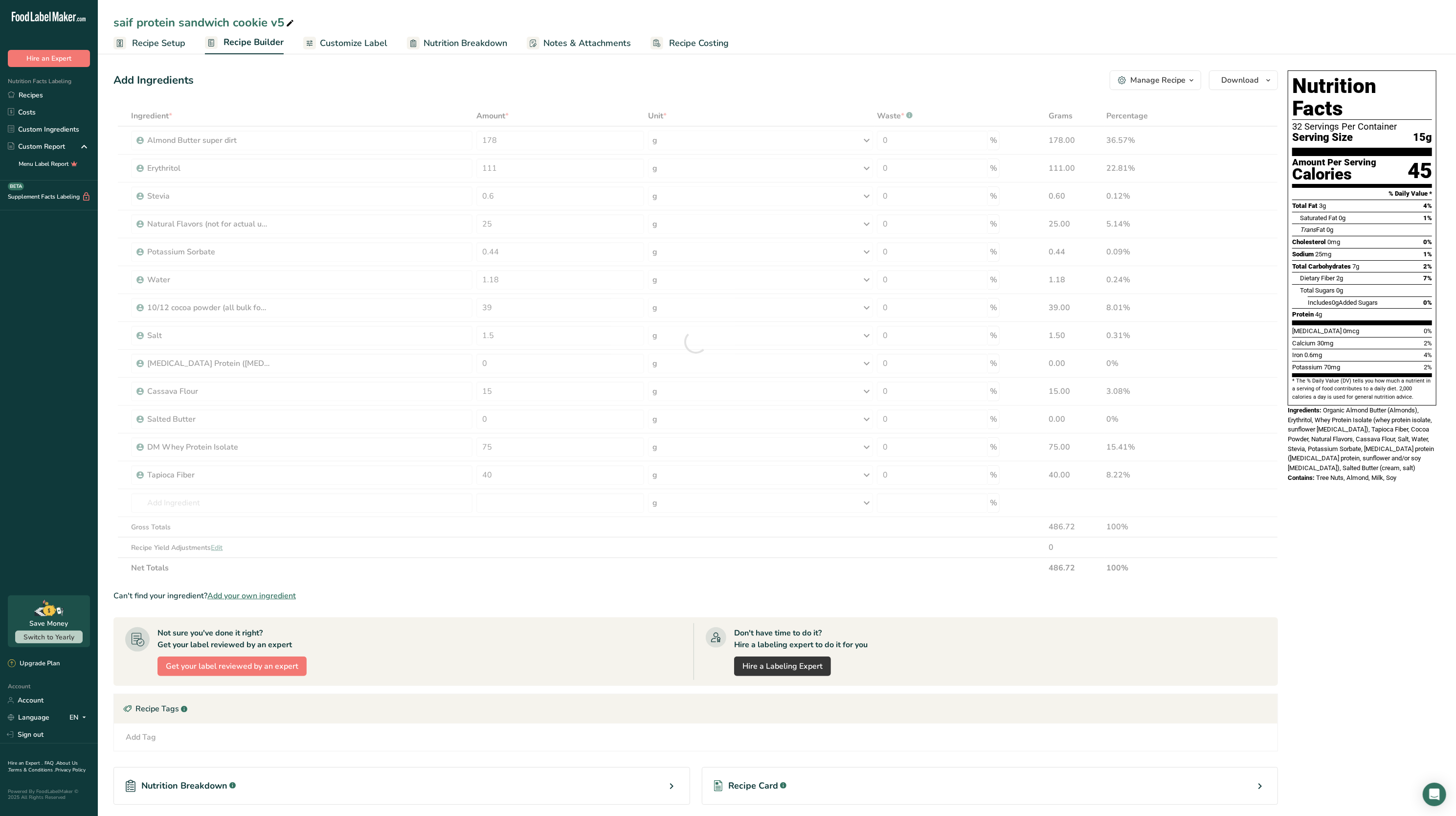
click at [535, 113] on div "Ingredient * Amount * Unit * Waste * .a-a{fill:#347362;}.b-a{fill:#fff;} Grams …" at bounding box center [696, 342] width 1165 height 473
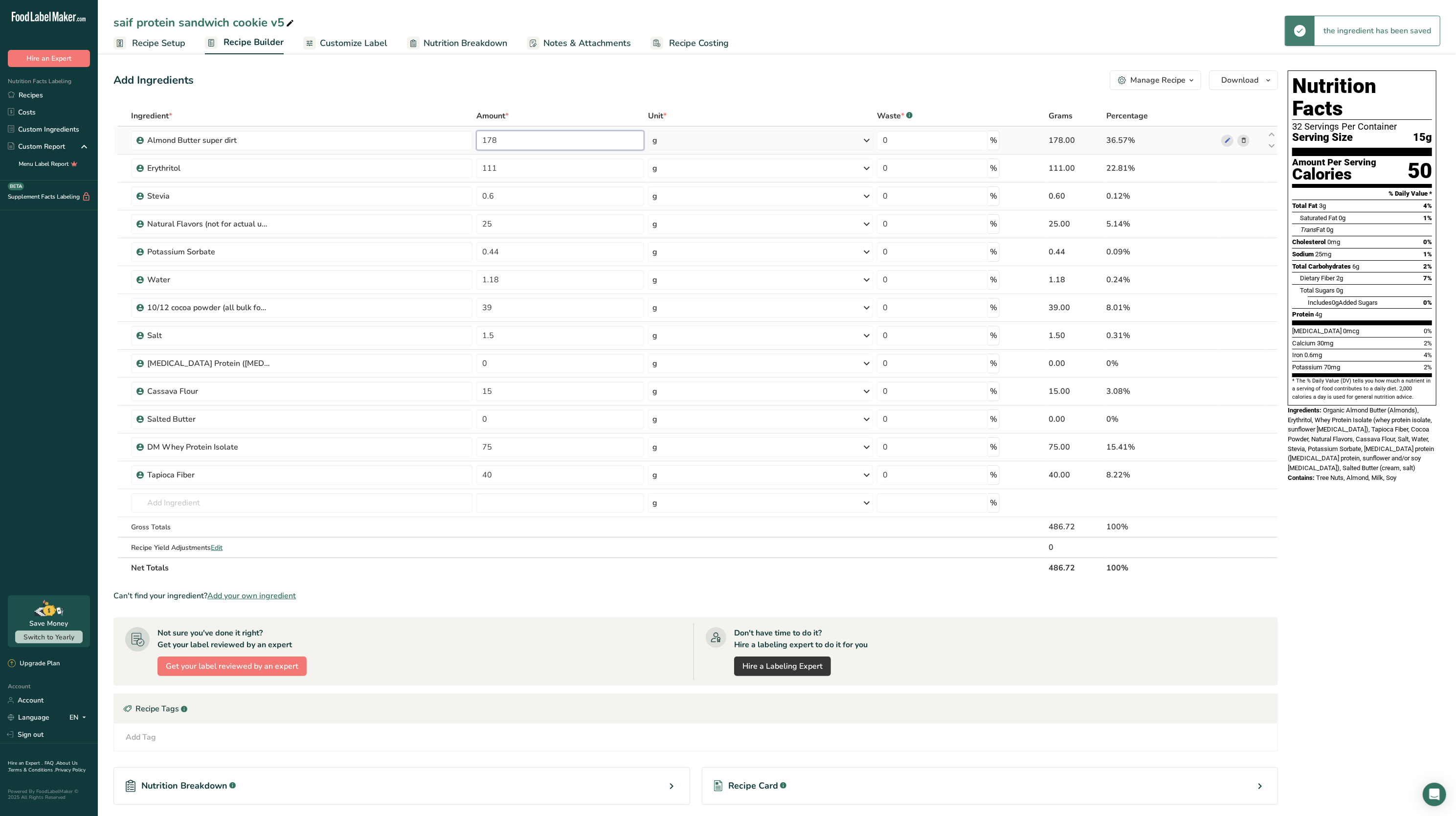
click at [533, 147] on input "178" at bounding box center [560, 140] width 168 height 20
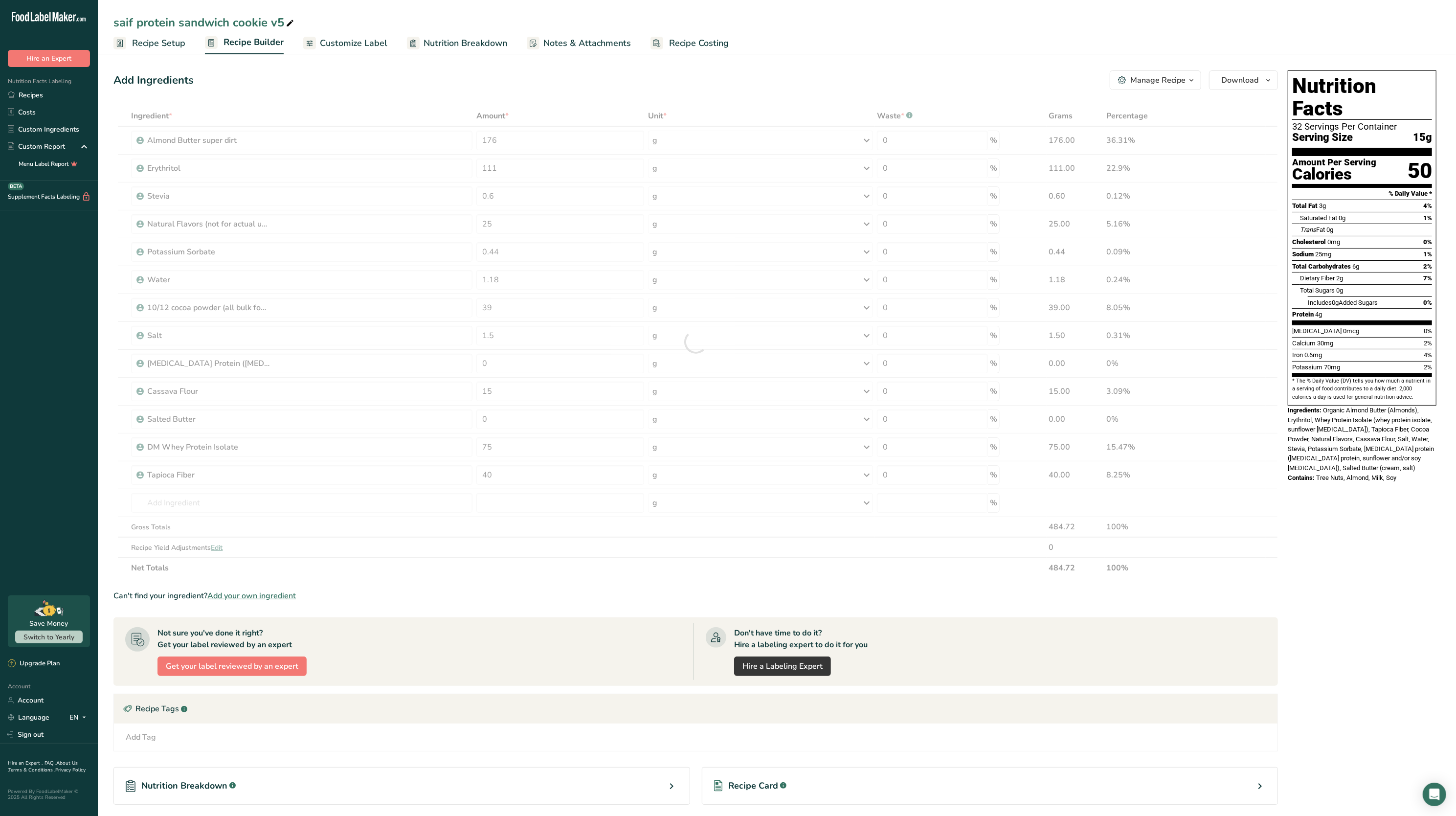
click at [532, 115] on div "Ingredient * Amount * Unit * Waste * .a-a{fill:#347362;}.b-a{fill:#fff;} Grams …" at bounding box center [696, 342] width 1165 height 473
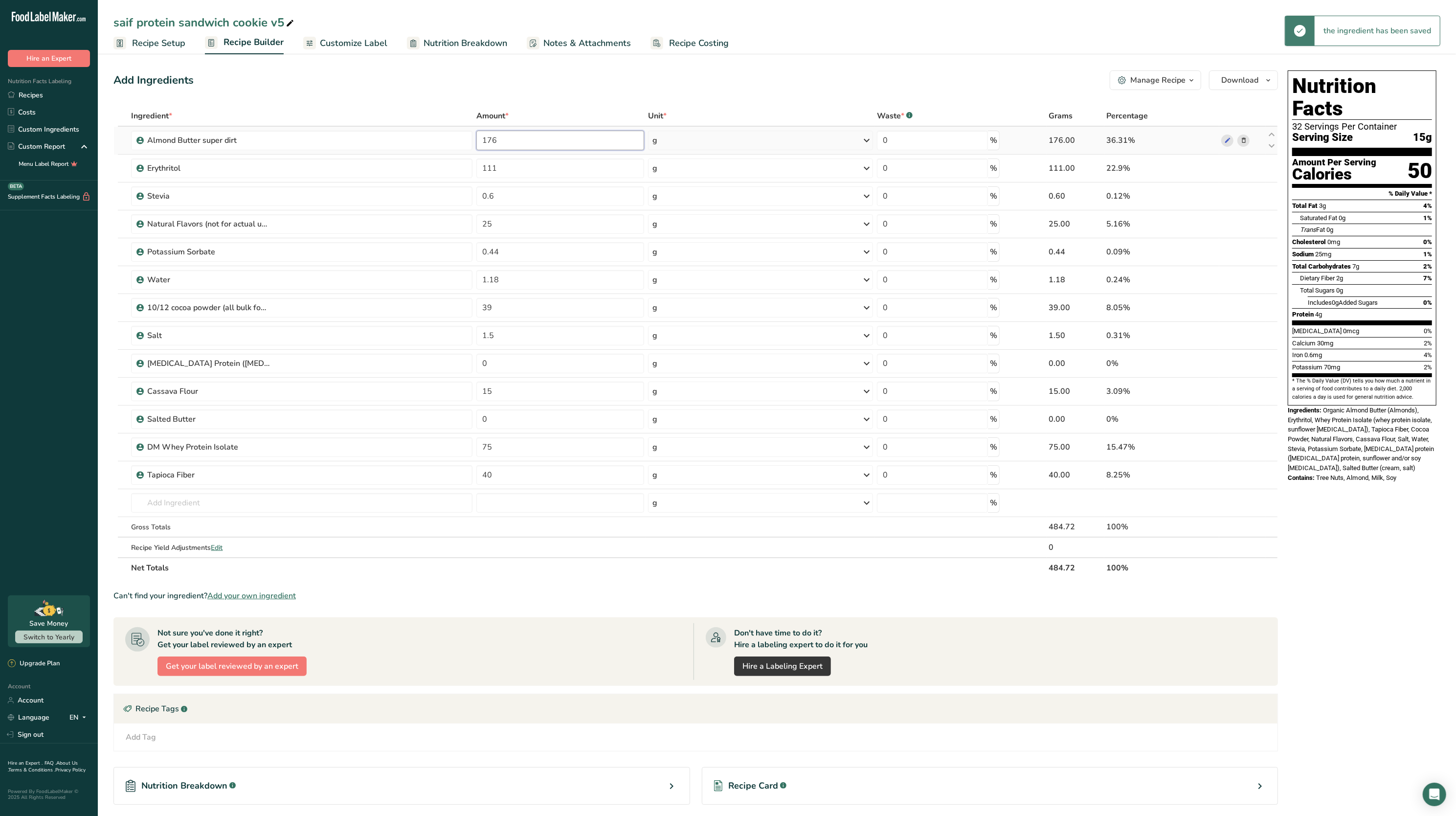
click at [532, 132] on input "176" at bounding box center [560, 140] width 168 height 20
type input "175"
click at [535, 101] on div "Add Ingredients Manage Recipe Delete Recipe Duplicate Recipe Scale Recipe Save …" at bounding box center [699, 478] width 1171 height 823
click at [511, 311] on input "39" at bounding box center [560, 308] width 168 height 20
type input "3"
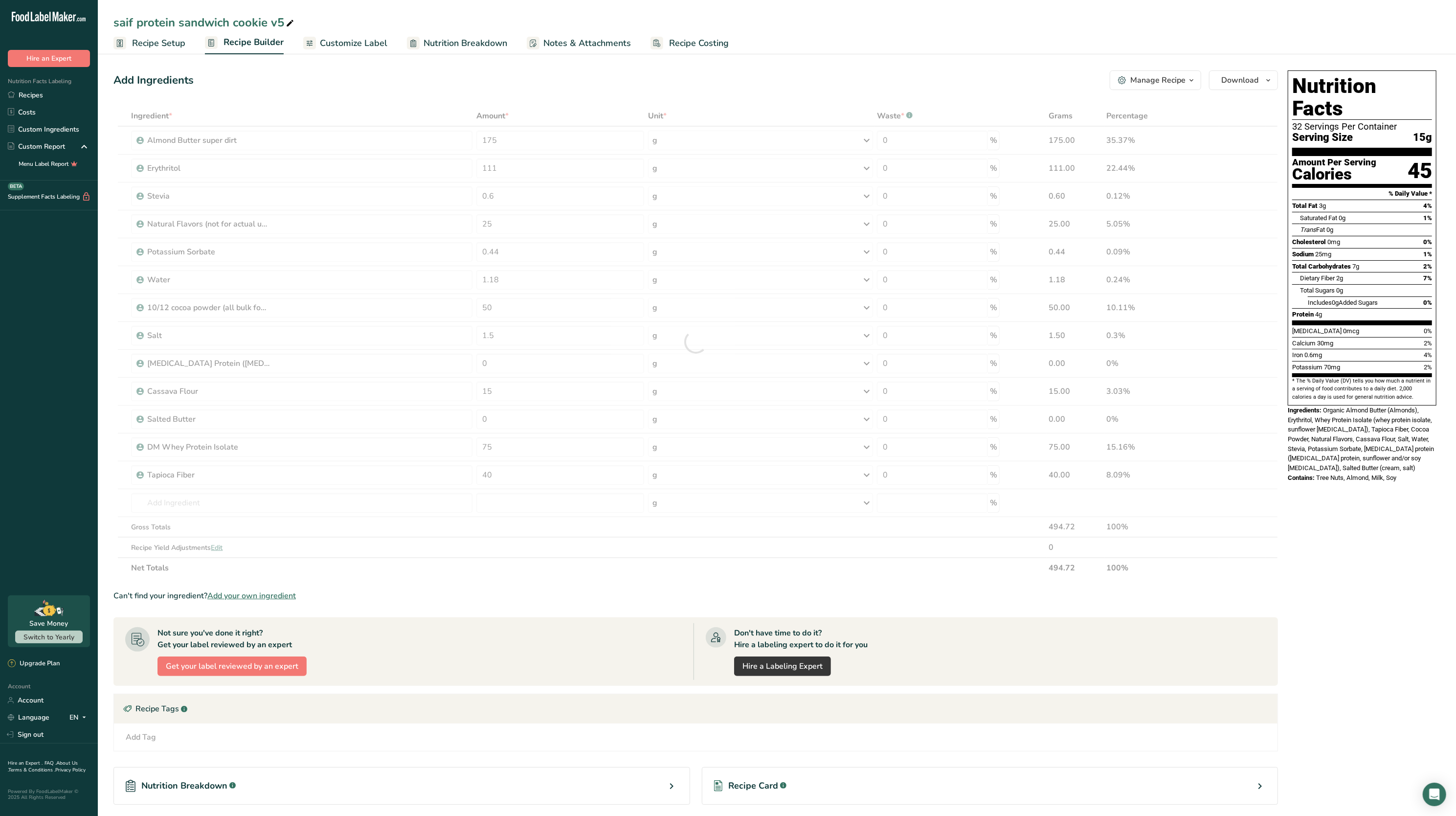
click at [1316, 407] on span "Ingredients:" at bounding box center [1305, 410] width 33 height 7
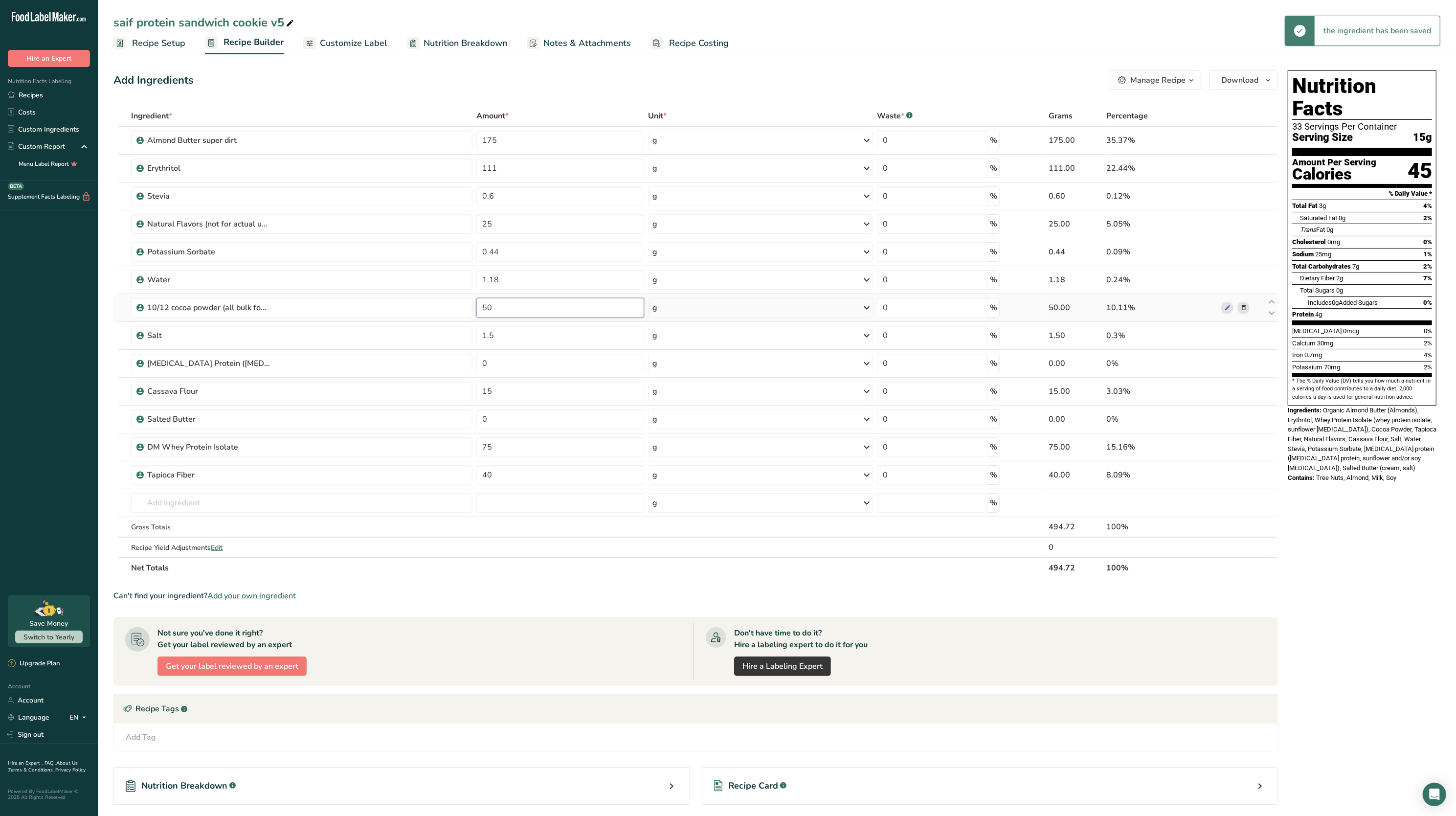
click at [534, 313] on input "50" at bounding box center [560, 308] width 168 height 20
type input "5"
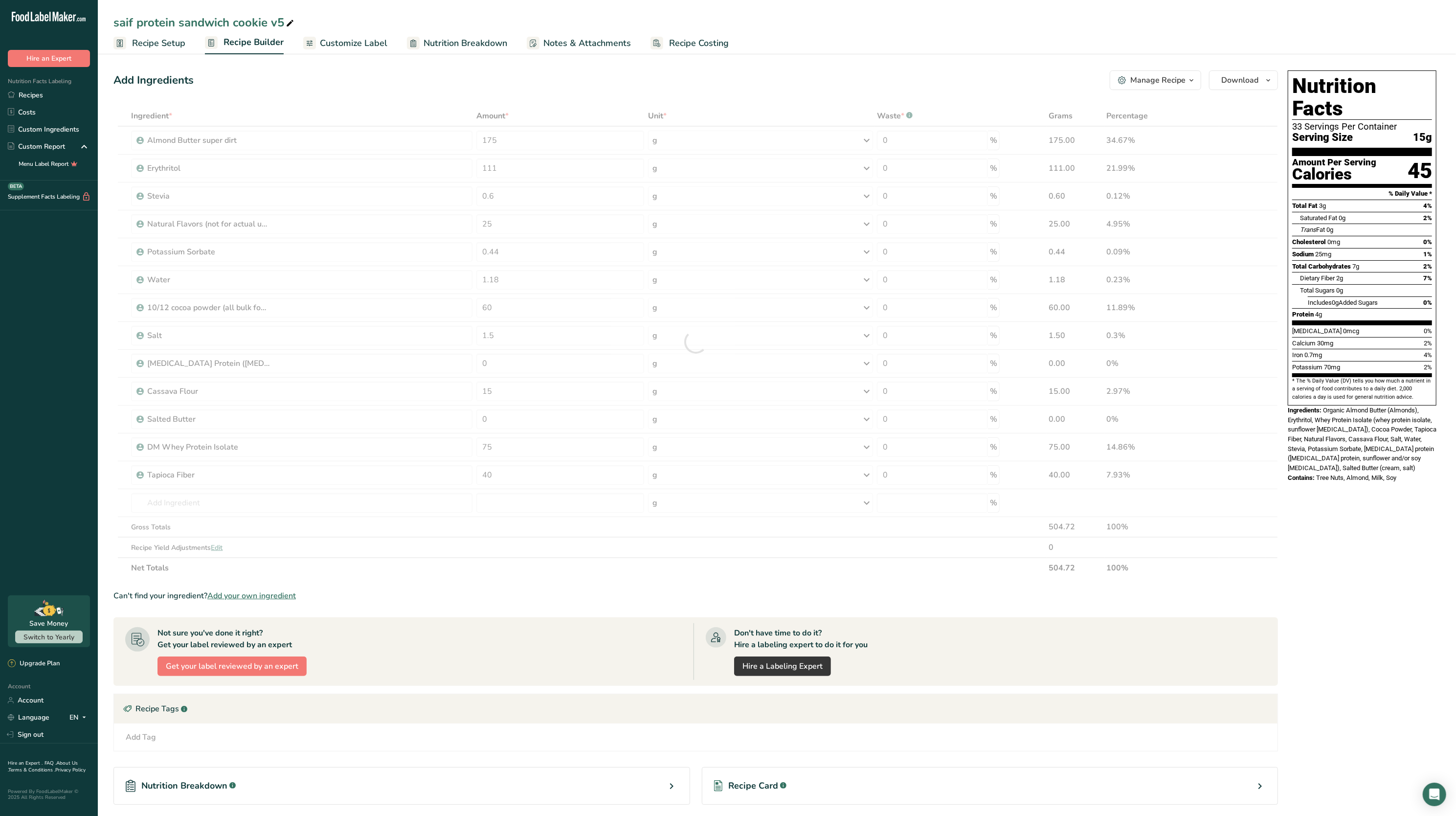
click at [1356, 406] on div "Ingredients: Organic Almond Butter (Almonds), Erythritol, Whey Protein Isolate …" at bounding box center [1363, 439] width 149 height 68
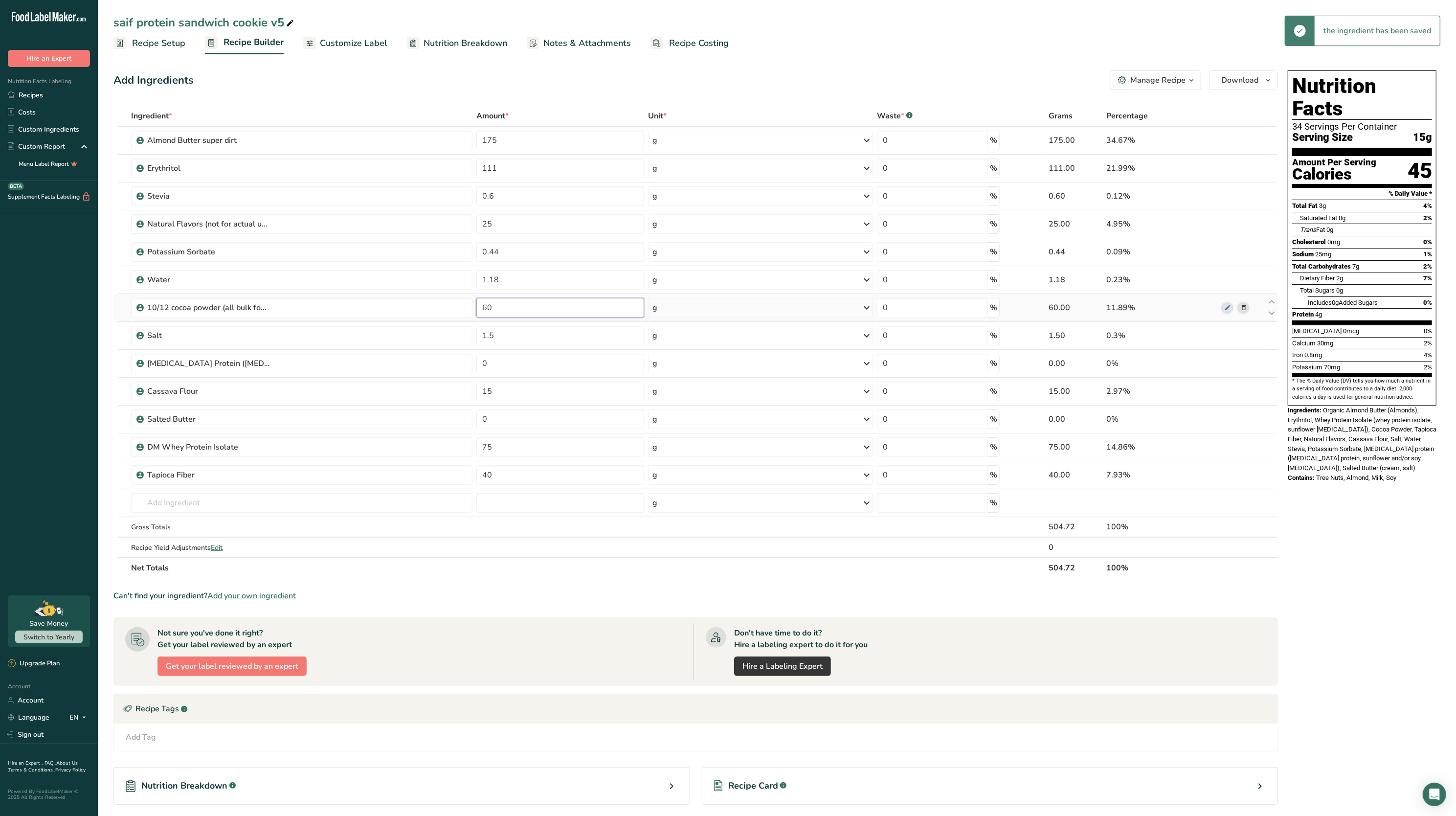
click at [554, 311] on input "60" at bounding box center [560, 308] width 168 height 20
type input "6"
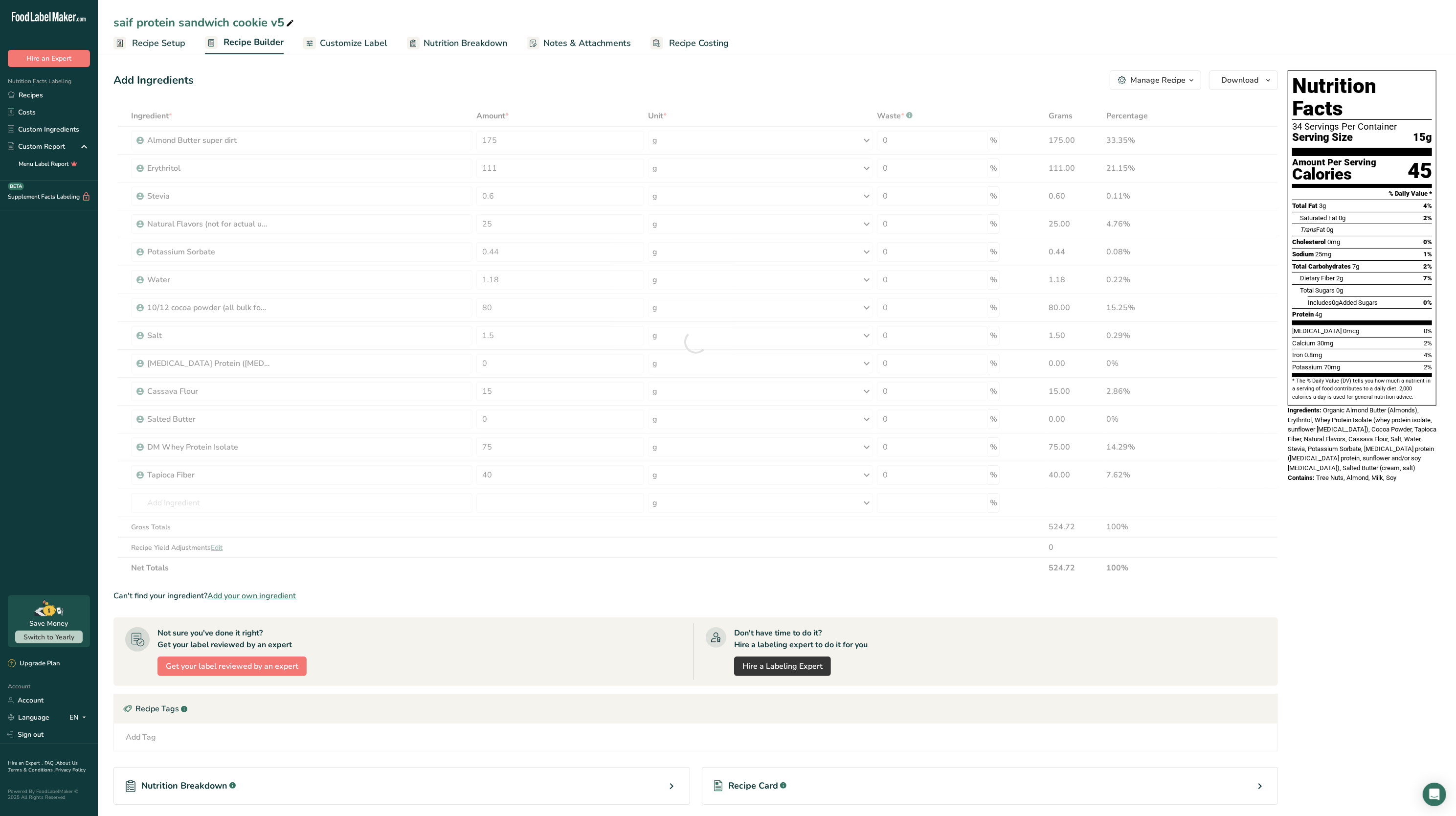
click at [1331, 301] on section "Total Fat 3g 4% Saturated Fat 0g 2% Trans Fat 0g [MEDICAL_DATA] 0mg 0% Sodium 2…" at bounding box center [1362, 263] width 140 height 126
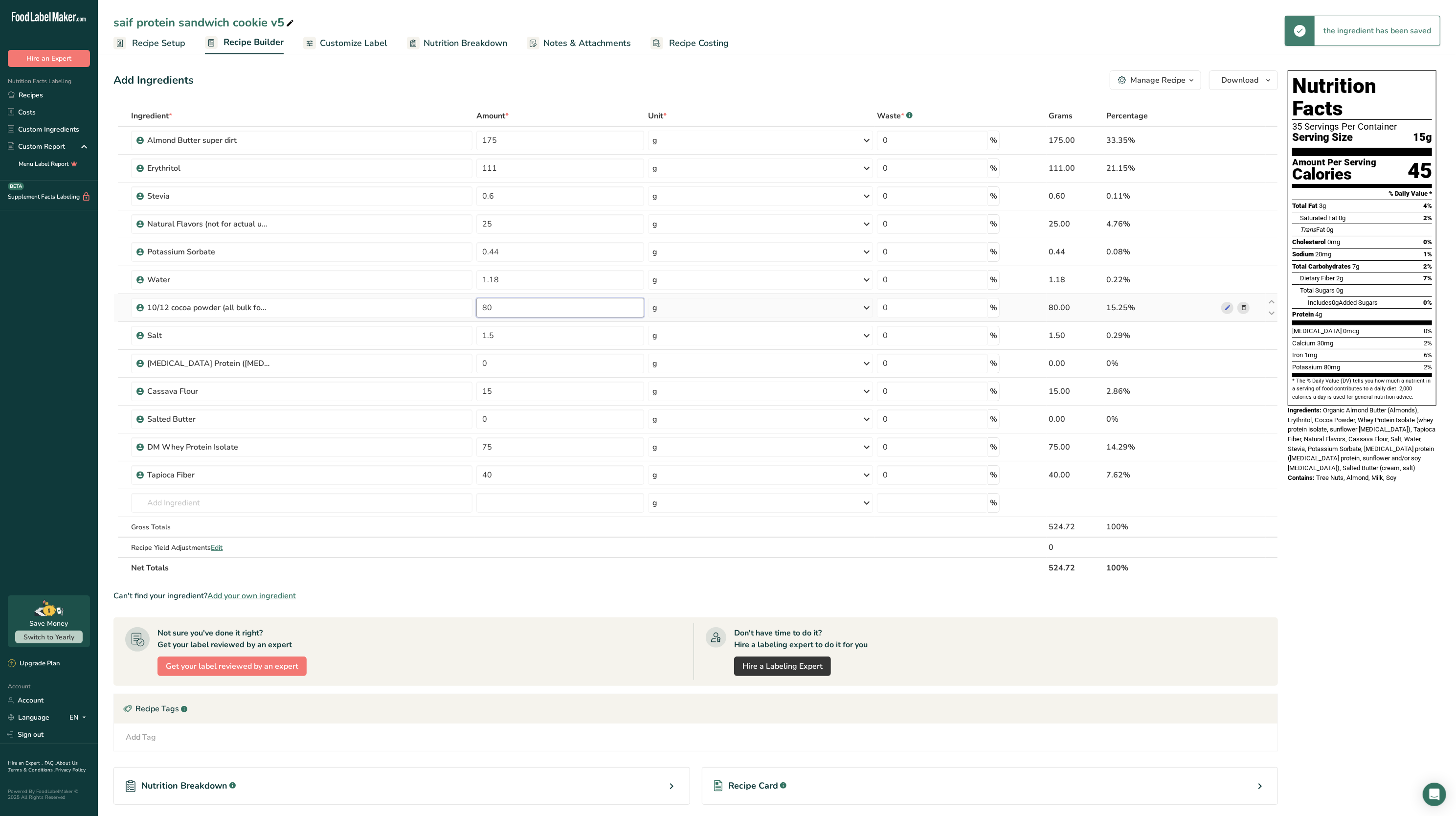
click at [601, 307] on input "80" at bounding box center [560, 308] width 168 height 20
type input "8"
type input "9"
type input "70"
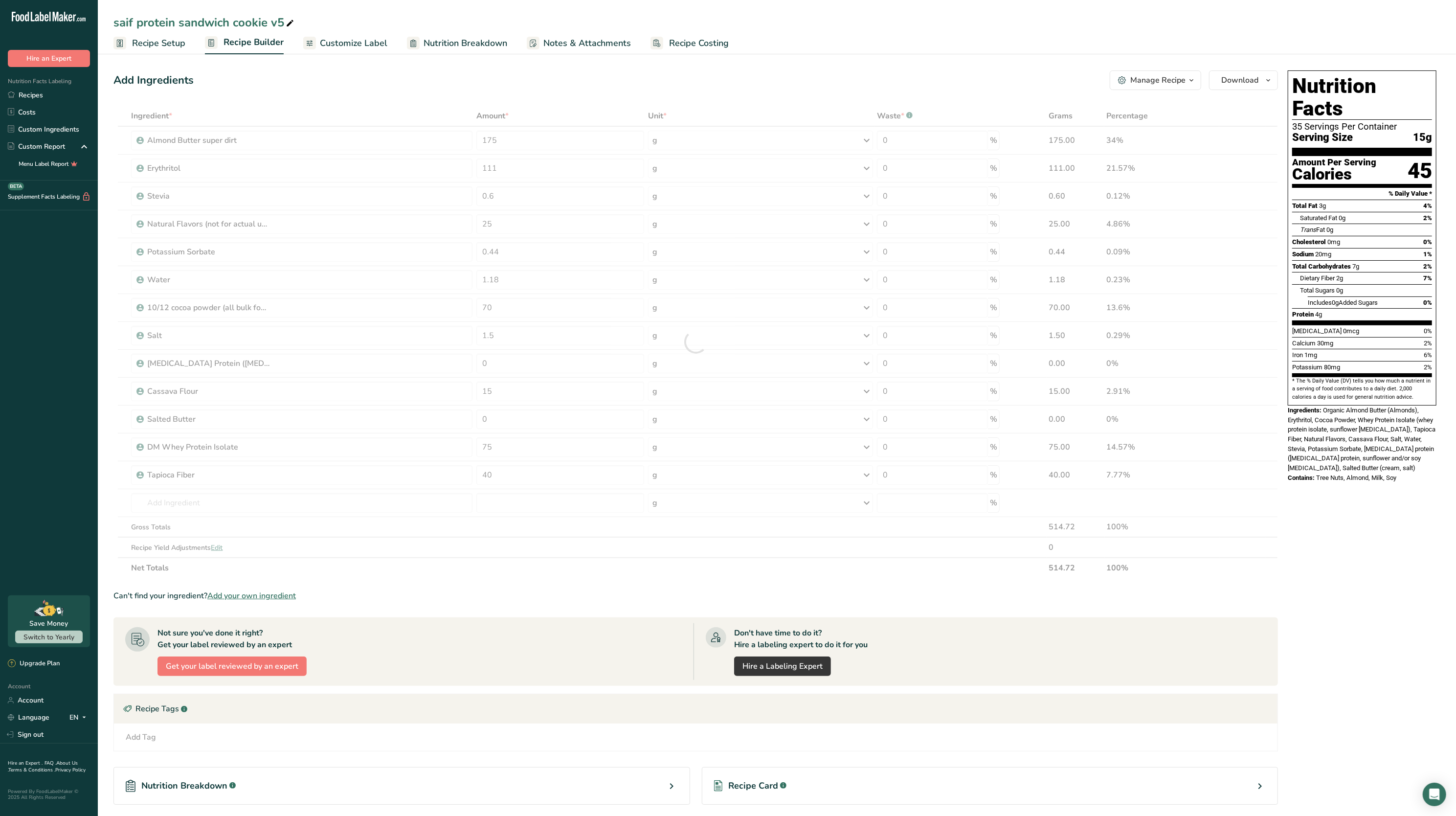
click at [1423, 349] on div "Iron 1mg 6%" at bounding box center [1362, 355] width 140 height 12
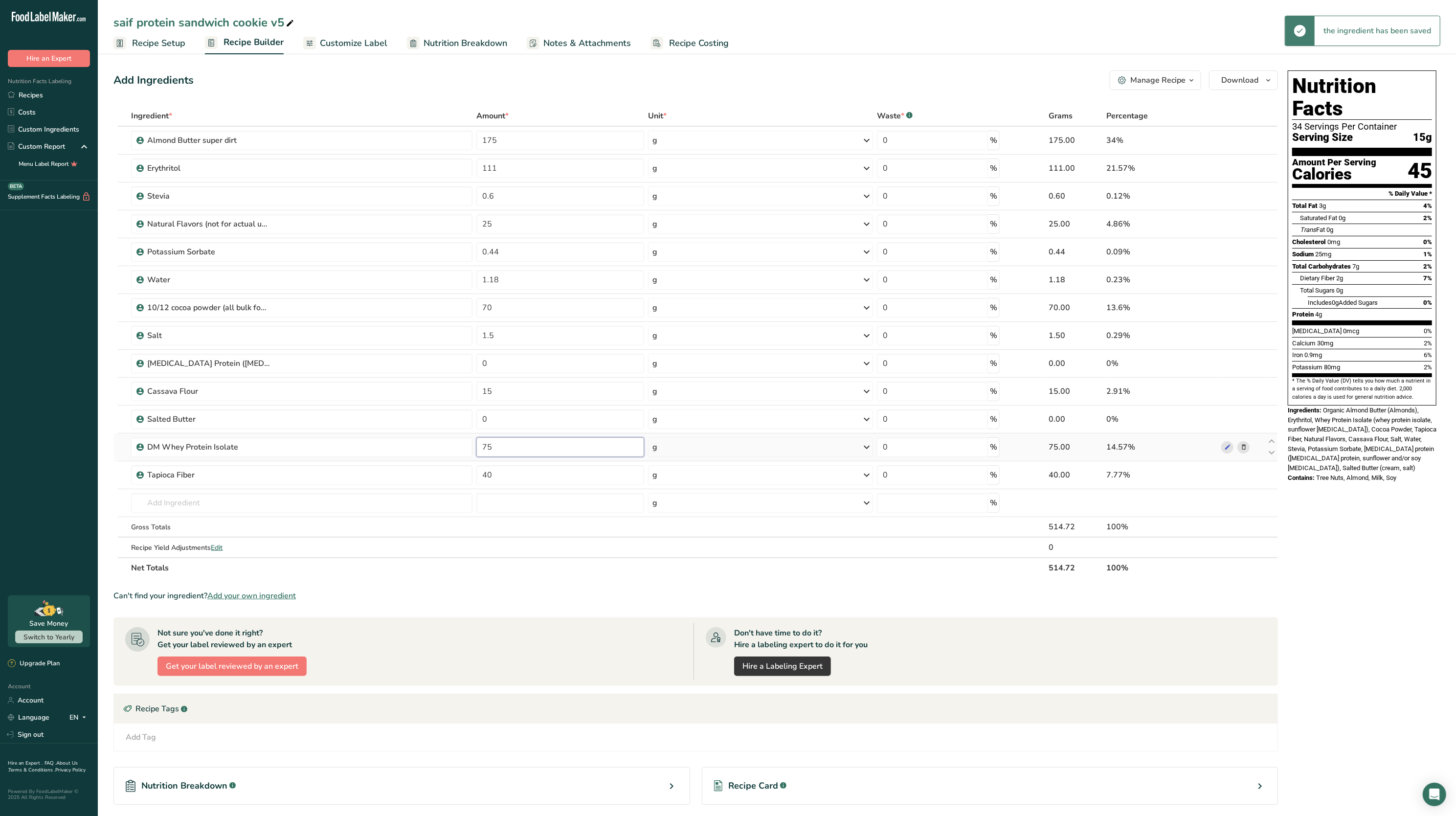
click at [511, 442] on input "75" at bounding box center [560, 447] width 168 height 20
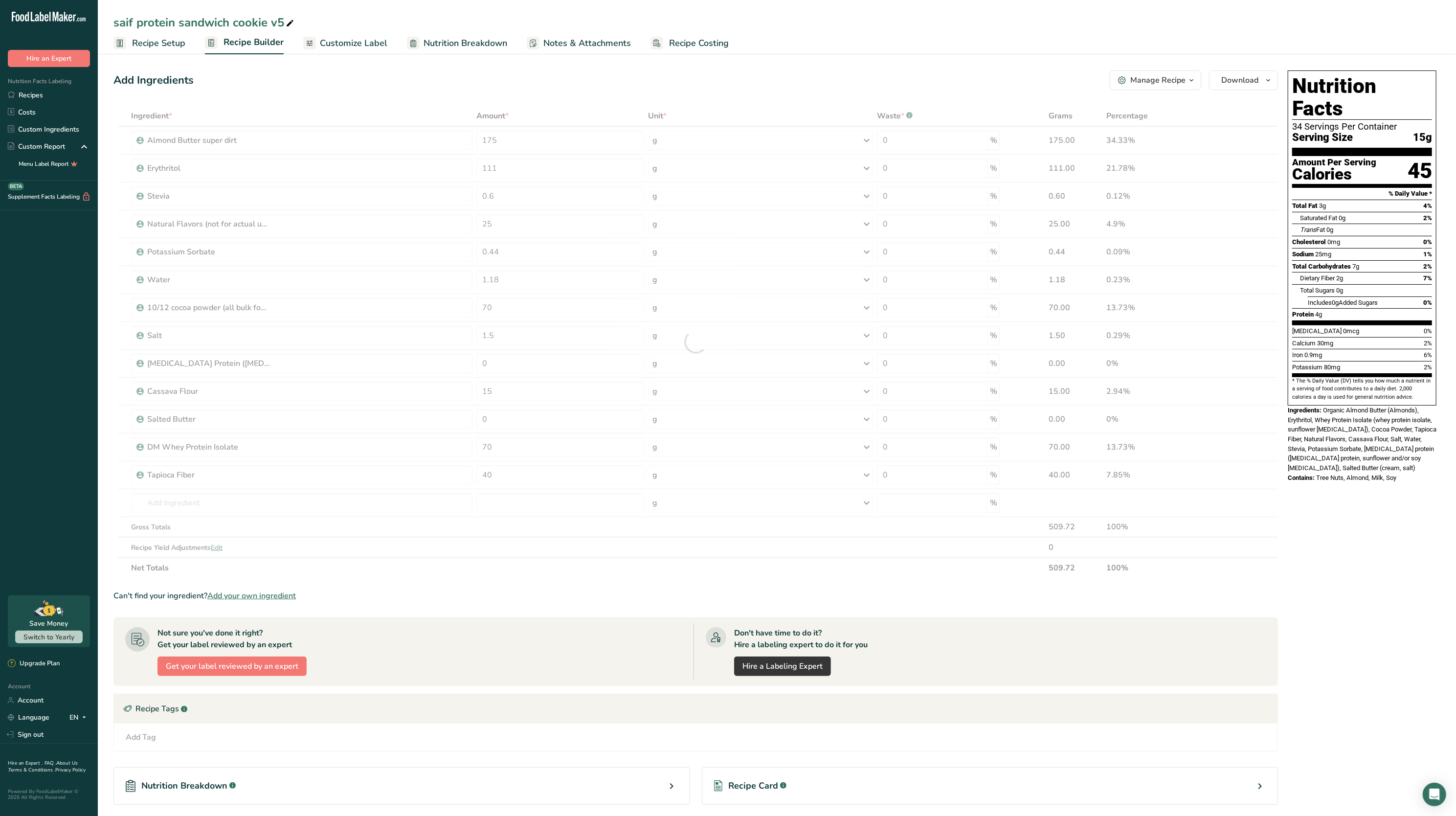
click at [564, 576] on div "Ingredient * Amount * Unit * Waste * .a-a{fill:#347362;}.b-a{fill:#fff;} Grams …" at bounding box center [696, 342] width 1165 height 473
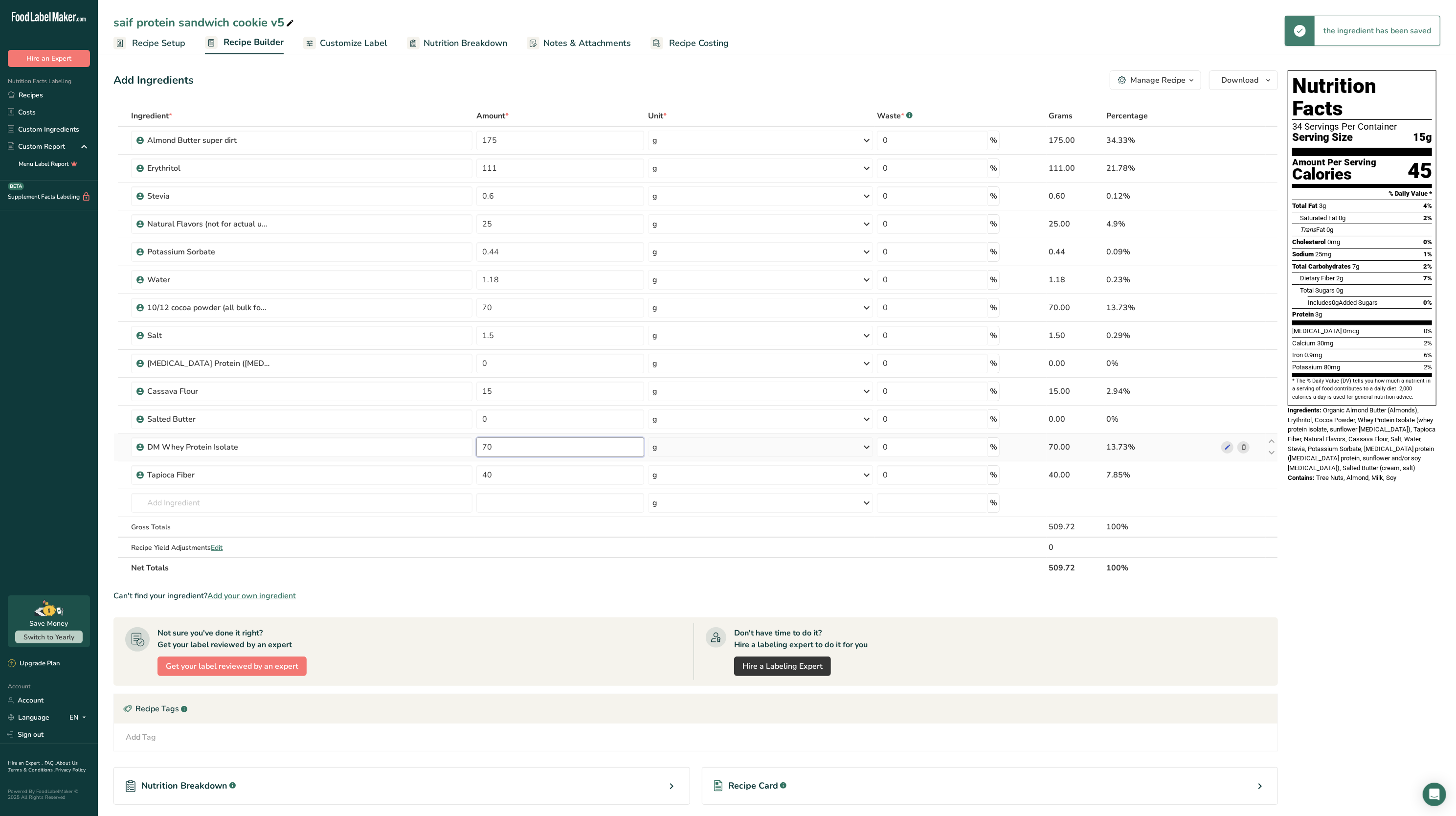
click at [515, 454] on input "70" at bounding box center [560, 447] width 168 height 20
type input "75"
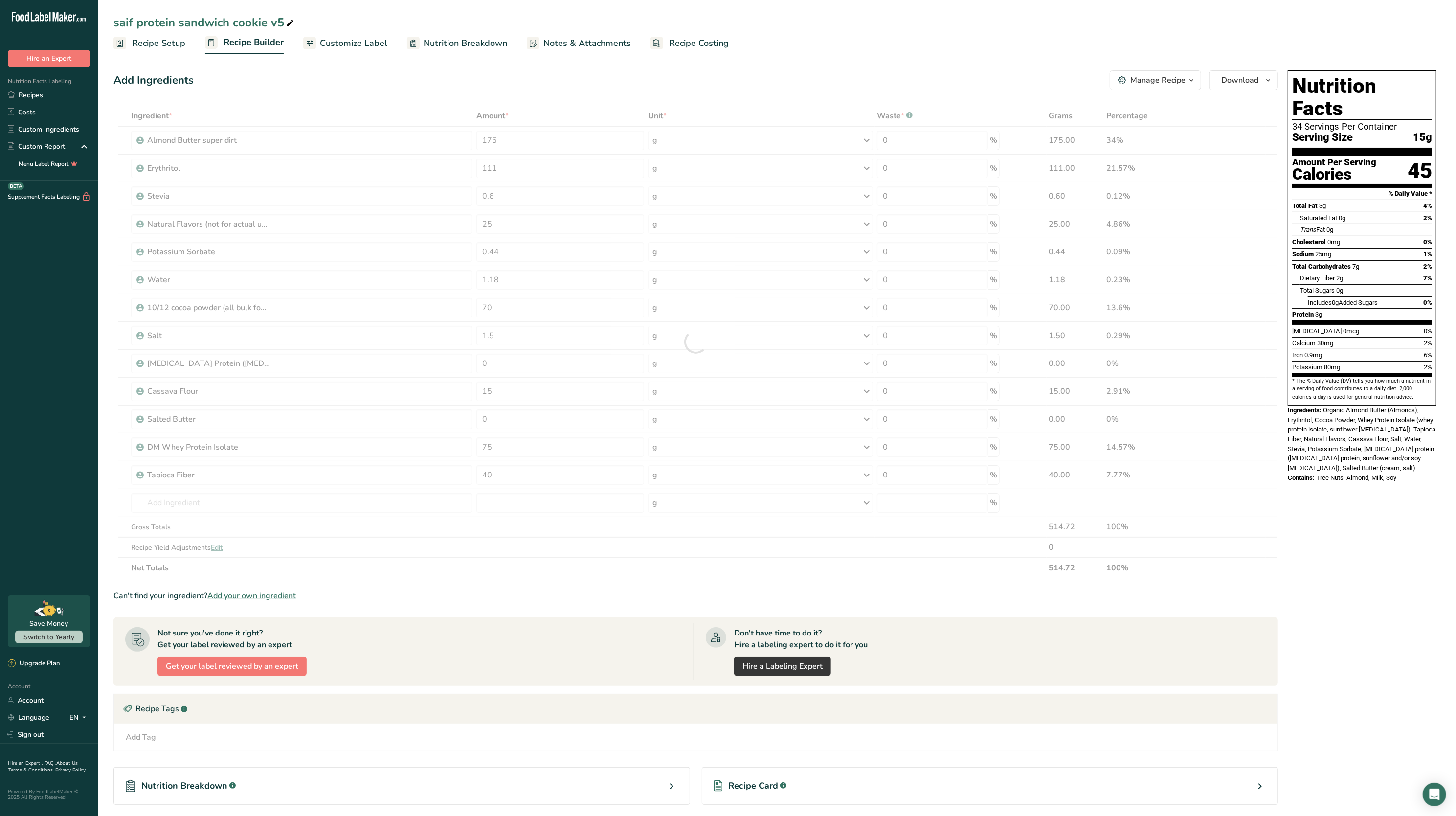
click at [544, 592] on div "Can't find your ingredient? Add your own ingredient" at bounding box center [696, 596] width 1165 height 12
click at [522, 305] on input "70" at bounding box center [560, 308] width 168 height 20
type input "7"
type input "50"
click at [1272, 356] on div "Ingredient * Amount * Unit * Waste * .a-a{fill:#347362;}.b-a{fill:#fff;} Grams …" at bounding box center [696, 342] width 1165 height 473
